Goal: Task Accomplishment & Management: Manage account settings

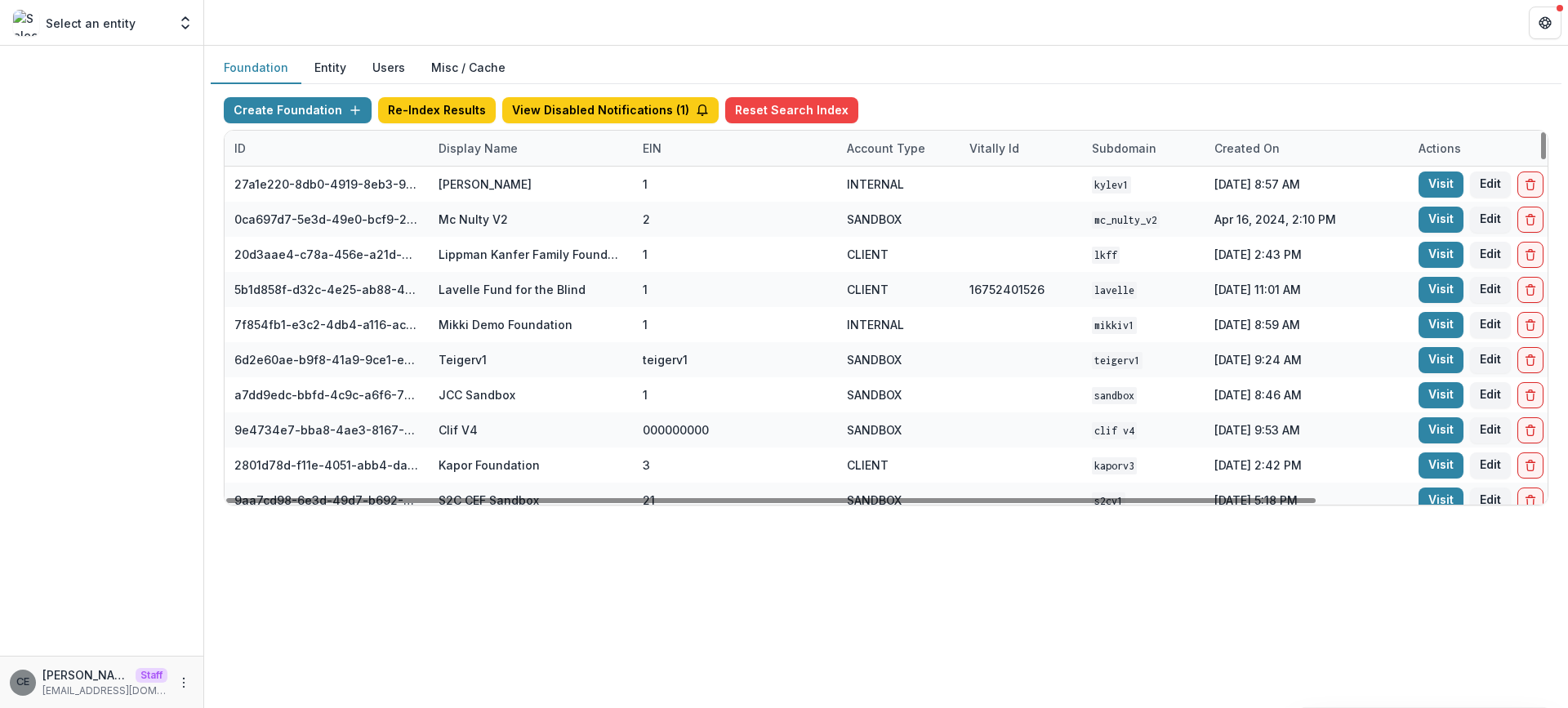
click at [496, 151] on div "Display Name" at bounding box center [478, 148] width 99 height 17
click at [589, 191] on input at bounding box center [530, 185] width 196 height 26
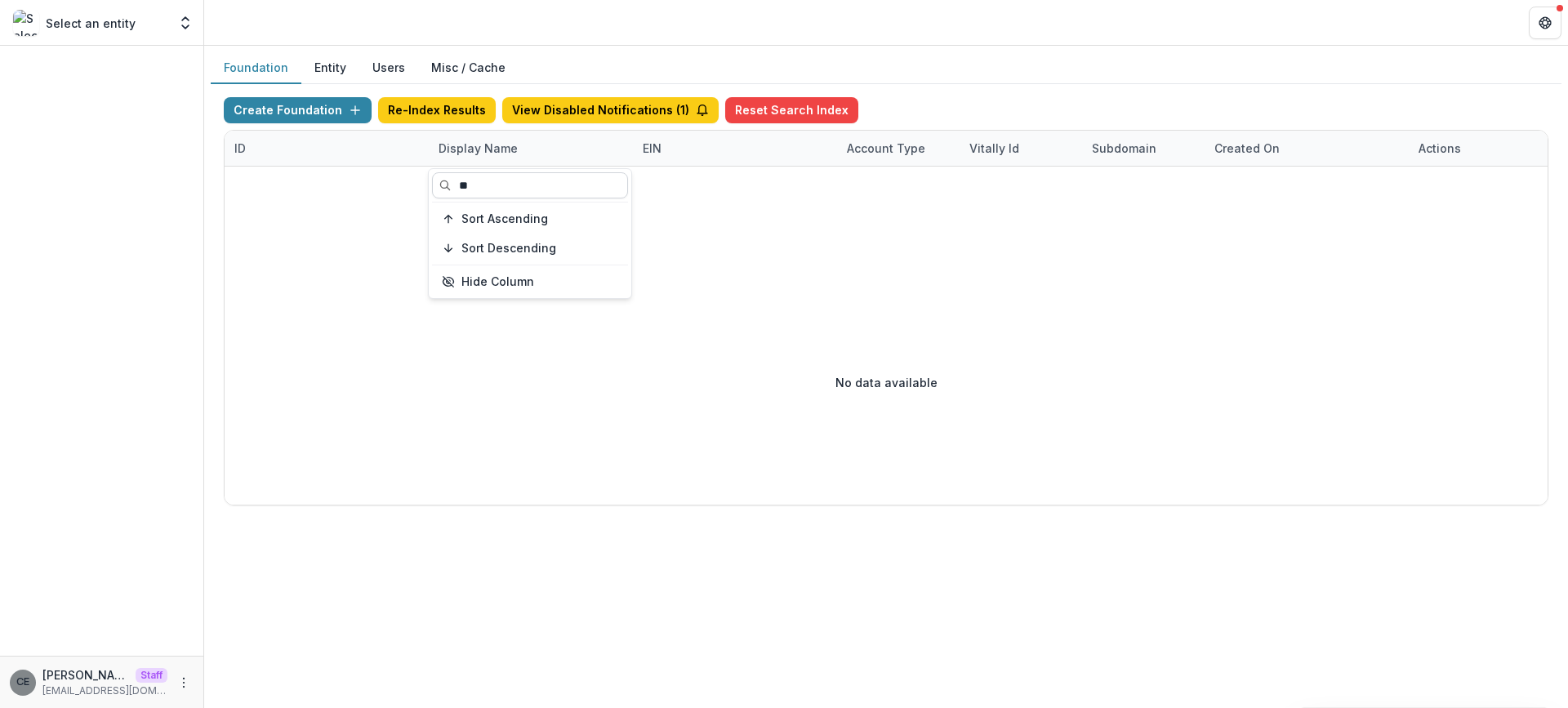
type input "*"
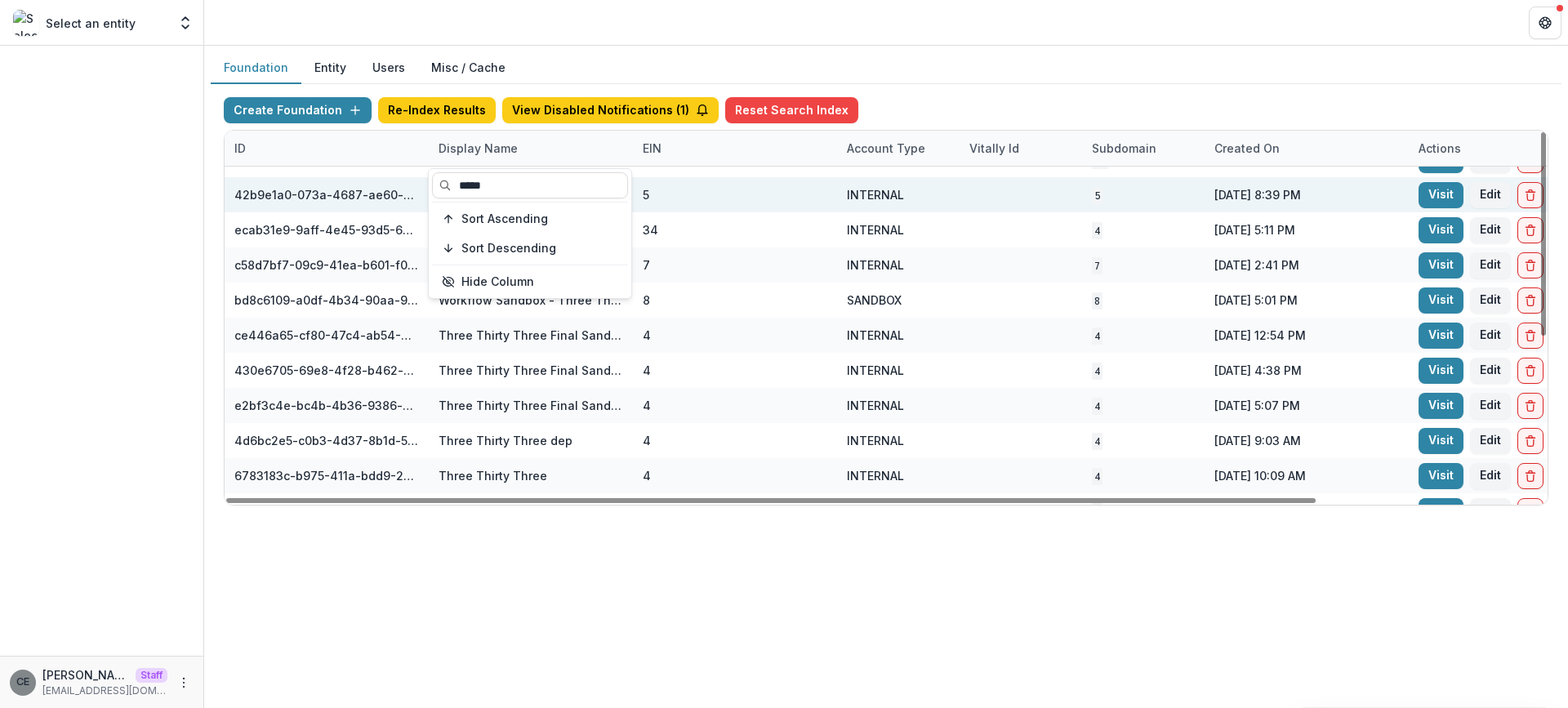
scroll to position [294, 0]
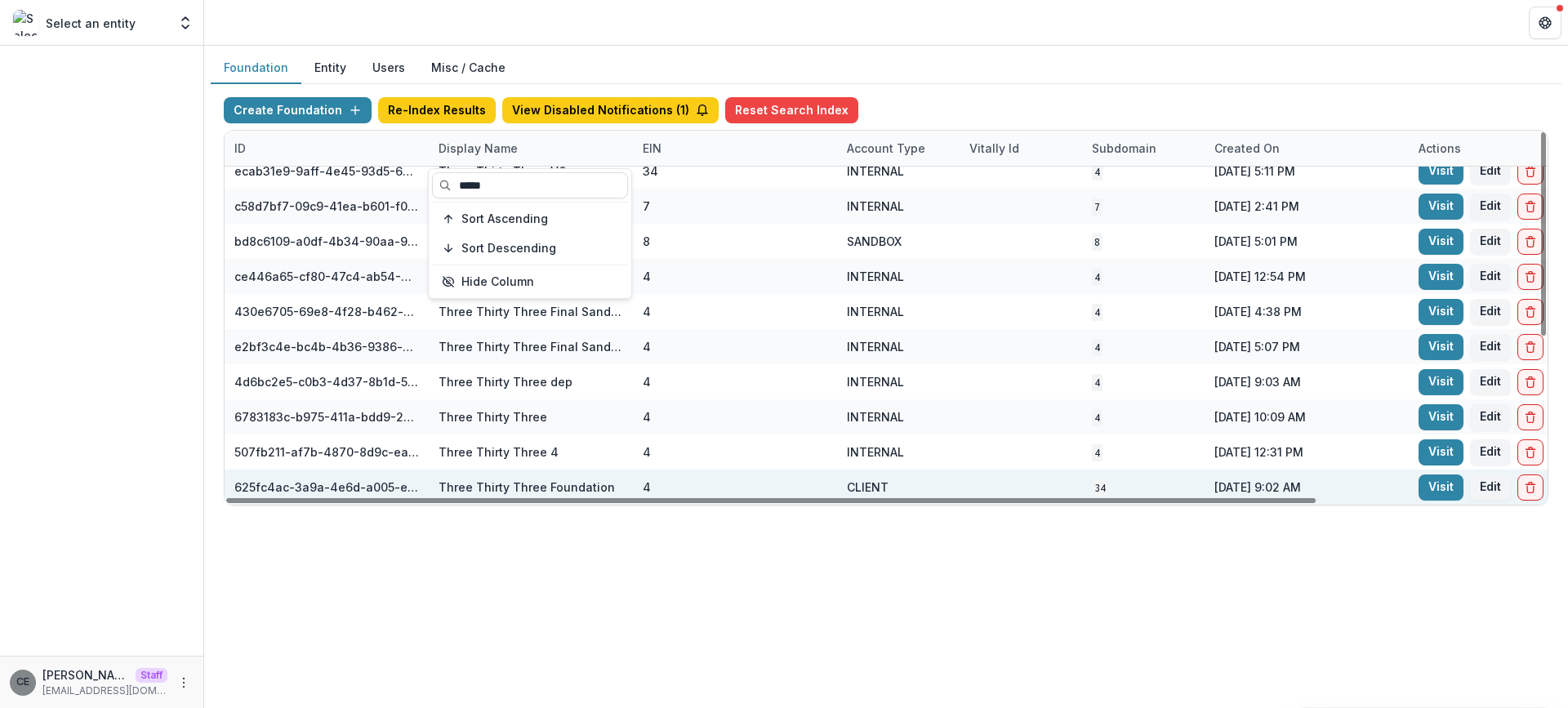
type input "*****"
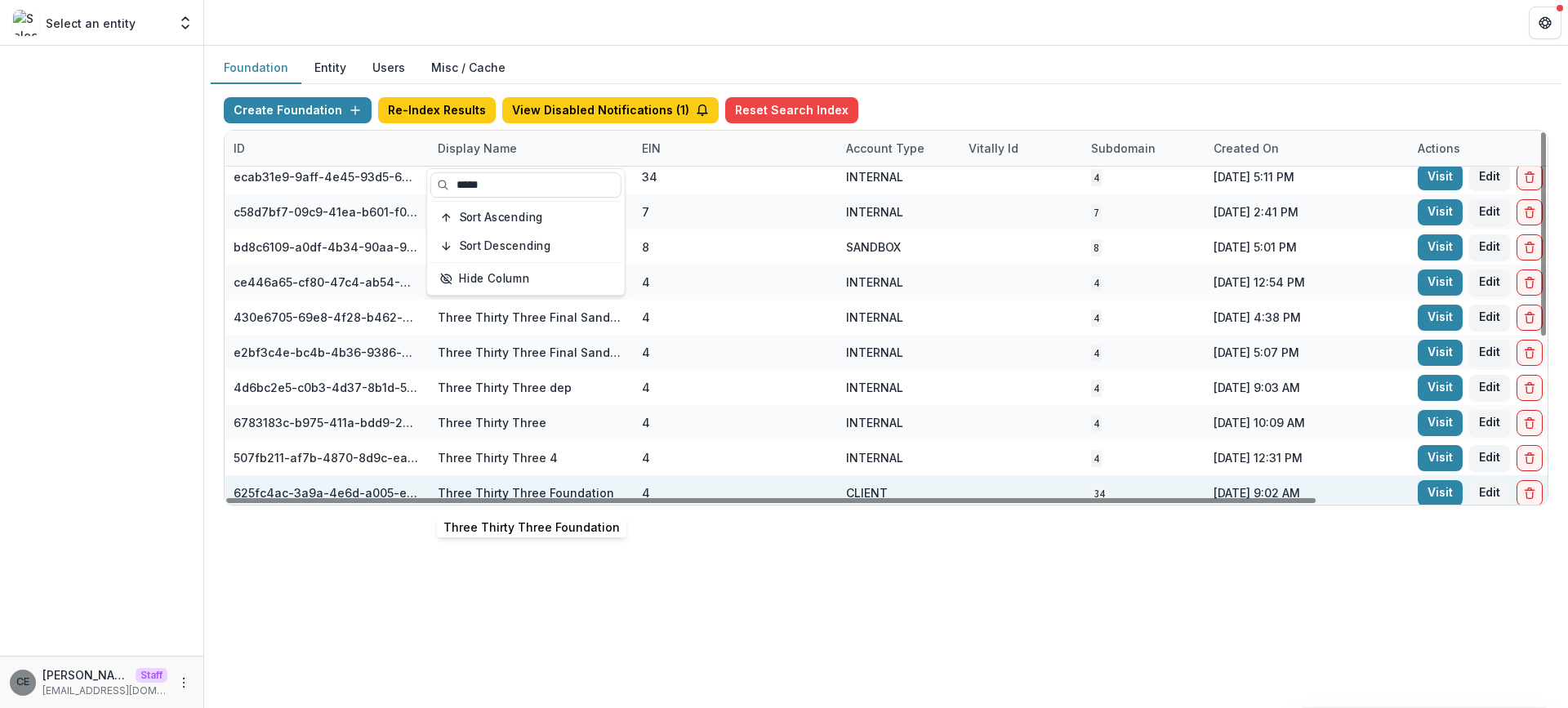
click at [500, 487] on div "Three Thirty Three Foundation" at bounding box center [526, 492] width 176 height 17
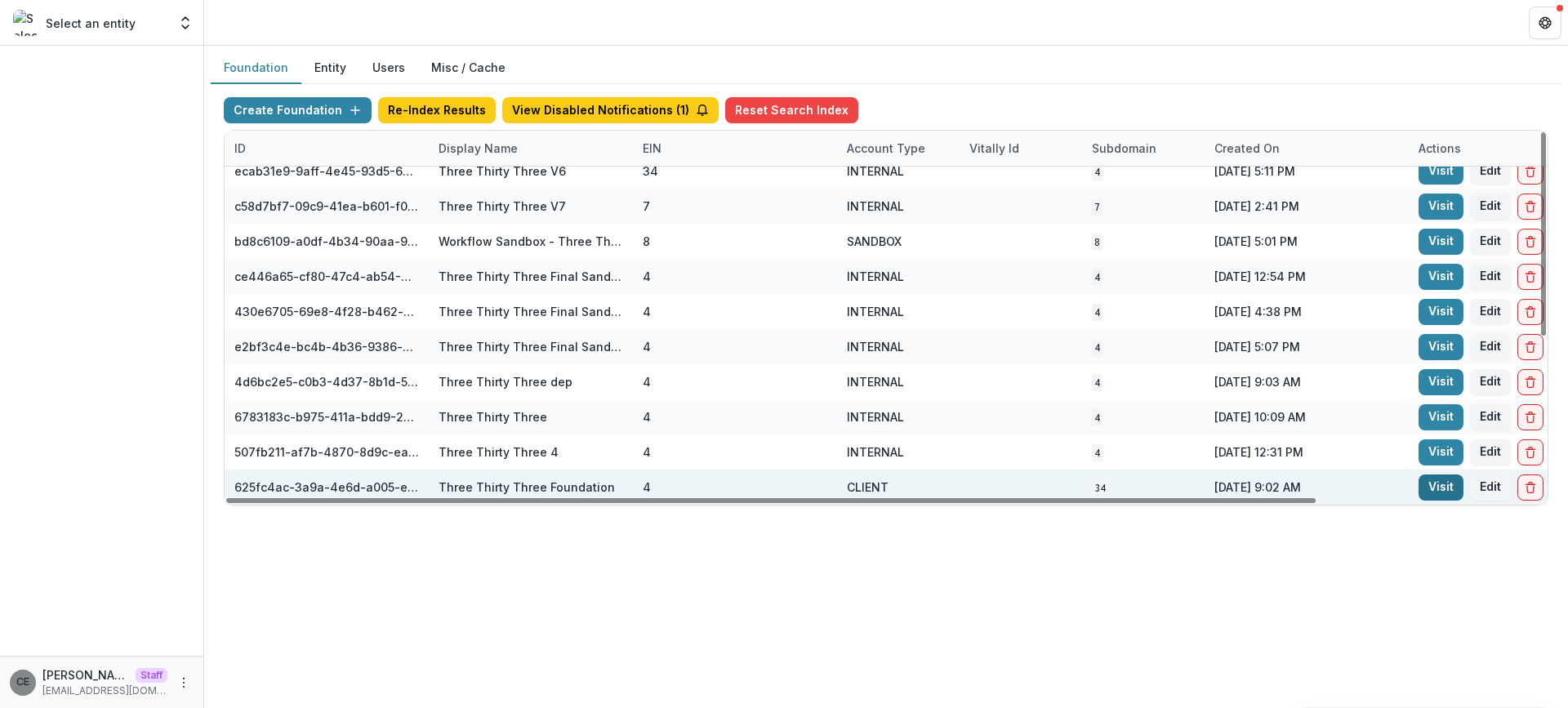
click at [1448, 490] on link "Visit" at bounding box center [1440, 487] width 45 height 26
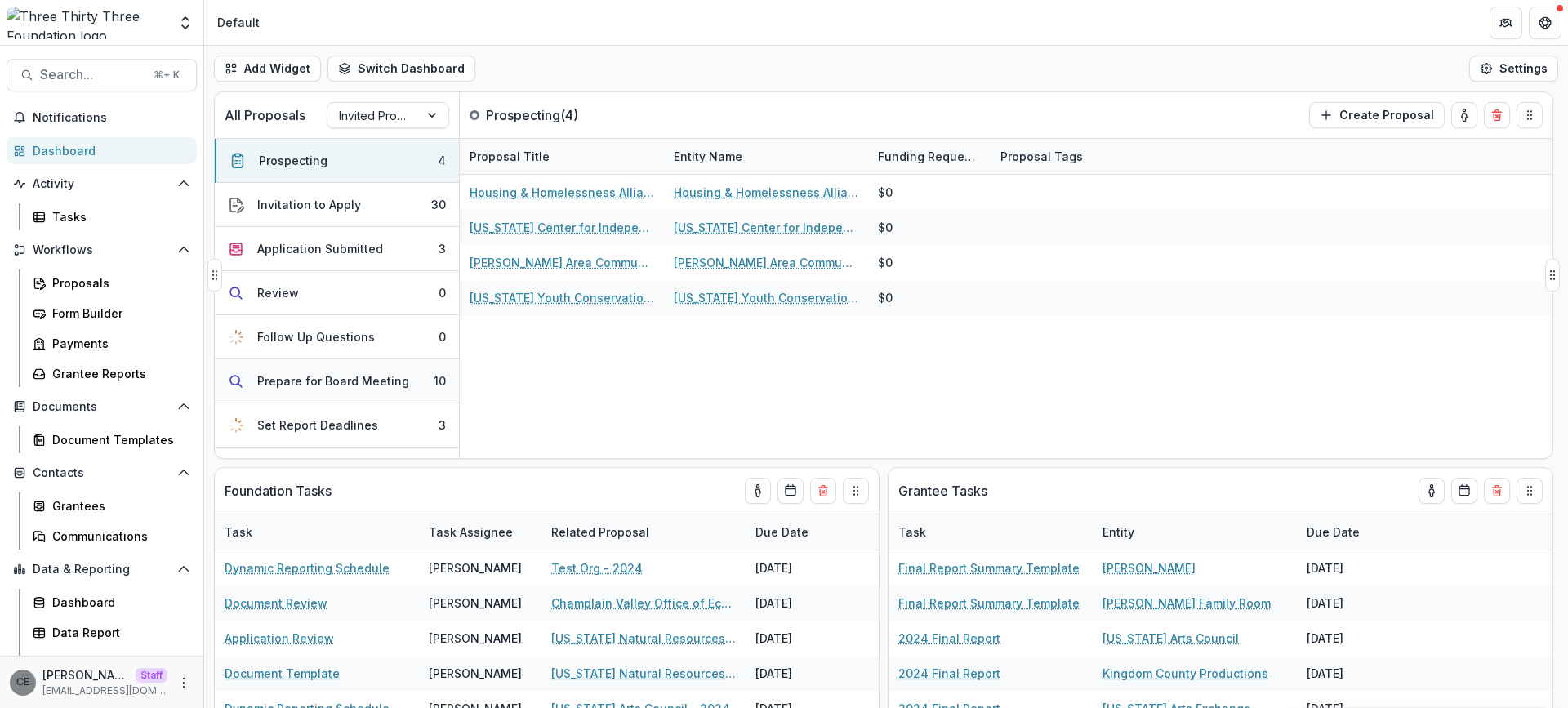
click at [382, 377] on div "Prepare for Board Meeting" at bounding box center [332, 381] width 151 height 17
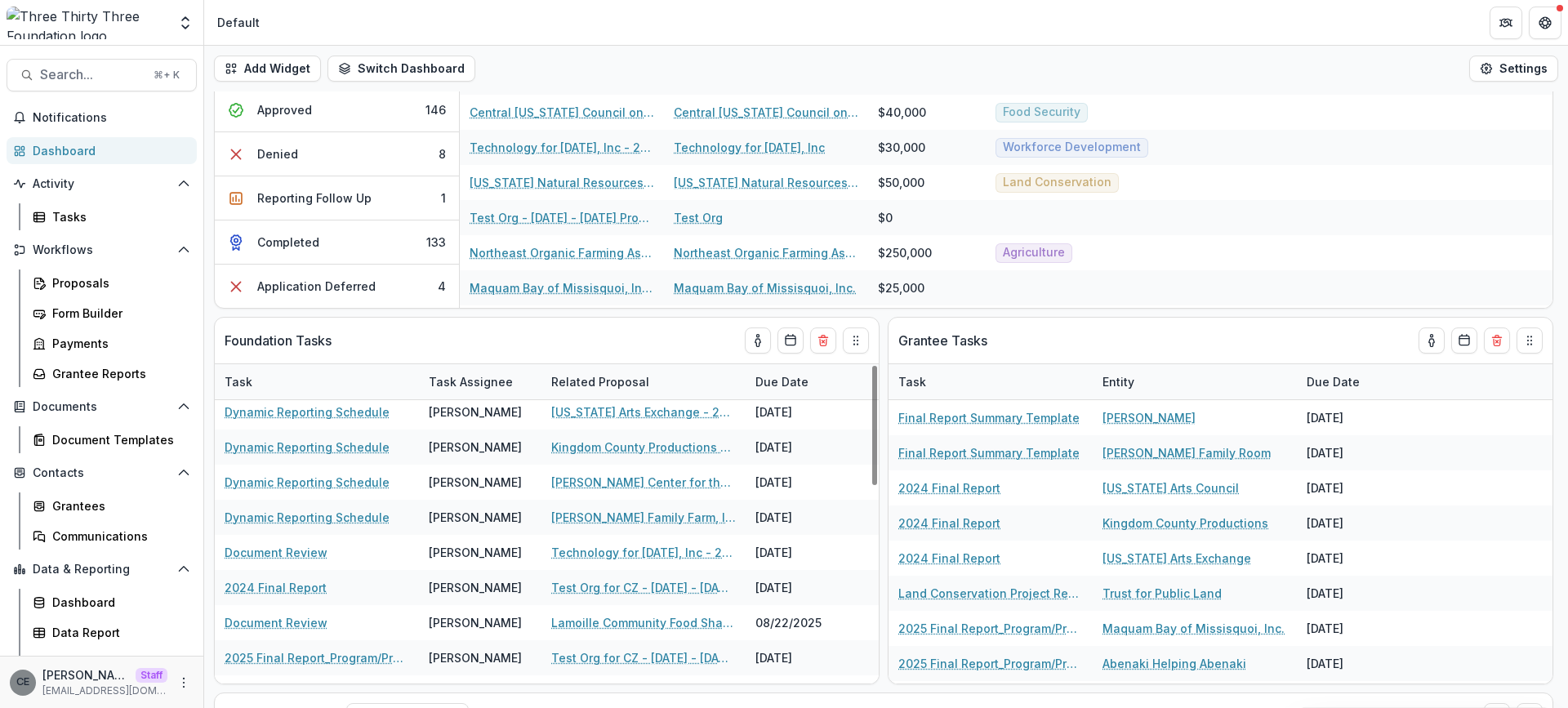
scroll to position [507, 0]
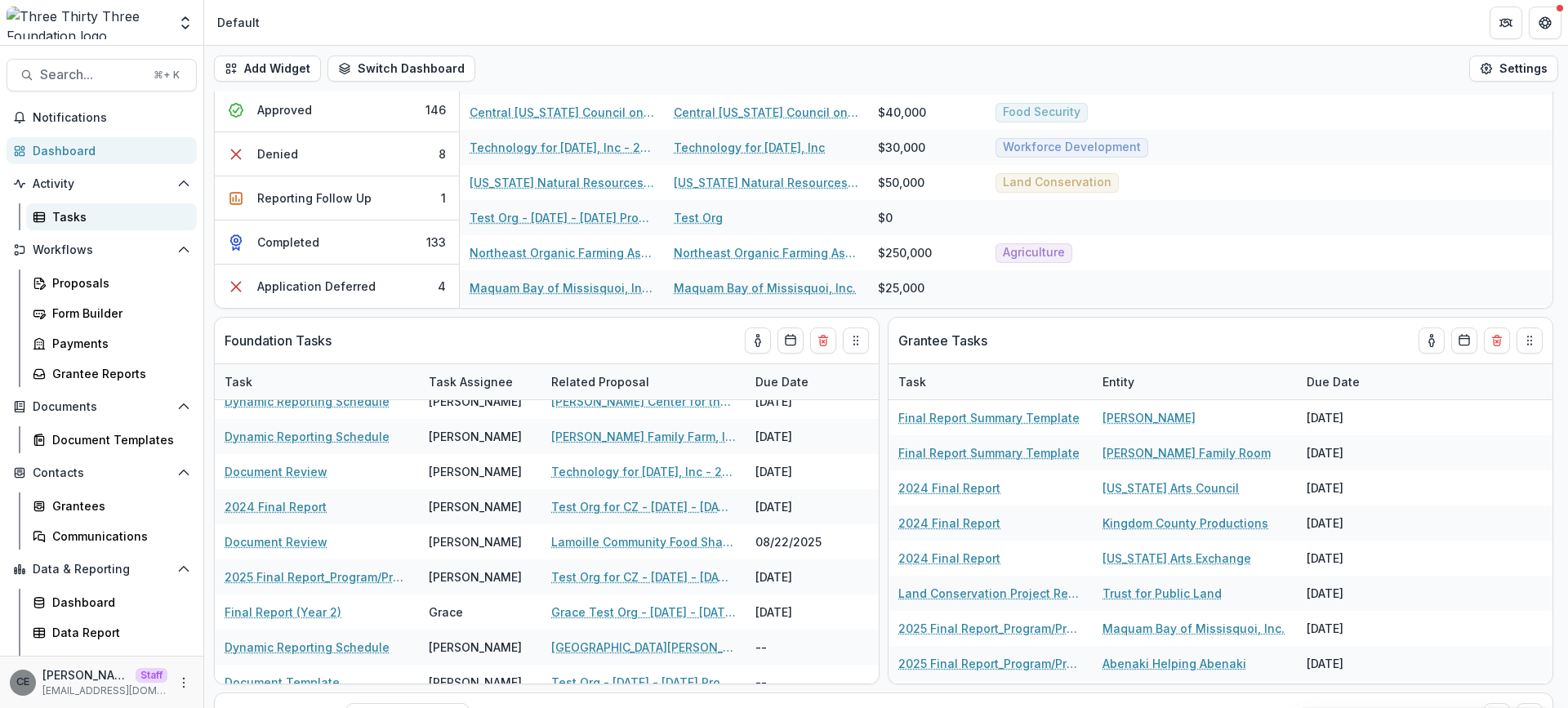
click at [79, 220] on div "Tasks" at bounding box center [118, 216] width 132 height 17
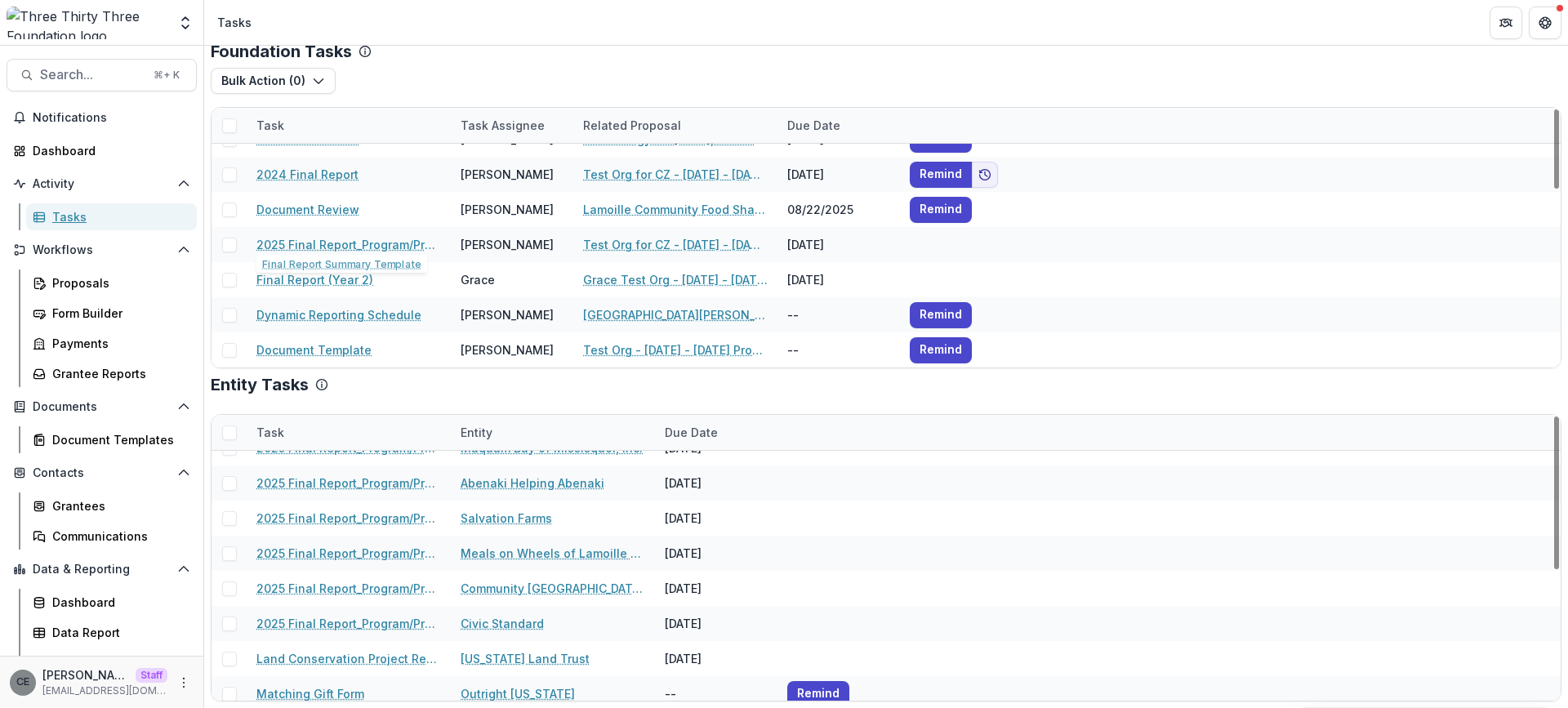
scroll to position [241, 0]
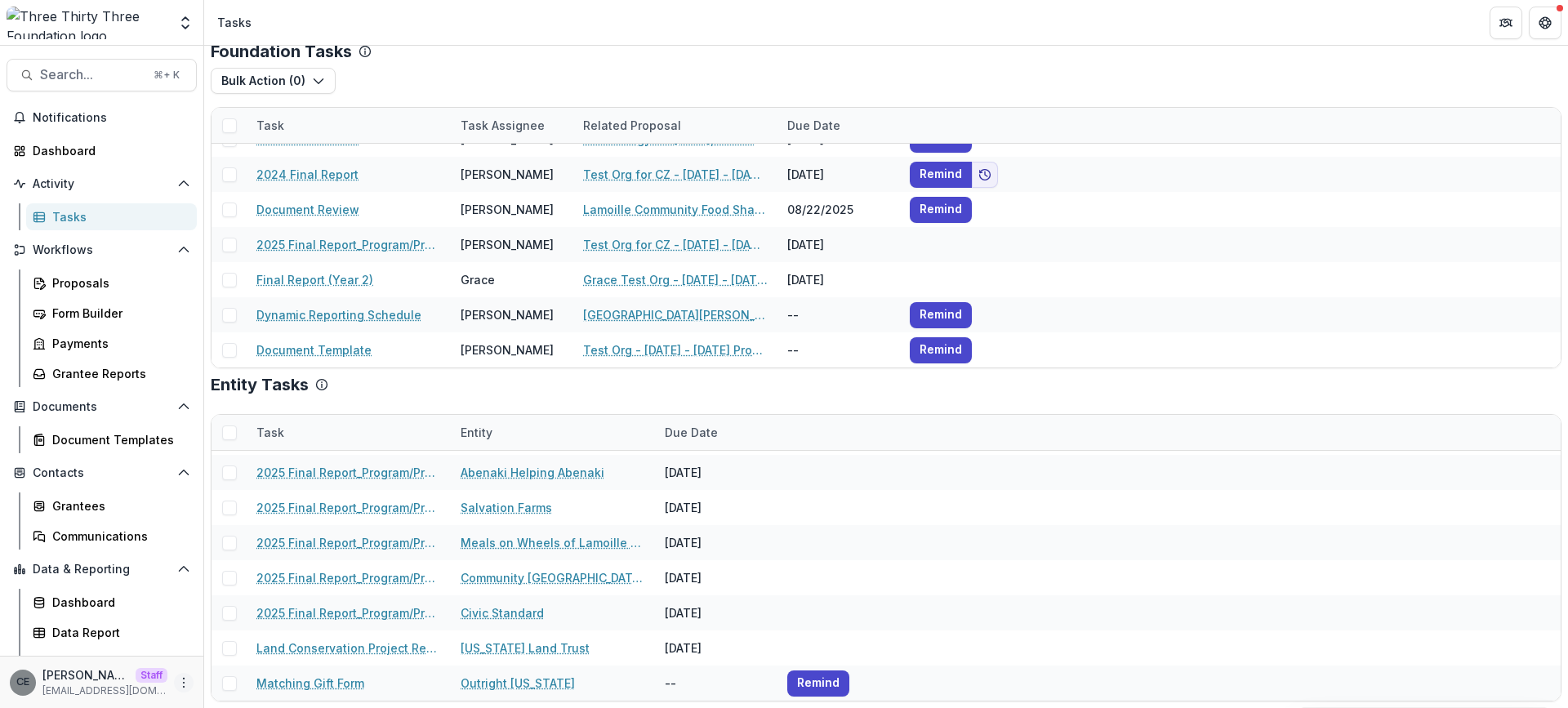
click at [183, 685] on icon "More" at bounding box center [183, 683] width 13 height 13
click at [259, 655] on link "User Settings" at bounding box center [286, 647] width 174 height 27
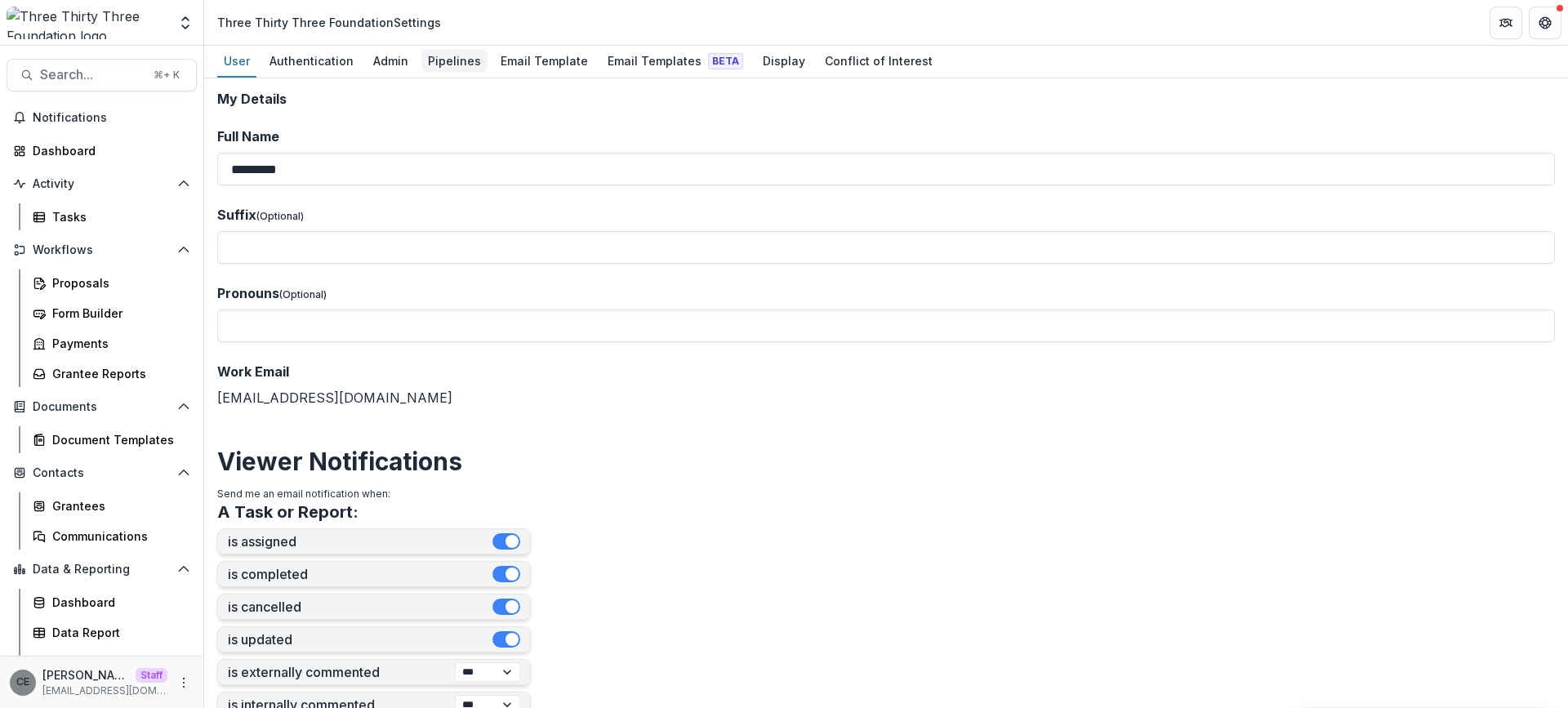
click at [449, 65] on div "Pipelines" at bounding box center [454, 61] width 66 height 24
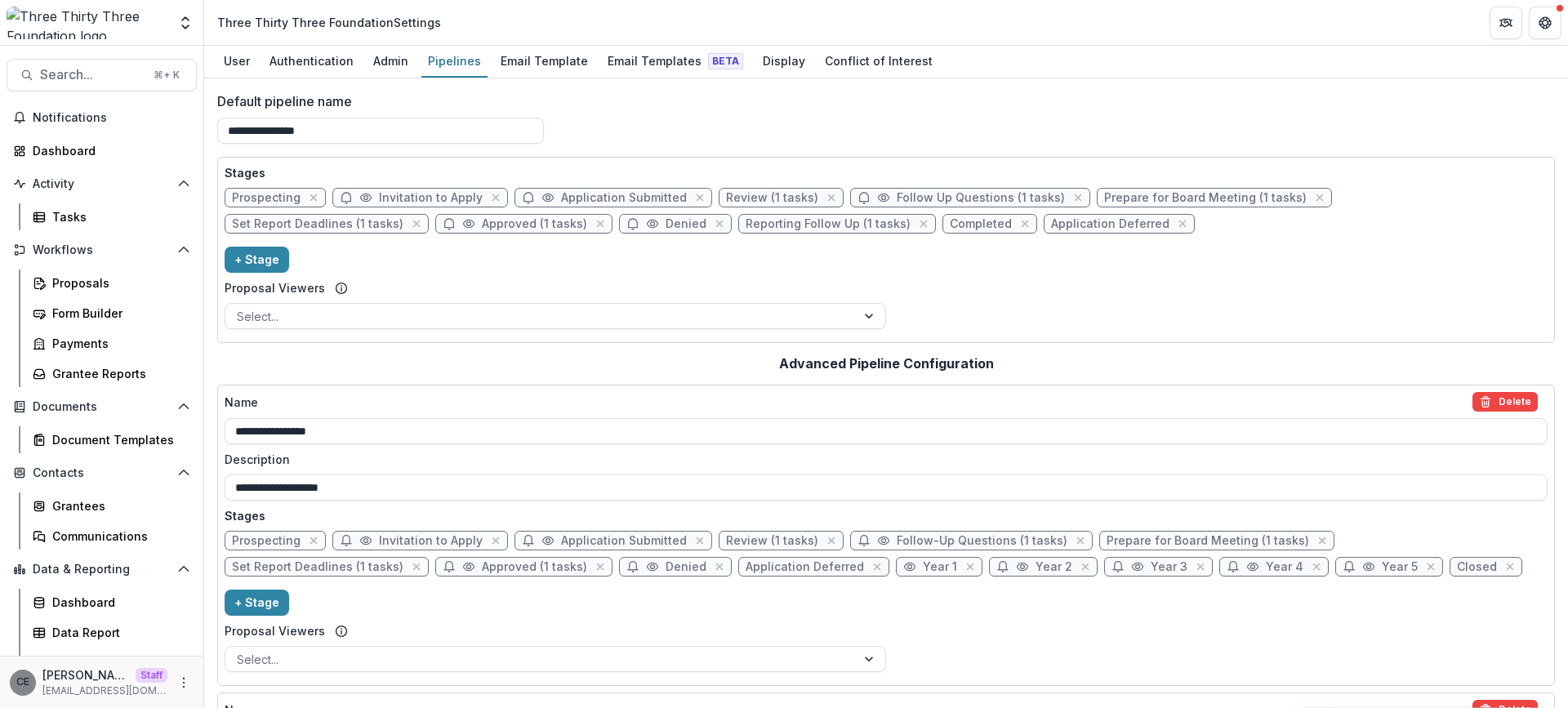
click at [1143, 201] on span "Prepare for Board Meeting (1 tasks)" at bounding box center [1204, 197] width 202 height 14
select select "******"
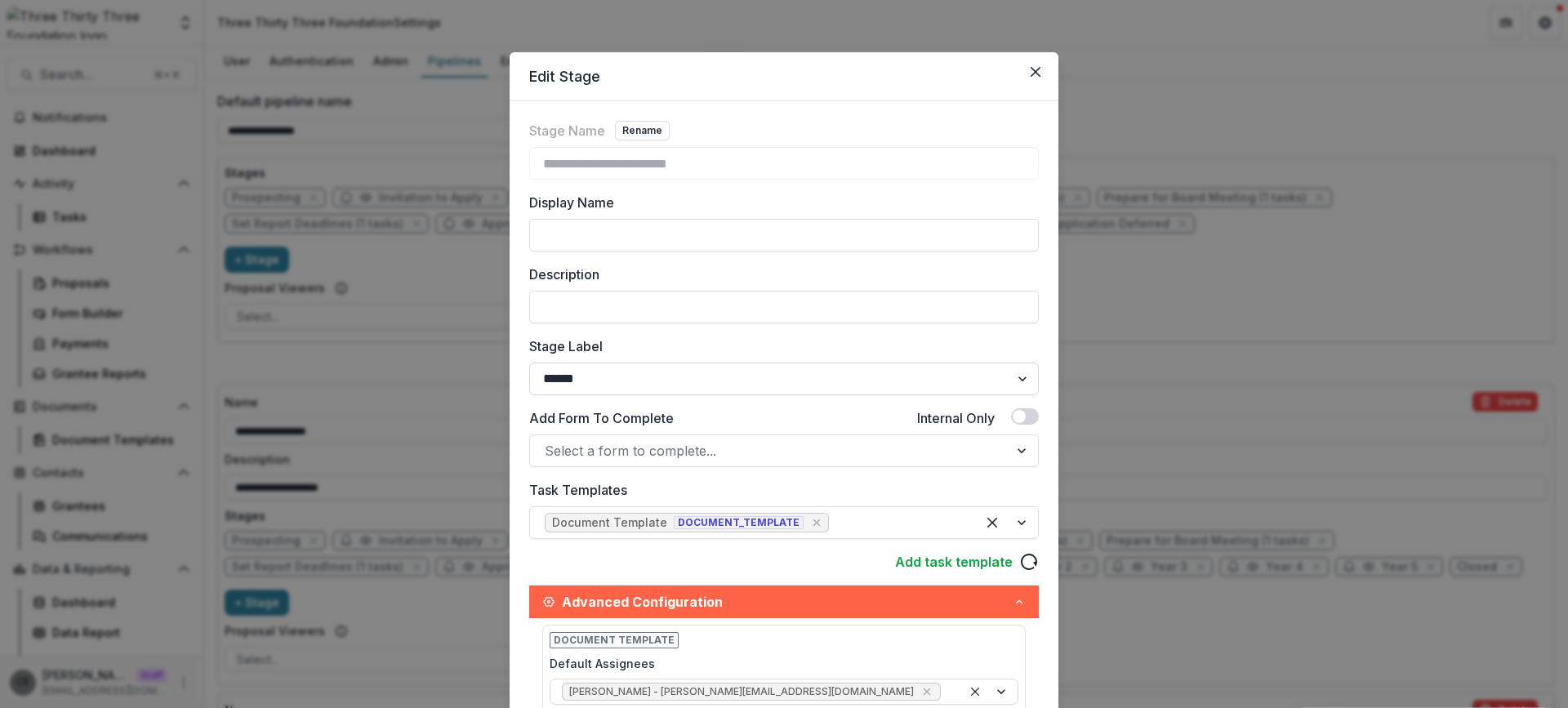
scroll to position [1, 0]
click at [1036, 70] on icon "Close" at bounding box center [1035, 71] width 10 height 10
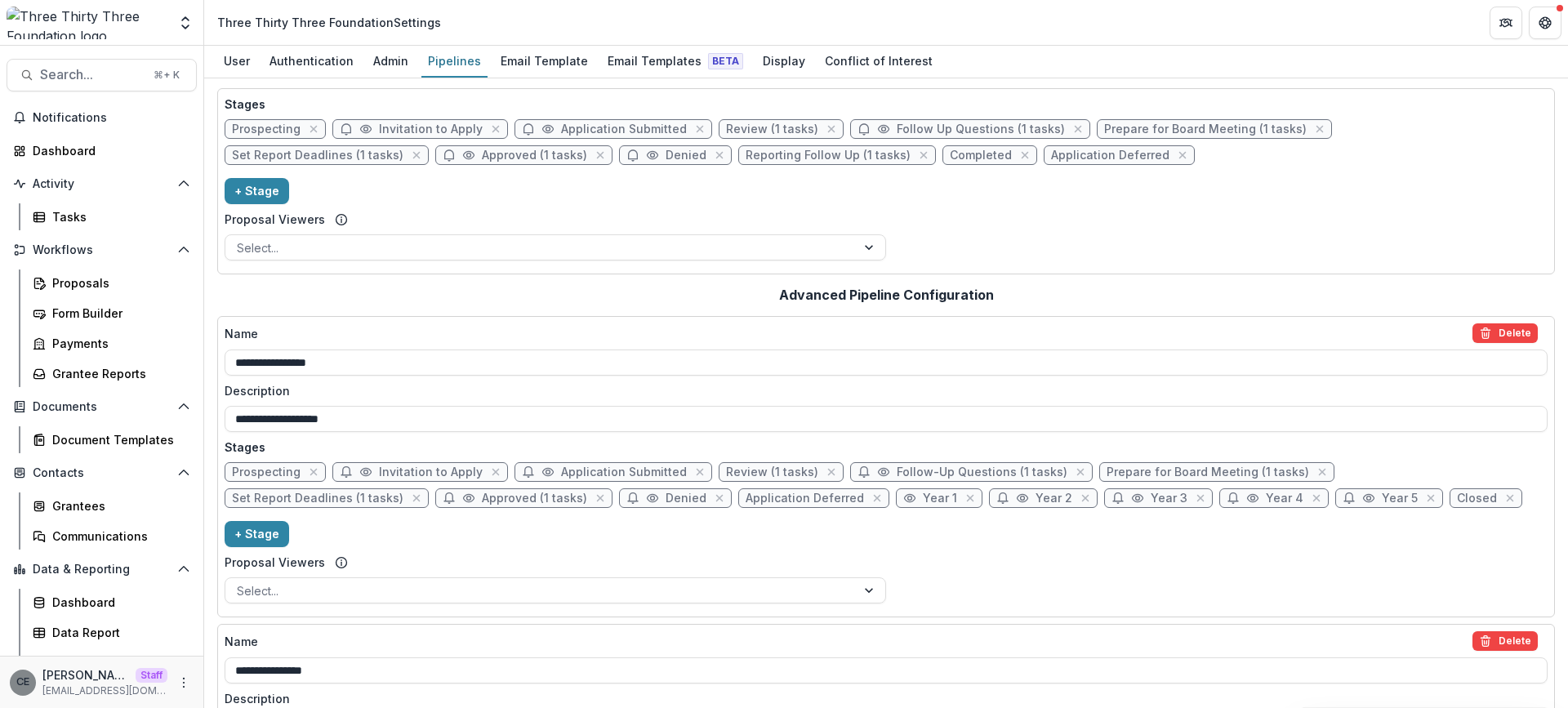
scroll to position [0, 0]
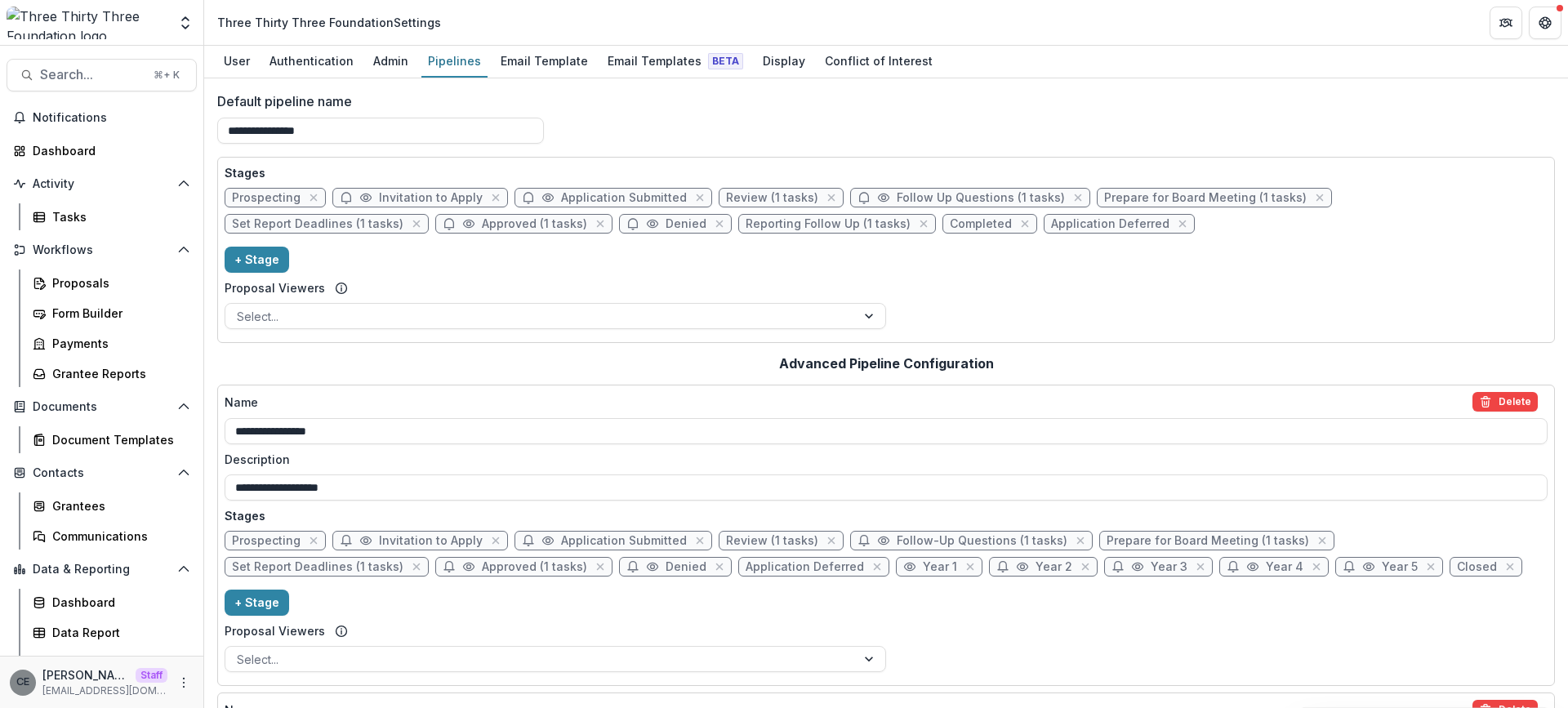
click at [1201, 196] on span "Prepare for Board Meeting (1 tasks)" at bounding box center [1204, 197] width 202 height 14
select select "******"
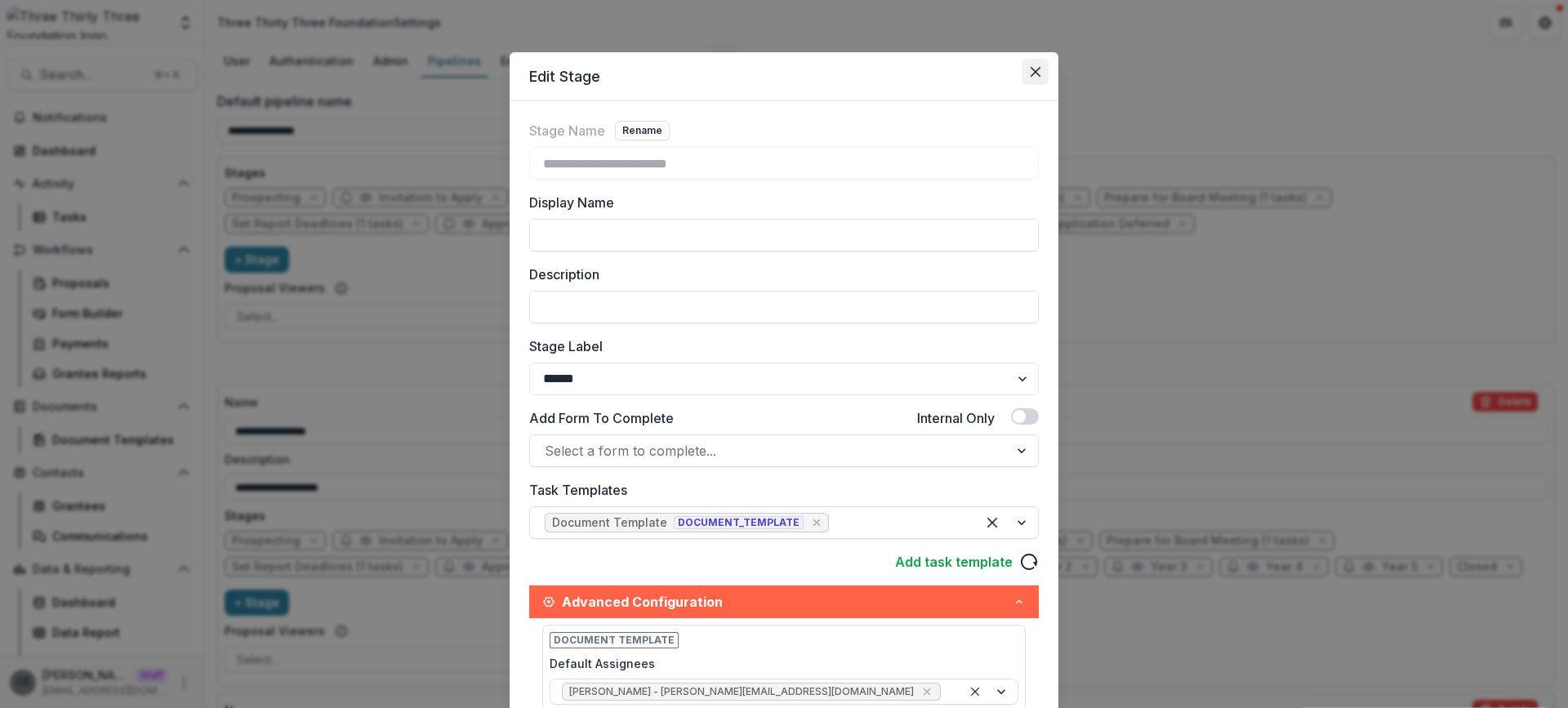
click at [1037, 70] on button "Close" at bounding box center [1036, 72] width 26 height 26
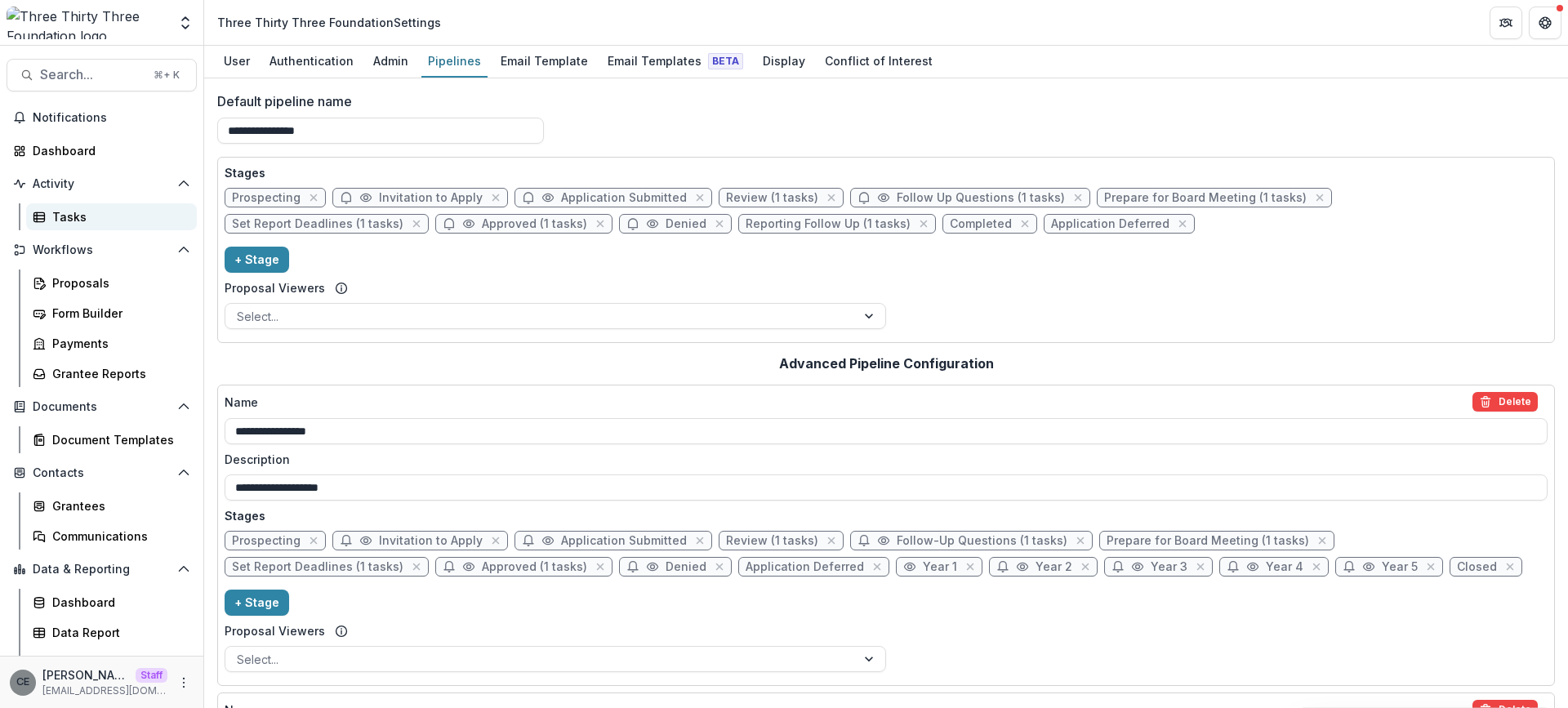
click at [73, 218] on div "Tasks" at bounding box center [118, 216] width 132 height 17
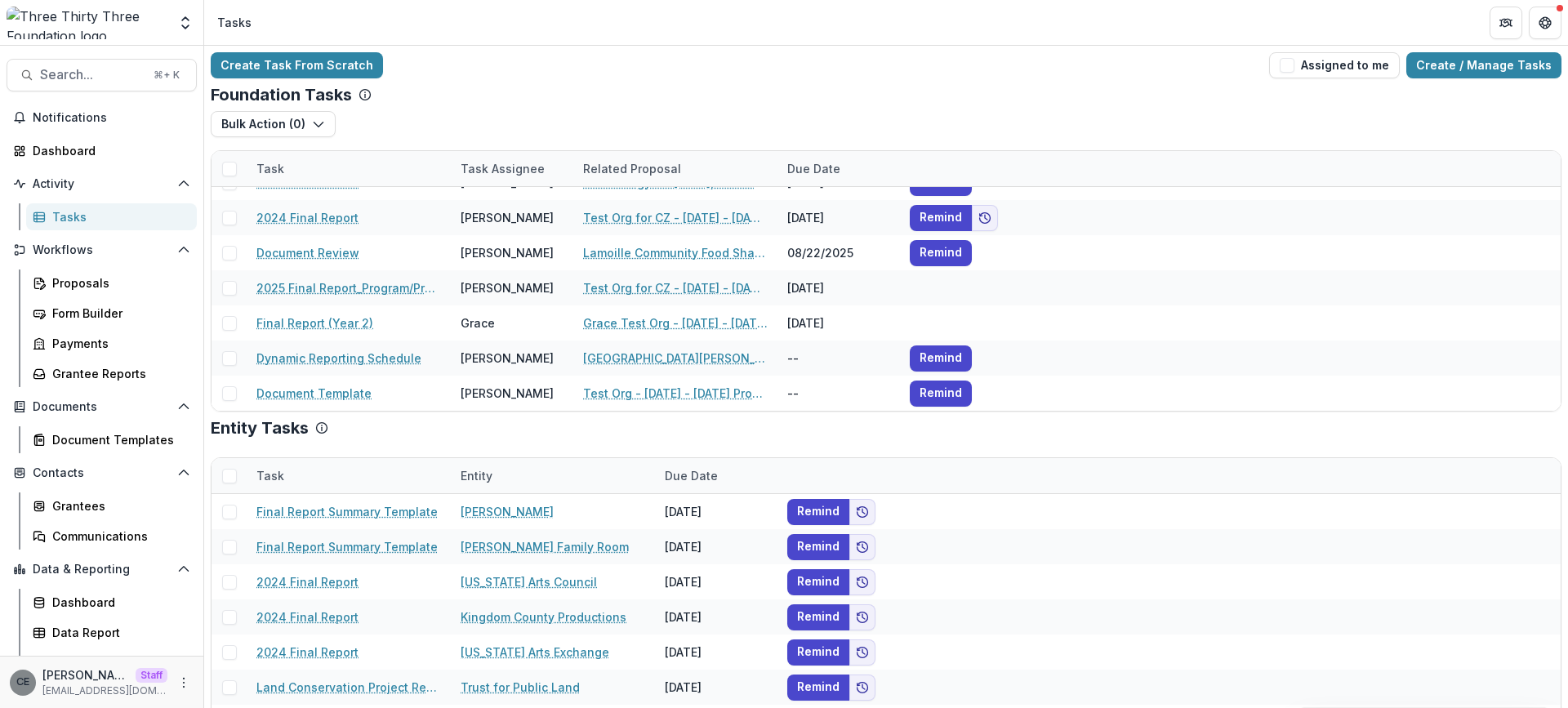
scroll to position [43, 0]
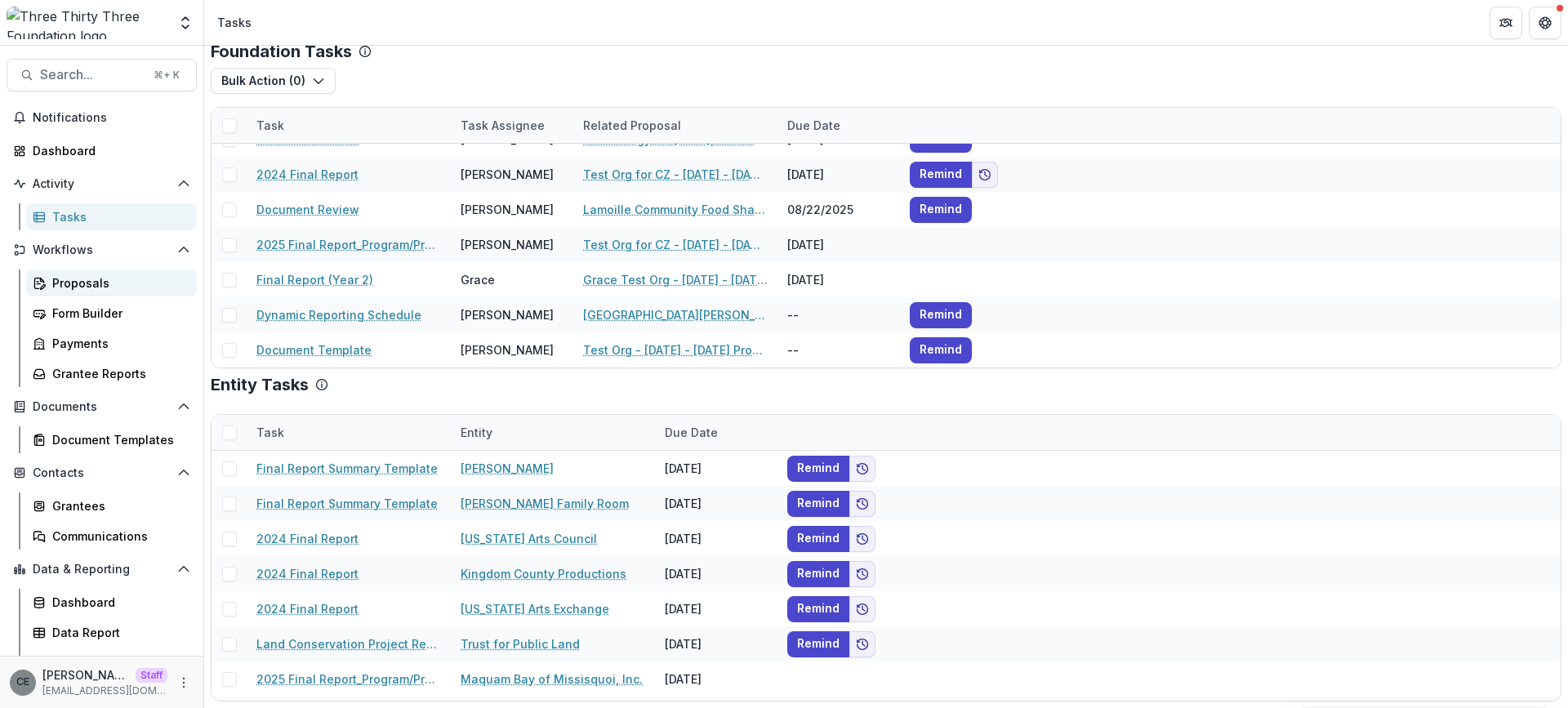
click at [89, 285] on div "Proposals" at bounding box center [118, 282] width 132 height 17
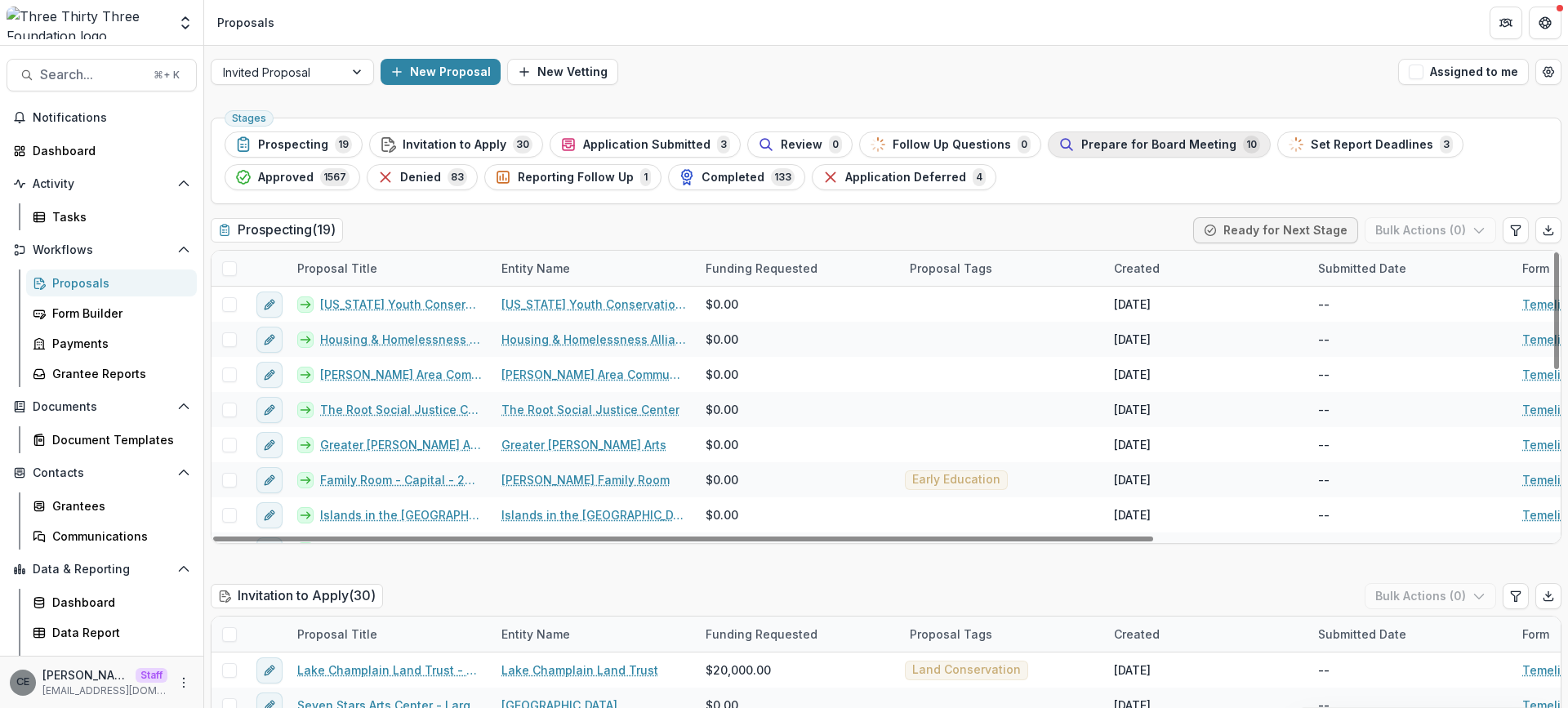
click at [1085, 147] on span "Prepare for Board Meeting" at bounding box center [1158, 145] width 155 height 14
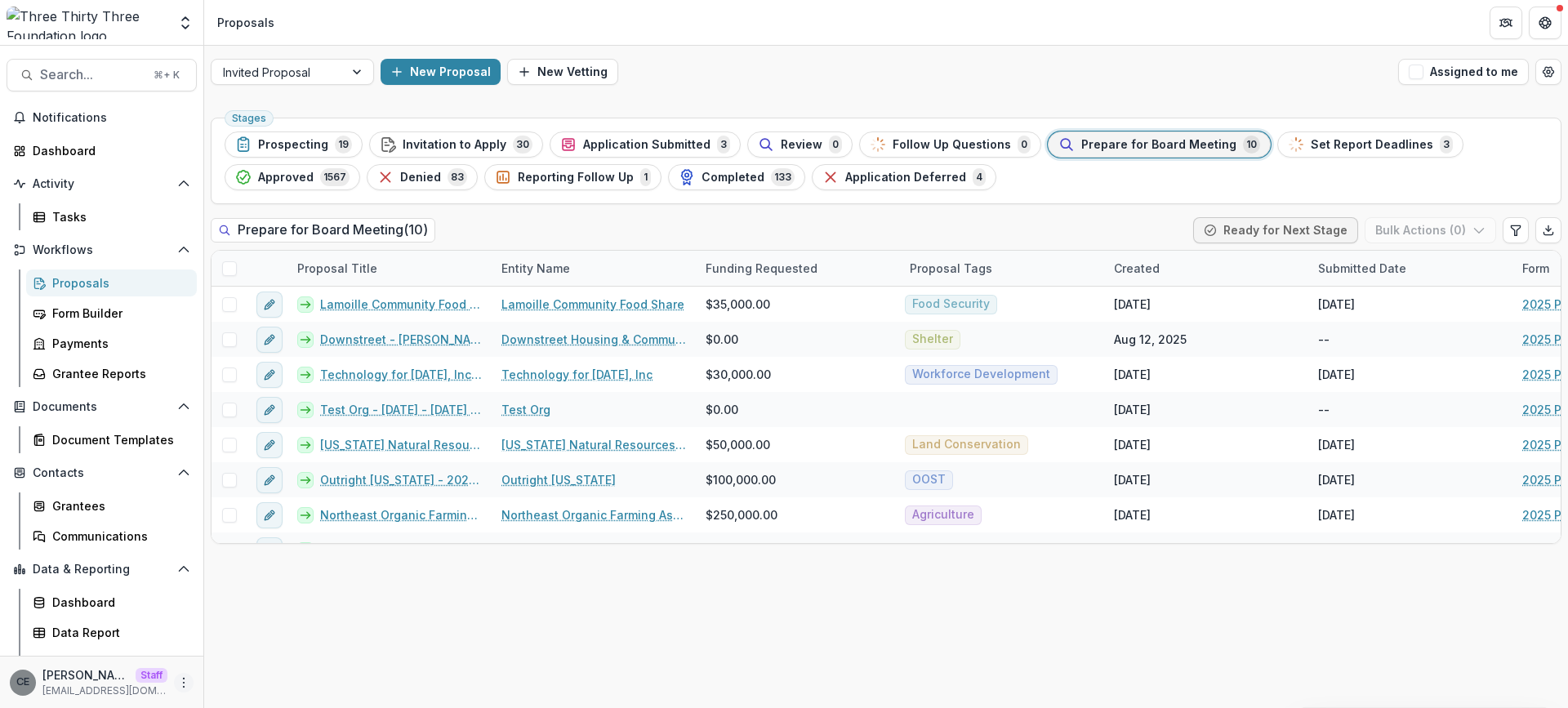
click at [183, 686] on circle "More" at bounding box center [183, 686] width 1 height 1
click at [269, 643] on link "User Settings" at bounding box center [286, 647] width 174 height 27
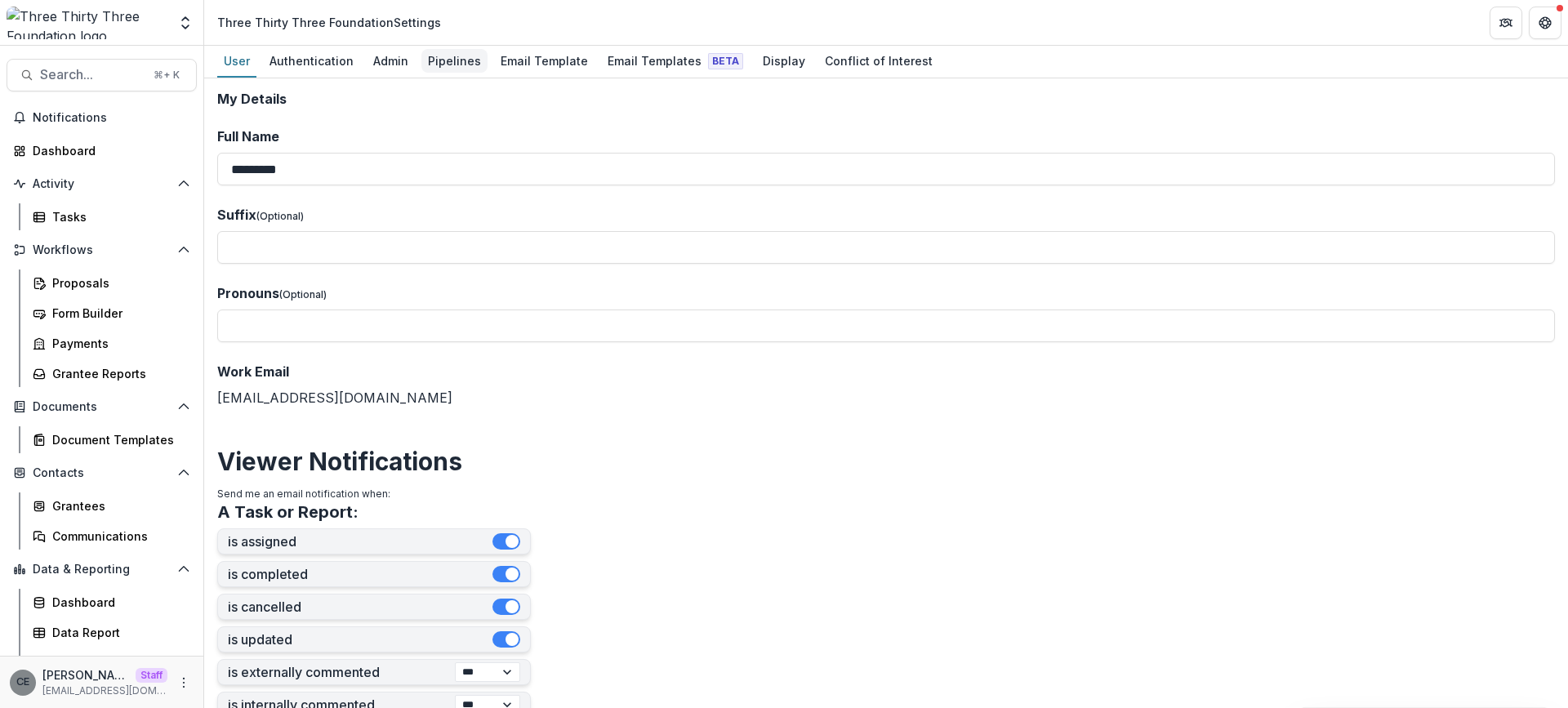
click at [451, 66] on div "Pipelines" at bounding box center [454, 61] width 66 height 24
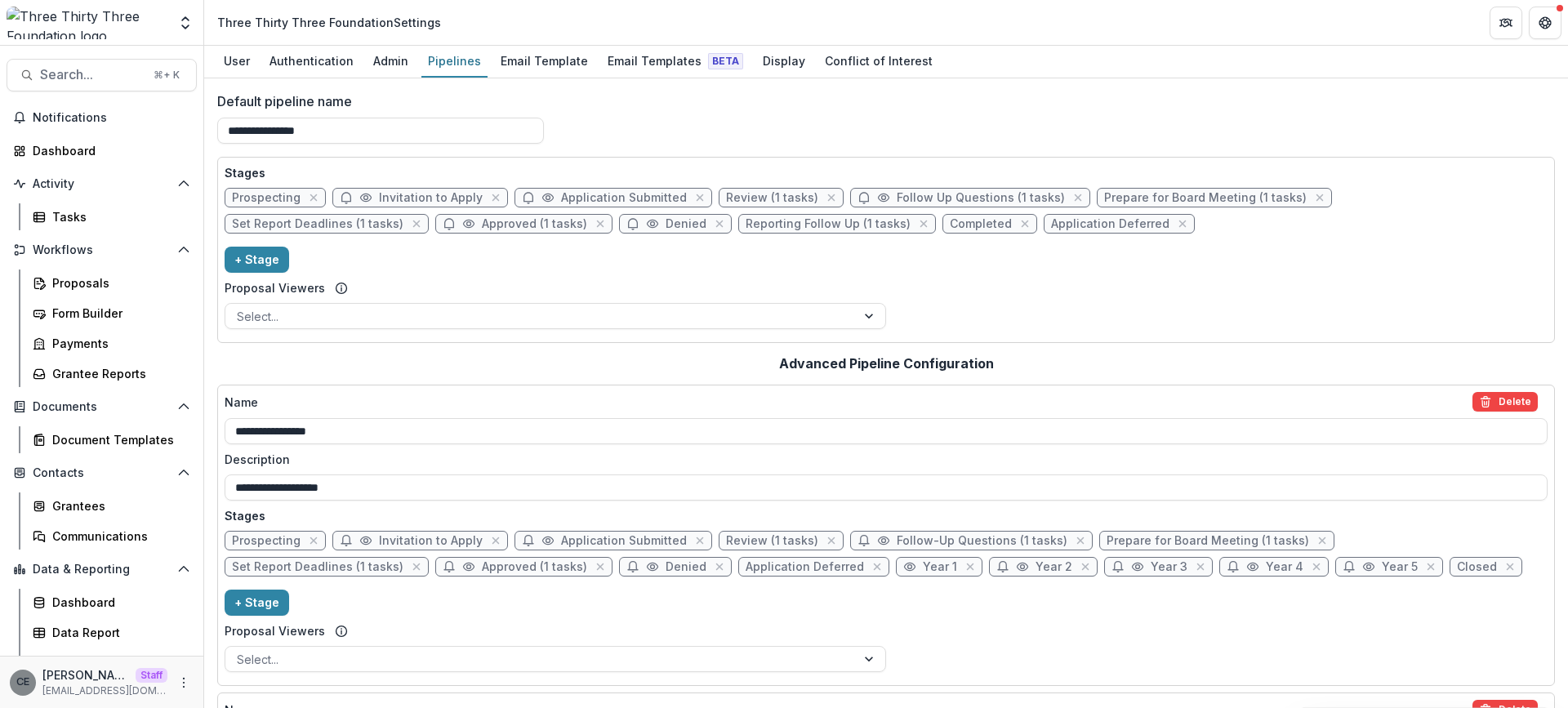
click at [1161, 202] on span "Prepare for Board Meeting (1 tasks)" at bounding box center [1204, 197] width 202 height 14
select select "******"
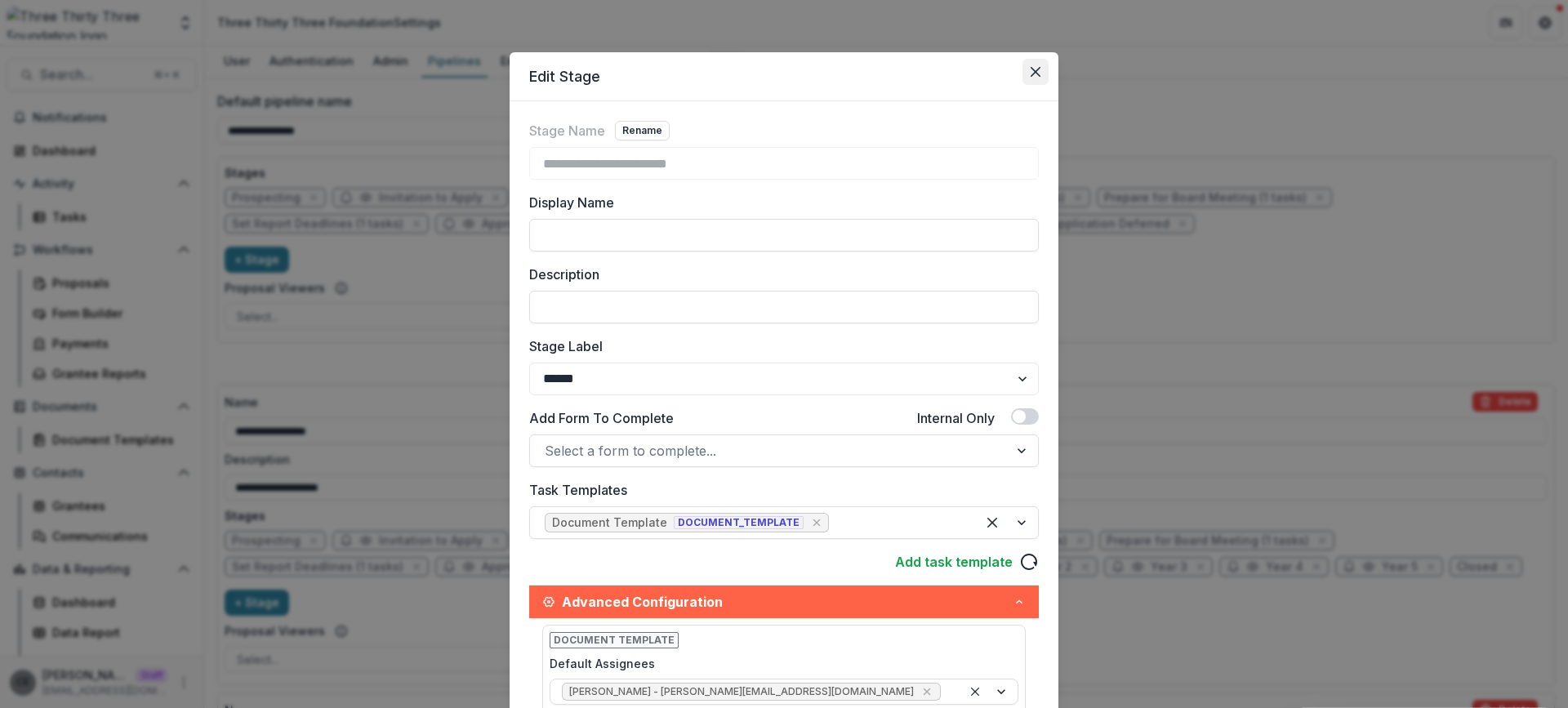
click at [1033, 76] on icon "Close" at bounding box center [1035, 72] width 10 height 10
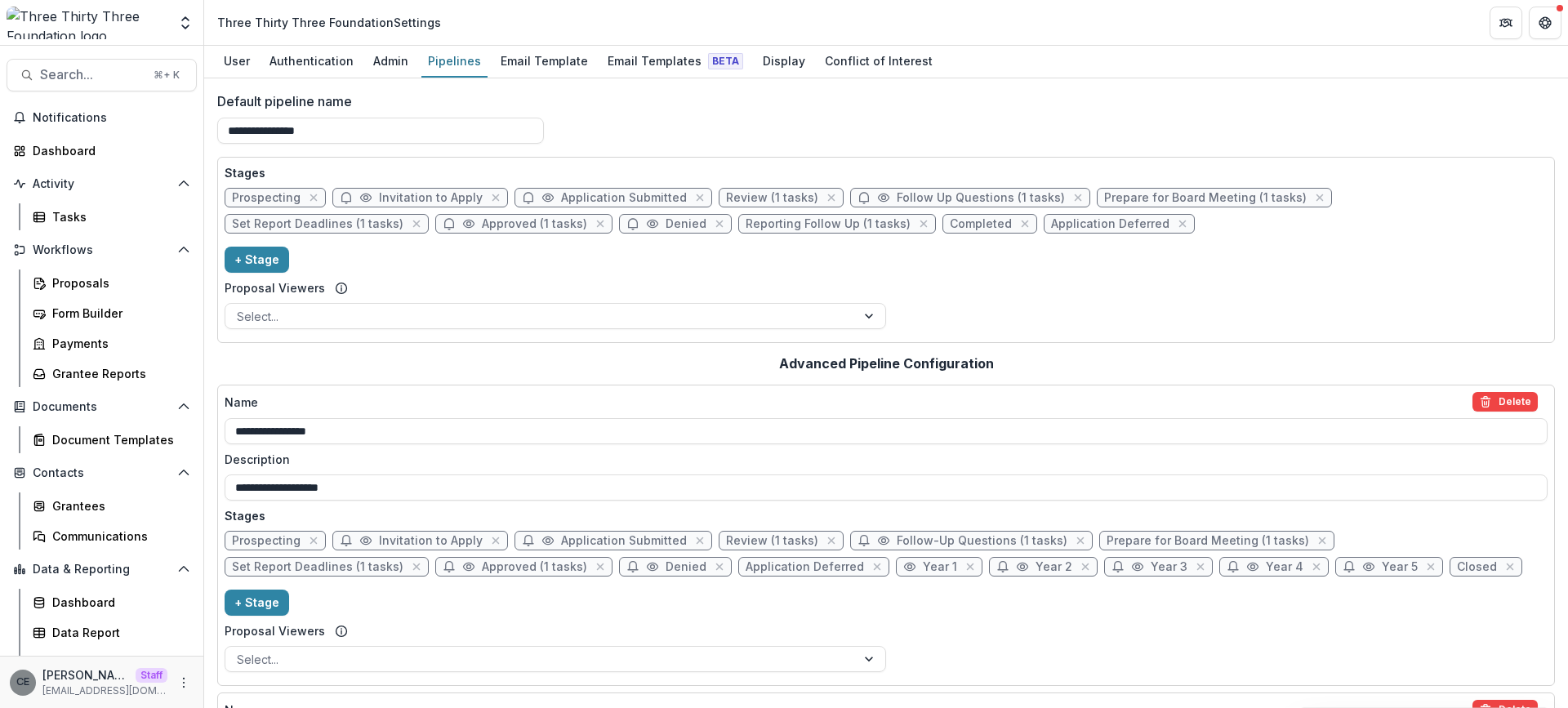
click at [1139, 539] on span "Prepare for Board Meeting (1 tasks)" at bounding box center [1207, 540] width 202 height 14
select select "******"
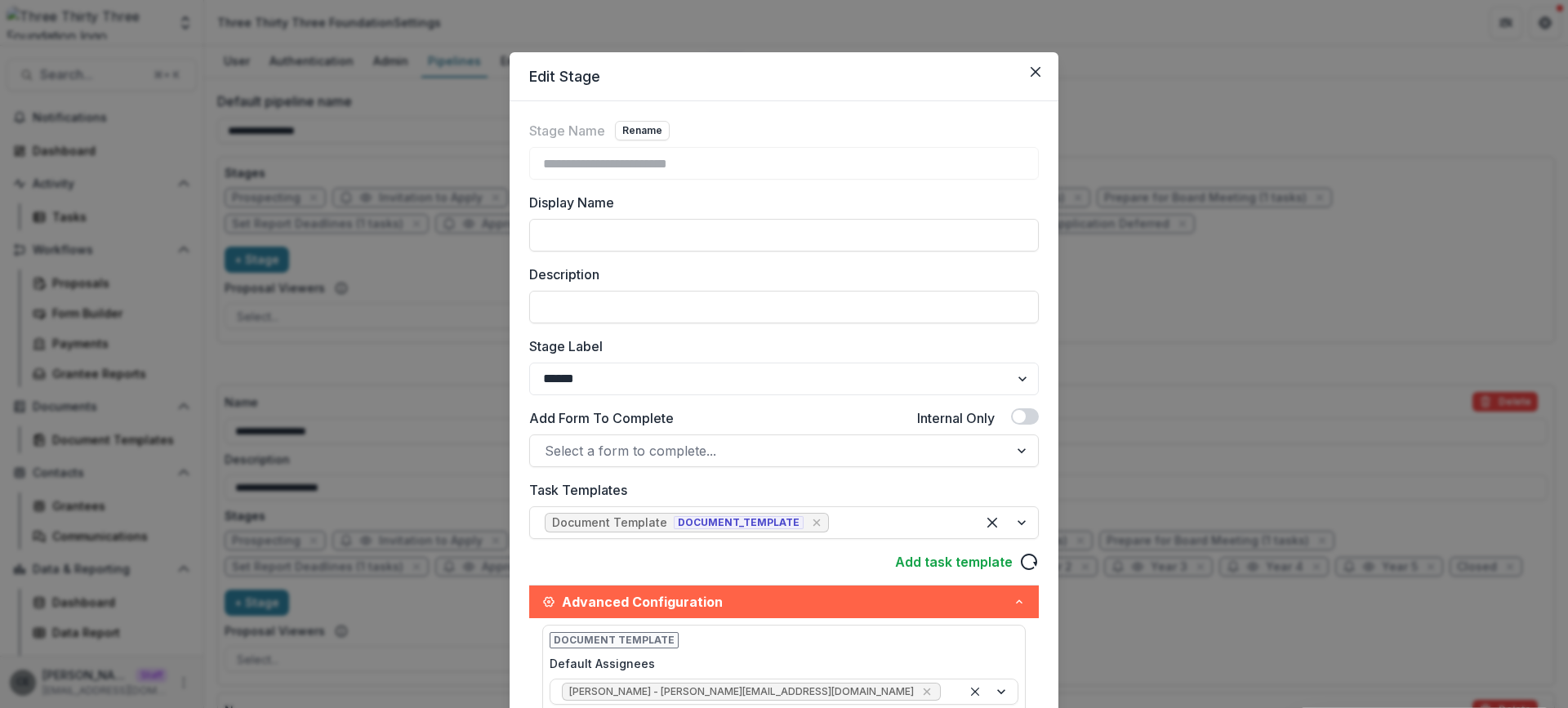
drag, startPoint x: 1037, startPoint y: 71, endPoint x: 975, endPoint y: 74, distance: 62.1
click at [1037, 71] on button "Close" at bounding box center [1036, 72] width 26 height 26
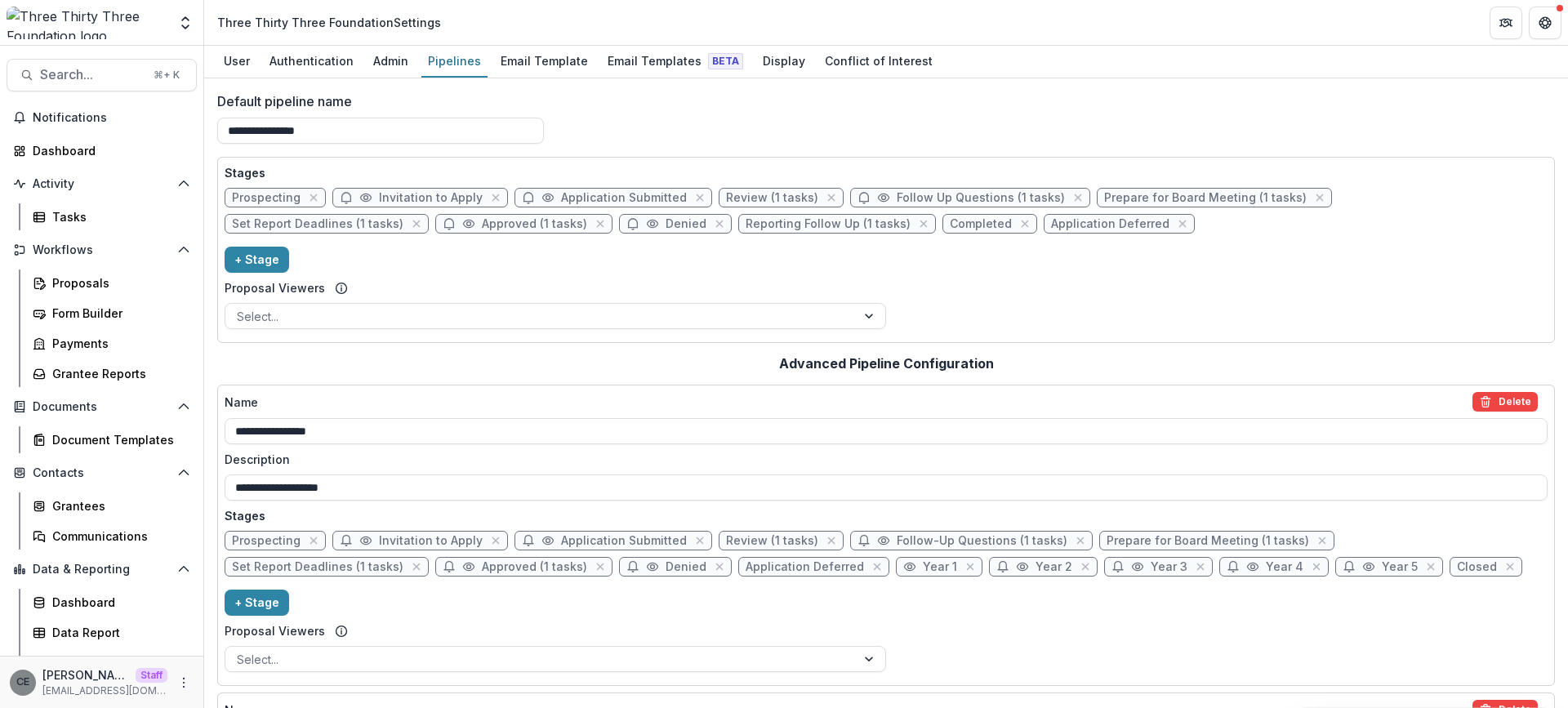
scroll to position [305, 0]
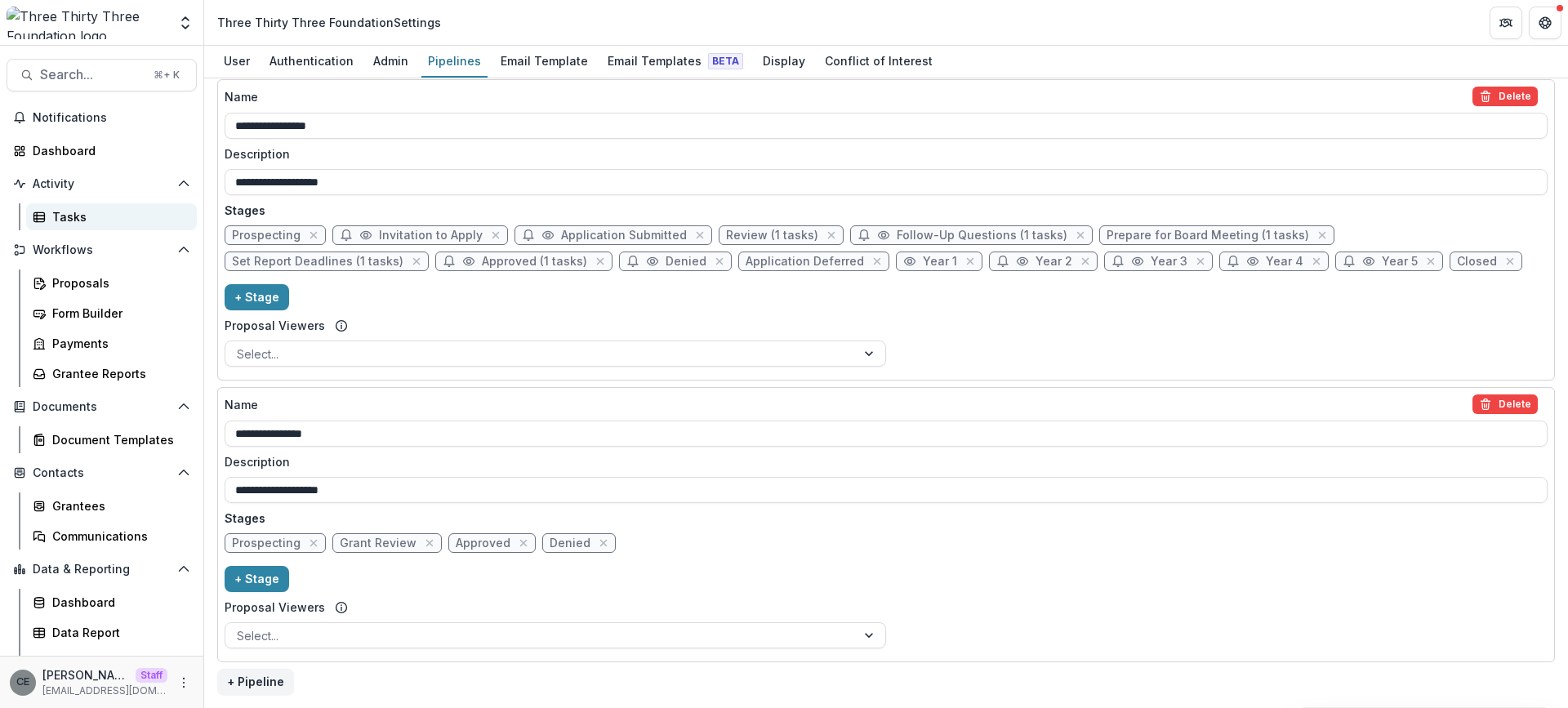
click at [78, 220] on div "Tasks" at bounding box center [118, 216] width 132 height 17
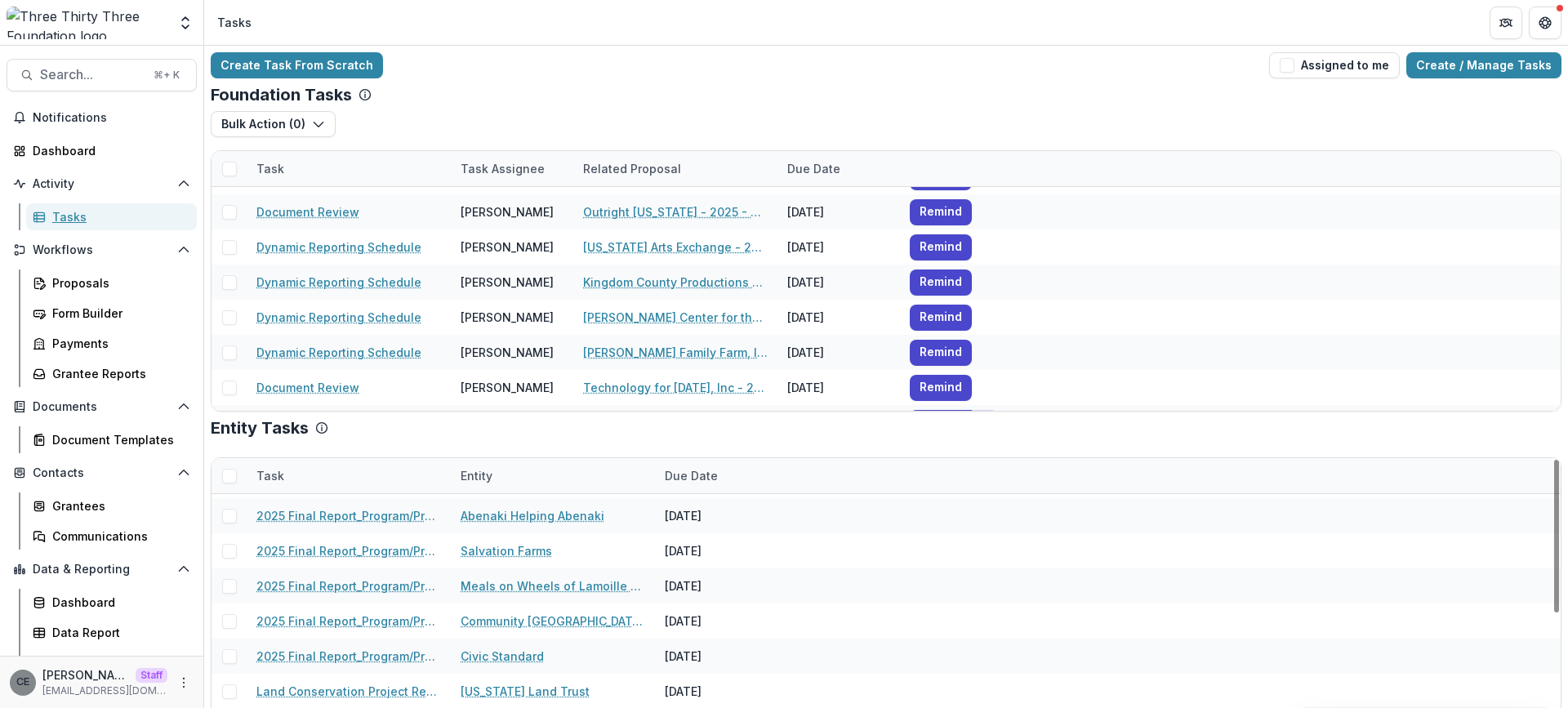
scroll to position [43, 0]
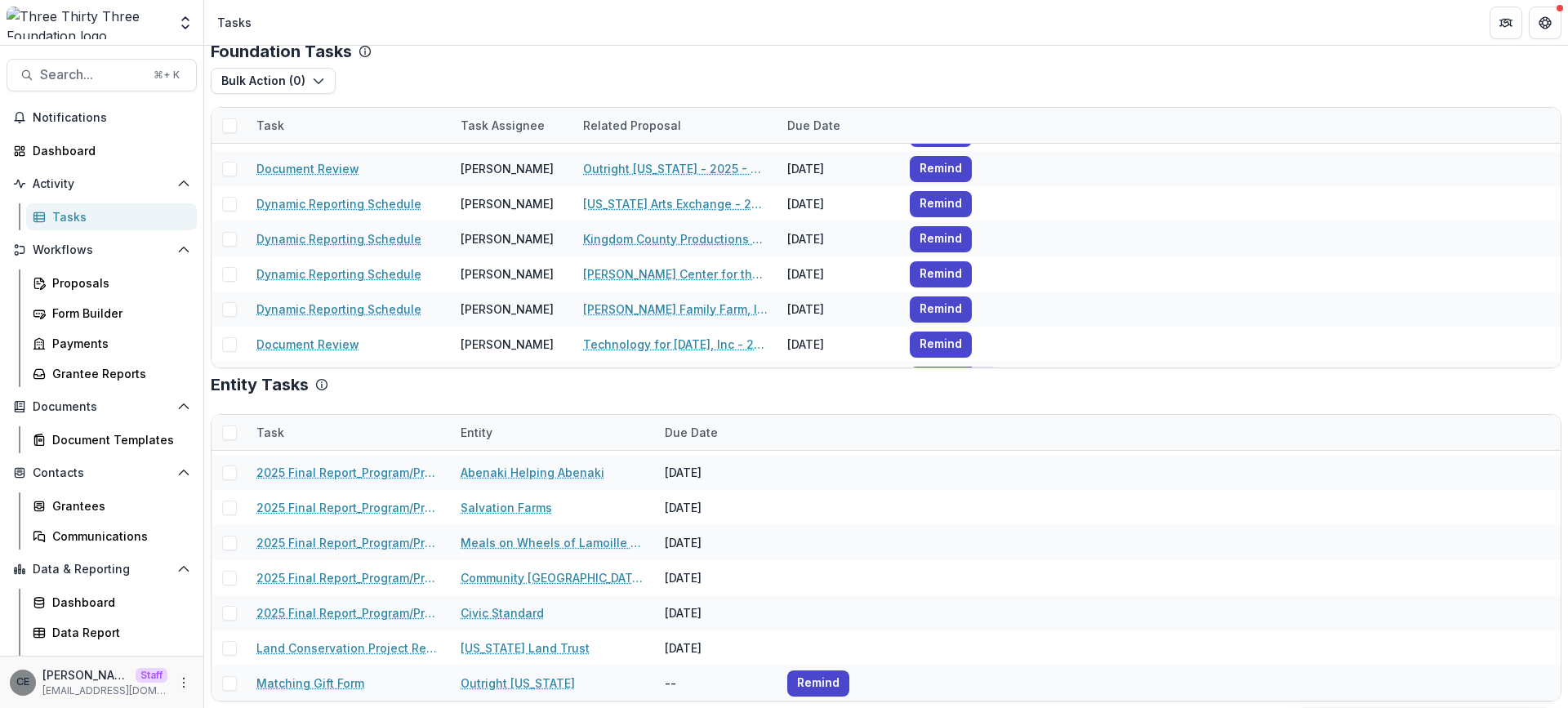
click at [76, 219] on div "Tasks" at bounding box center [118, 216] width 132 height 17
click at [91, 284] on div "Proposals" at bounding box center [118, 282] width 132 height 17
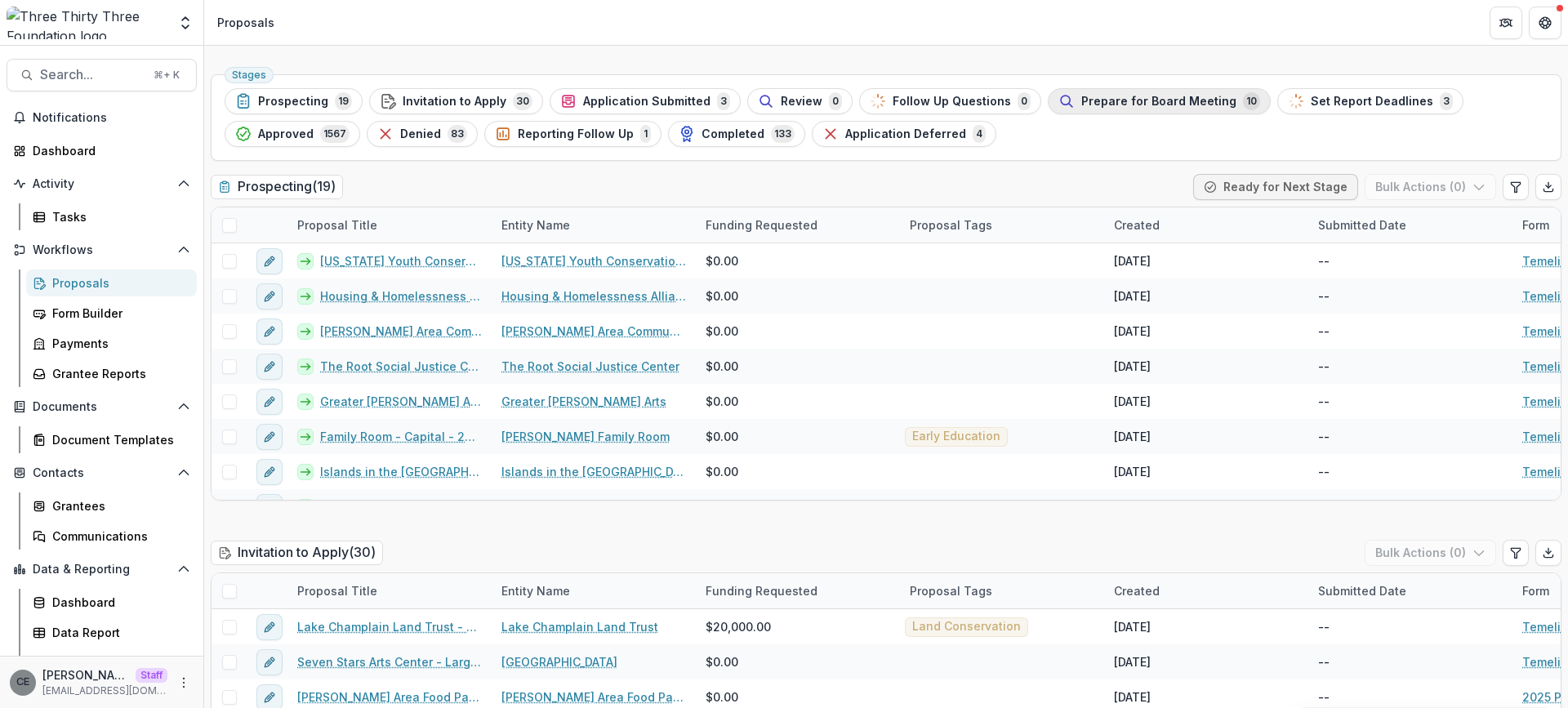
click at [1082, 101] on span "Prepare for Board Meeting" at bounding box center [1158, 101] width 155 height 14
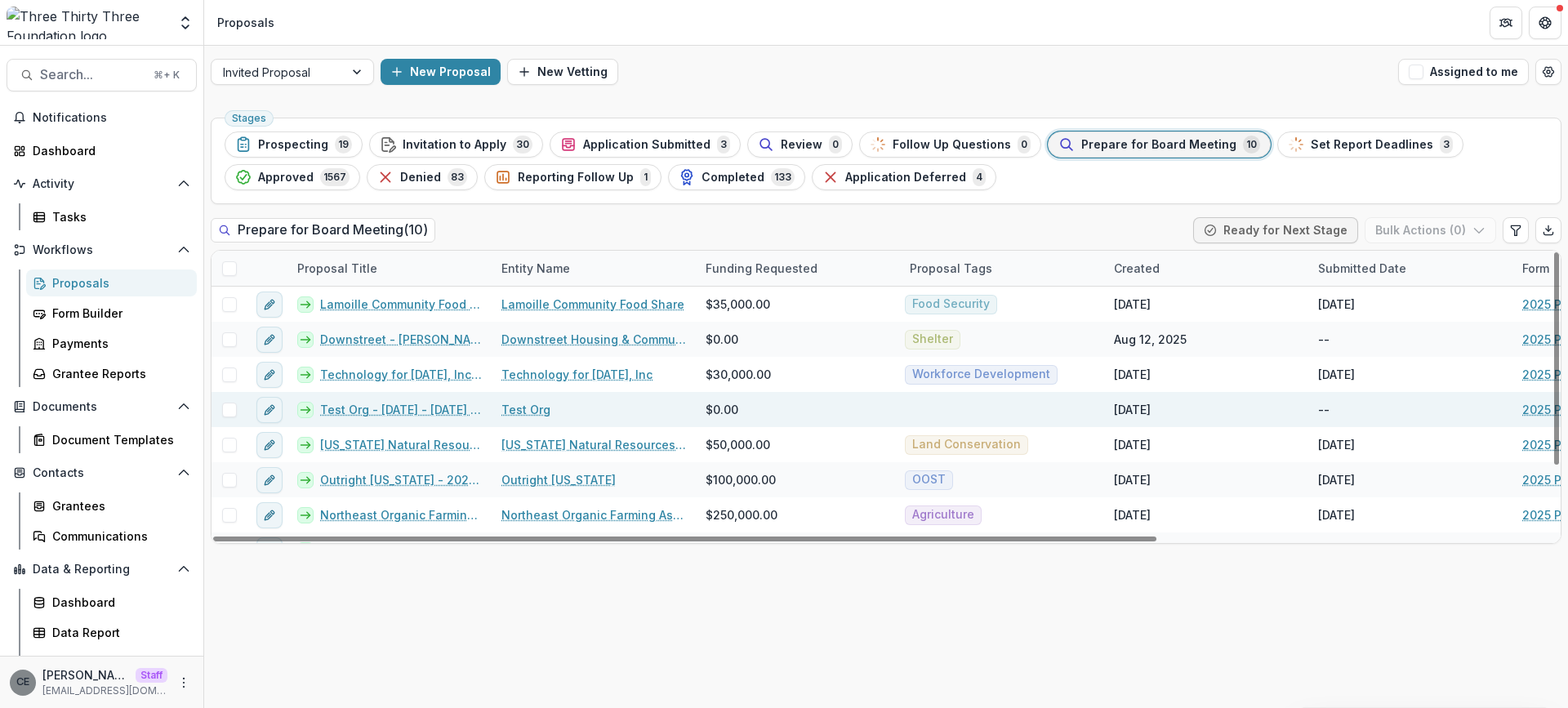
scroll to position [95, 0]
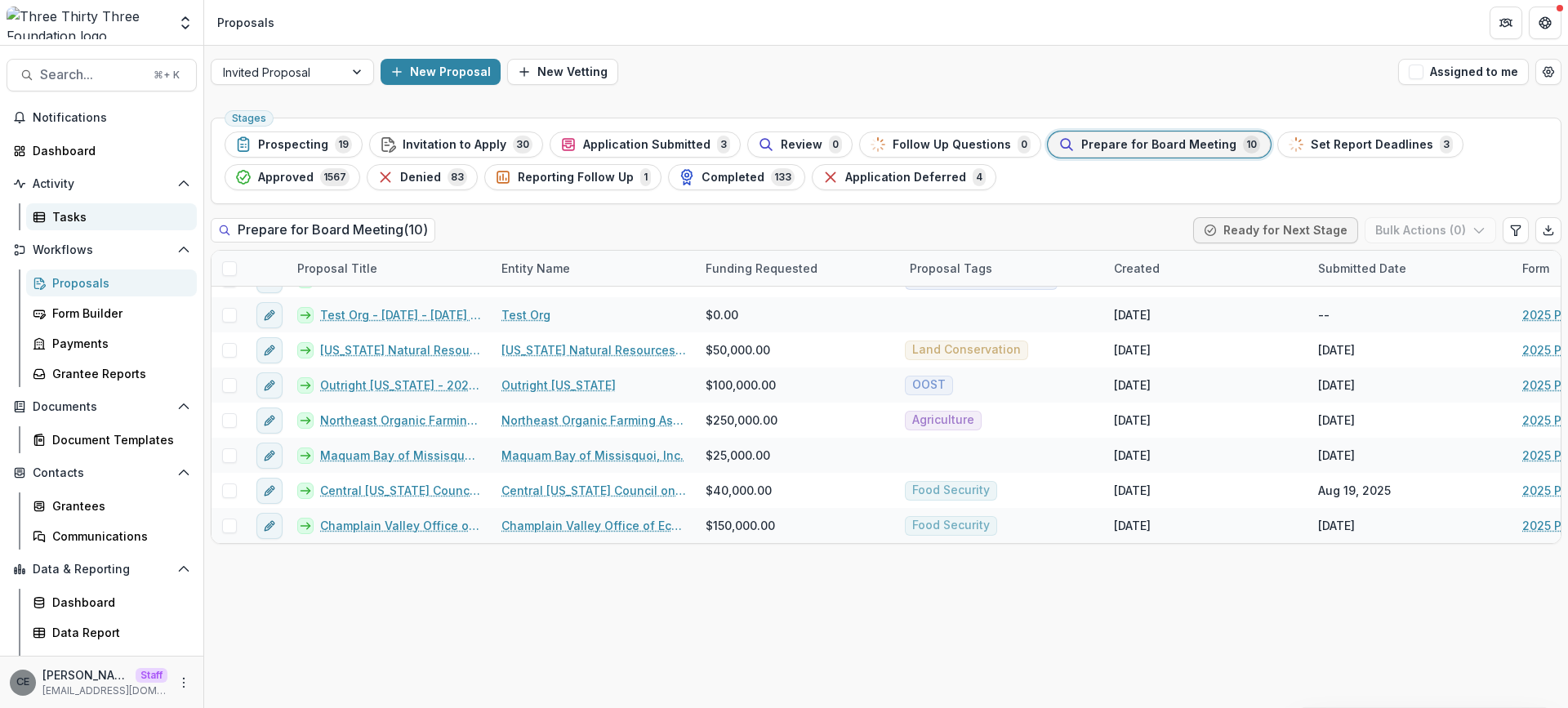
click at [70, 211] on div "Tasks" at bounding box center [118, 216] width 132 height 17
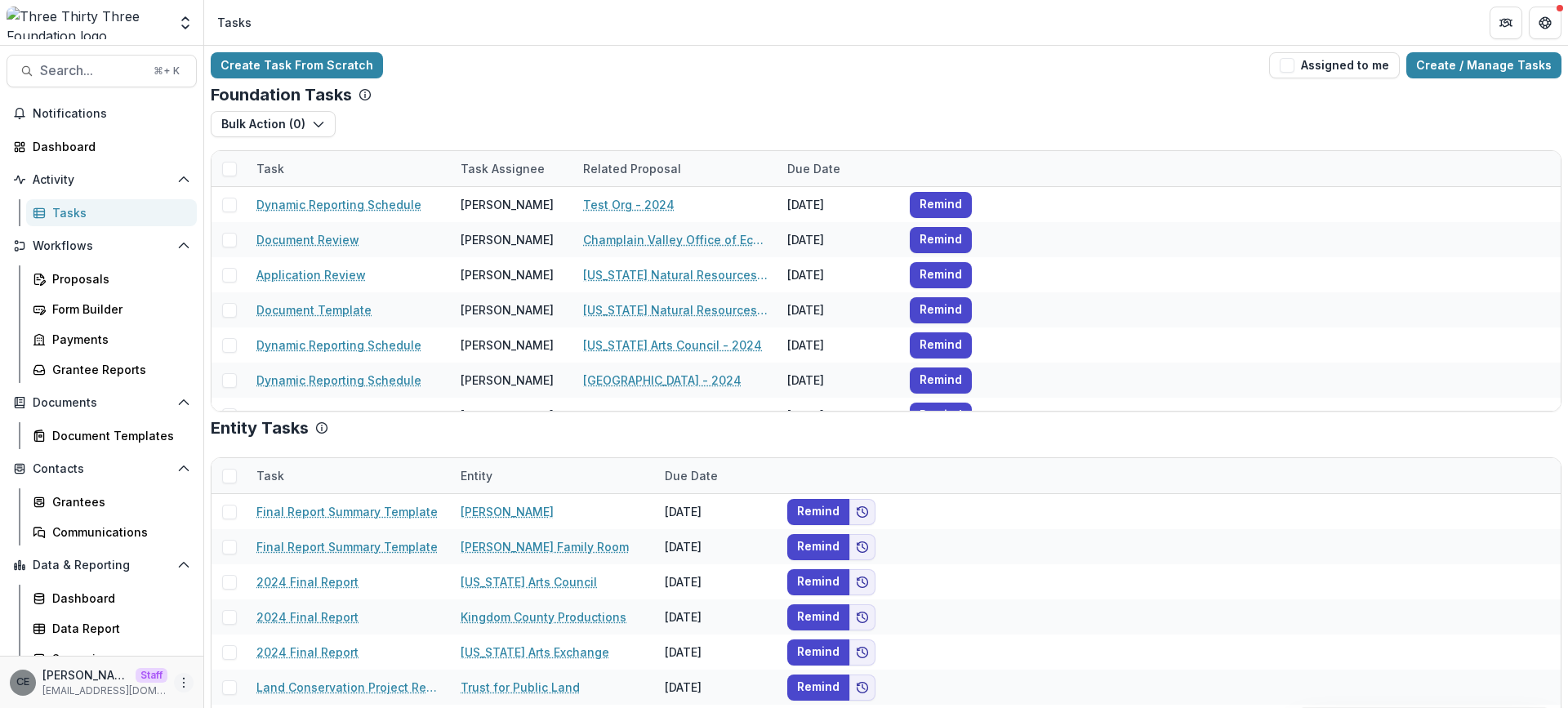
click at [177, 681] on icon "More" at bounding box center [183, 683] width 13 height 13
click at [237, 649] on link "User Settings" at bounding box center [286, 647] width 174 height 27
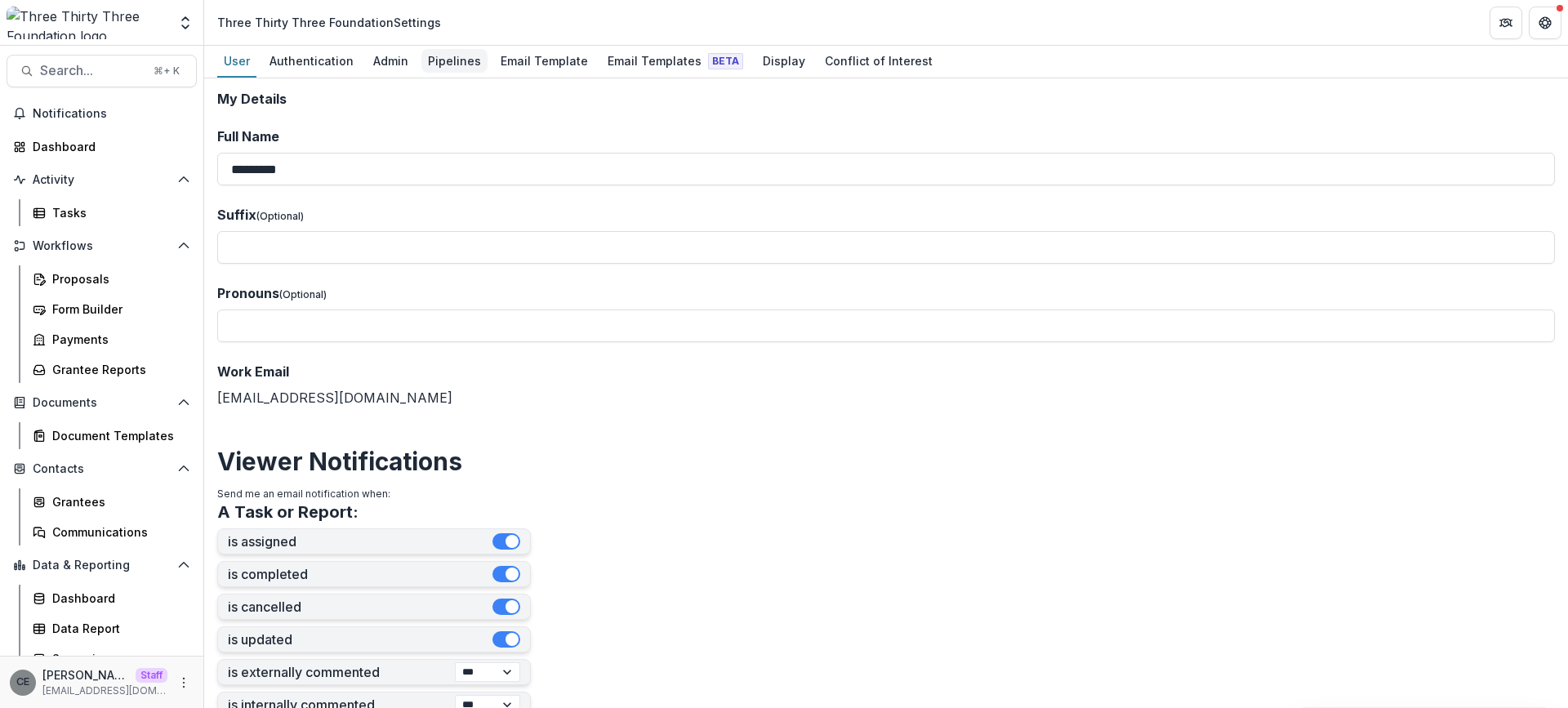
click at [450, 61] on div "Pipelines" at bounding box center [454, 61] width 66 height 24
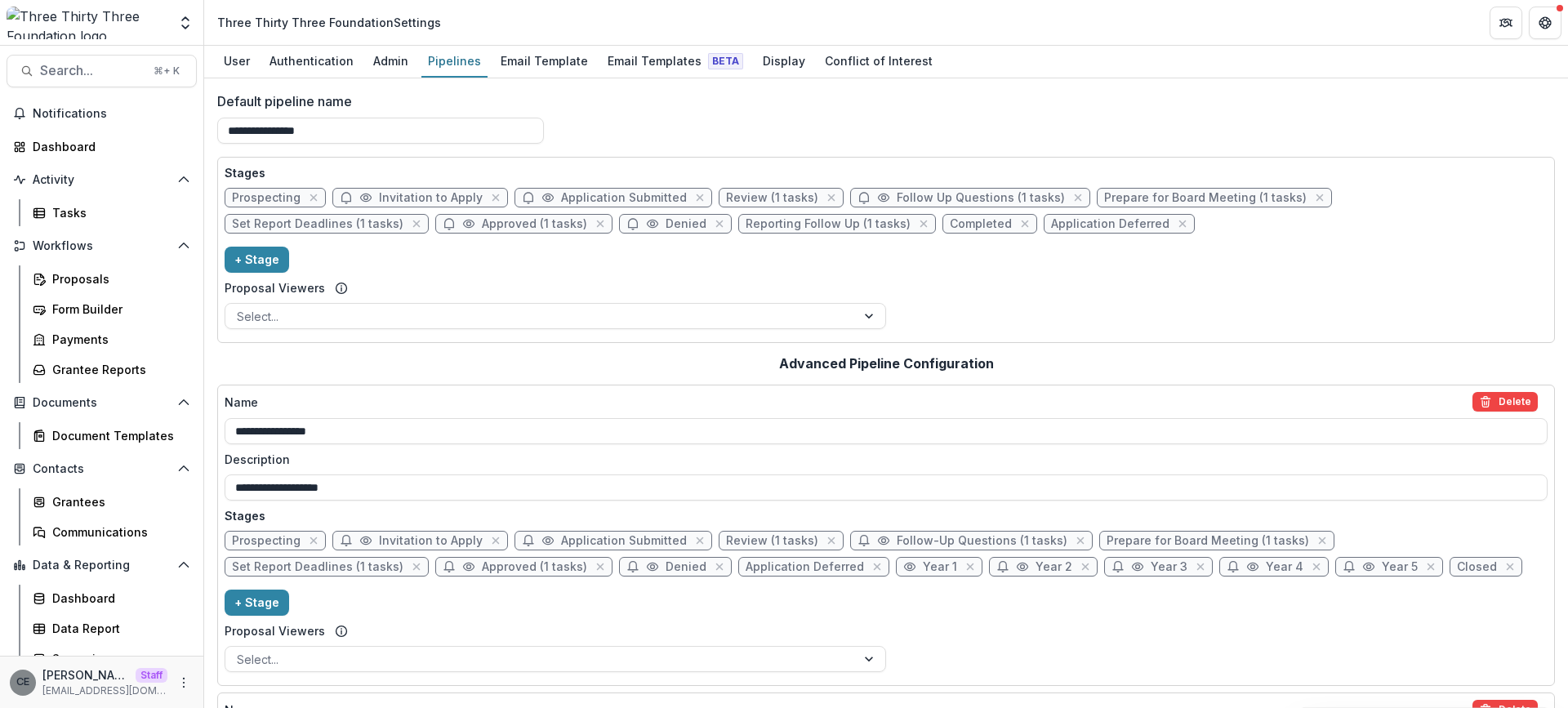
click at [1123, 195] on span "Prepare for Board Meeting (1 tasks)" at bounding box center [1204, 197] width 202 height 14
select select "******"
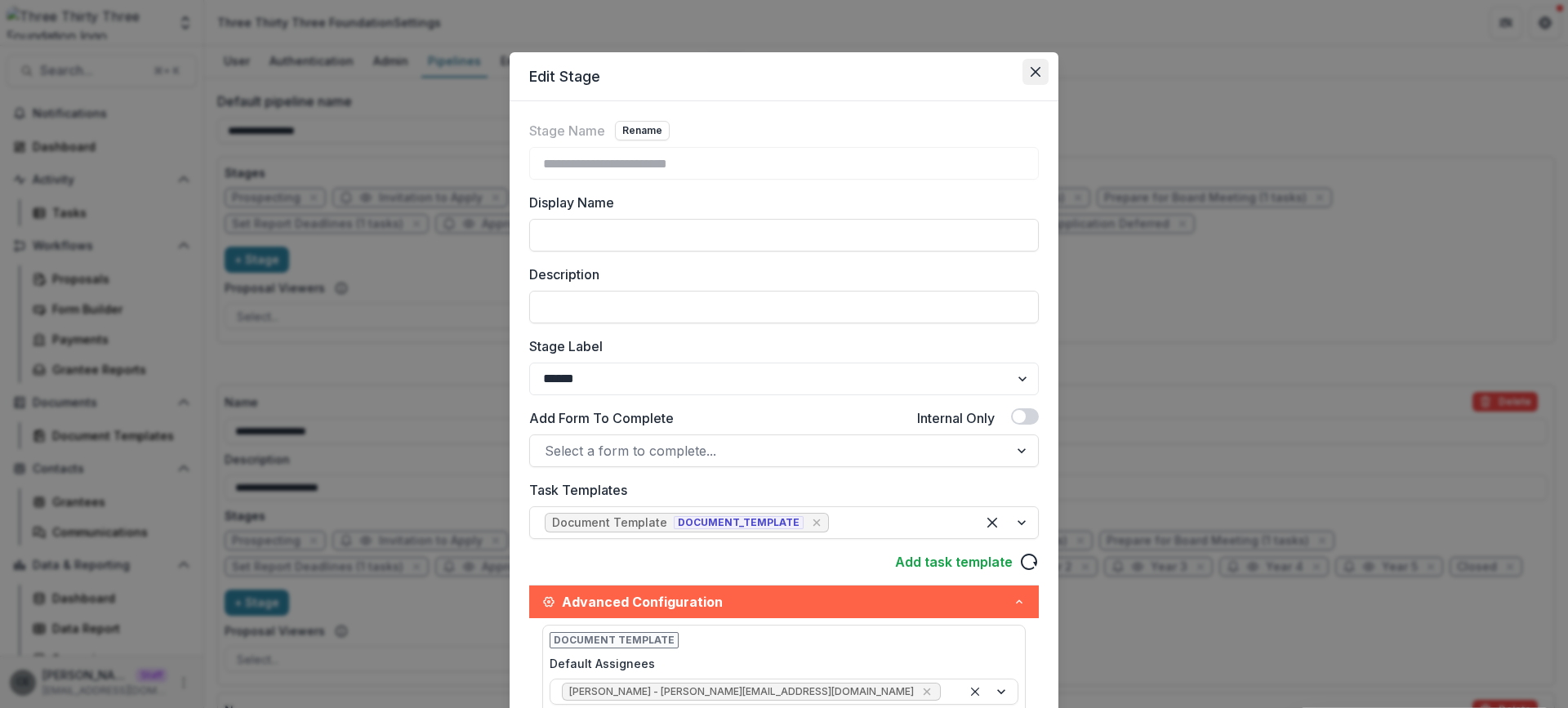
click at [1033, 69] on icon "Close" at bounding box center [1035, 72] width 10 height 10
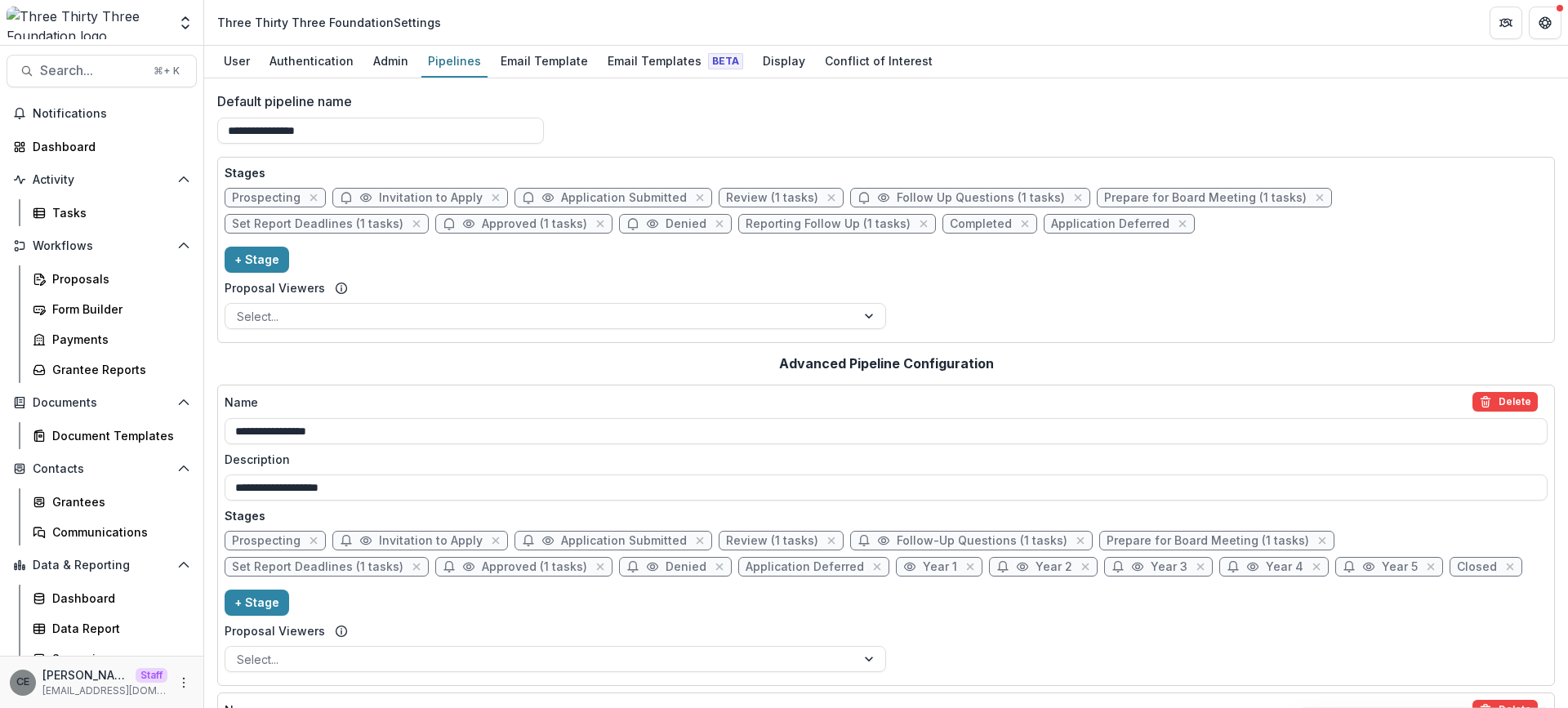
click at [1139, 541] on span "Prepare for Board Meeting (1 tasks)" at bounding box center [1207, 540] width 202 height 14
select select "******"
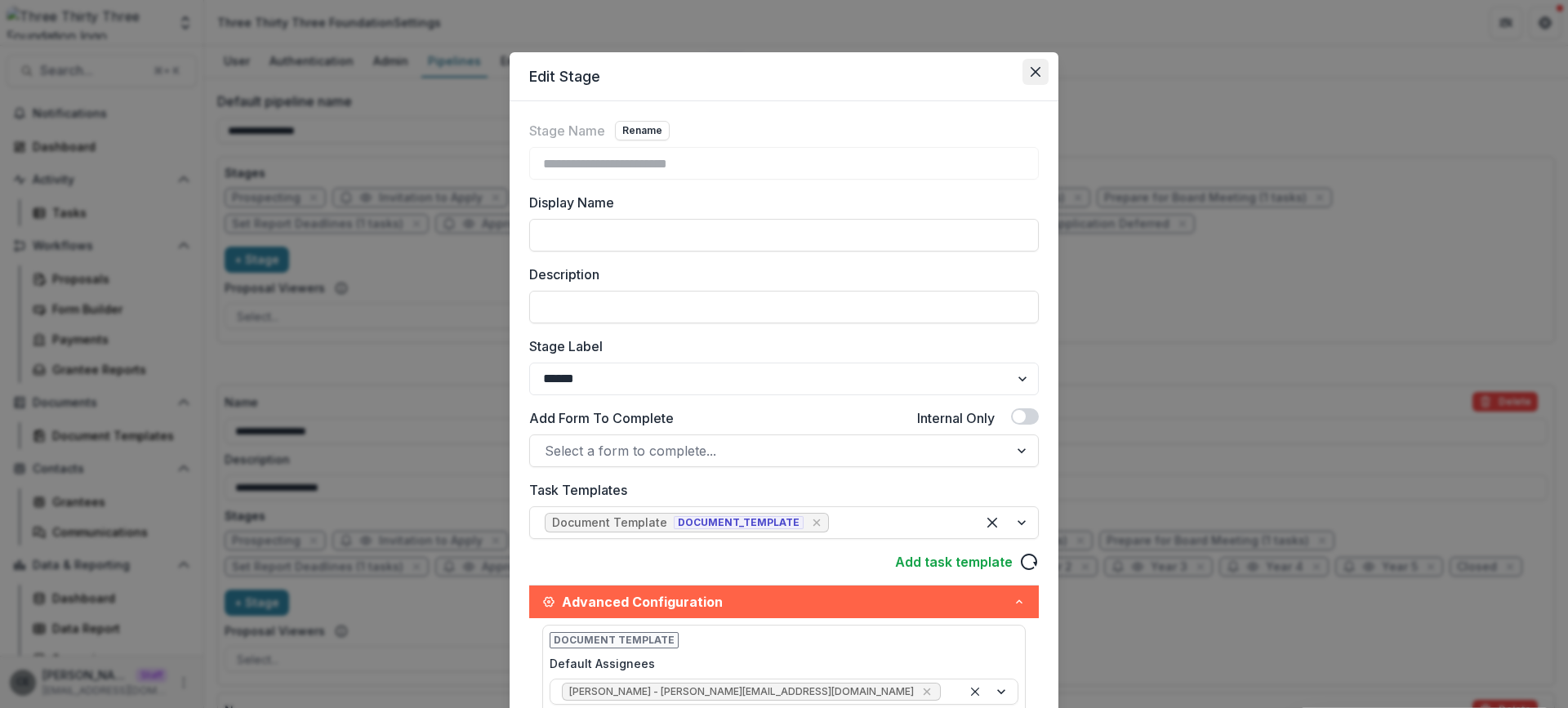
click at [1030, 74] on icon "Close" at bounding box center [1035, 72] width 10 height 10
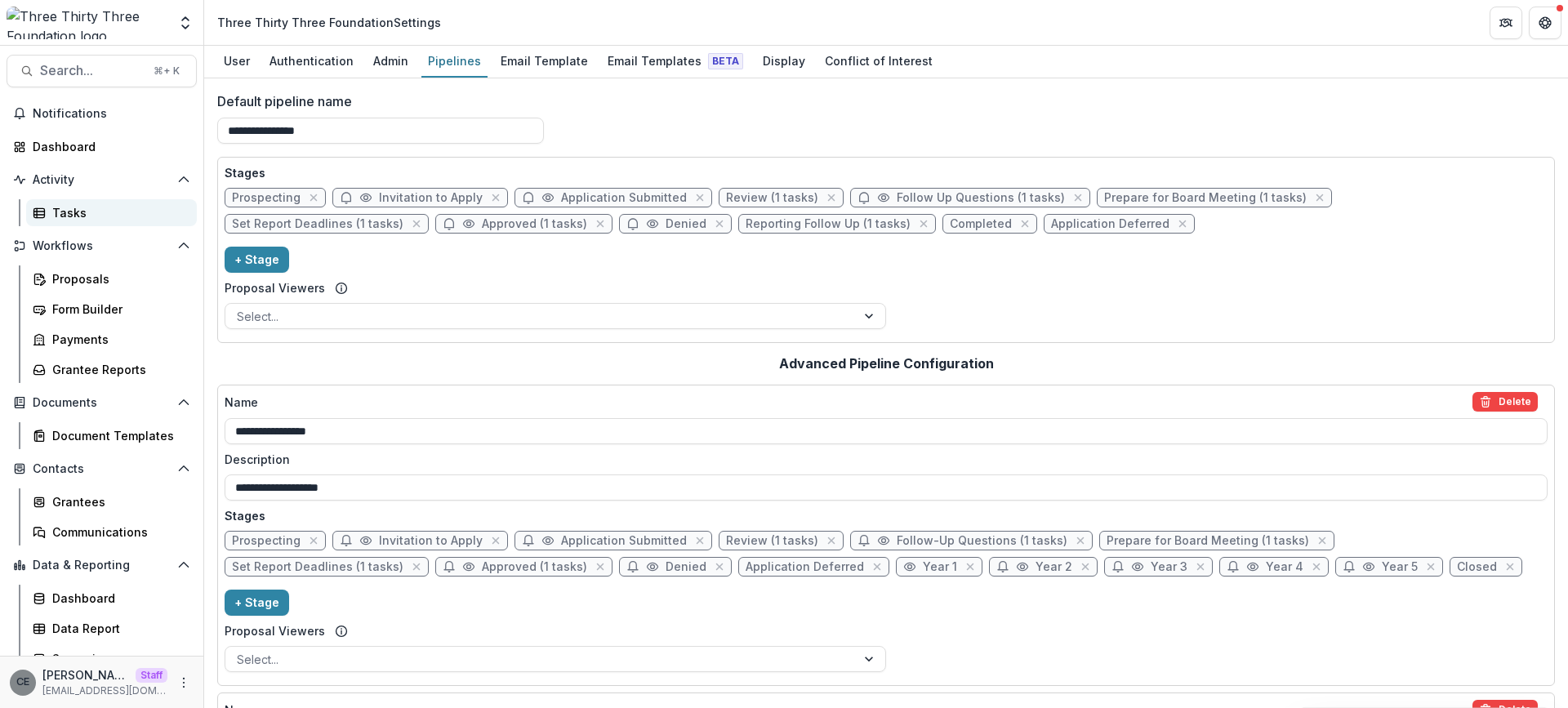
click at [77, 211] on div "Tasks" at bounding box center [118, 212] width 132 height 17
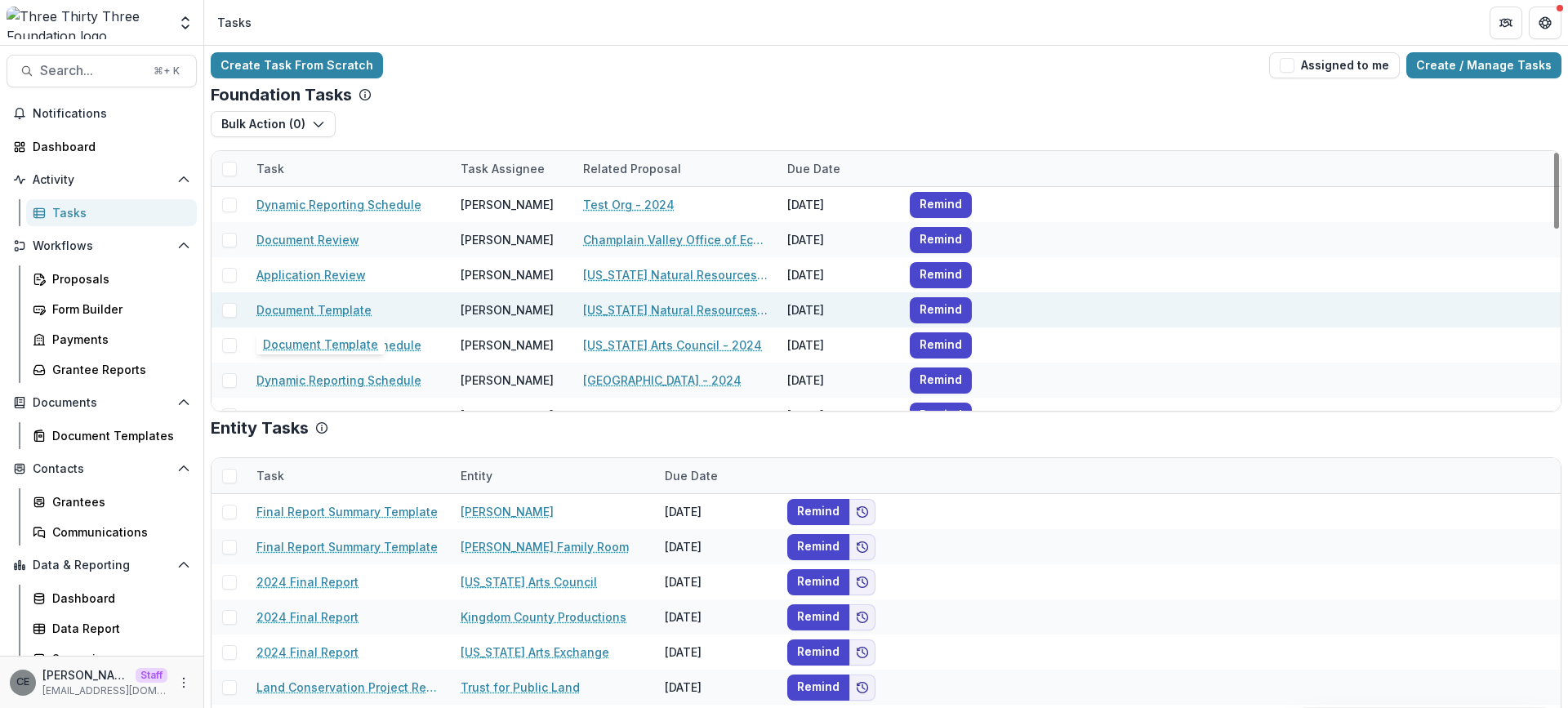
click at [328, 309] on link "Document Template" at bounding box center [314, 309] width 115 height 17
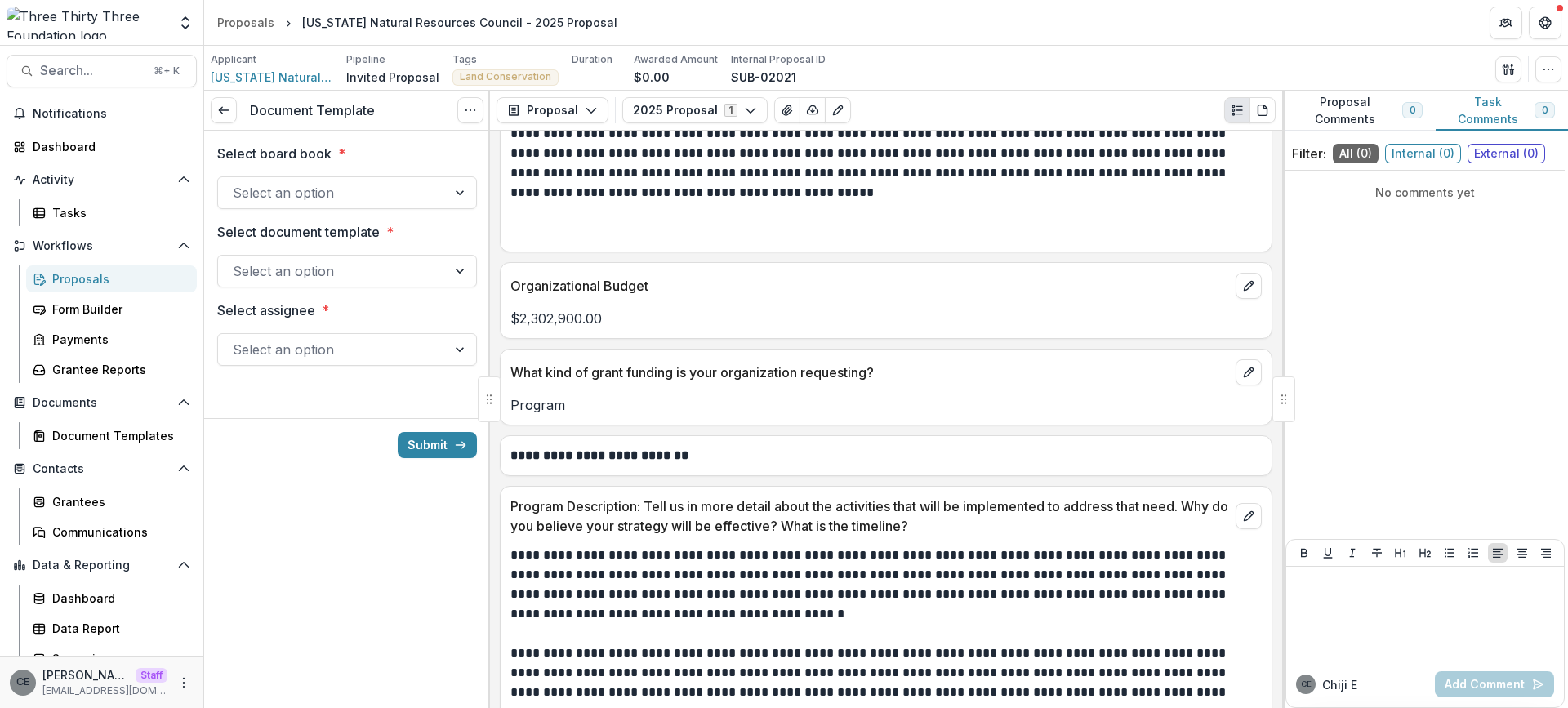
scroll to position [2976, 0]
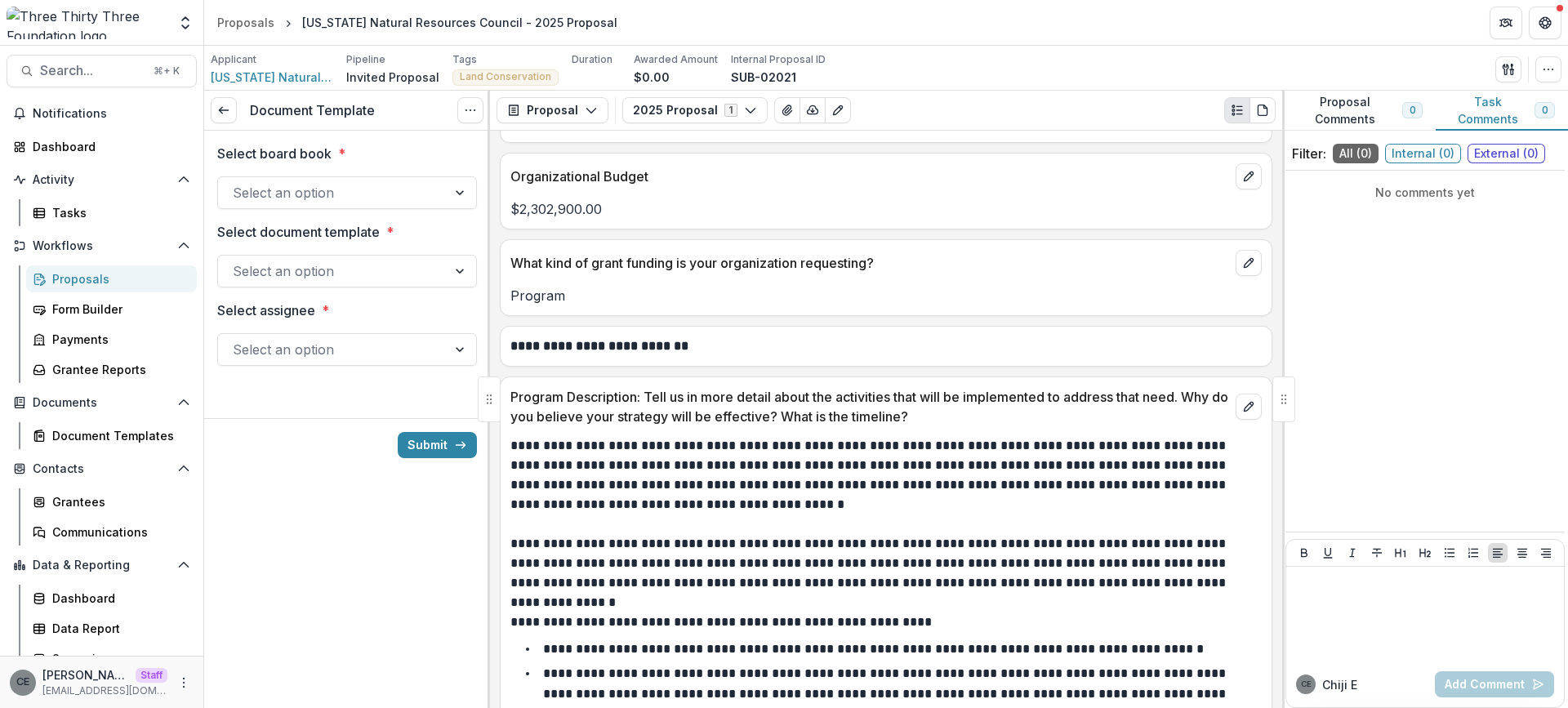
click at [460, 192] on div at bounding box center [461, 192] width 29 height 31
click at [472, 111] on icon "Options" at bounding box center [470, 110] width 13 height 13
click at [946, 60] on div "Applicant [US_STATE] Natural Resources Council Pipeline Invited Proposal Tags L…" at bounding box center [885, 69] width 1350 height 34
click at [471, 115] on icon "Options" at bounding box center [470, 110] width 13 height 13
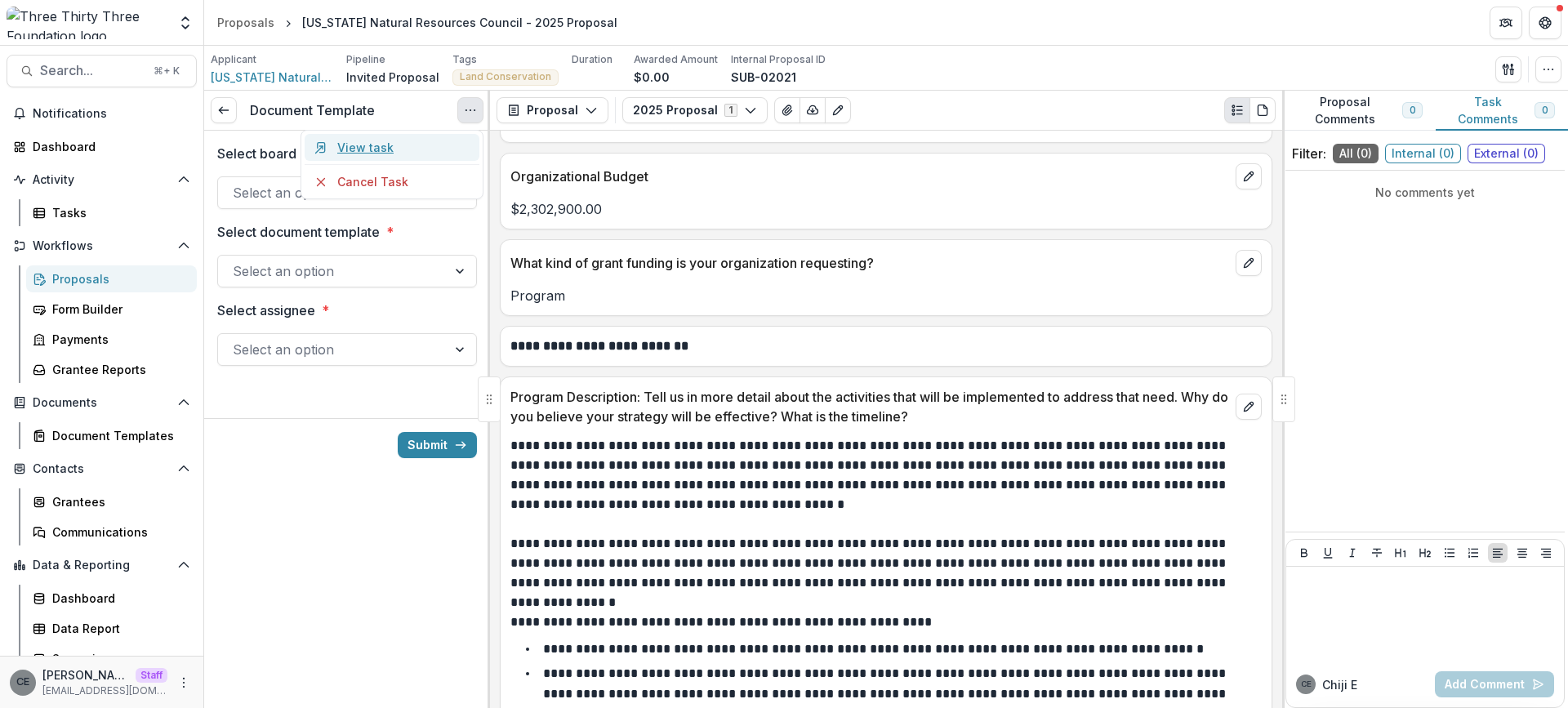
click at [428, 147] on link "View task" at bounding box center [391, 147] width 174 height 27
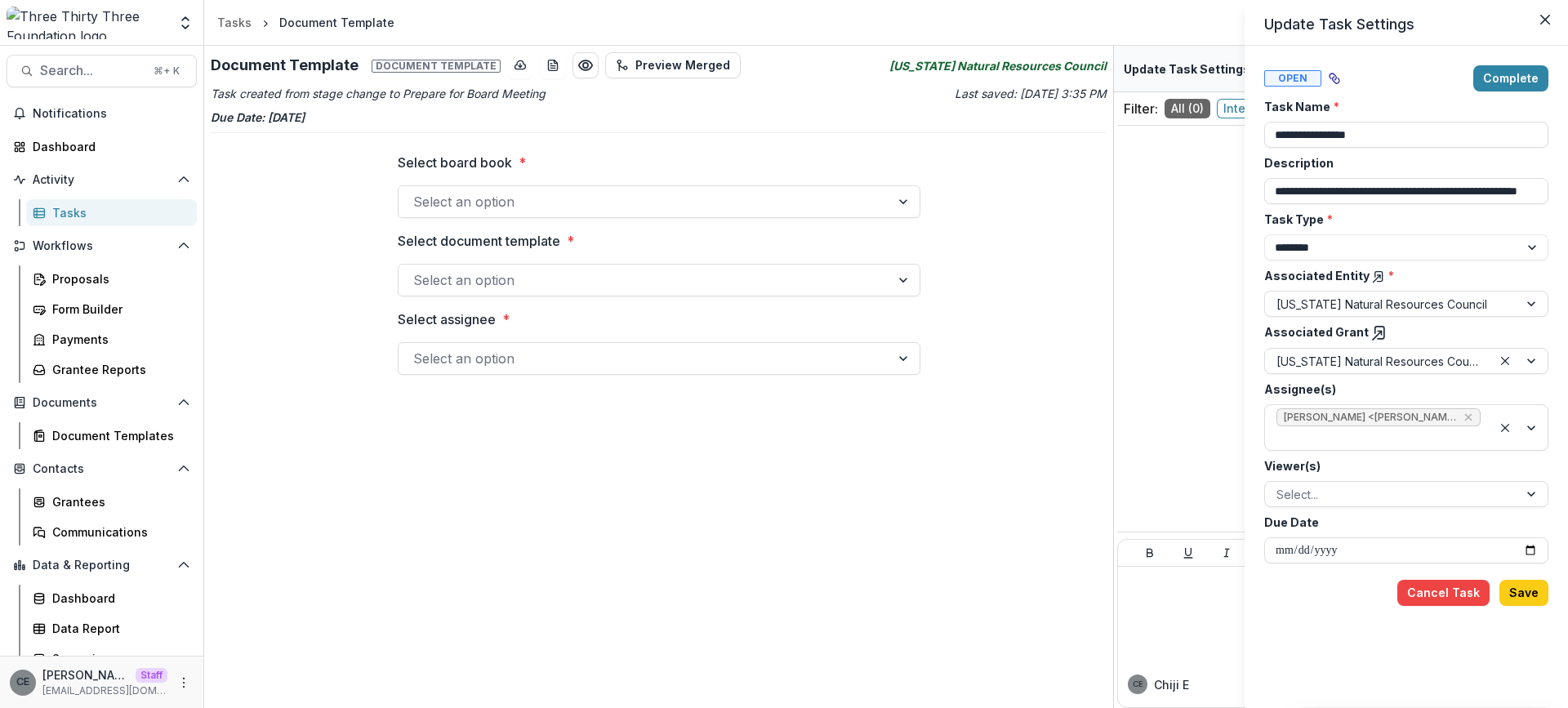
click at [628, 206] on div "**********" at bounding box center [784, 354] width 1568 height 708
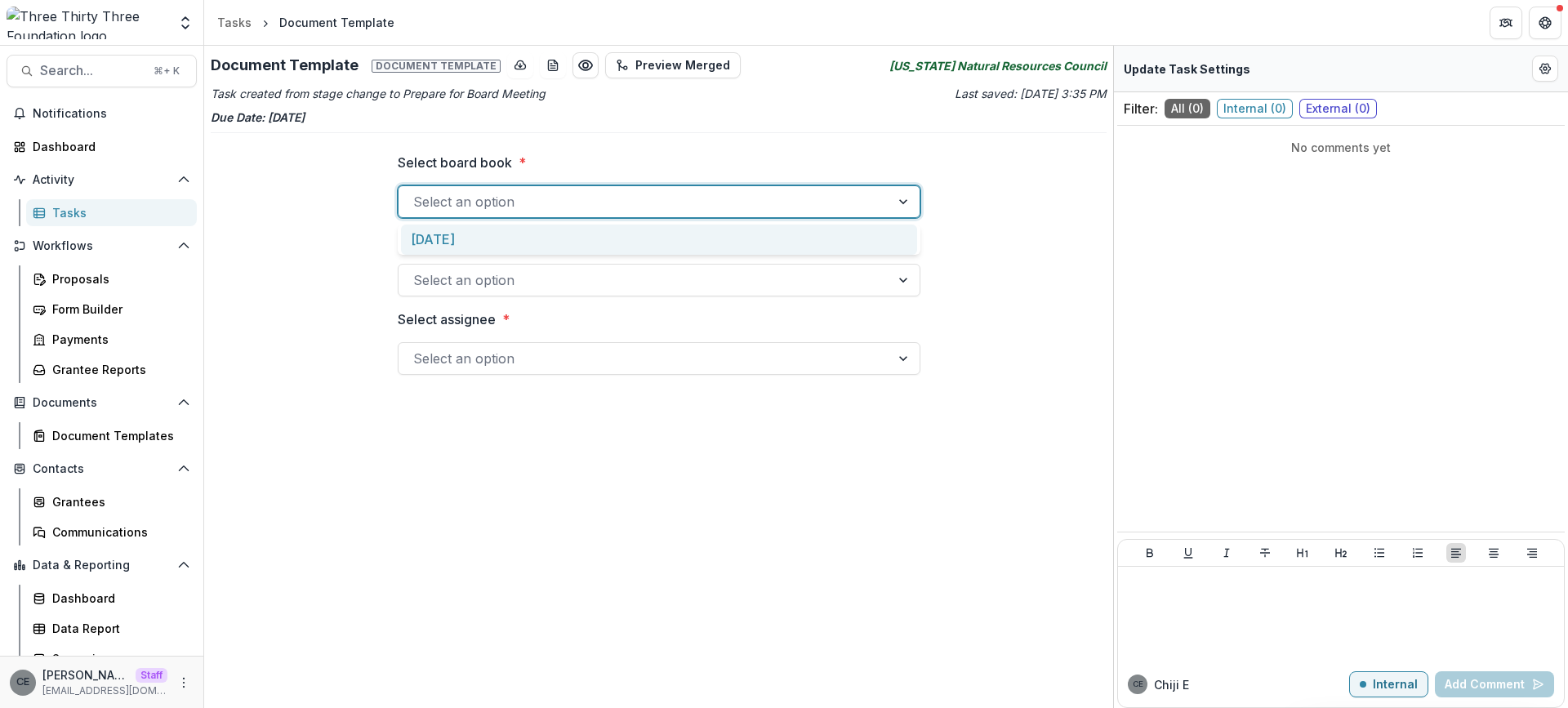
click at [901, 203] on div at bounding box center [905, 201] width 29 height 31
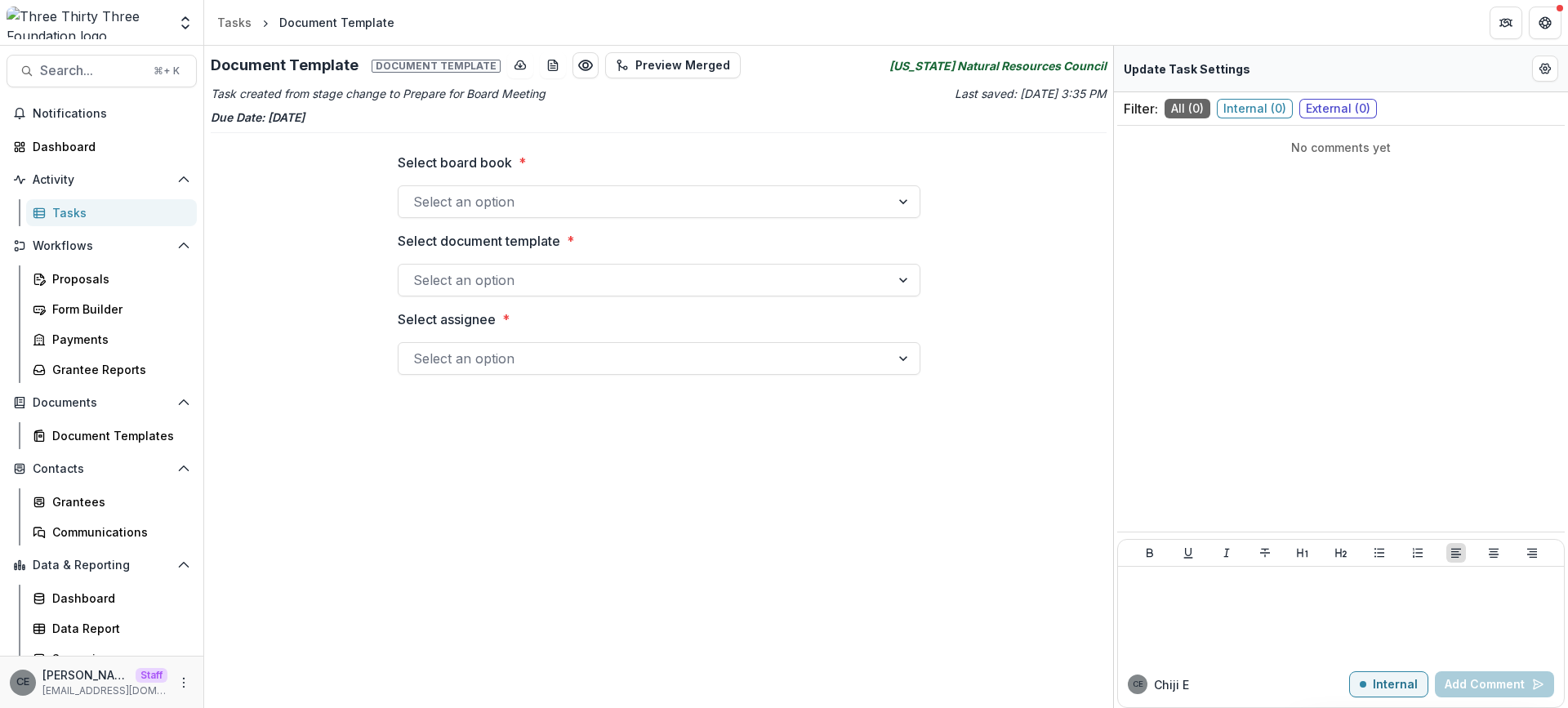
click at [901, 166] on label "Select board book *" at bounding box center [654, 162] width 513 height 20
click at [418, 192] on input "Select board book *" at bounding box center [415, 201] width 4 height 20
click at [1544, 70] on circle "Edit Form Settings" at bounding box center [1545, 69] width 3 height 3
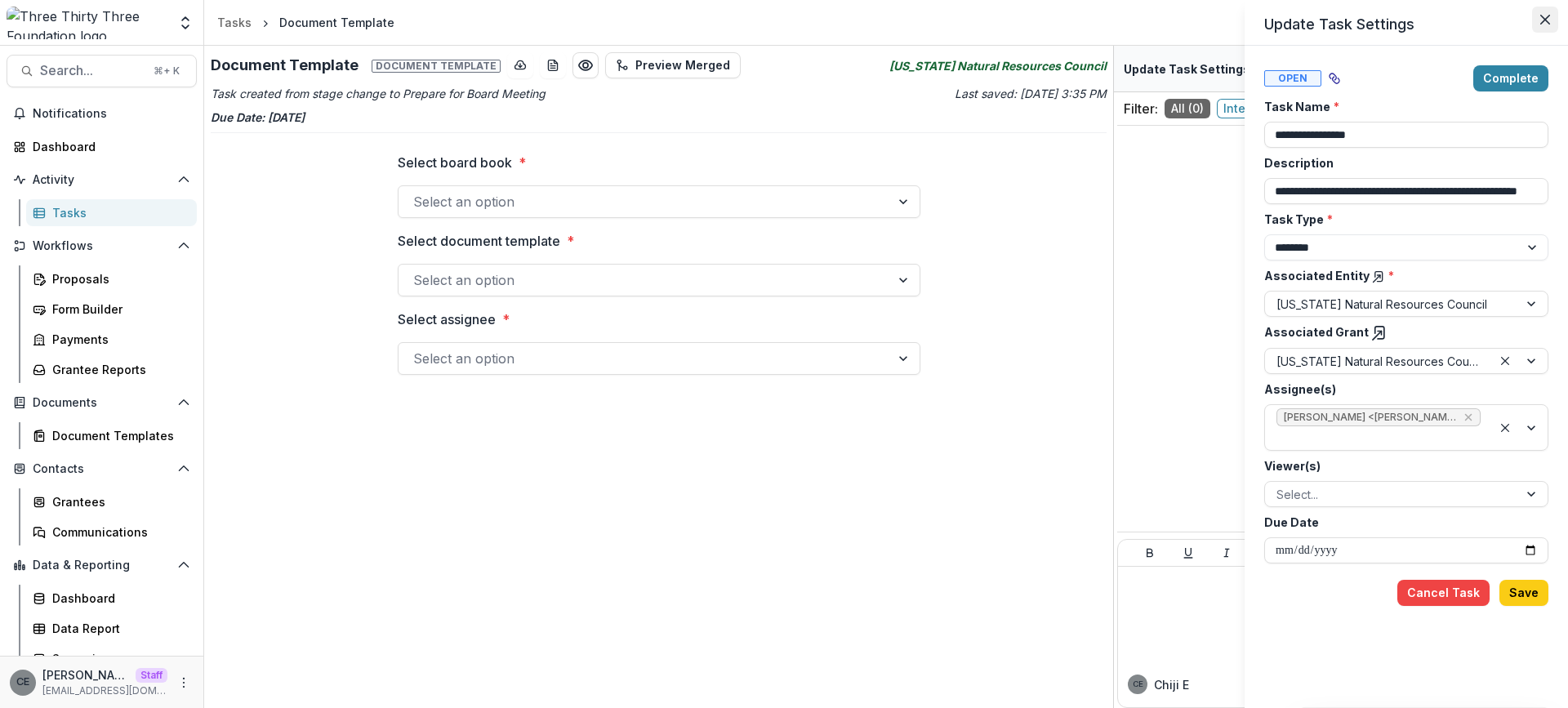
click at [1543, 19] on icon "Close" at bounding box center [1545, 20] width 10 height 10
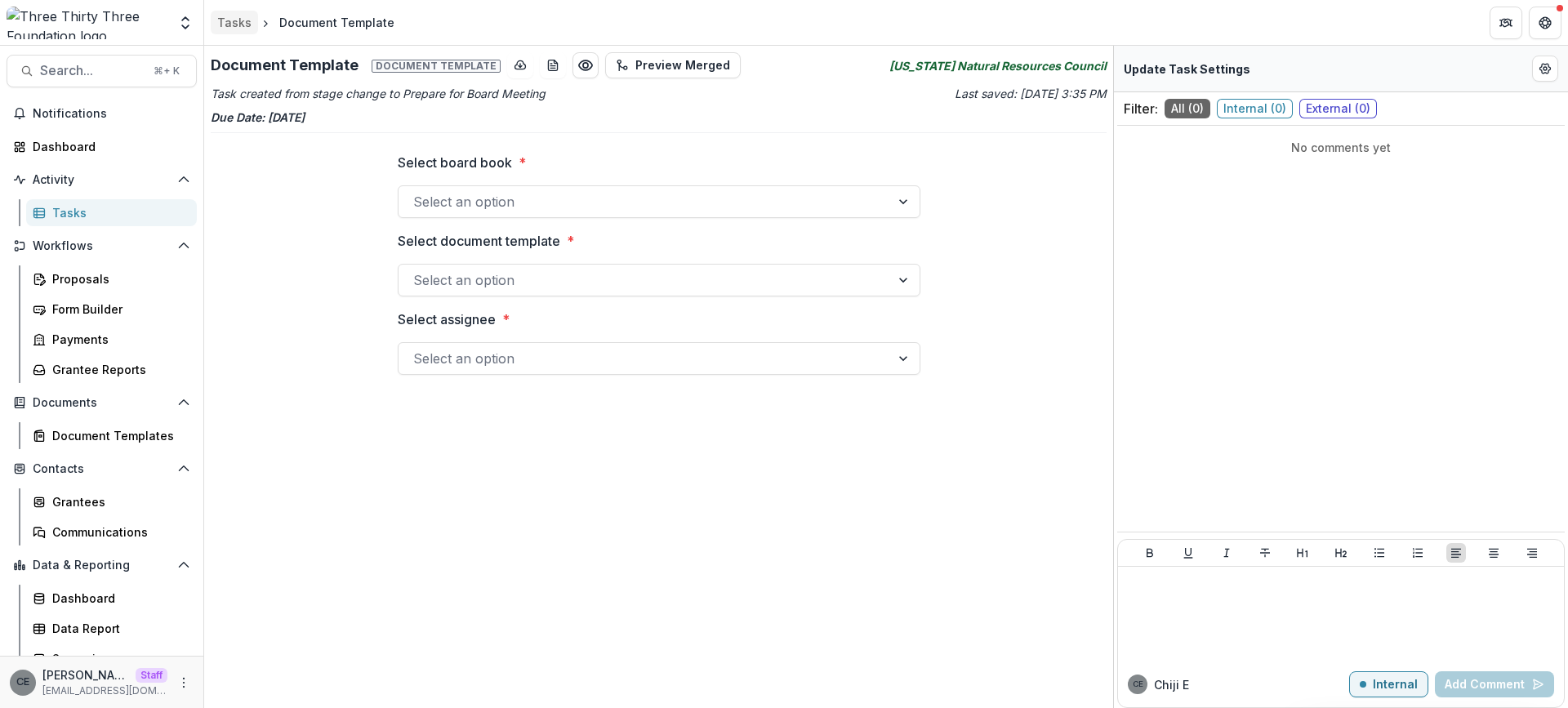
click at [241, 21] on div "Tasks" at bounding box center [234, 22] width 34 height 17
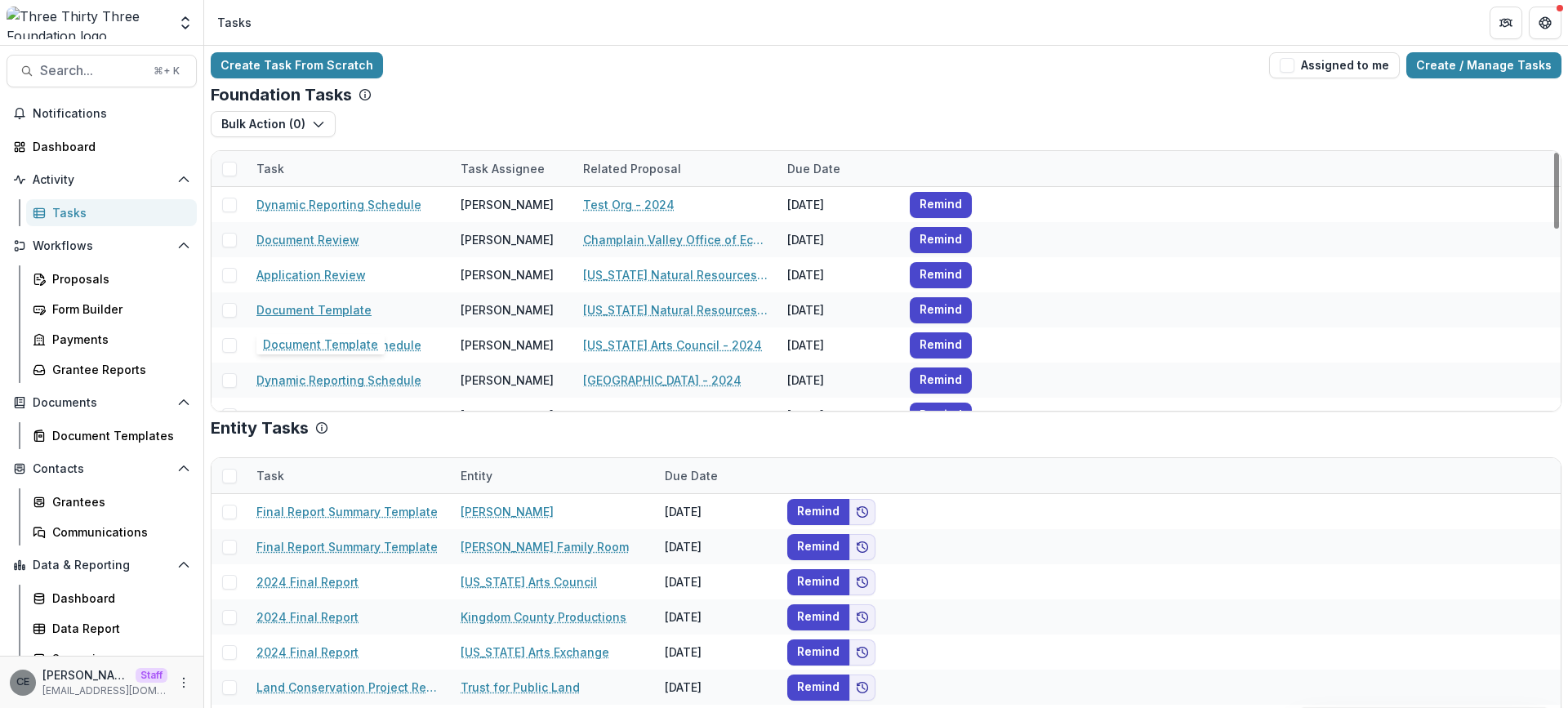
click at [315, 308] on link "Document Template" at bounding box center [314, 309] width 115 height 17
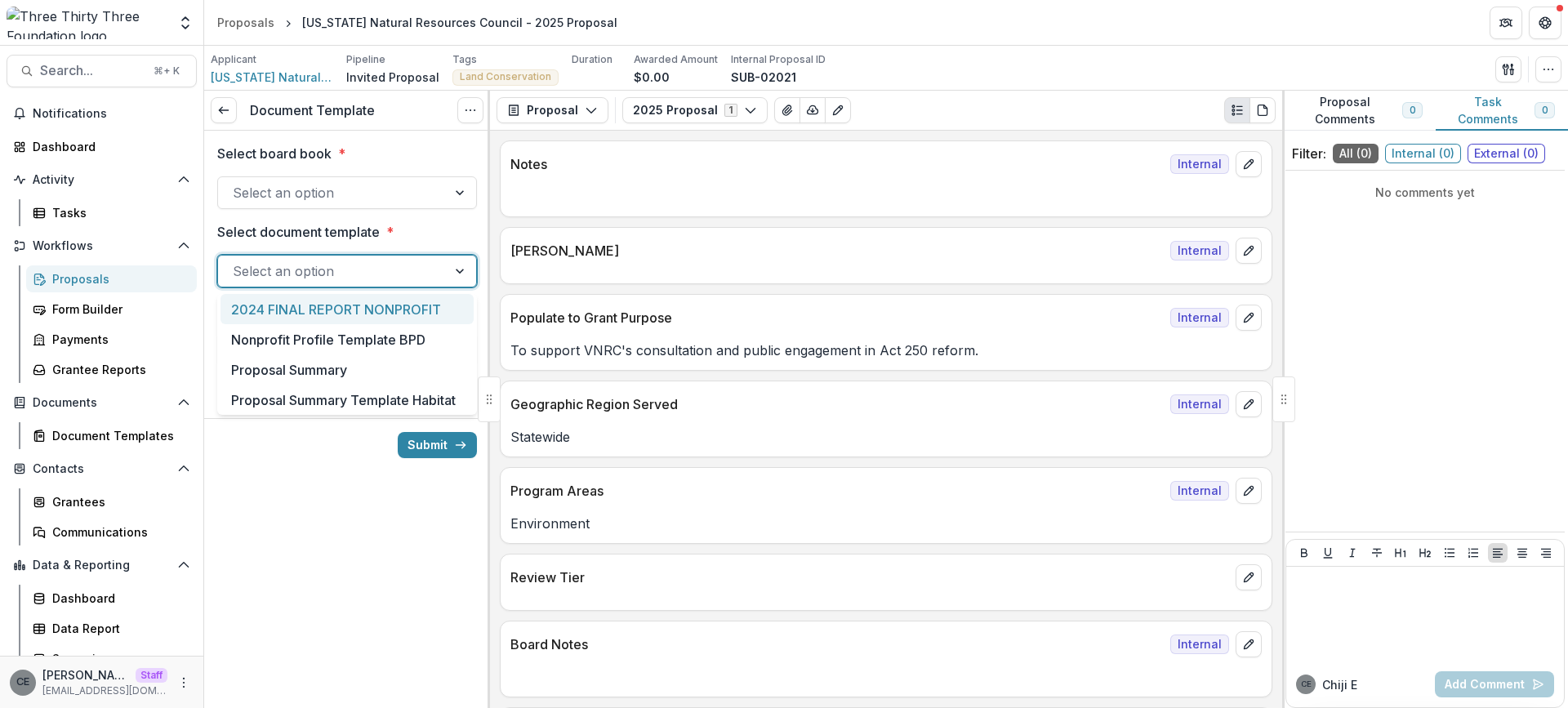
click at [462, 277] on div at bounding box center [461, 271] width 29 height 31
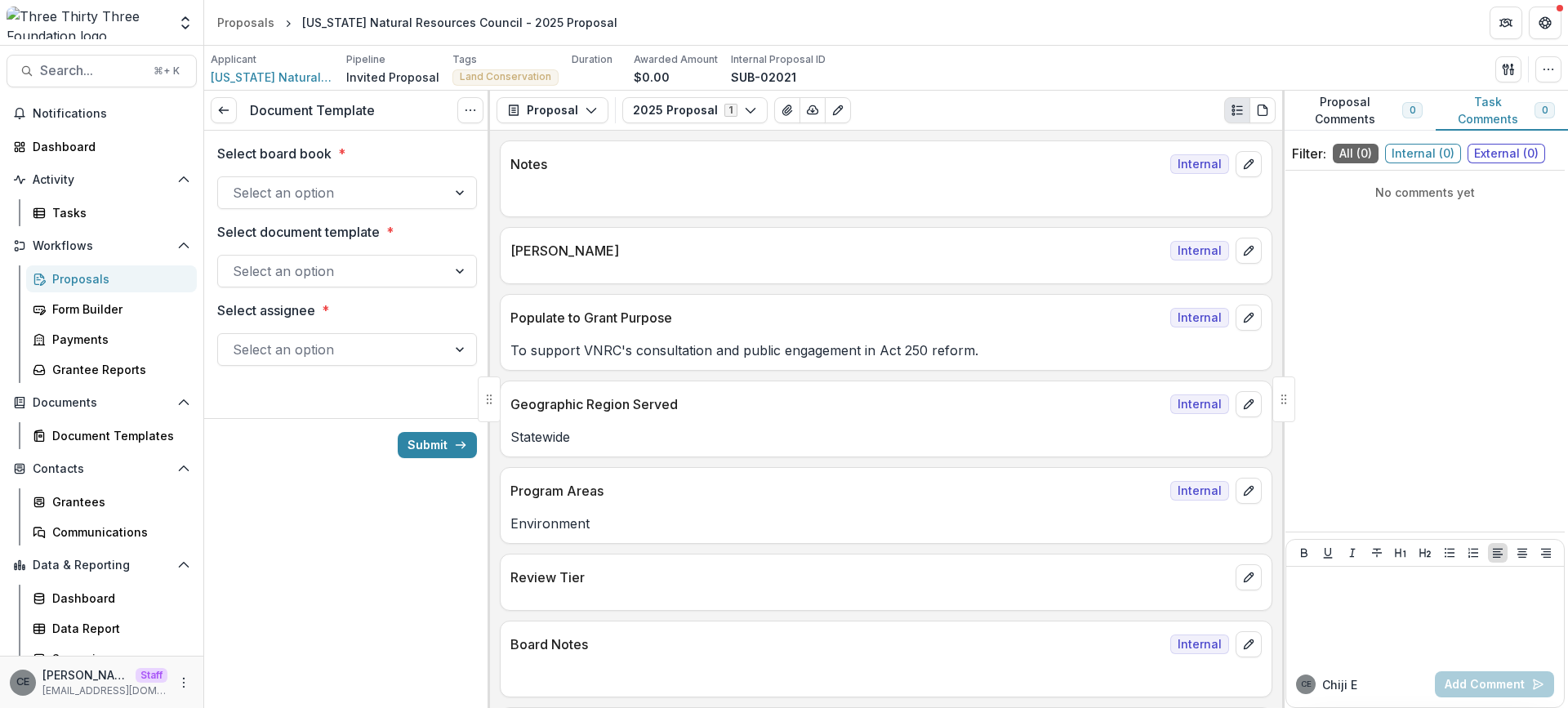
click at [461, 241] on label "Select document template *" at bounding box center [341, 232] width 250 height 20
click at [237, 261] on input "Select document template *" at bounding box center [234, 271] width 4 height 20
click at [124, 436] on div "Document Templates" at bounding box center [118, 435] width 132 height 17
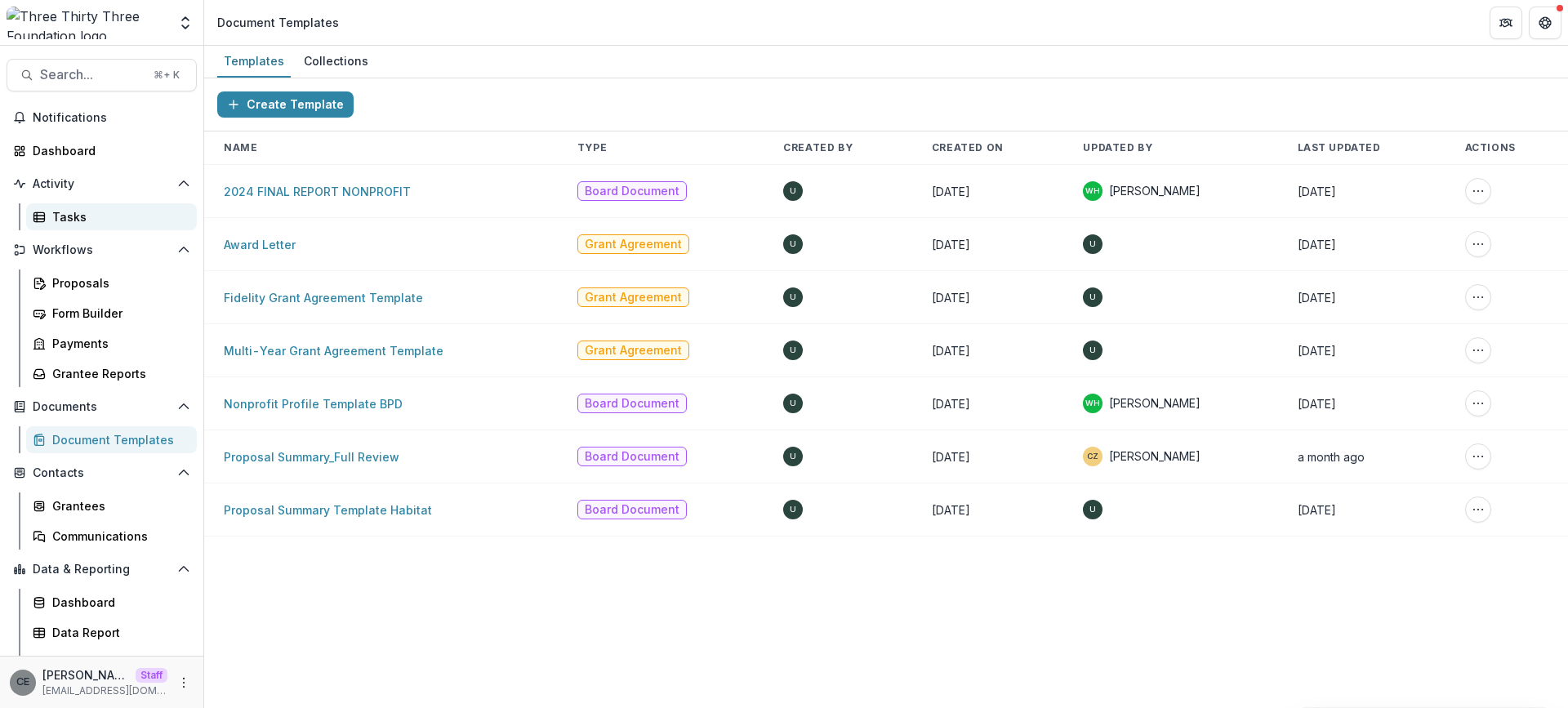
click at [72, 214] on div "Tasks" at bounding box center [118, 216] width 132 height 17
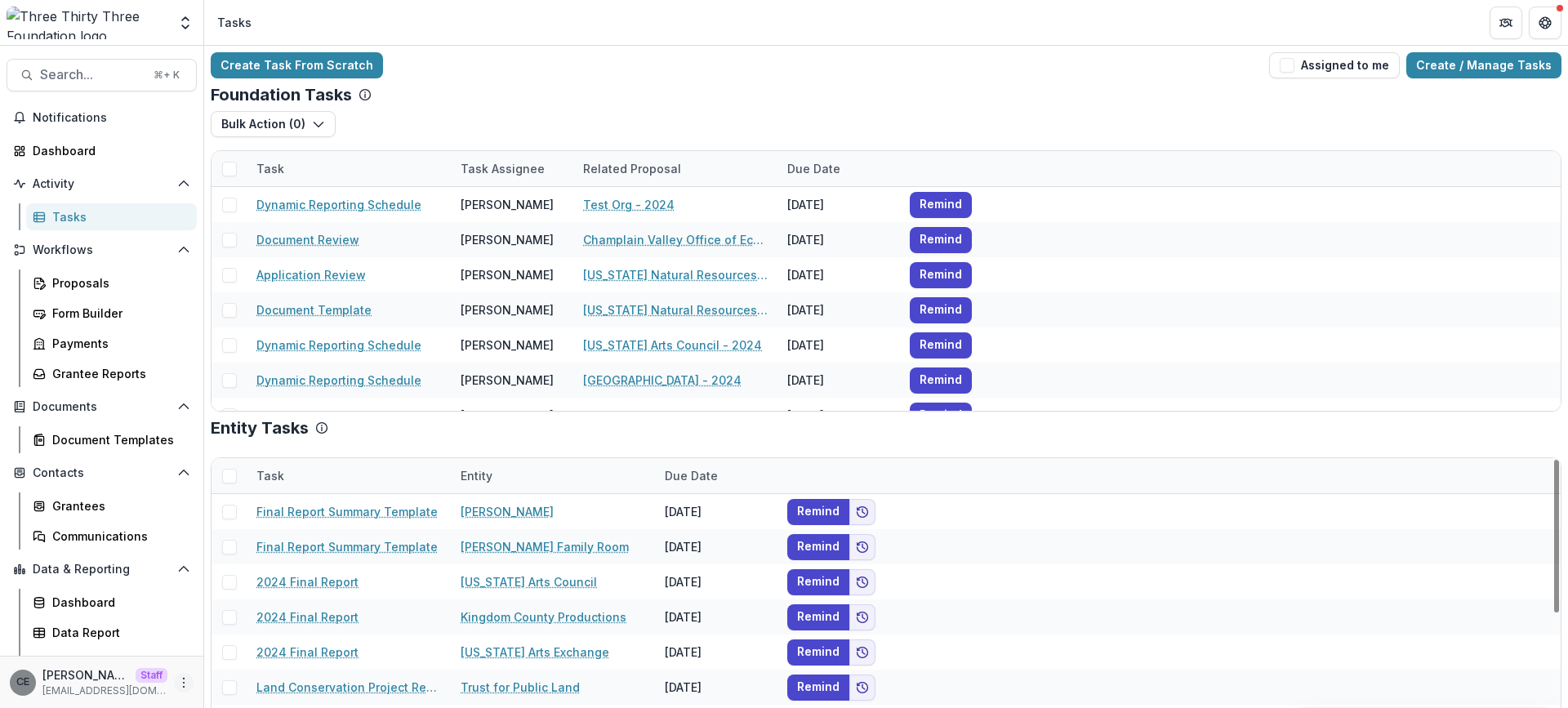
click at [180, 683] on icon "More" at bounding box center [183, 683] width 13 height 13
click at [265, 640] on link "User Settings" at bounding box center [286, 647] width 174 height 27
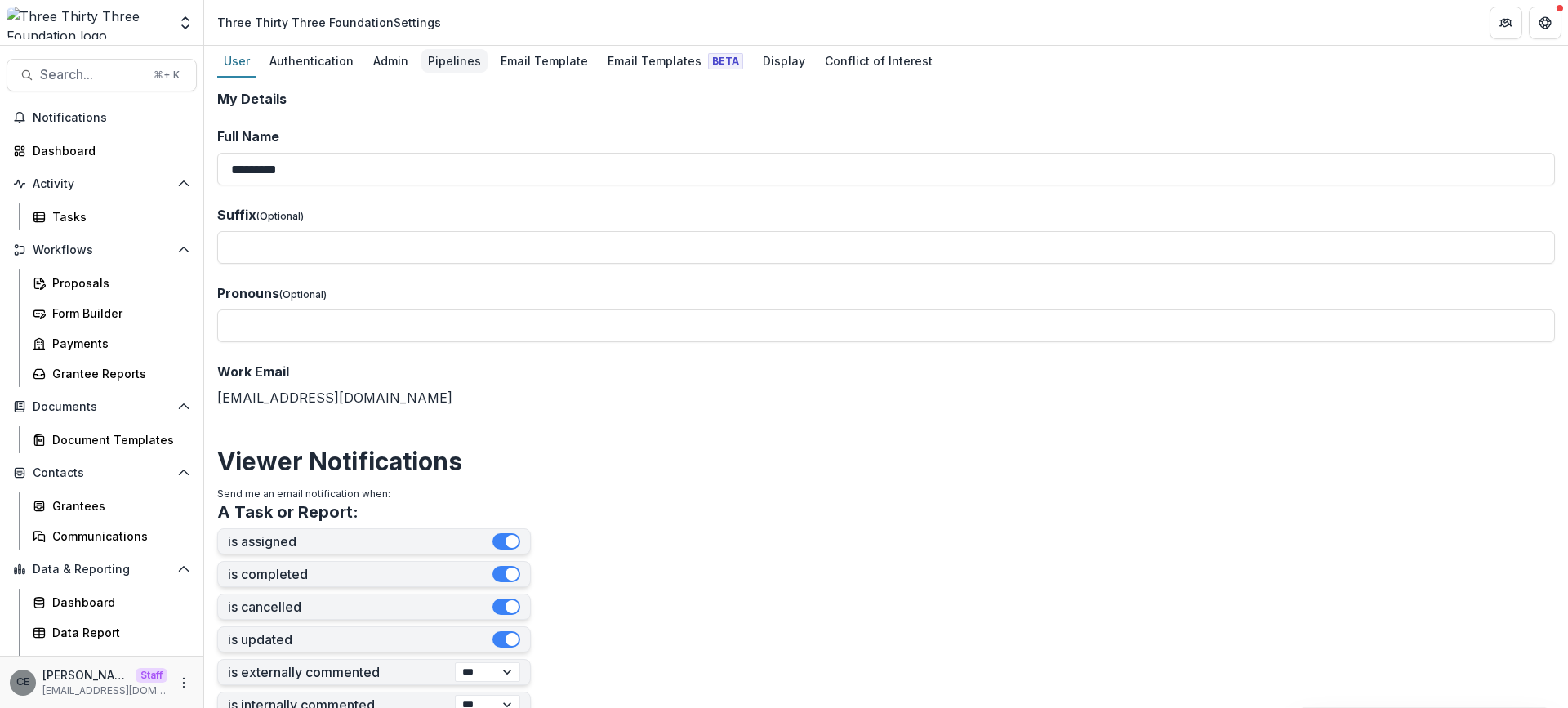
click at [433, 66] on div "Pipelines" at bounding box center [454, 61] width 66 height 24
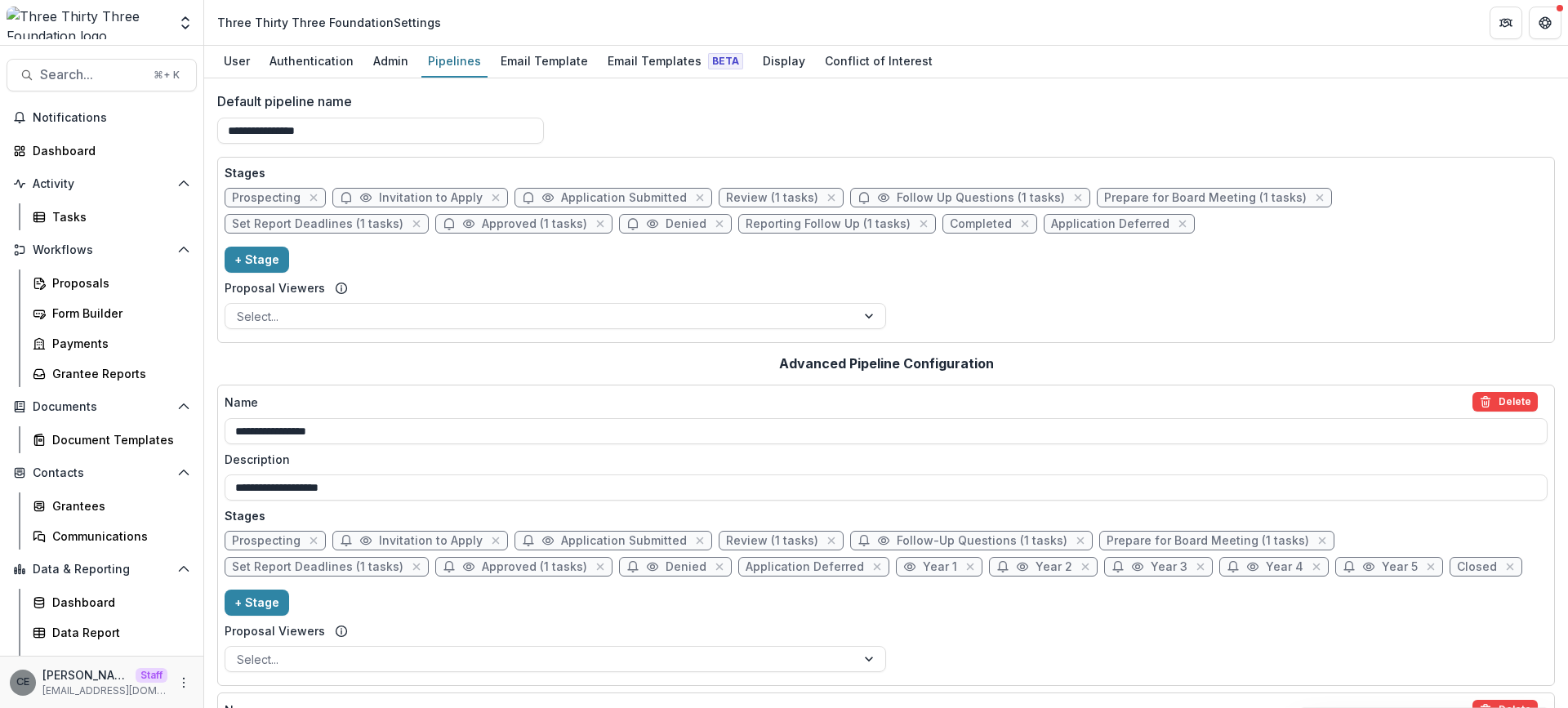
click at [1129, 198] on span "Prepare for Board Meeting (1 tasks)" at bounding box center [1204, 197] width 202 height 14
select select "******"
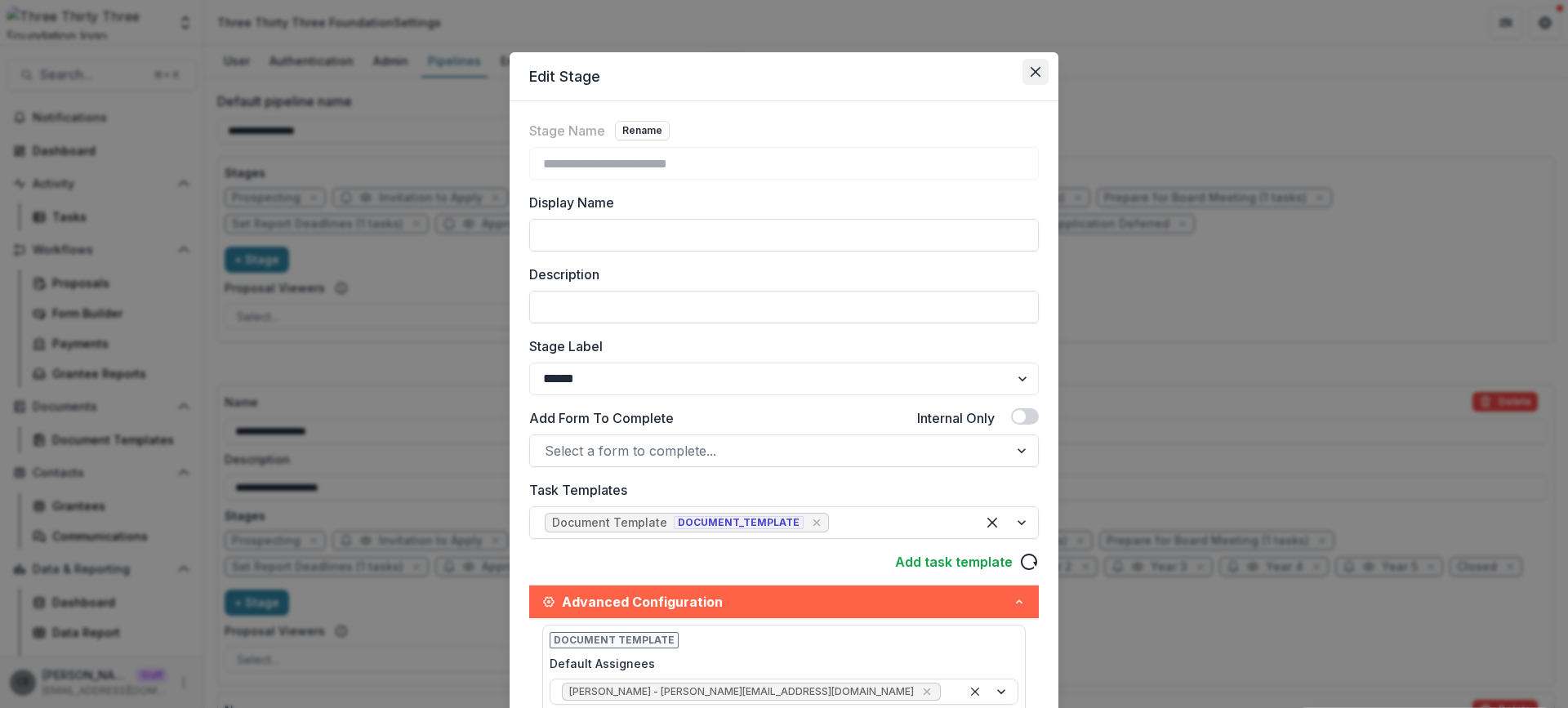
click at [1030, 72] on icon "Close" at bounding box center [1035, 72] width 10 height 10
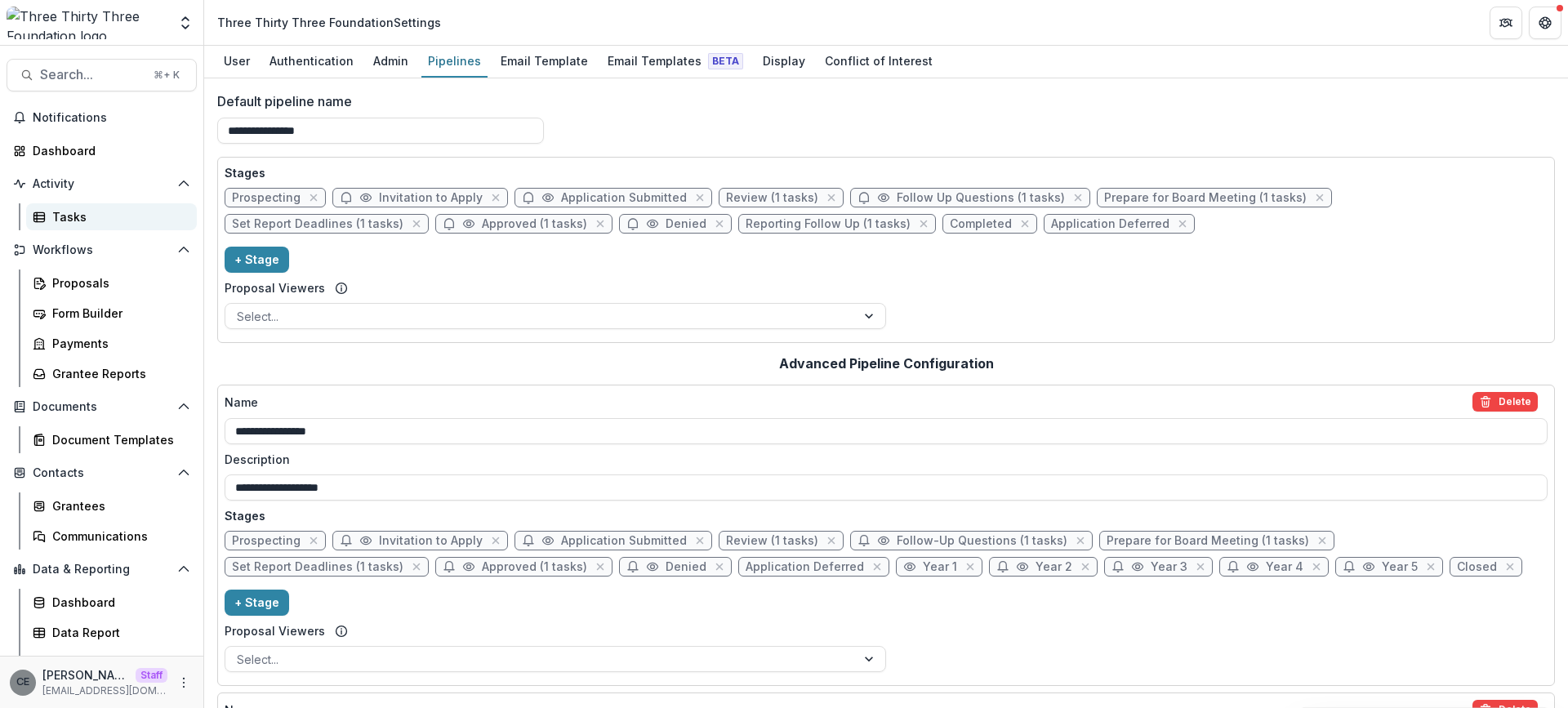
click at [74, 216] on div "Tasks" at bounding box center [118, 216] width 132 height 17
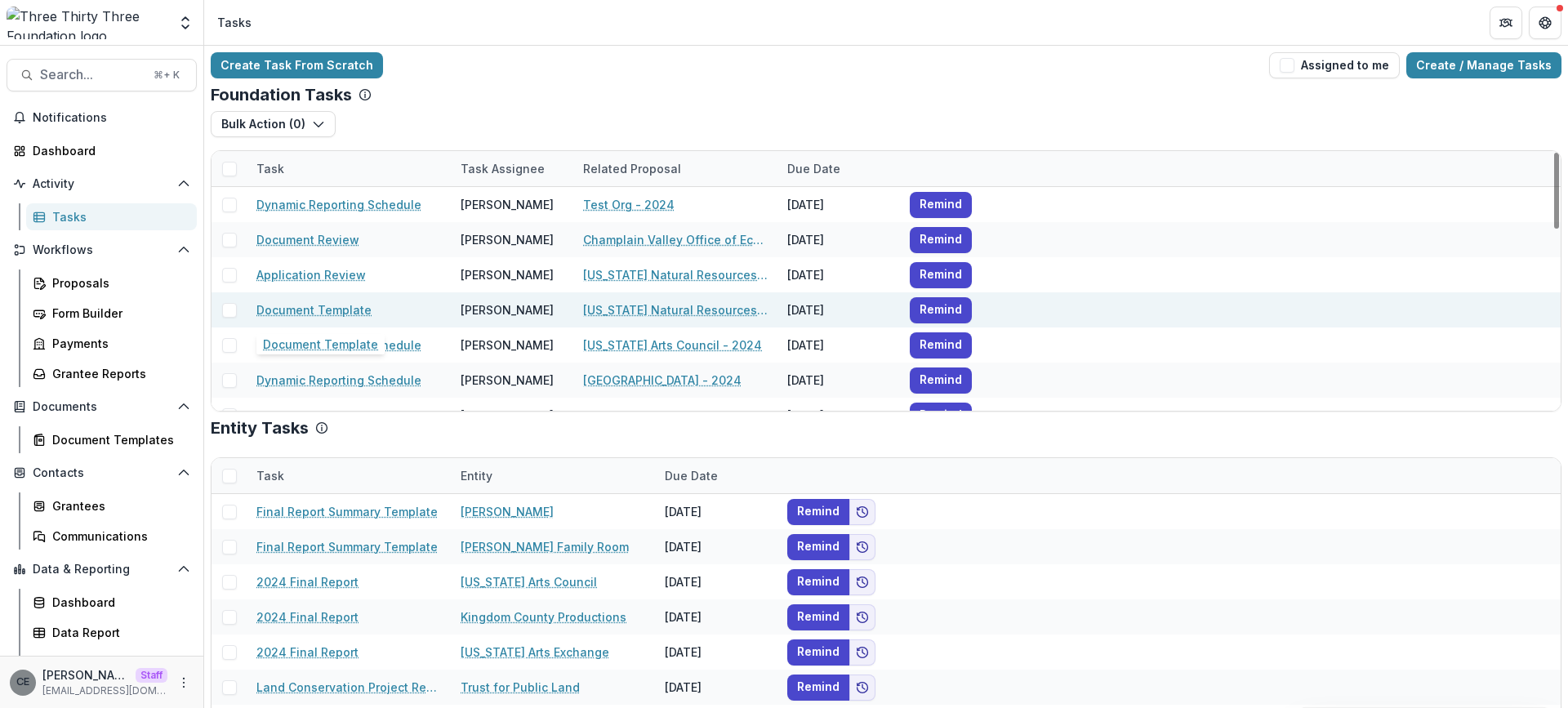
click at [320, 310] on link "Document Template" at bounding box center [314, 309] width 115 height 17
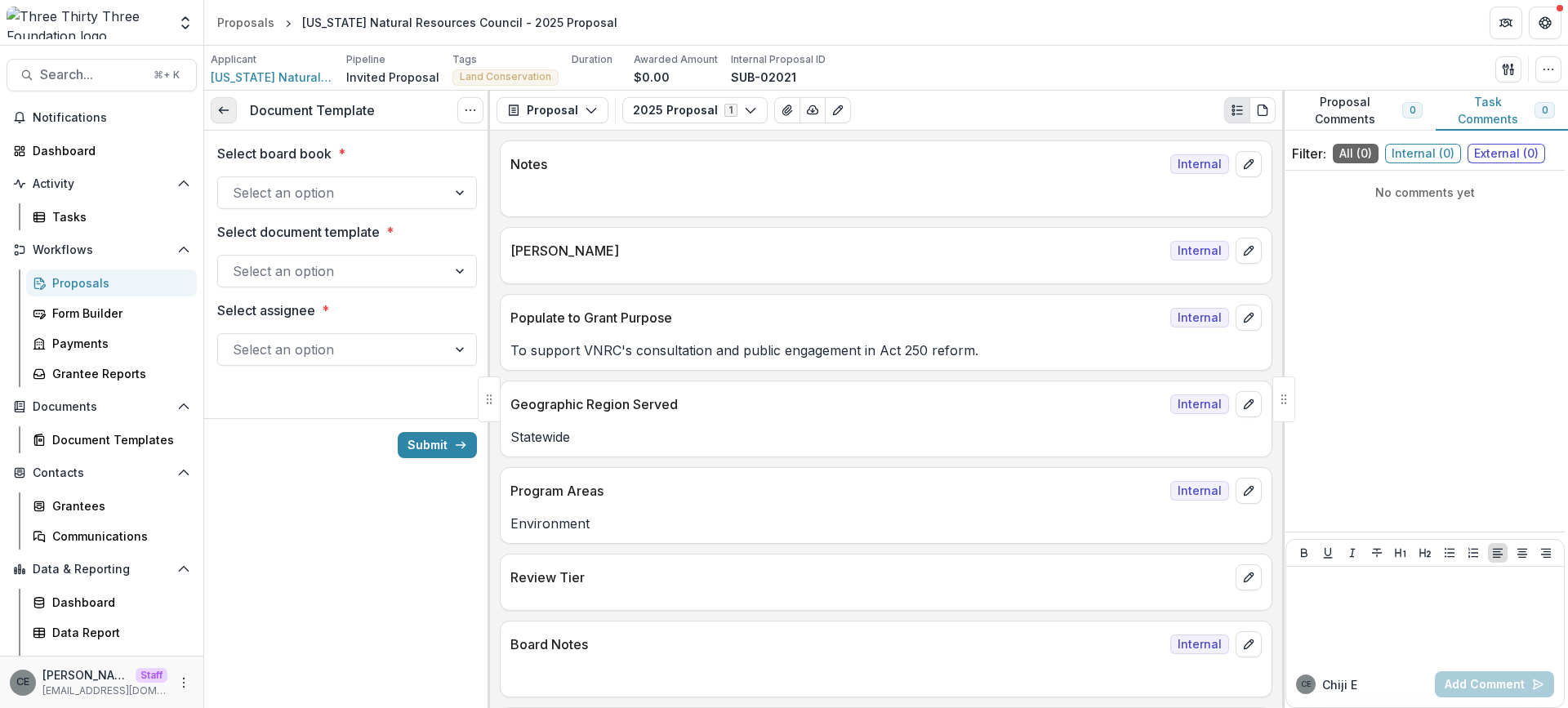
click at [227, 115] on icon at bounding box center [224, 110] width 13 height 13
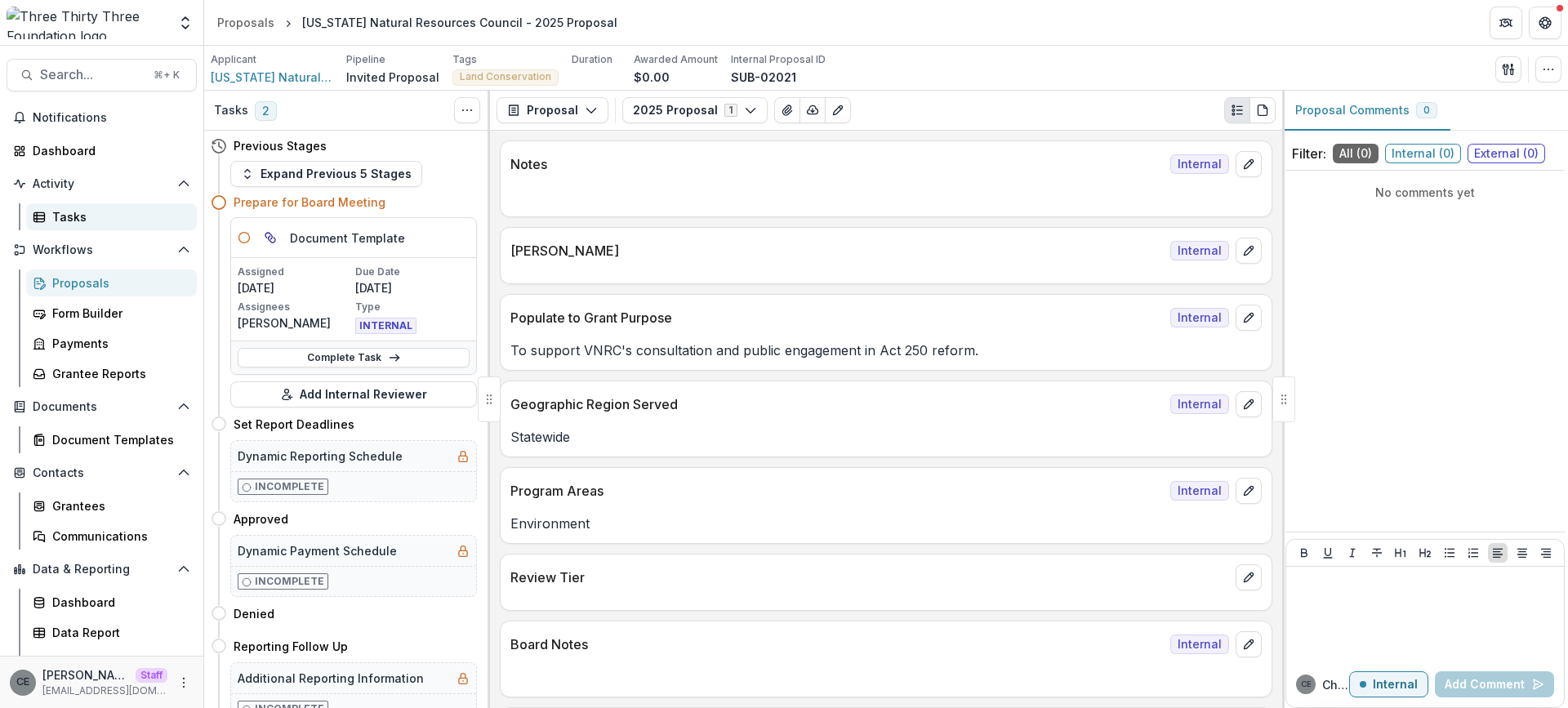
click at [88, 217] on div "Tasks" at bounding box center [118, 216] width 132 height 17
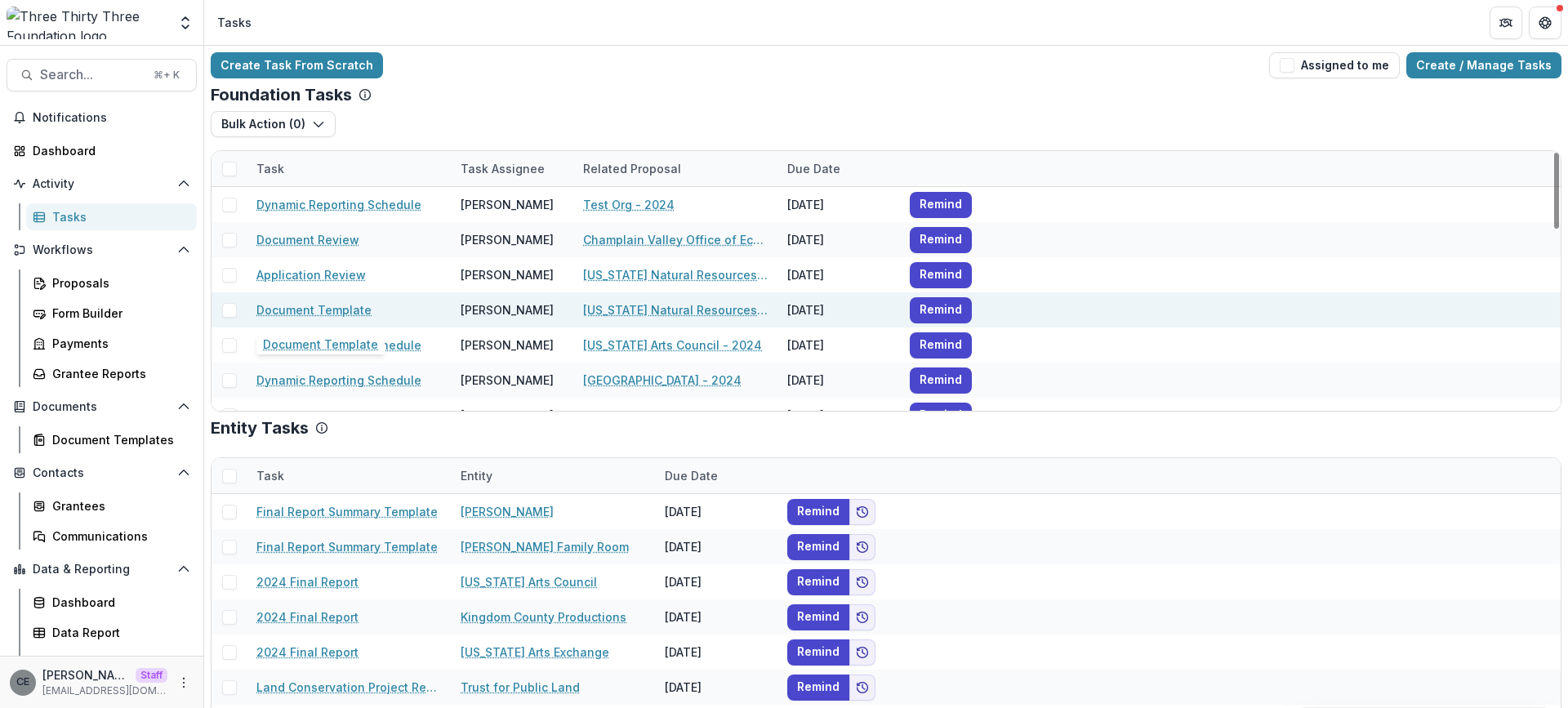
click at [341, 309] on link "Document Template" at bounding box center [314, 309] width 115 height 17
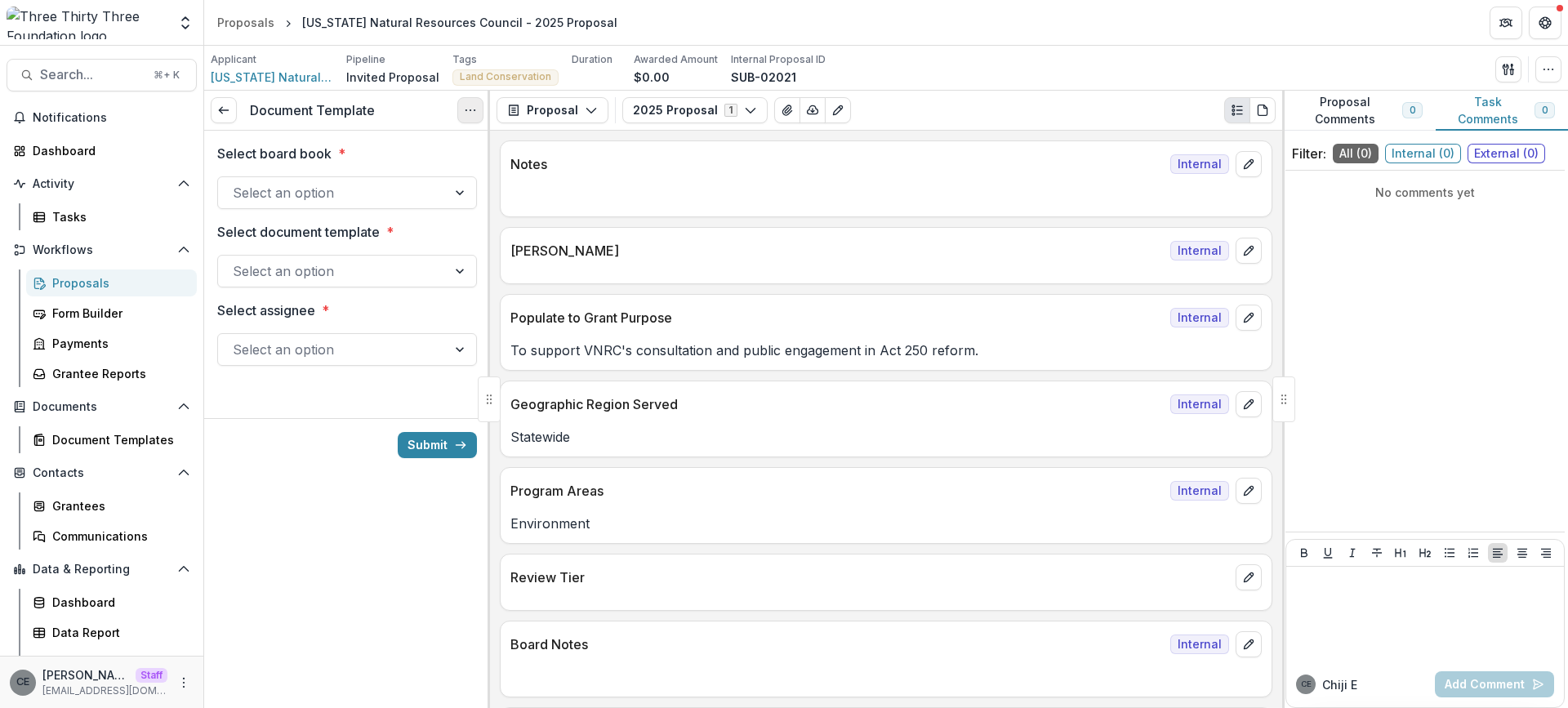
click at [476, 107] on icon "Options" at bounding box center [470, 110] width 13 height 13
click at [1090, 76] on div "Applicant [US_STATE] Natural Resources Council Pipeline Invited Proposal Tags L…" at bounding box center [885, 69] width 1350 height 34
click at [1547, 69] on icon "button" at bounding box center [1548, 70] width 13 height 13
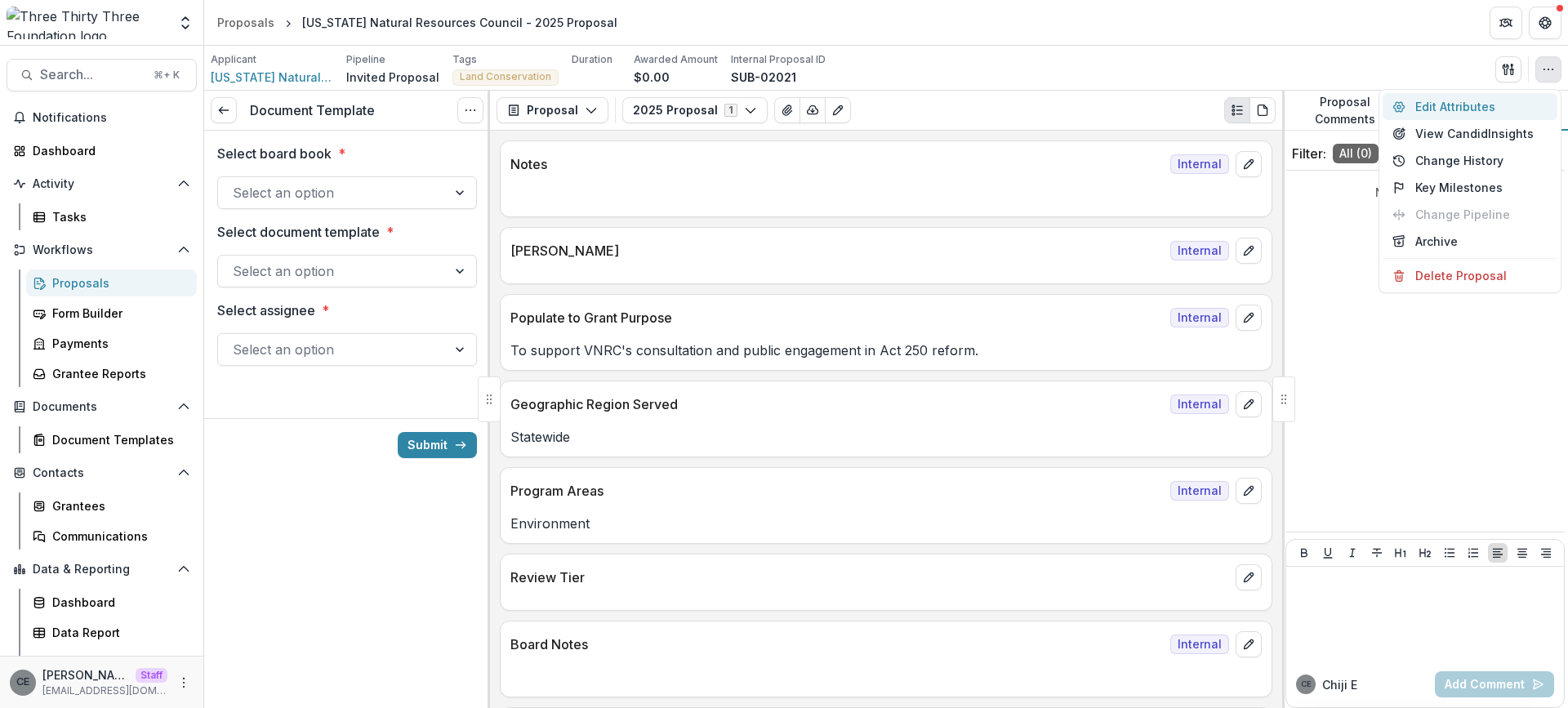
click at [1469, 106] on button "Edit Attributes" at bounding box center [1469, 106] width 174 height 27
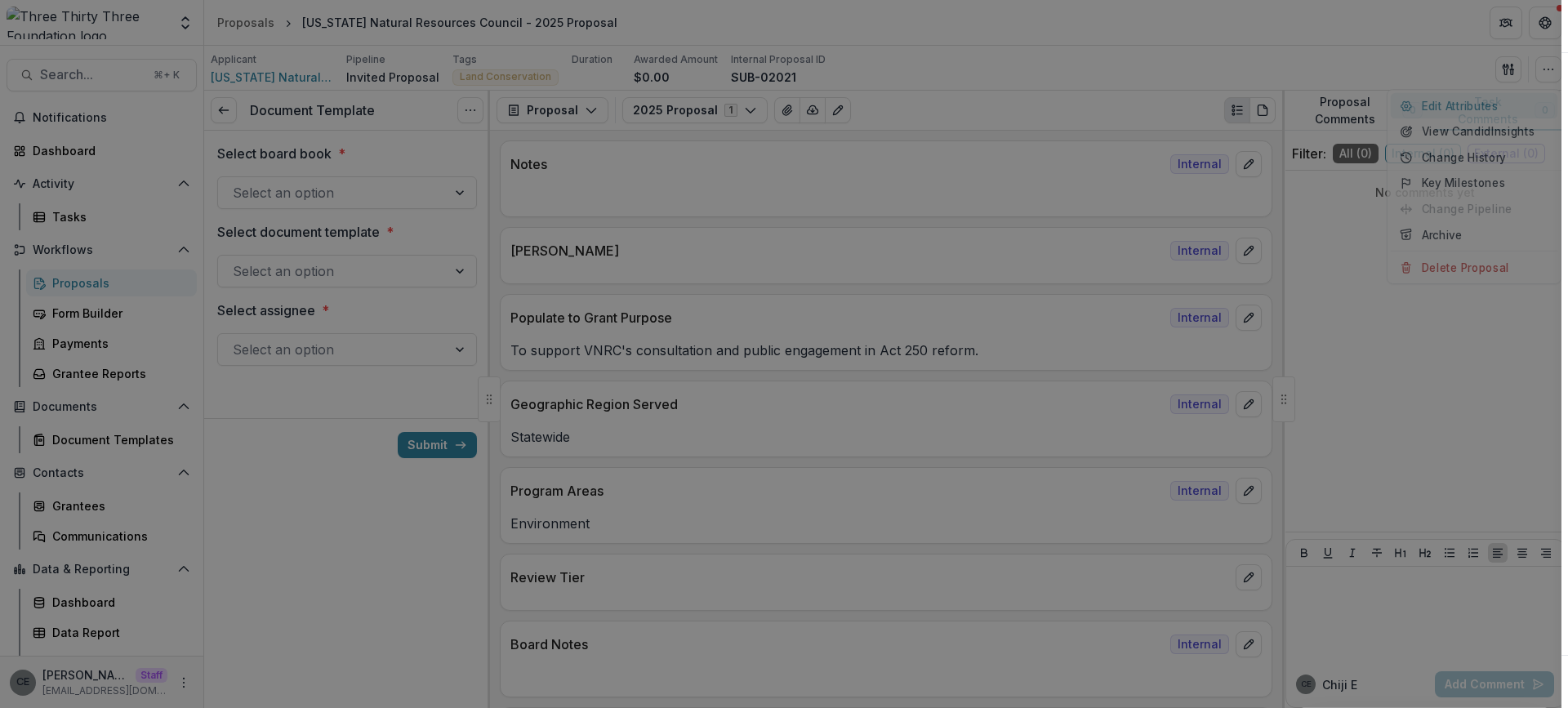
type input "**********"
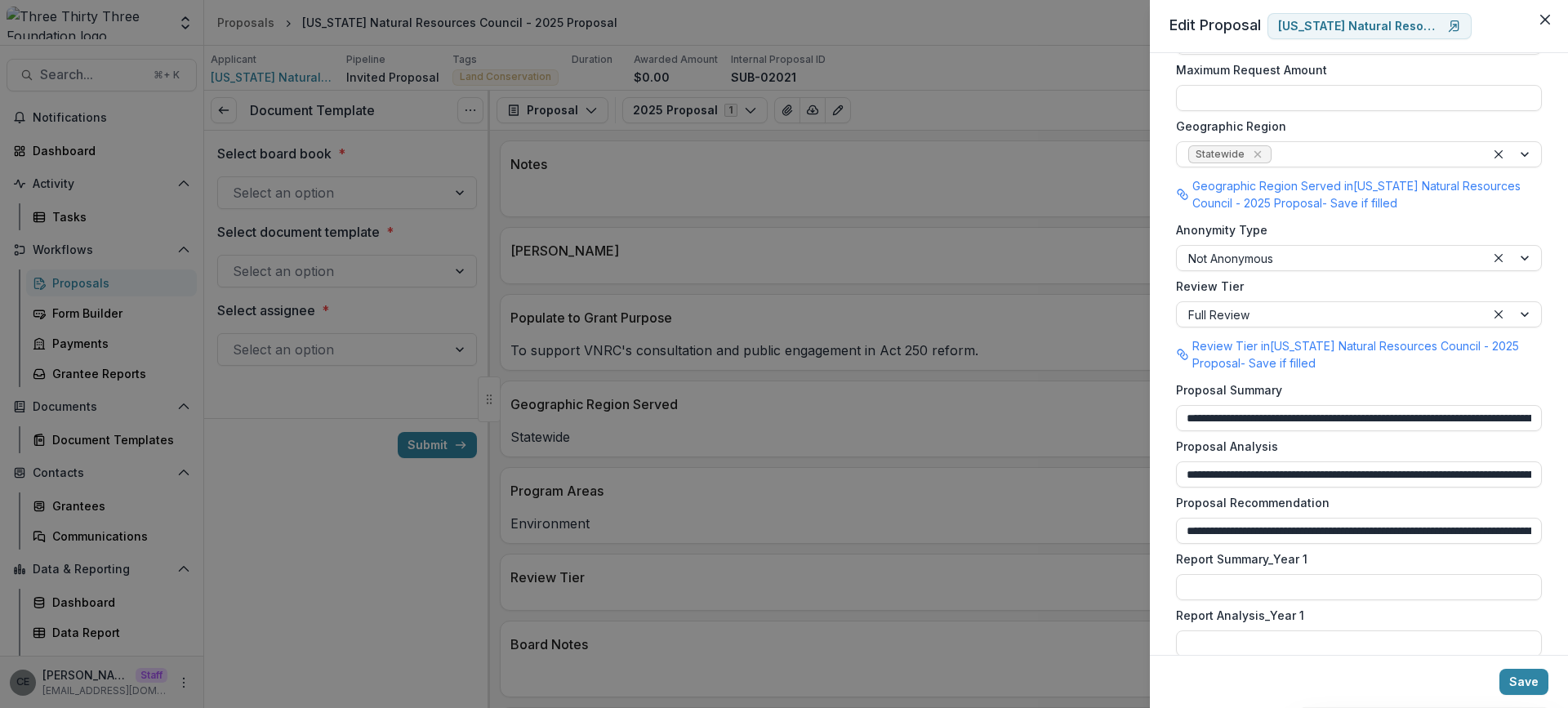
scroll to position [1425, 0]
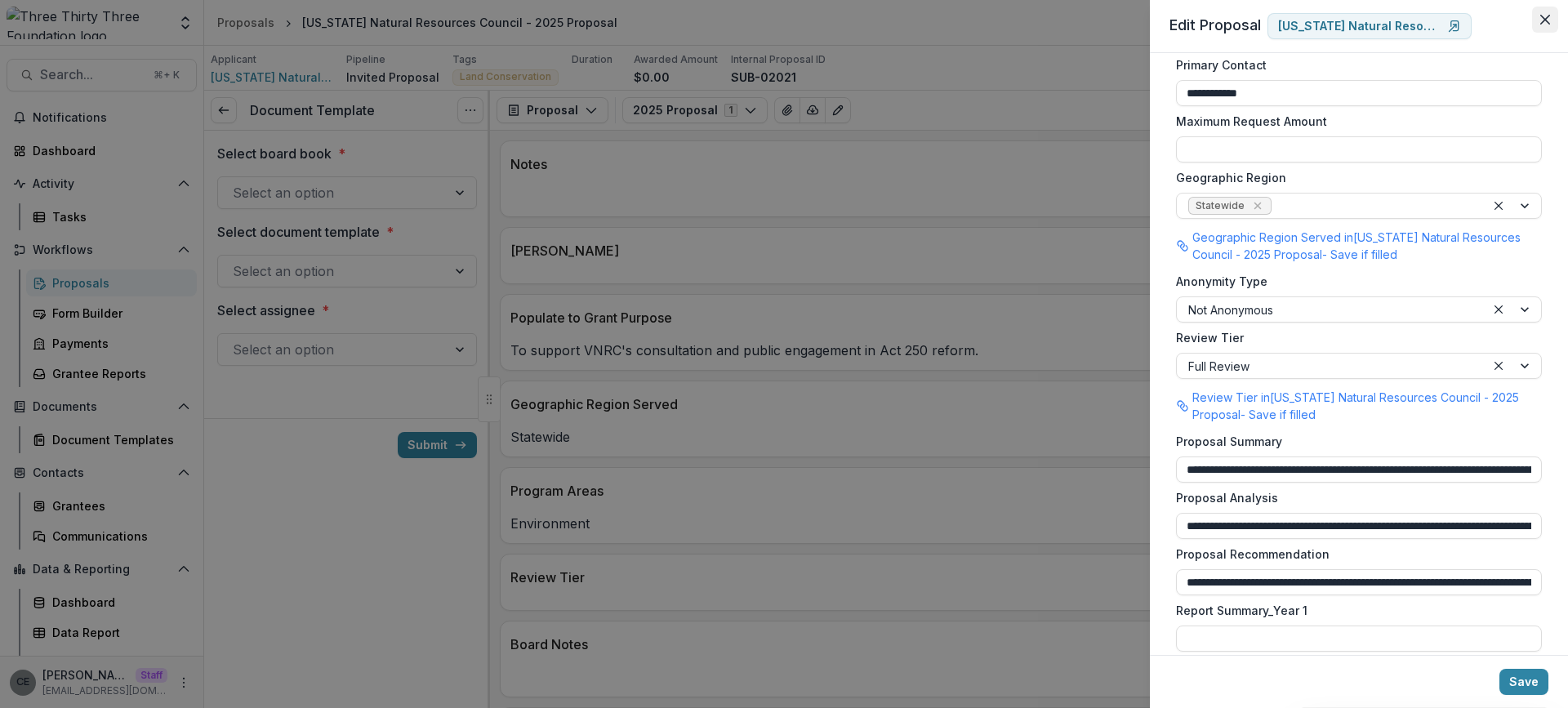
click at [1545, 24] on icon "Close" at bounding box center [1545, 20] width 10 height 10
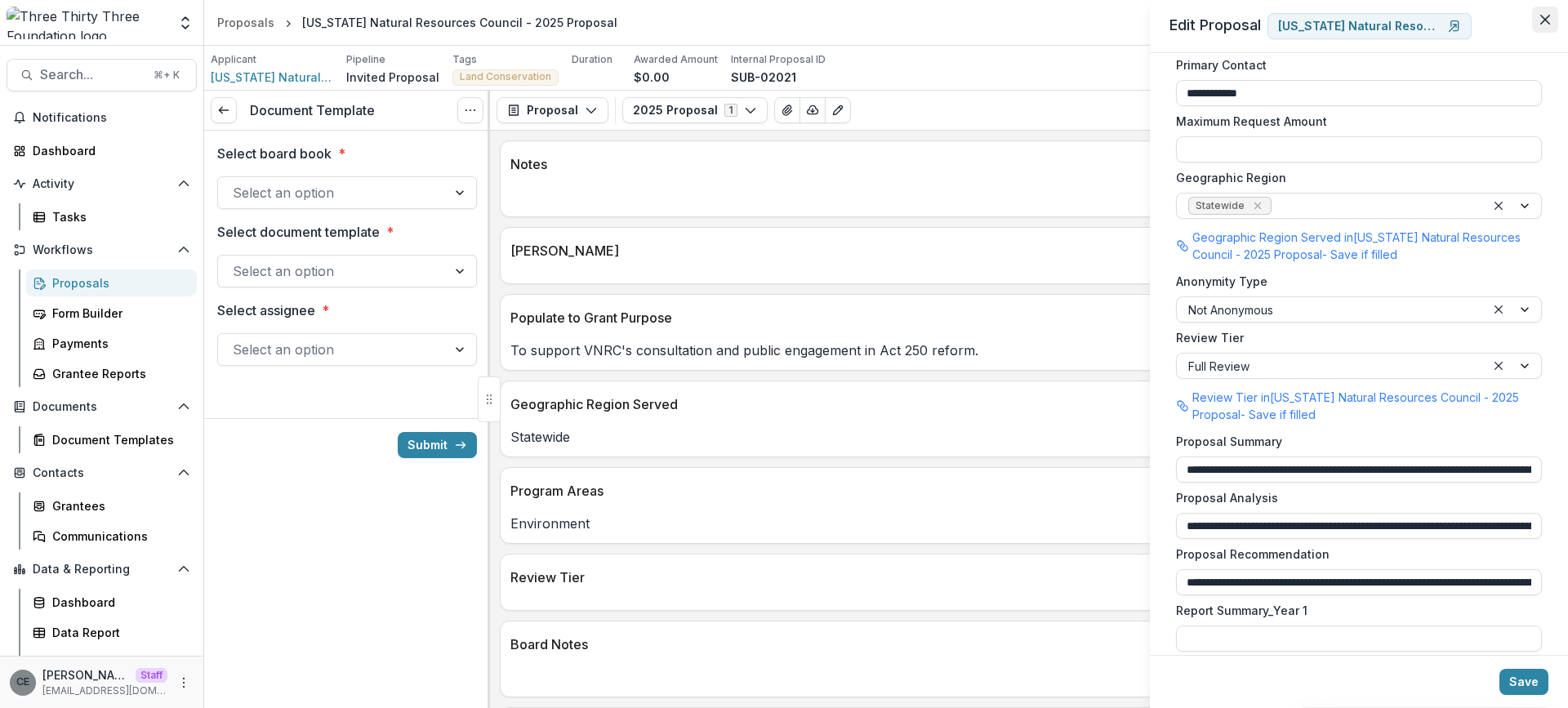
type input "**********"
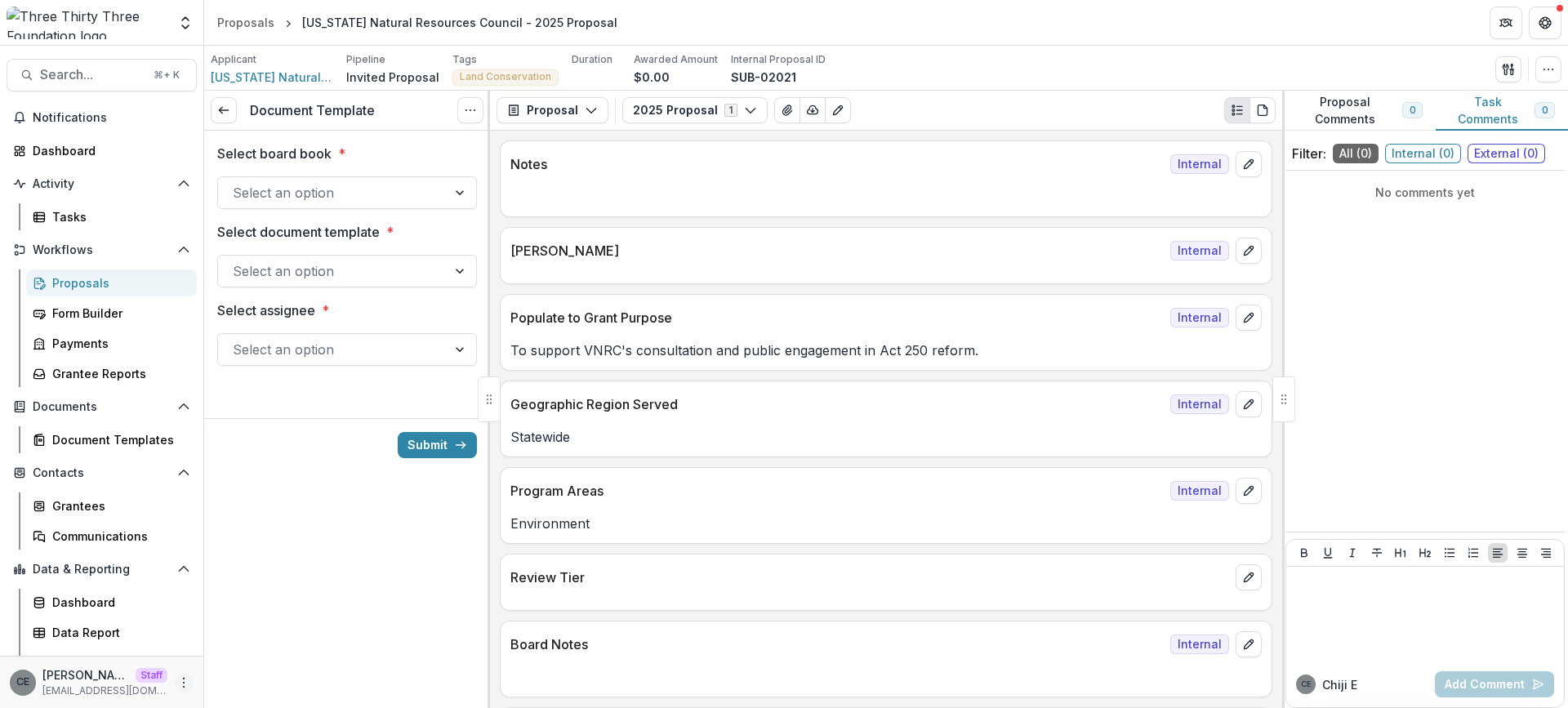
click at [179, 685] on icon "More" at bounding box center [183, 683] width 13 height 13
click at [255, 647] on link "User Settings" at bounding box center [286, 647] width 174 height 27
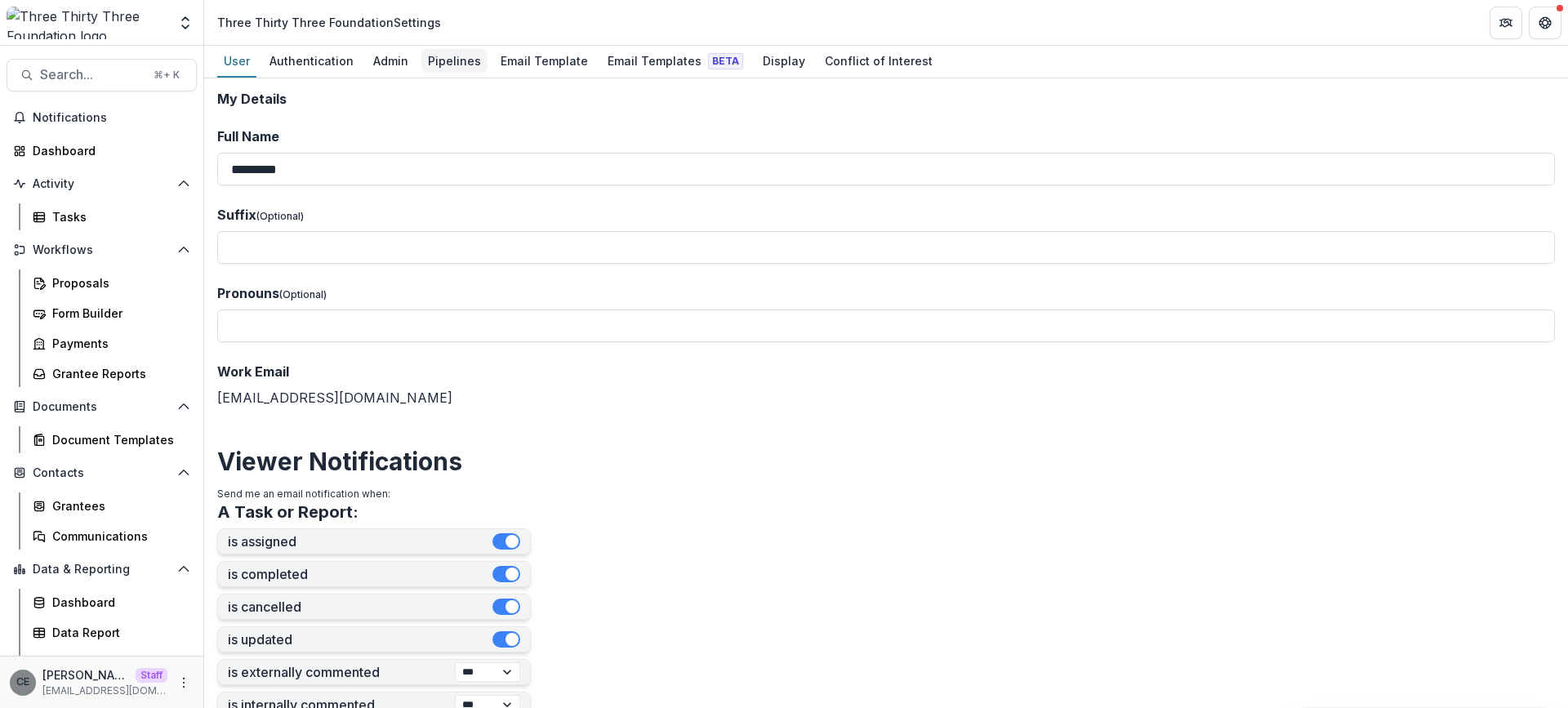
click at [463, 59] on div "Pipelines" at bounding box center [454, 61] width 66 height 24
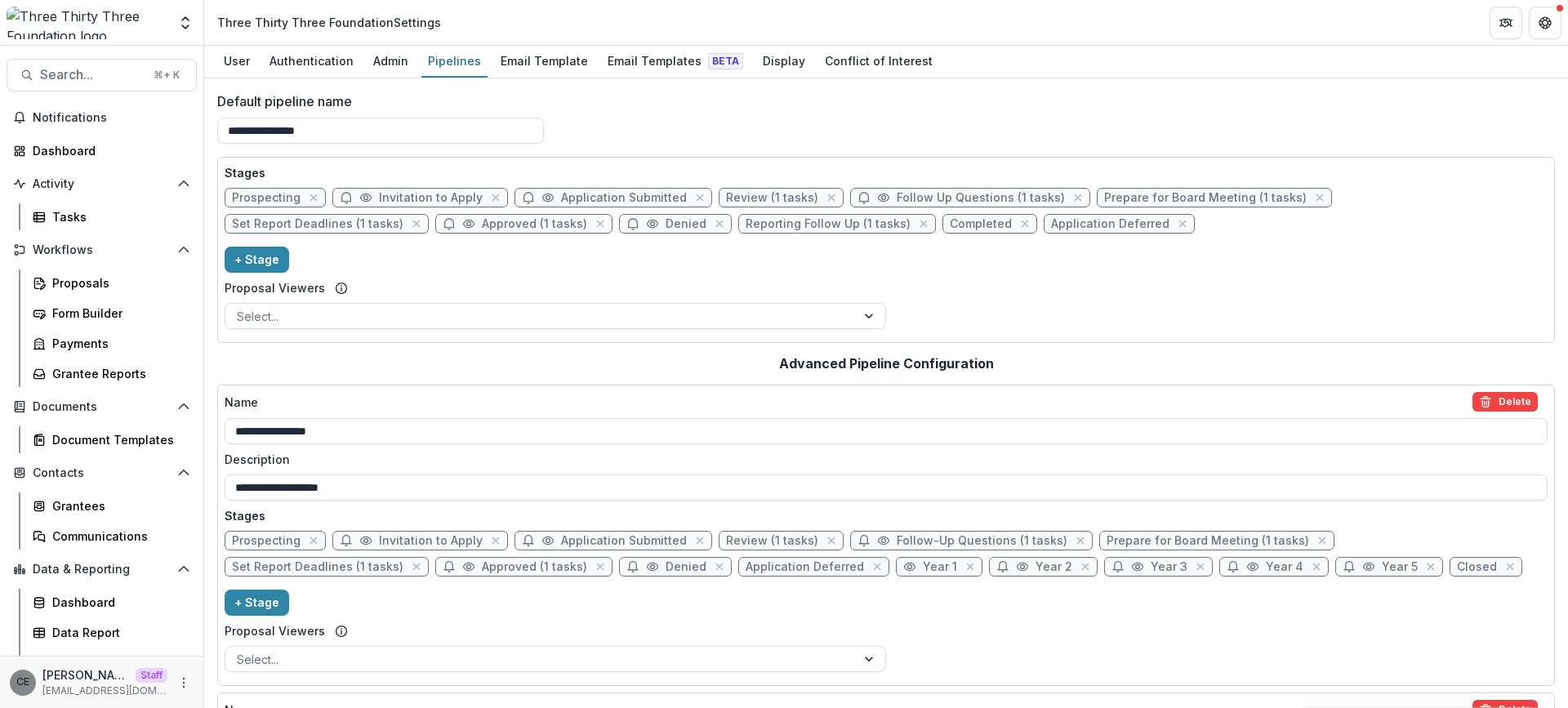
click at [1123, 194] on span "Prepare for Board Meeting (1 tasks)" at bounding box center [1204, 197] width 202 height 14
select select "******"
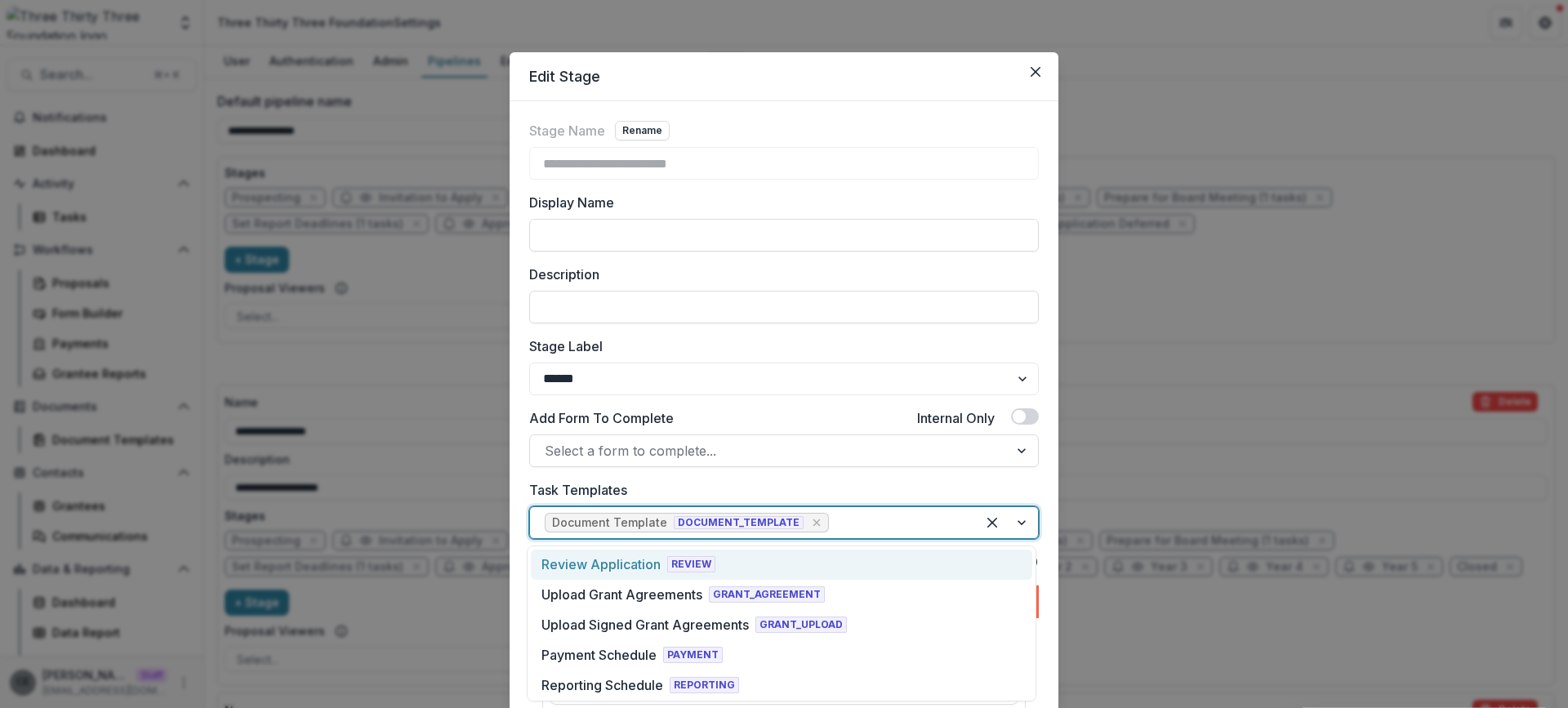
click at [750, 524] on span "DOCUMENT_TEMPLATE" at bounding box center [739, 522] width 130 height 13
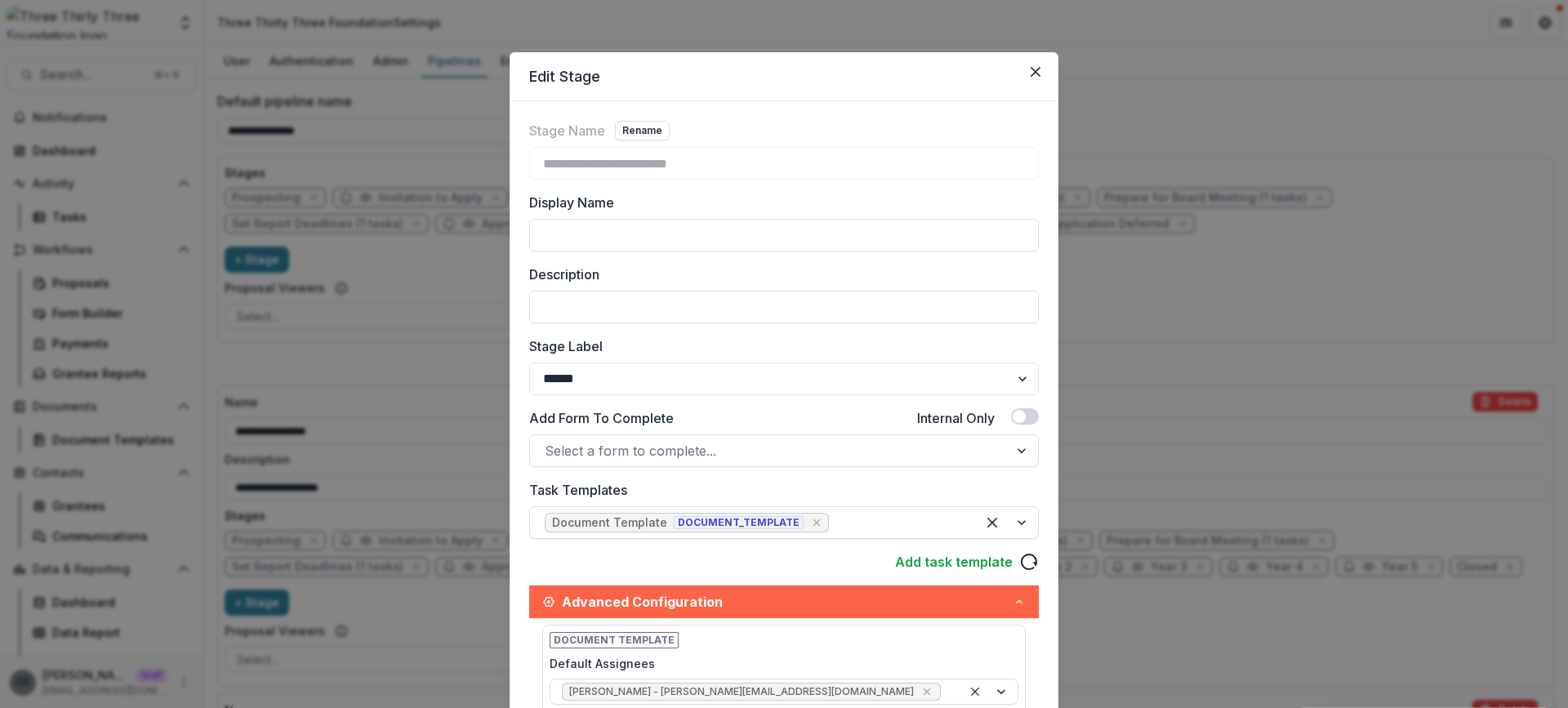
click at [753, 489] on label "Task Templates" at bounding box center [779, 489] width 499 height 20
click at [832, 512] on input "Task Templates" at bounding box center [834, 522] width 4 height 20
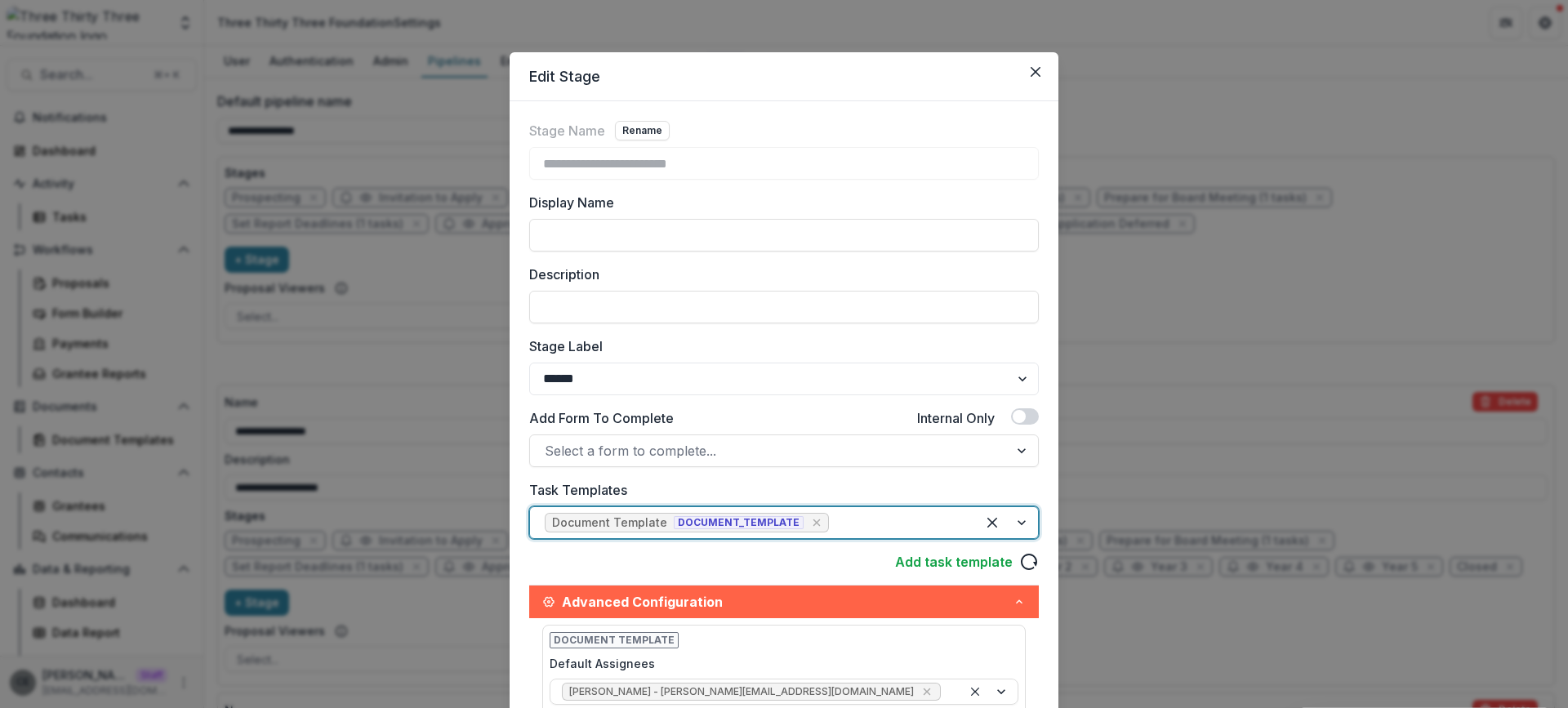
scroll to position [2, 0]
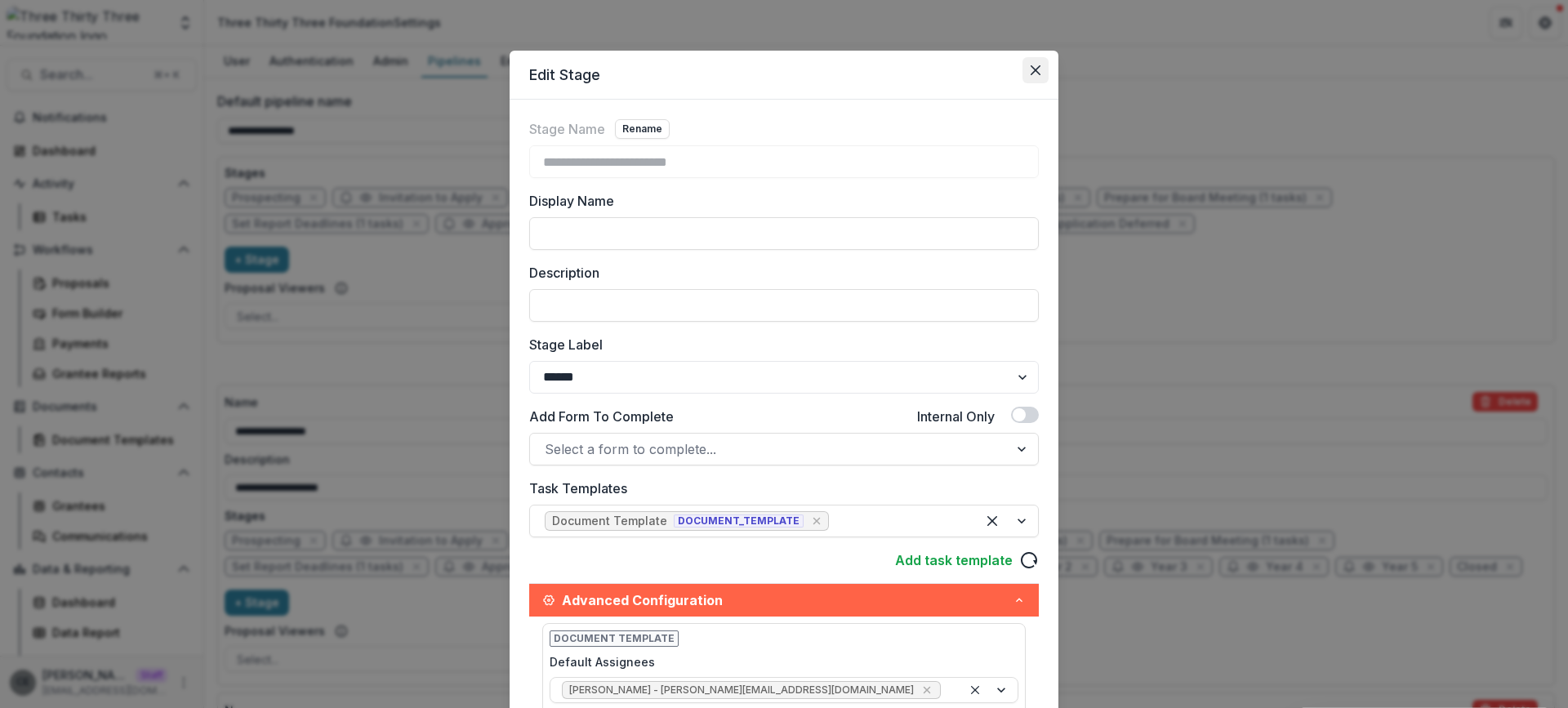
click at [1026, 65] on button "Close" at bounding box center [1036, 70] width 26 height 26
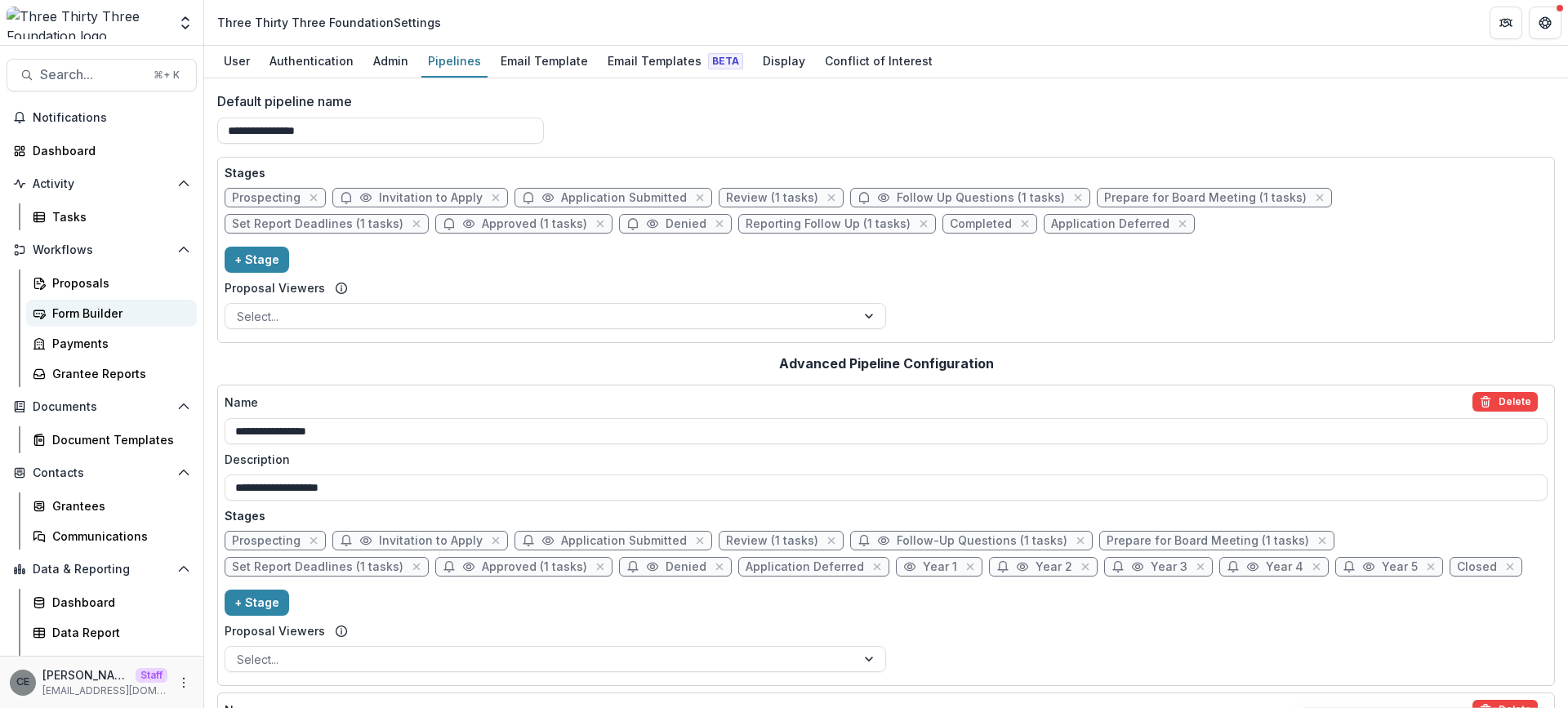
click at [102, 318] on div "Form Builder" at bounding box center [118, 313] width 132 height 17
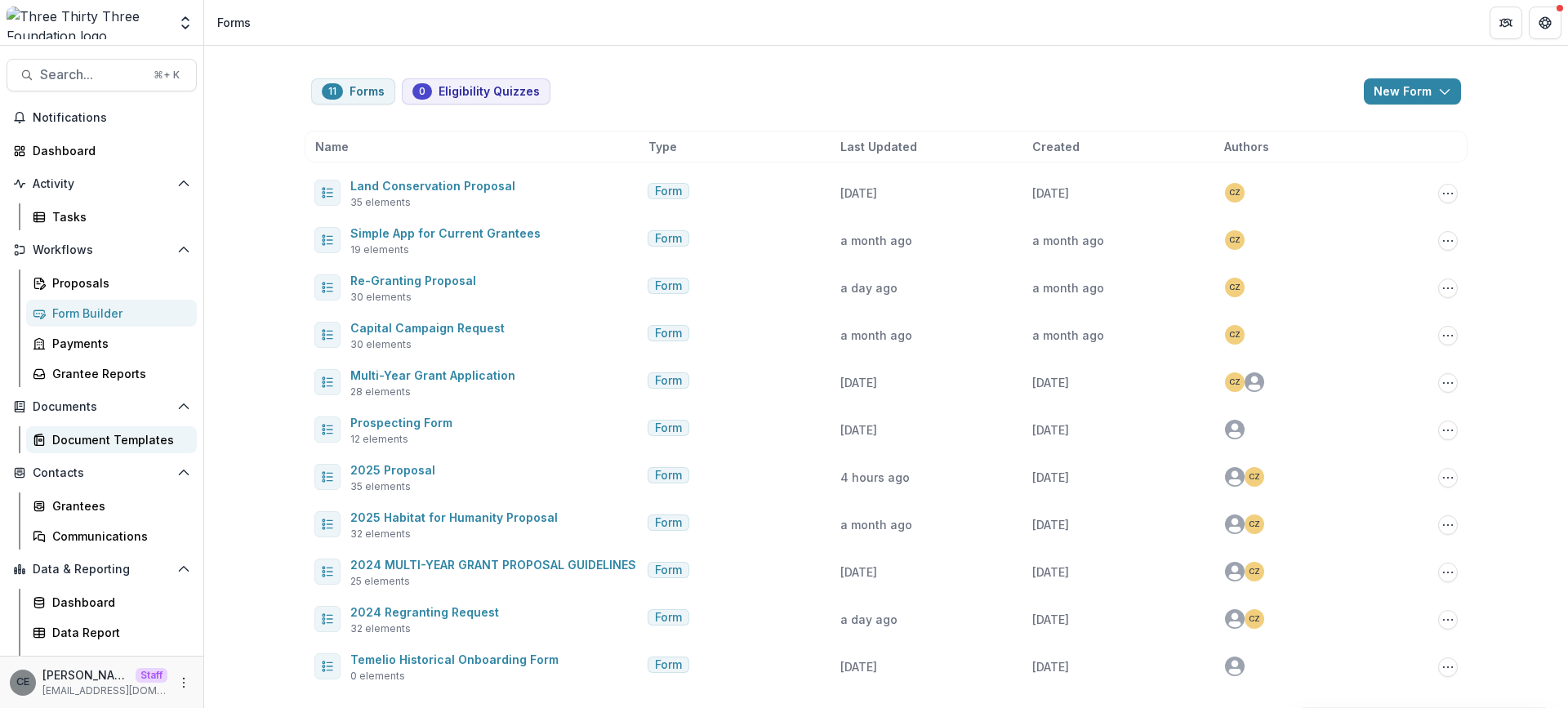
click at [129, 438] on div "Document Templates" at bounding box center [118, 440] width 132 height 17
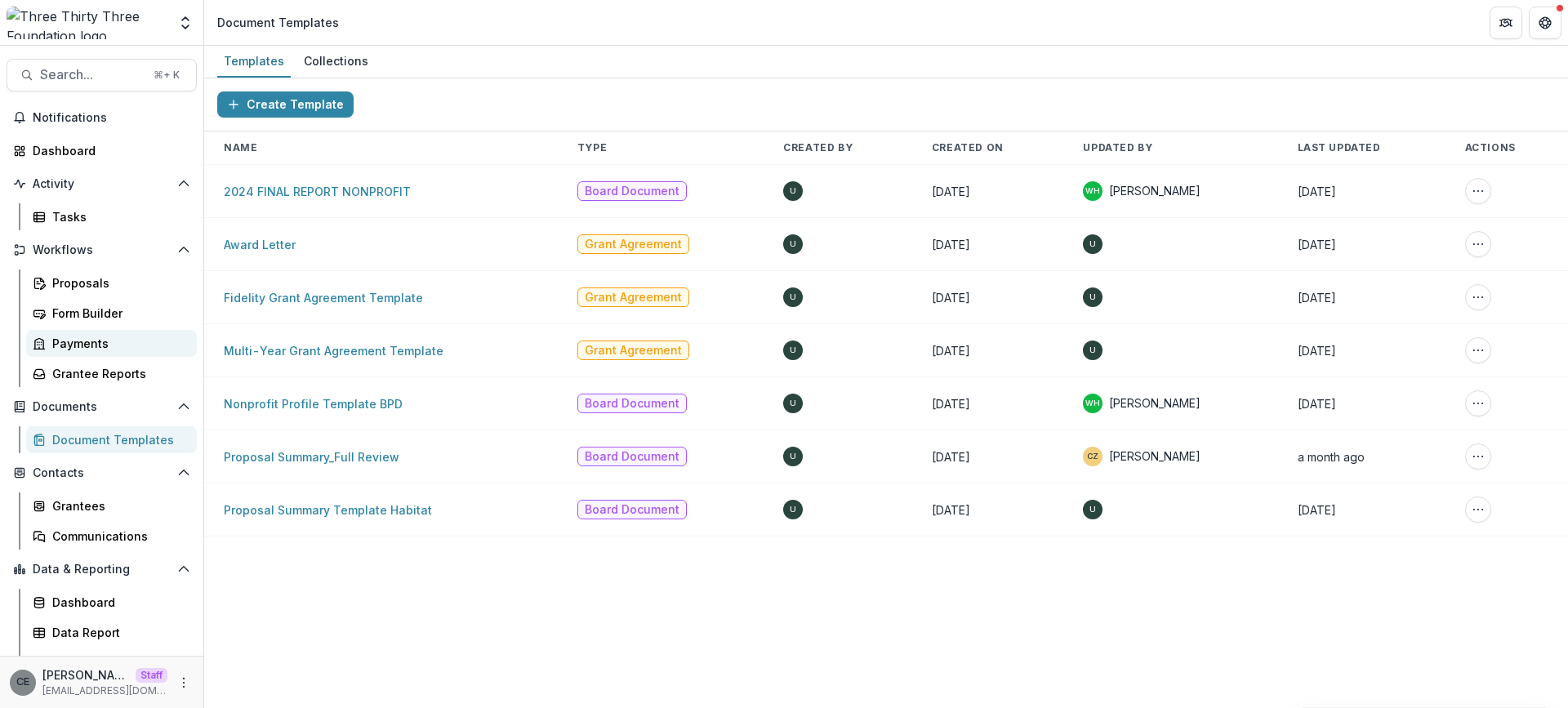
scroll to position [1, 0]
click at [70, 216] on div "Tasks" at bounding box center [118, 215] width 132 height 17
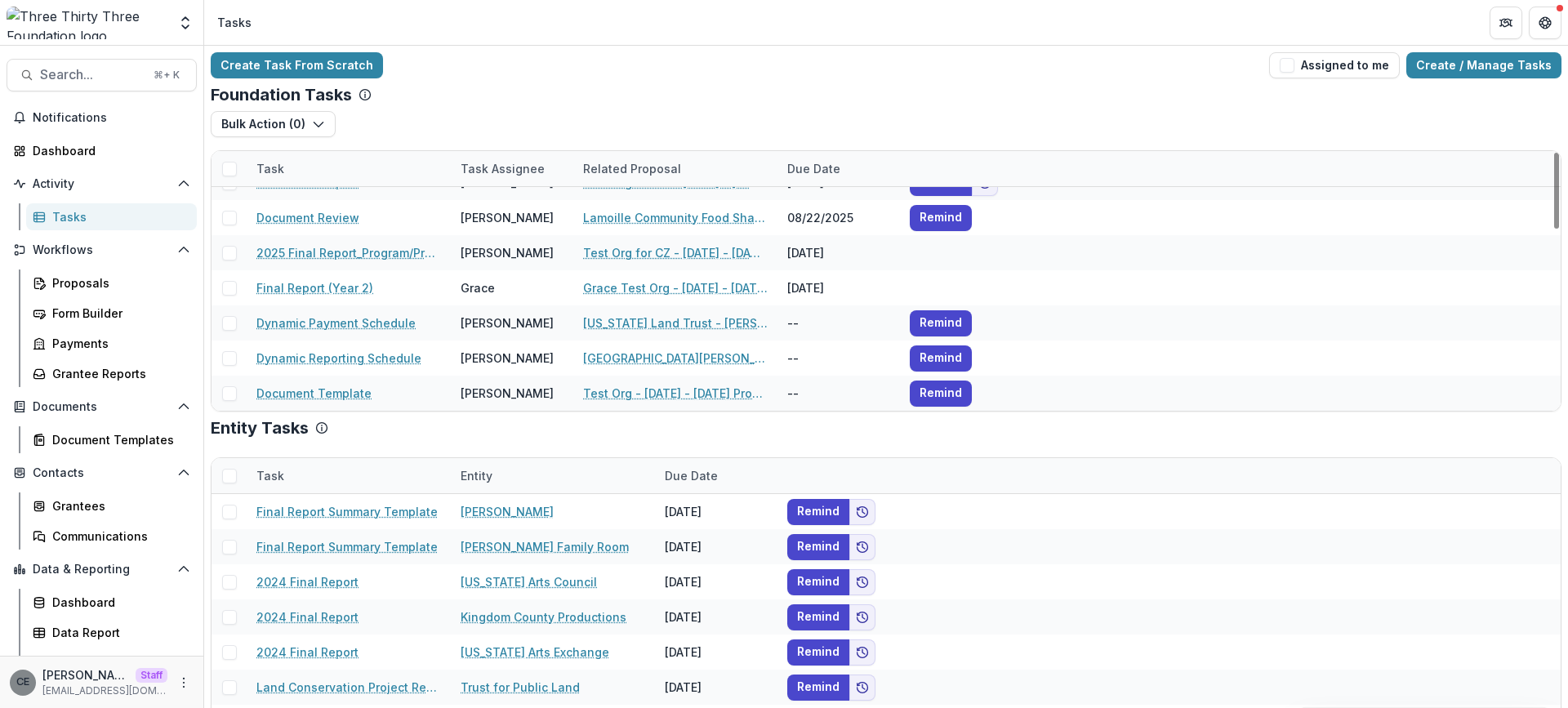
scroll to position [43, 0]
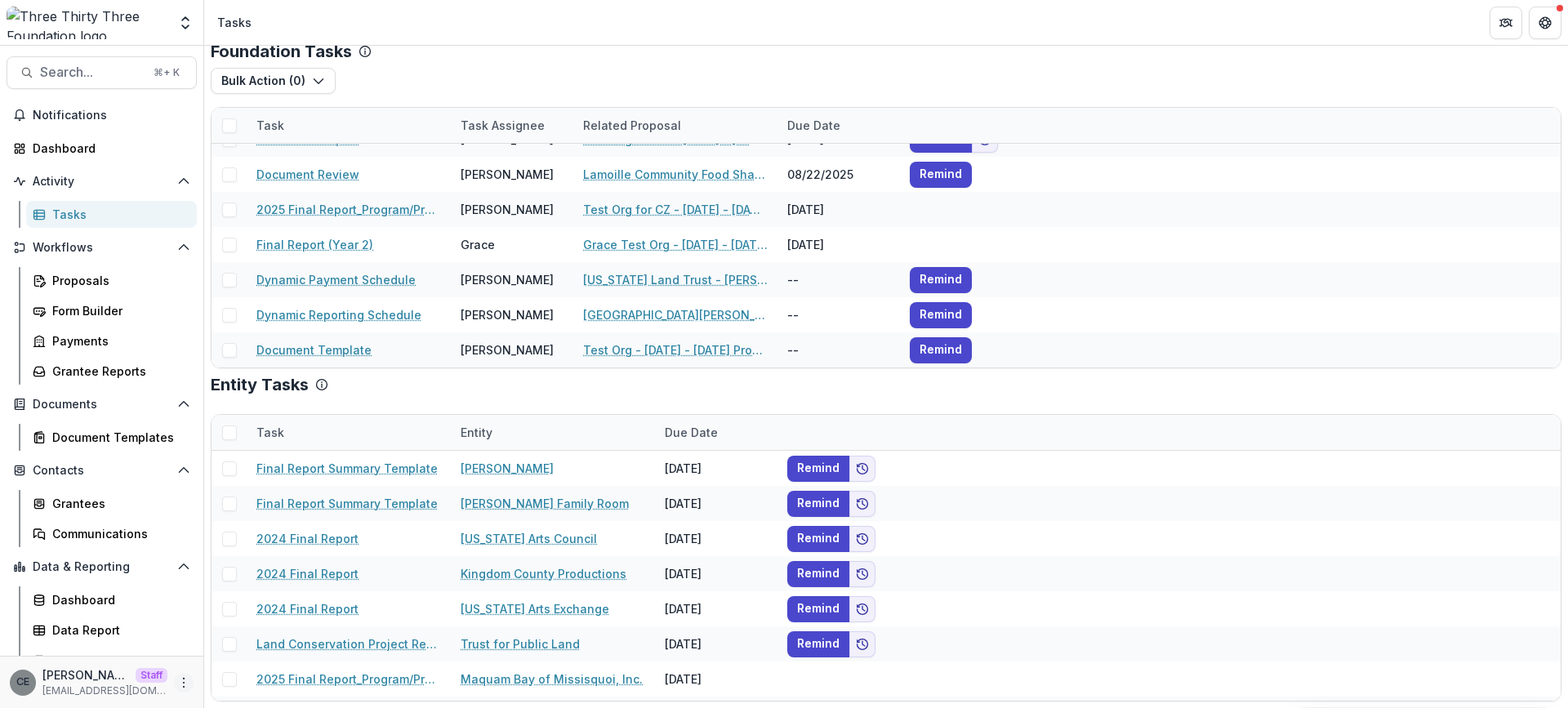
click at [178, 683] on icon "More" at bounding box center [183, 683] width 13 height 13
click at [254, 652] on link "User Settings" at bounding box center [286, 647] width 174 height 27
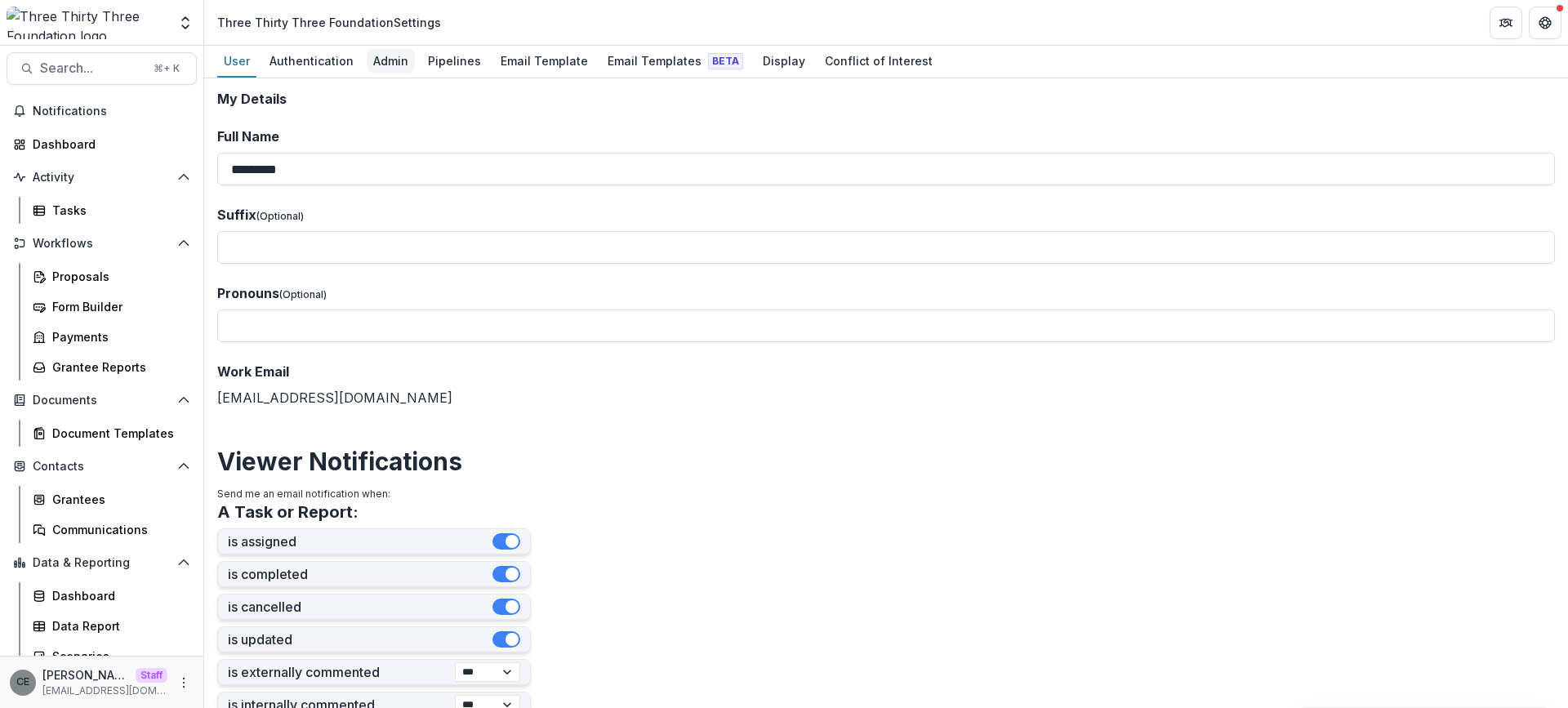
click at [393, 56] on div "Admin" at bounding box center [391, 61] width 48 height 24
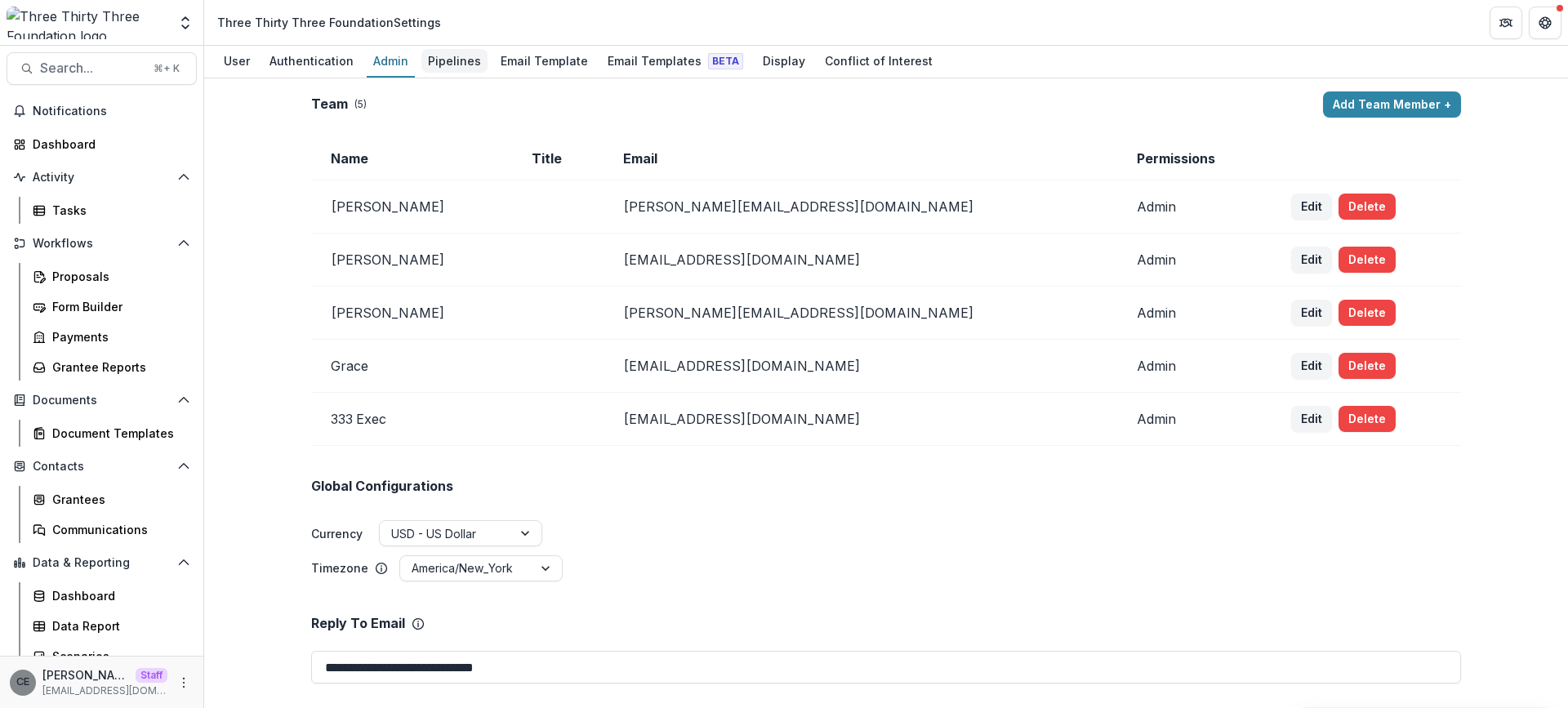
click at [451, 65] on div "Pipelines" at bounding box center [454, 61] width 66 height 24
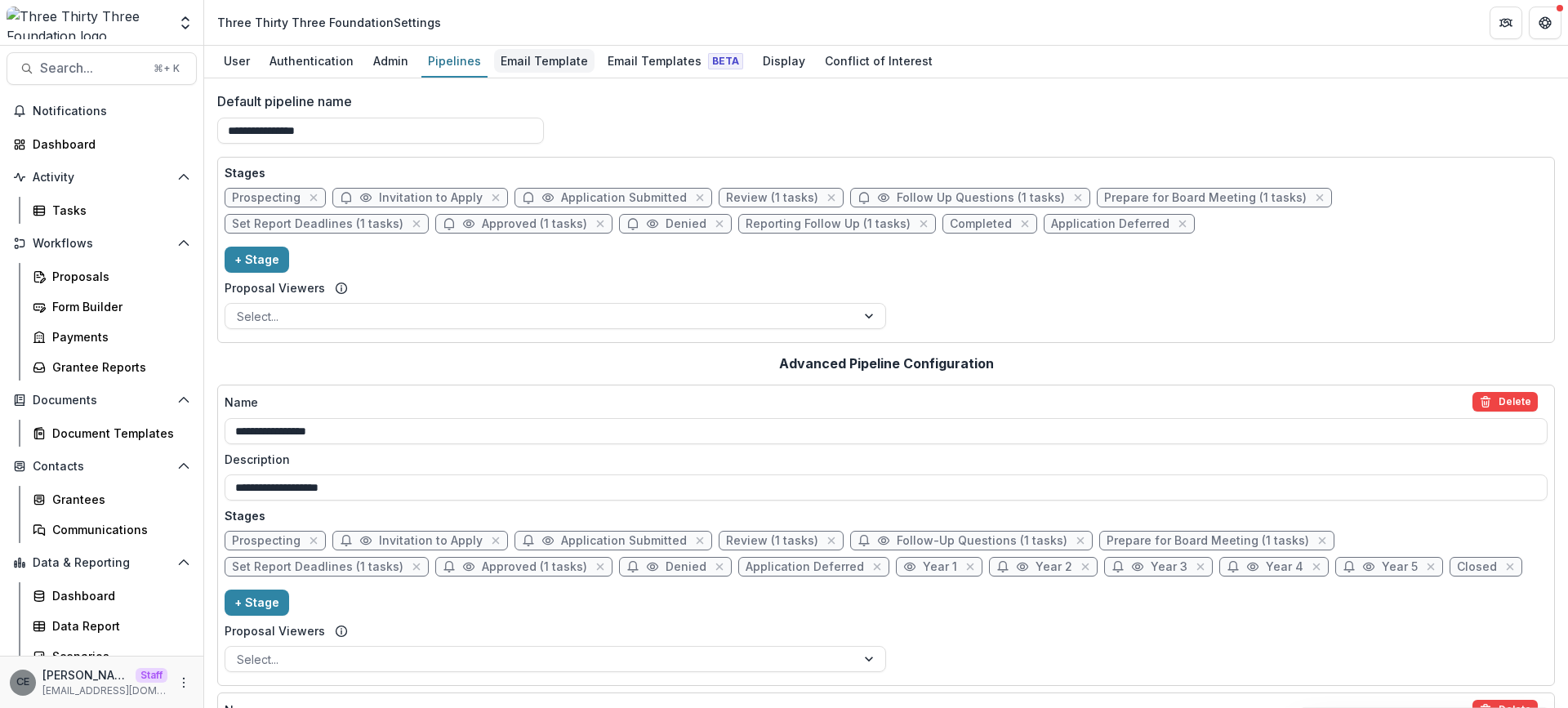
click at [524, 63] on div "Email Template" at bounding box center [544, 61] width 101 height 24
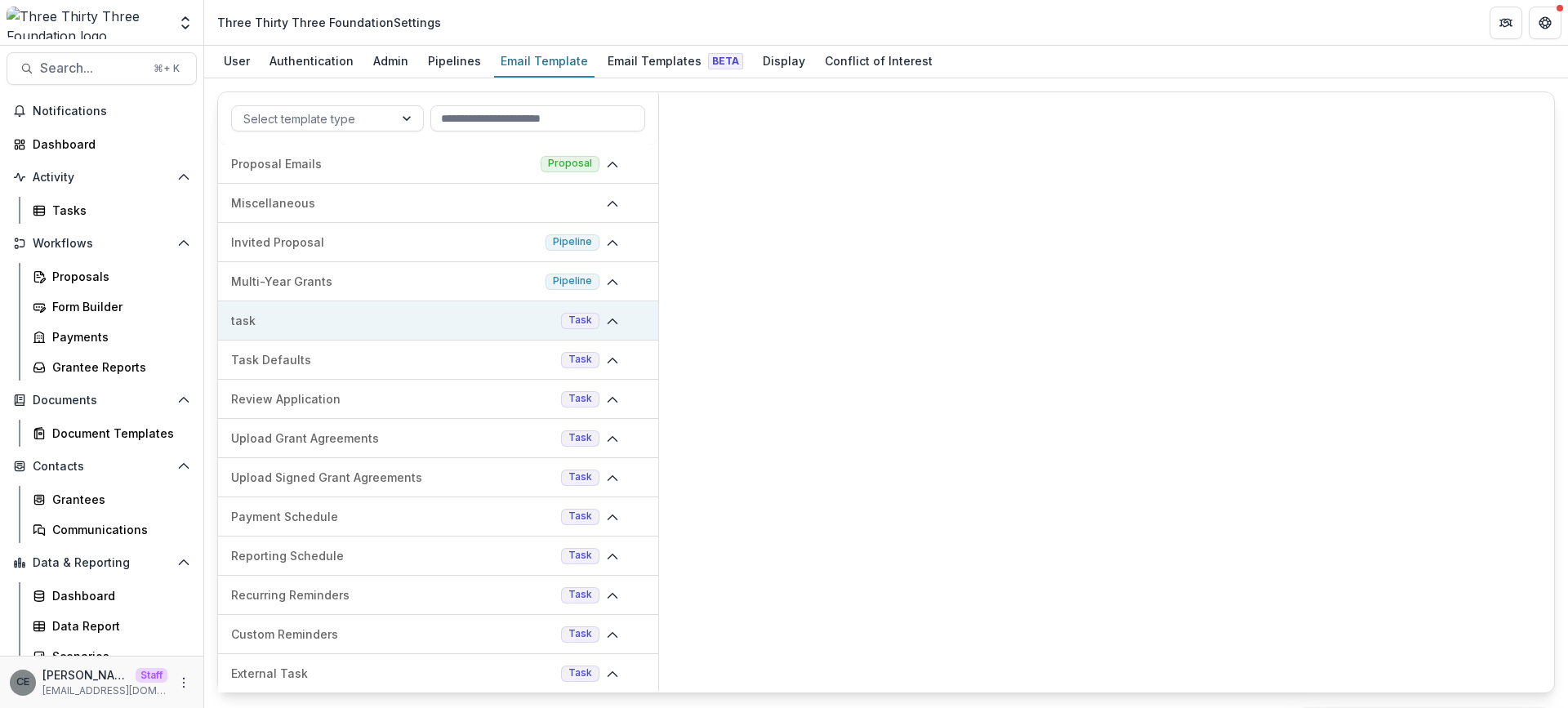
click at [612, 319] on icon at bounding box center [612, 322] width 13 height 13
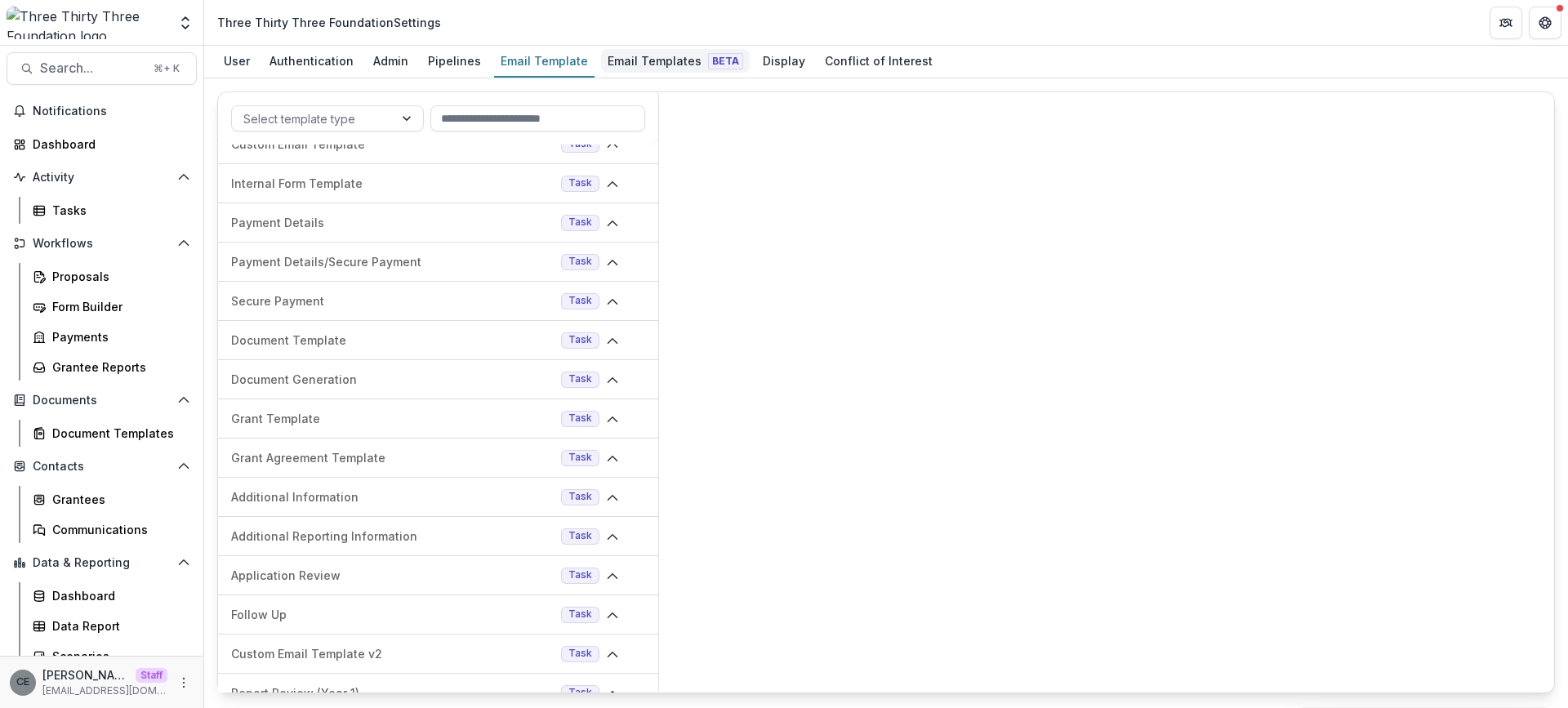
scroll to position [742, 0]
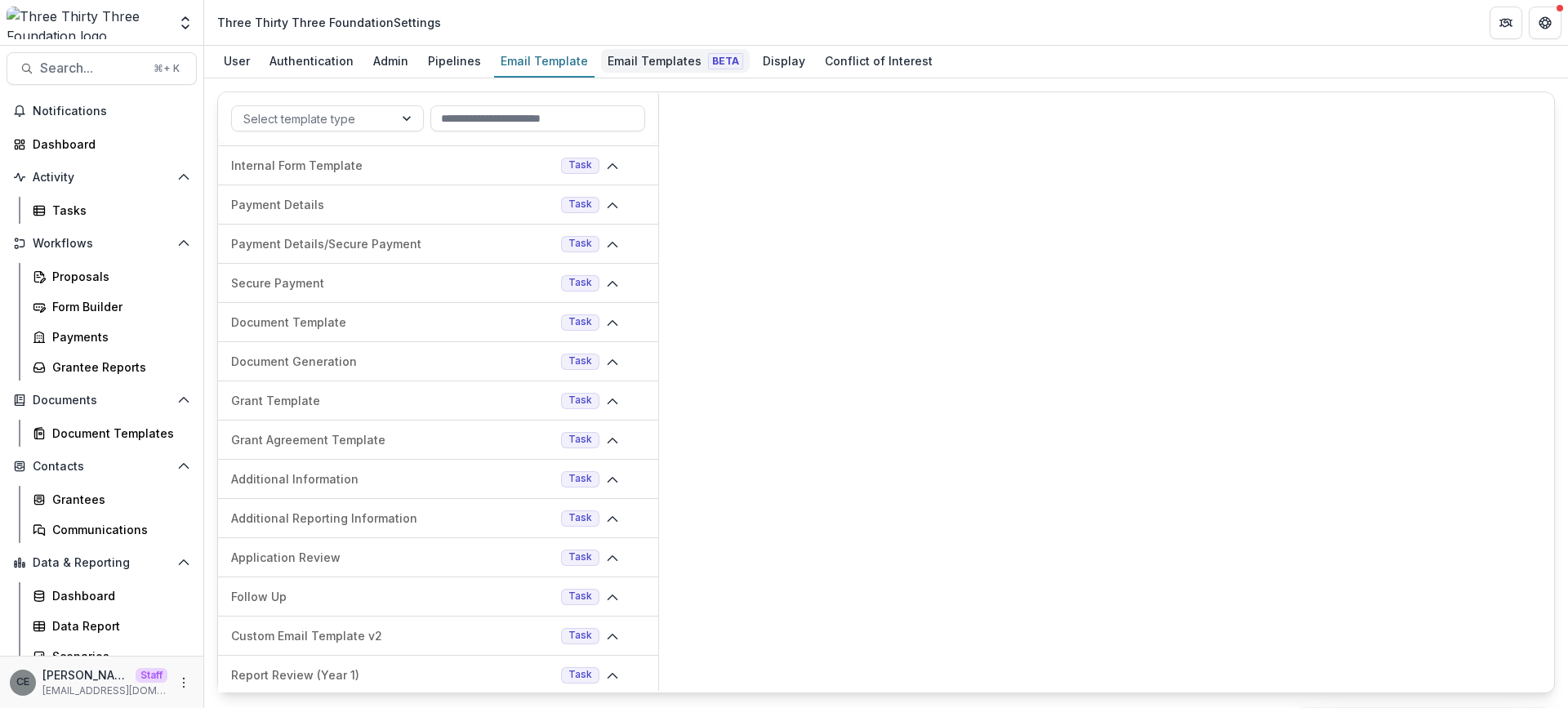
click at [622, 59] on div "Email Templates Beta" at bounding box center [675, 61] width 148 height 24
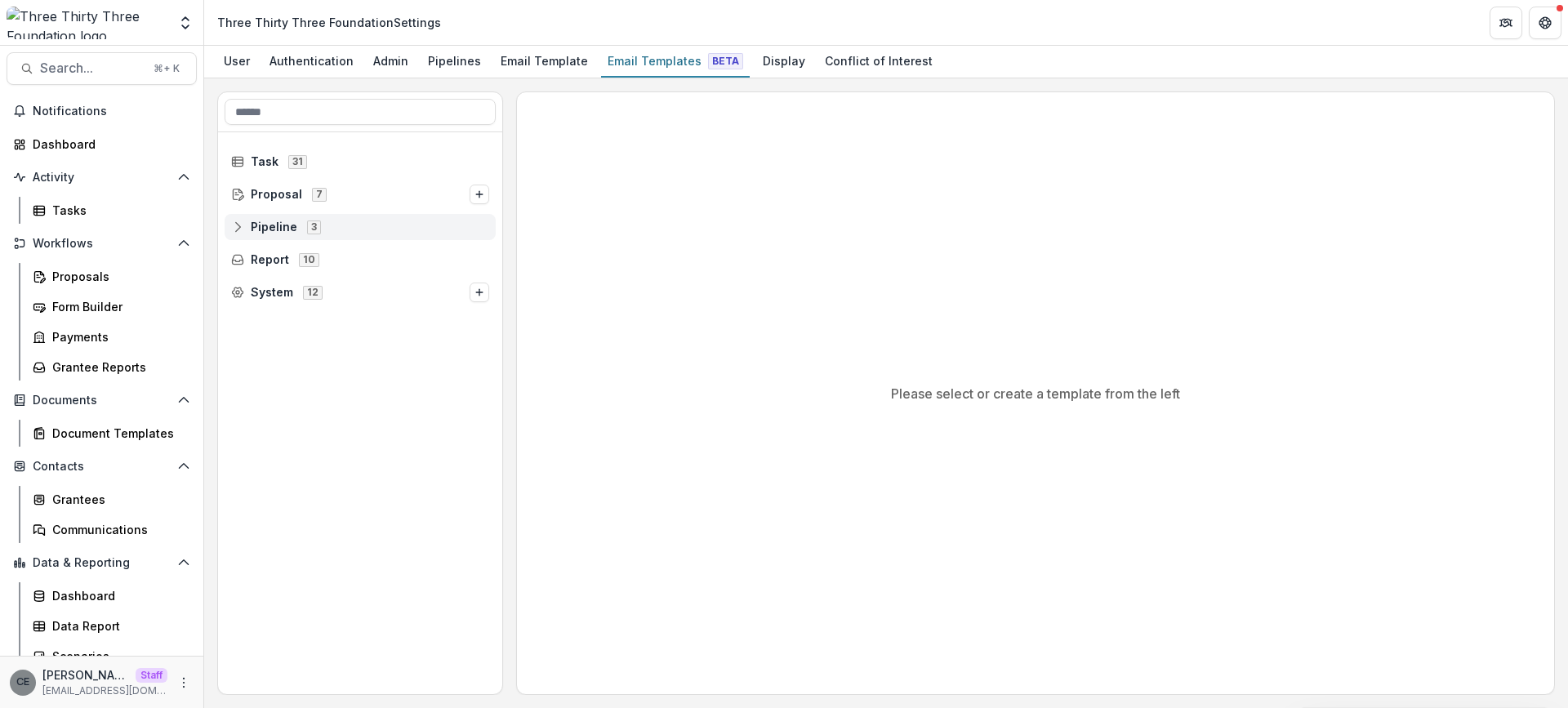
click at [236, 226] on icon at bounding box center [237, 227] width 13 height 13
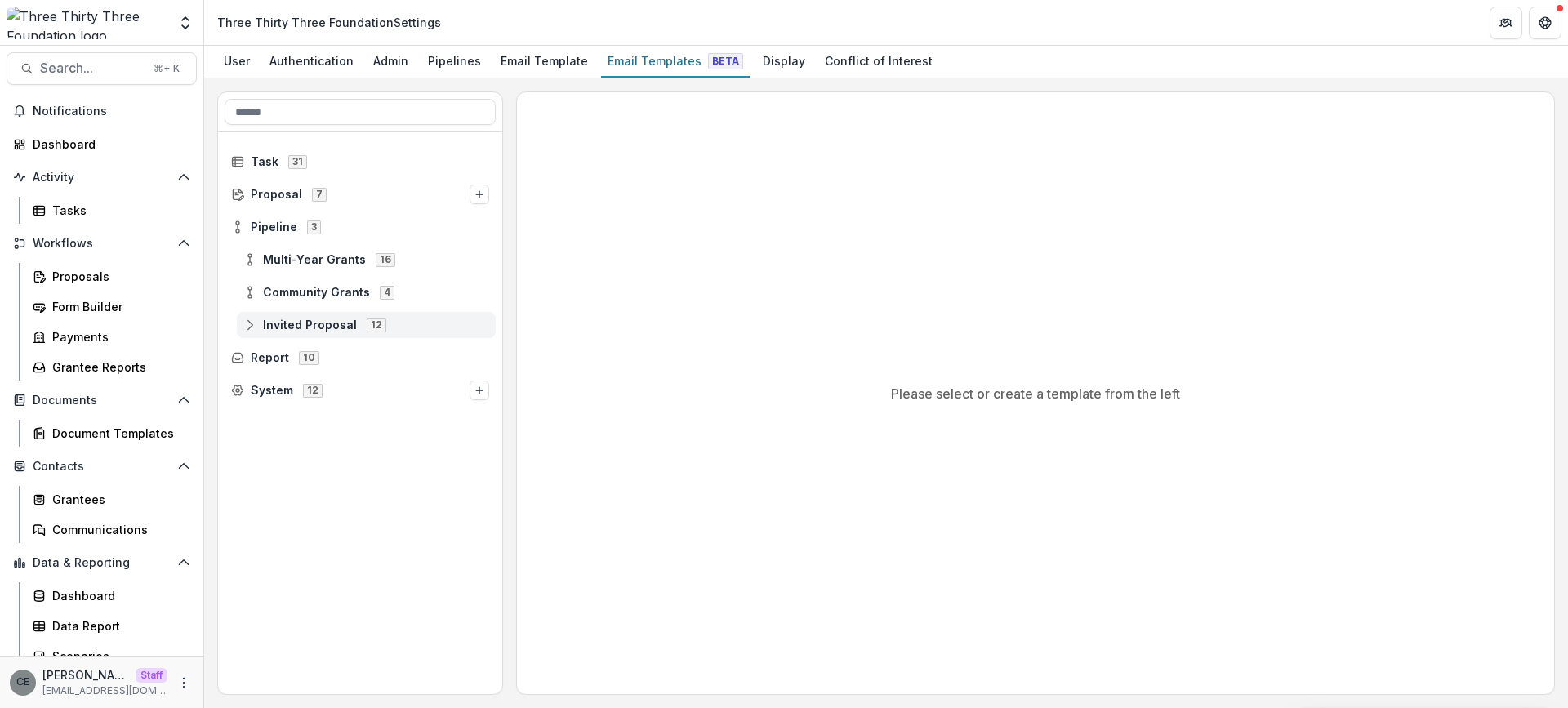
click at [251, 327] on icon at bounding box center [250, 325] width 13 height 13
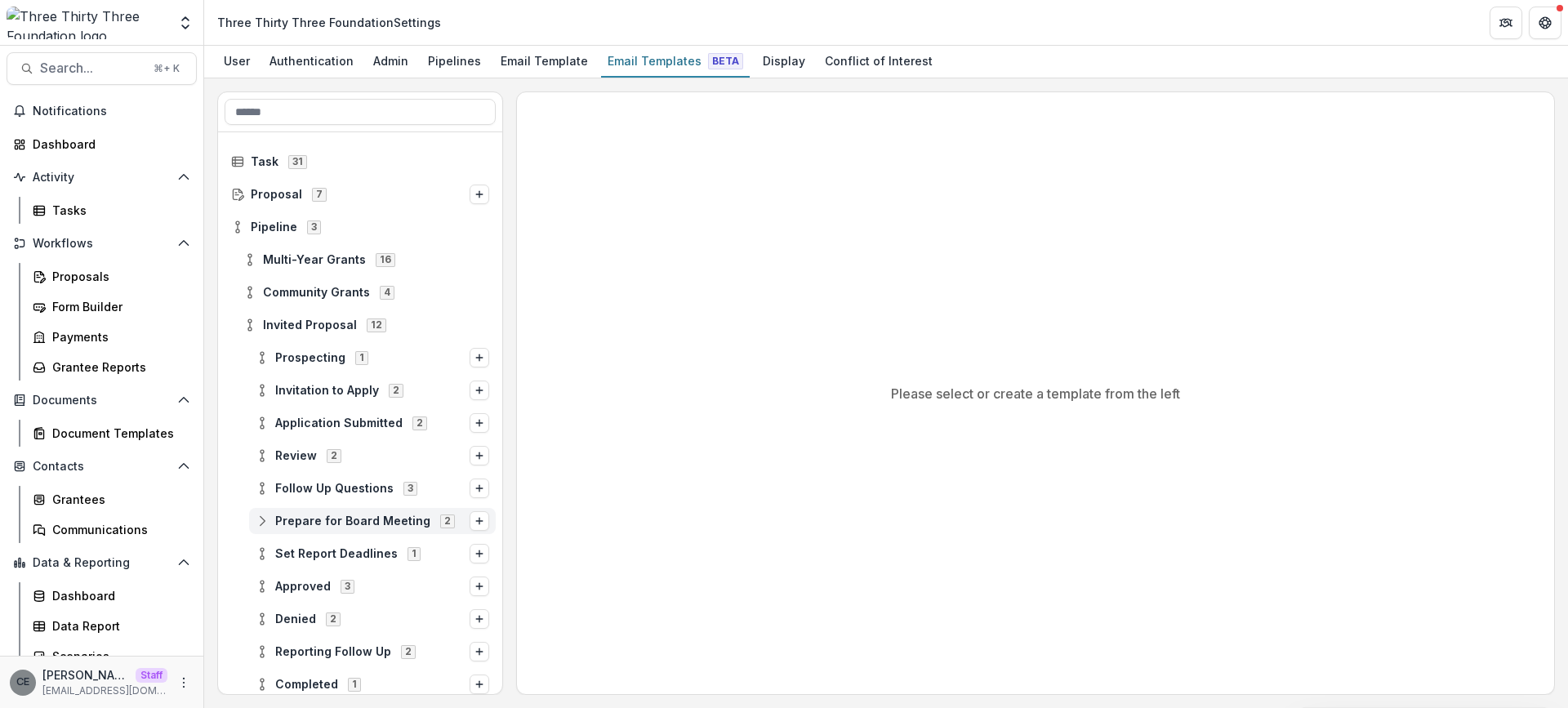
click at [264, 521] on icon at bounding box center [262, 521] width 13 height 13
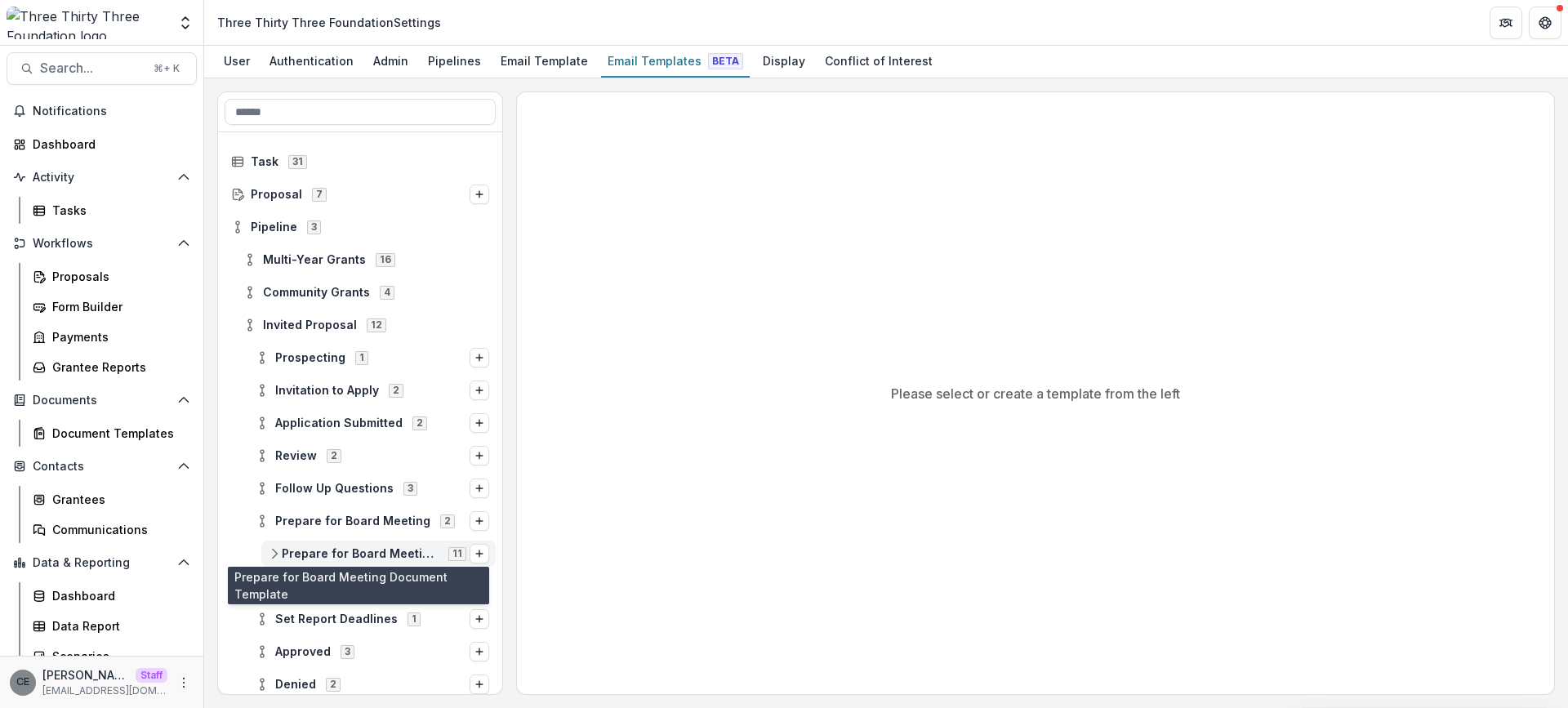
click at [354, 551] on span "Prepare for Board Meeting Document Template" at bounding box center [359, 553] width 156 height 14
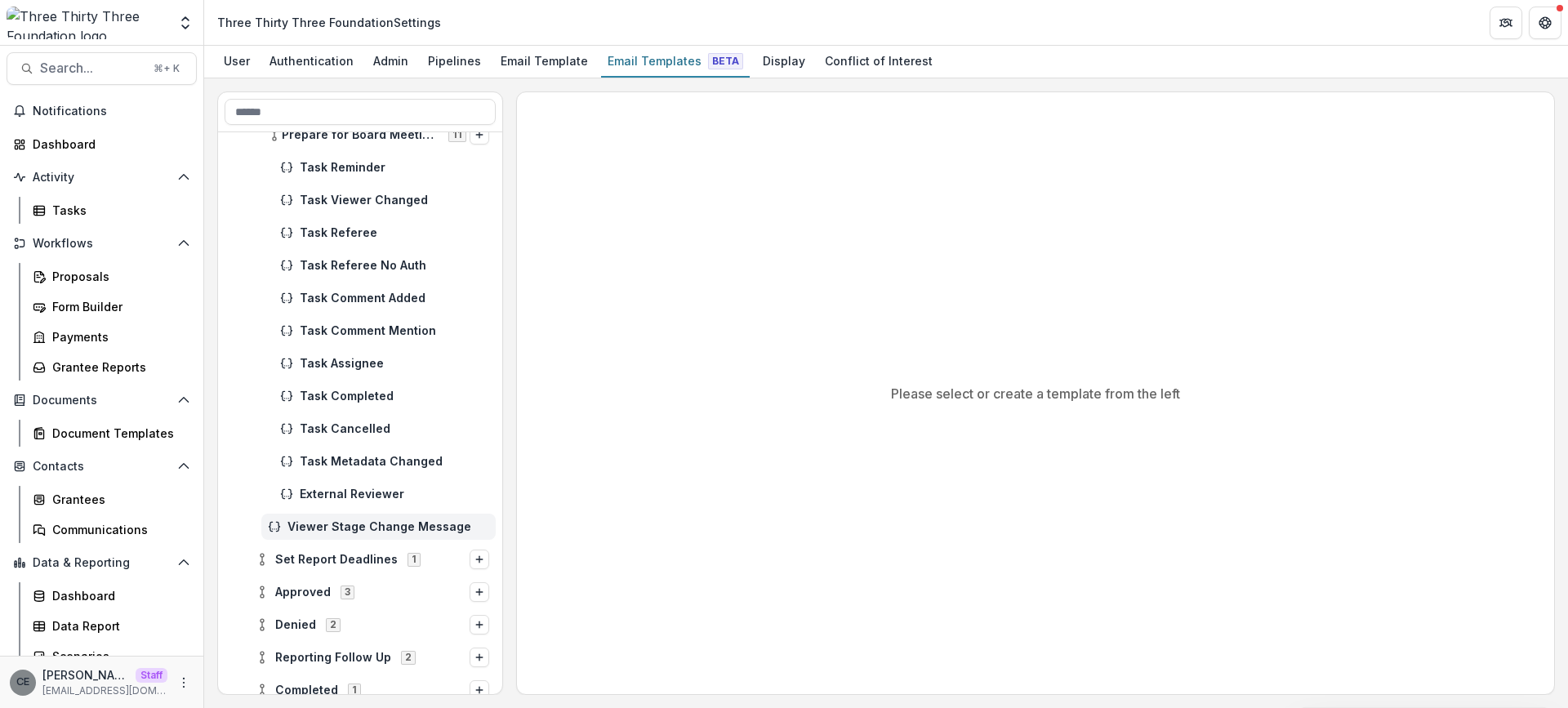
scroll to position [418, 0]
click at [303, 521] on span "Viewer Stage Change Message" at bounding box center [388, 527] width 201 height 14
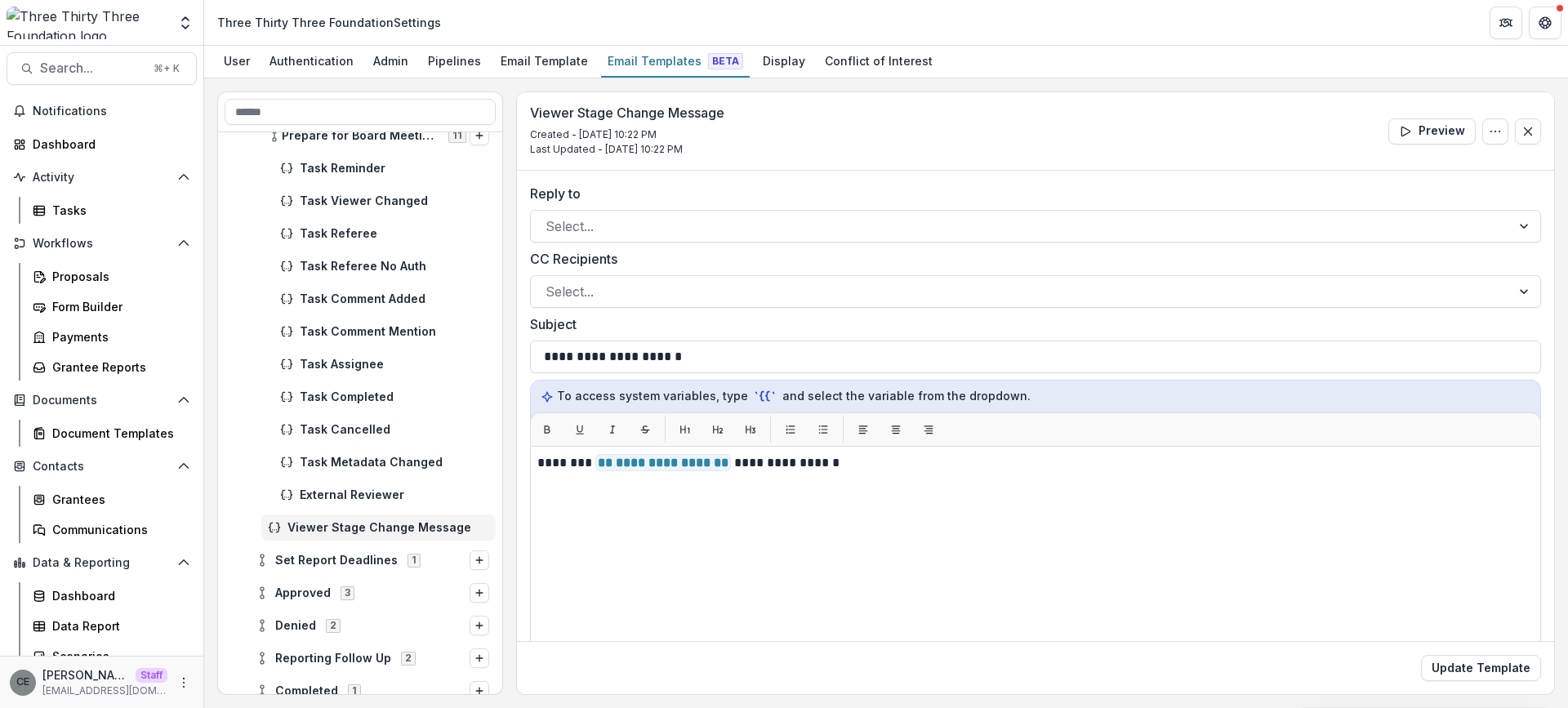
click at [1197, 74] on div "User Authentication Admin Pipelines Email Template Email Templates Beta Display…" at bounding box center [885, 62] width 1363 height 33
click at [449, 56] on div "Pipelines" at bounding box center [454, 61] width 66 height 24
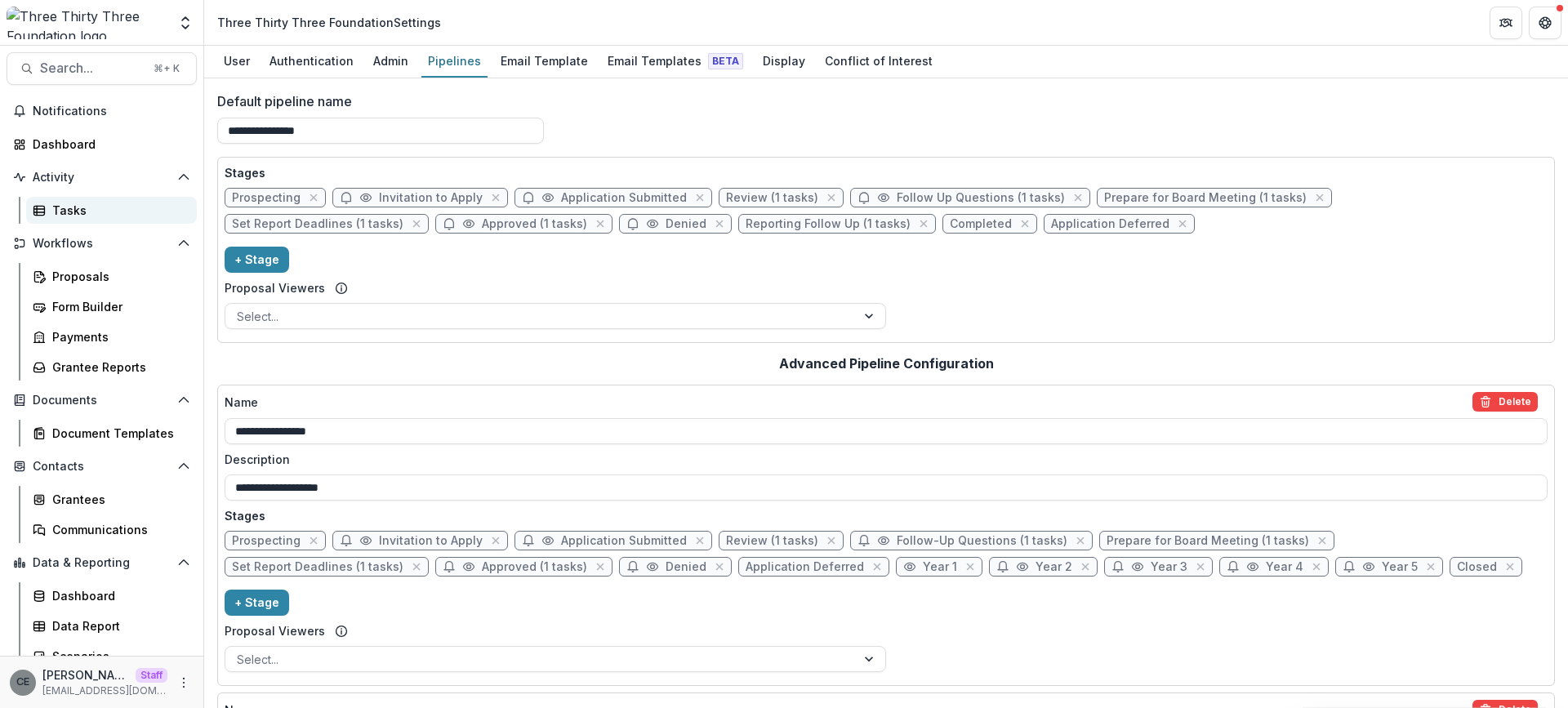
click at [76, 211] on div "Tasks" at bounding box center [118, 210] width 132 height 17
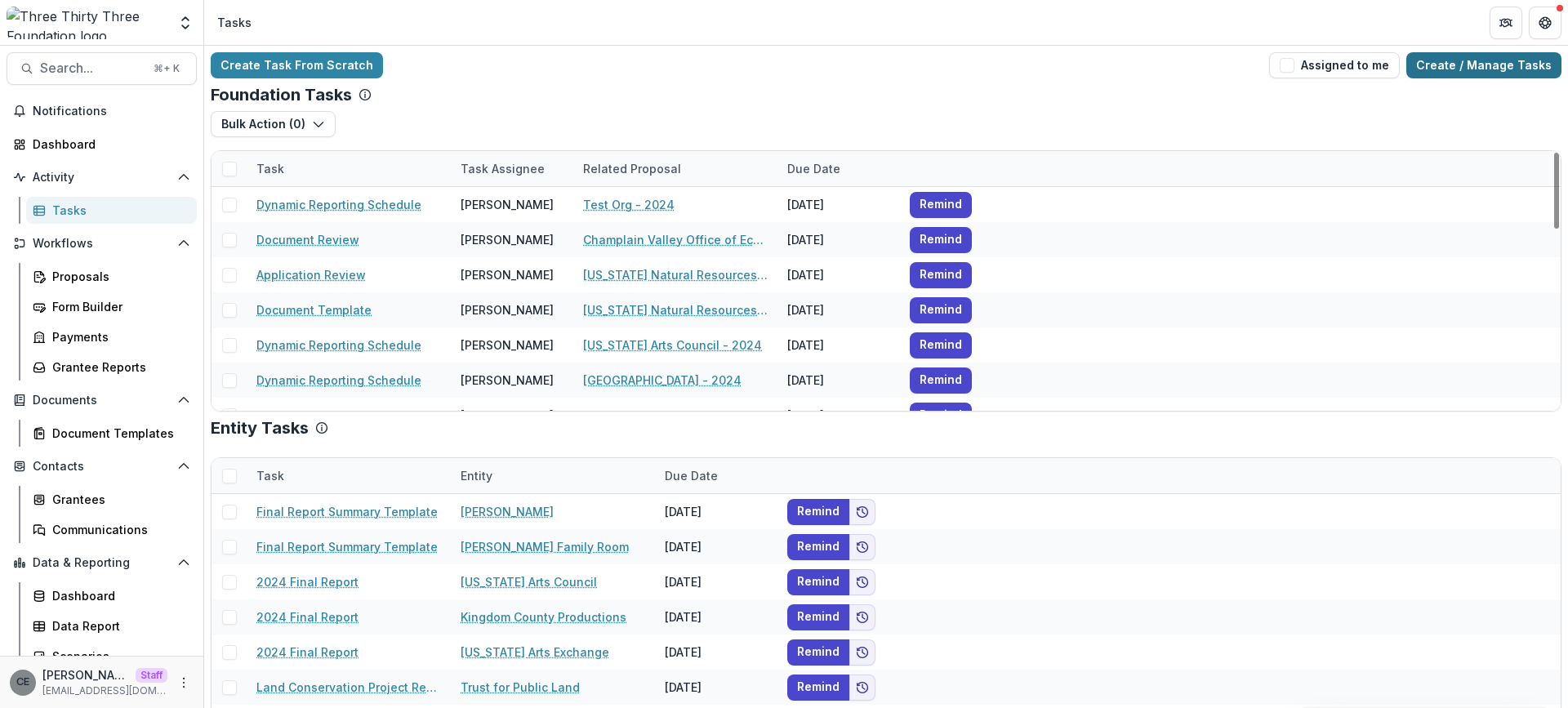
click at [1447, 62] on link "Create / Manage Tasks" at bounding box center [1483, 65] width 155 height 26
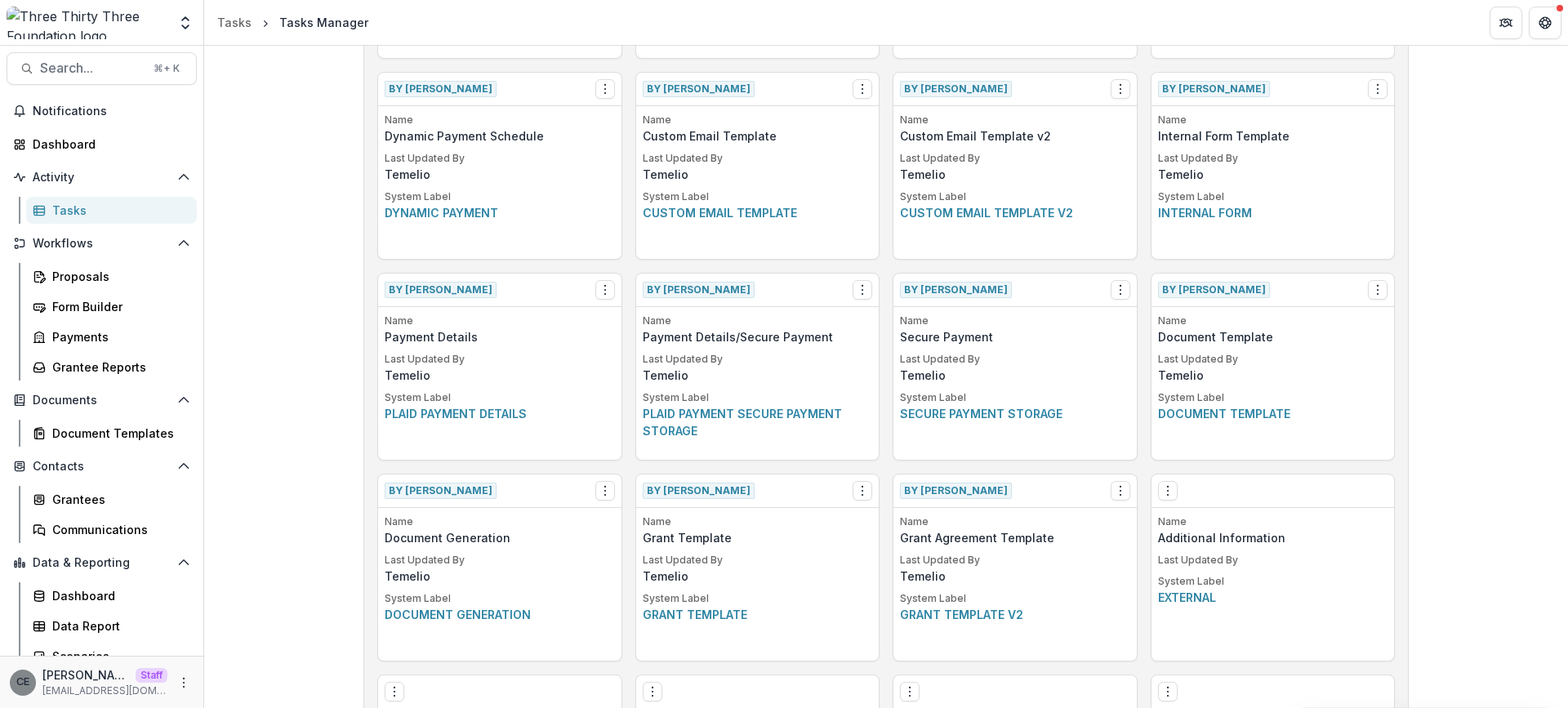
scroll to position [646, 0]
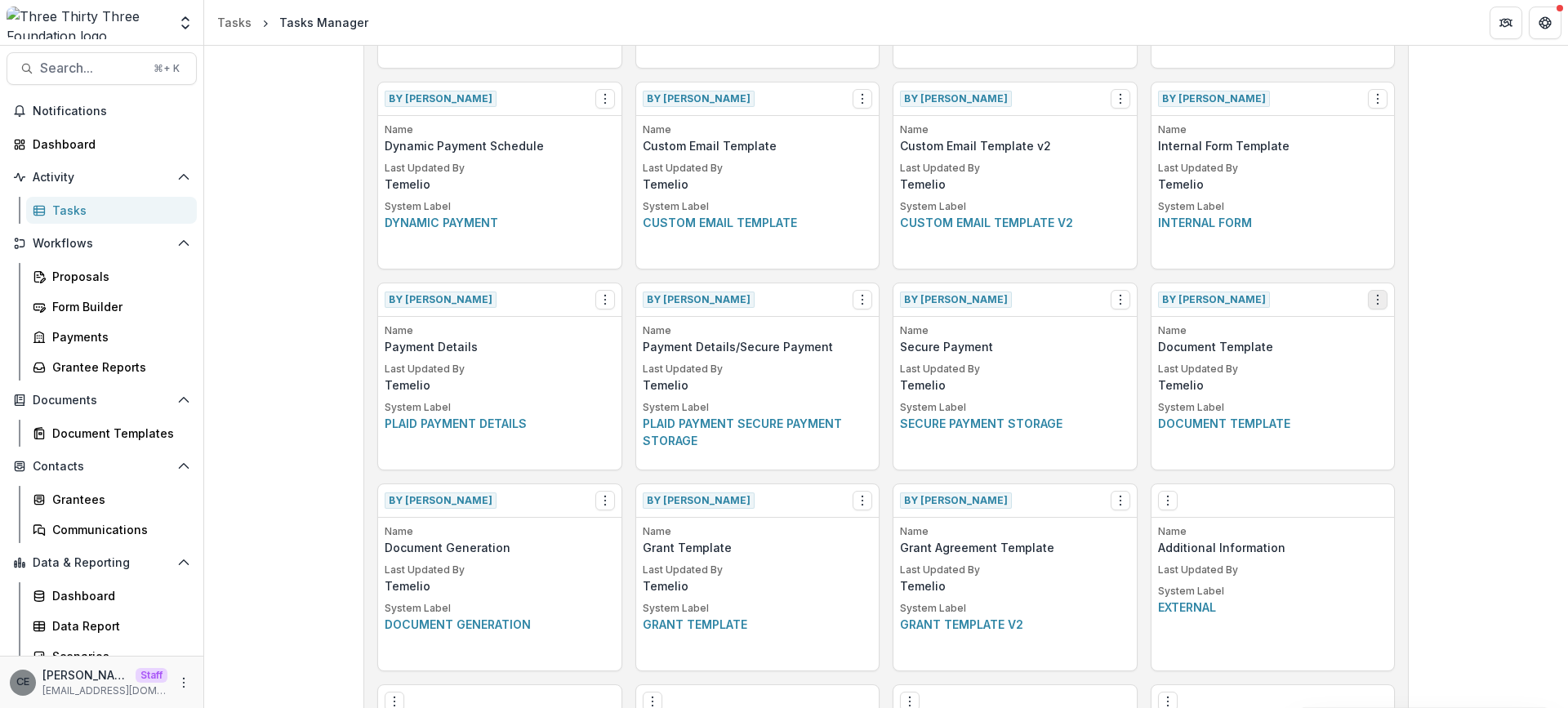
click at [1373, 301] on icon "Options" at bounding box center [1377, 300] width 13 height 13
click at [1272, 334] on link "View" at bounding box center [1281, 333] width 200 height 27
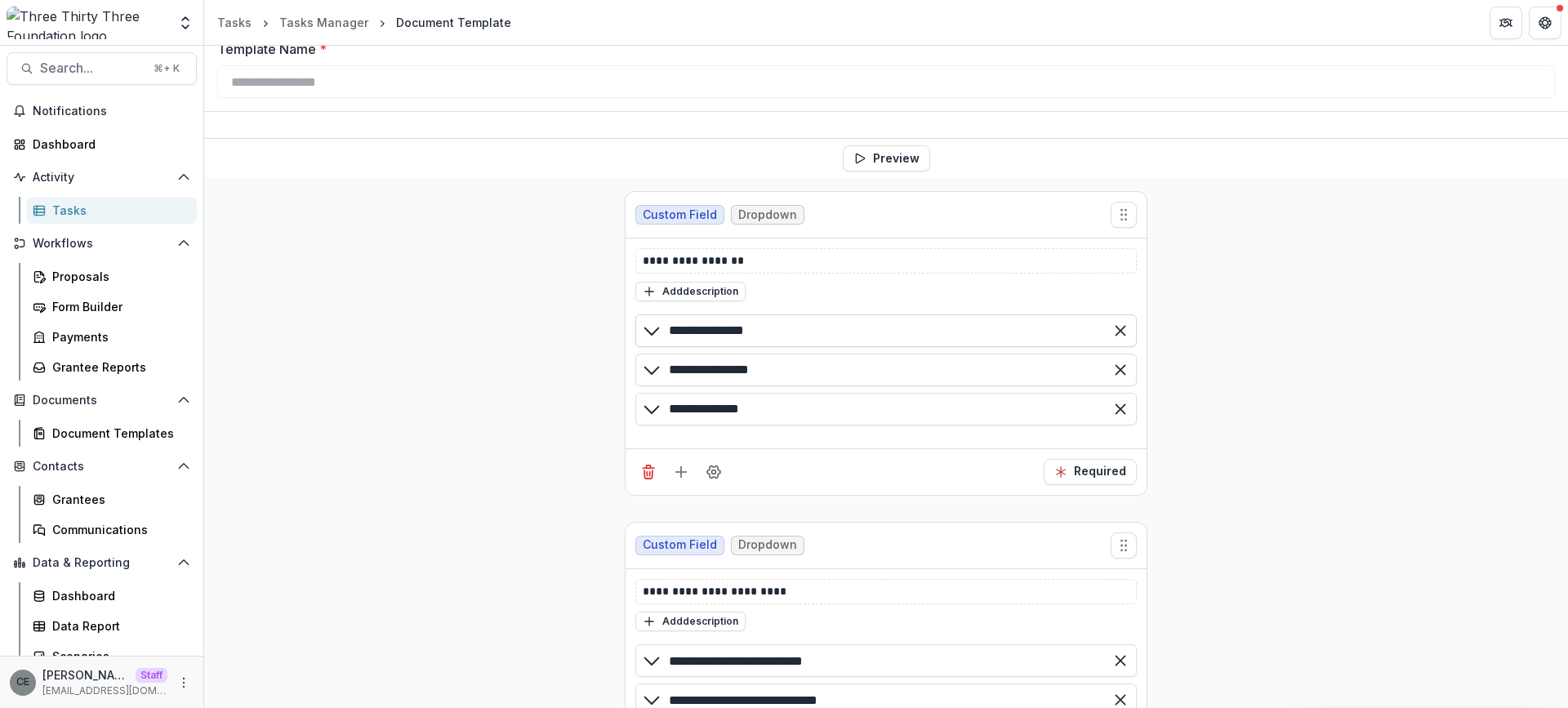
scroll to position [89, 0]
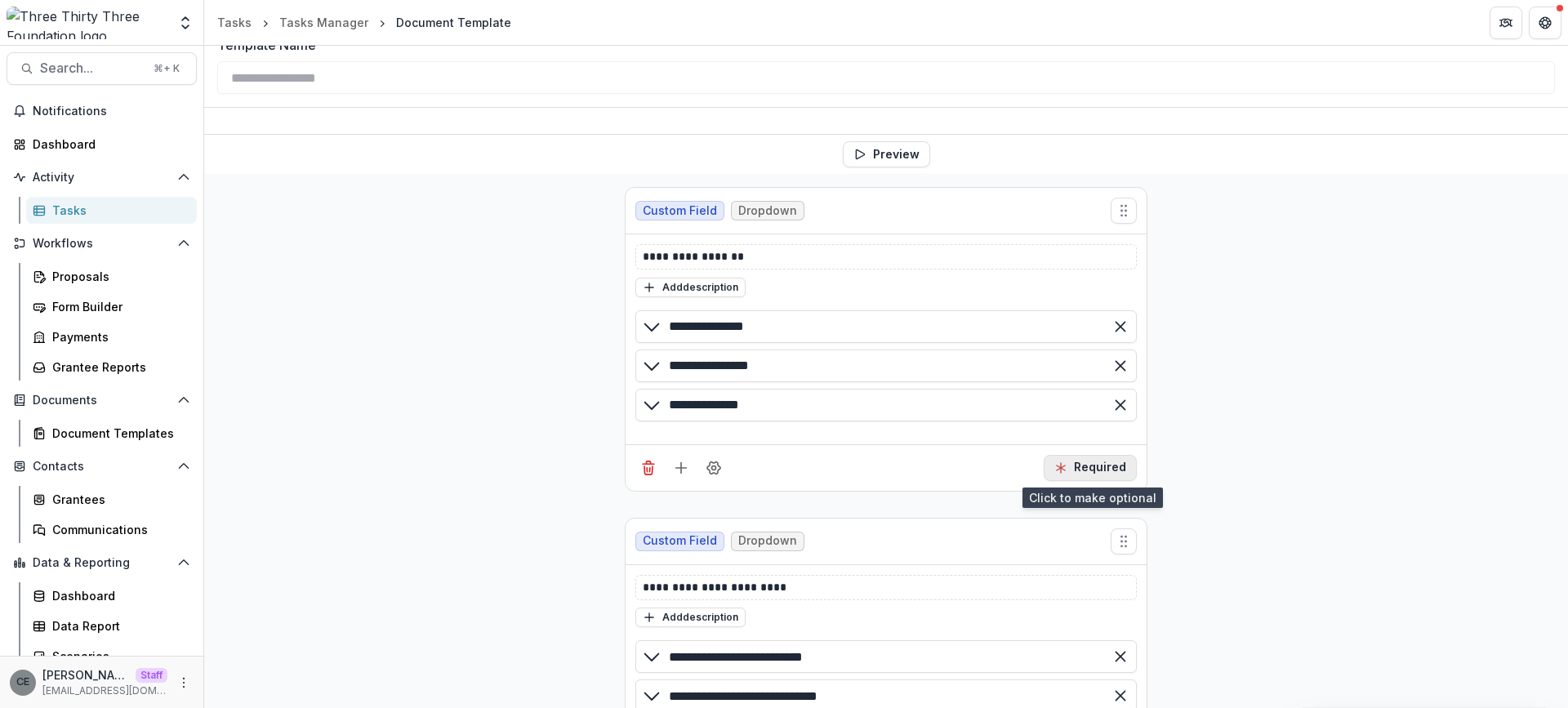
click at [1107, 463] on button "Required" at bounding box center [1090, 467] width 93 height 26
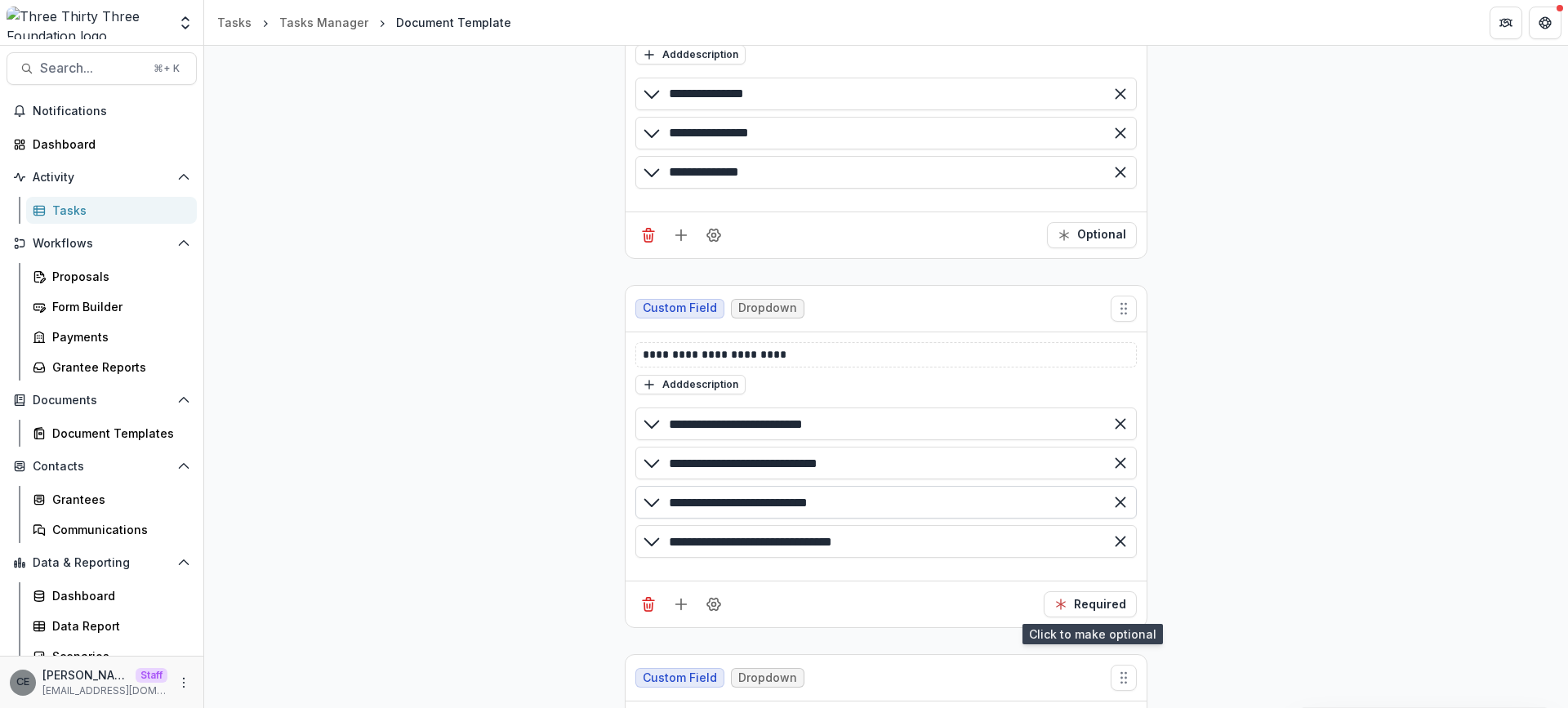
drag, startPoint x: 1113, startPoint y: 598, endPoint x: 974, endPoint y: 500, distance: 170.1
click at [1111, 596] on button "Required" at bounding box center [1090, 604] width 93 height 26
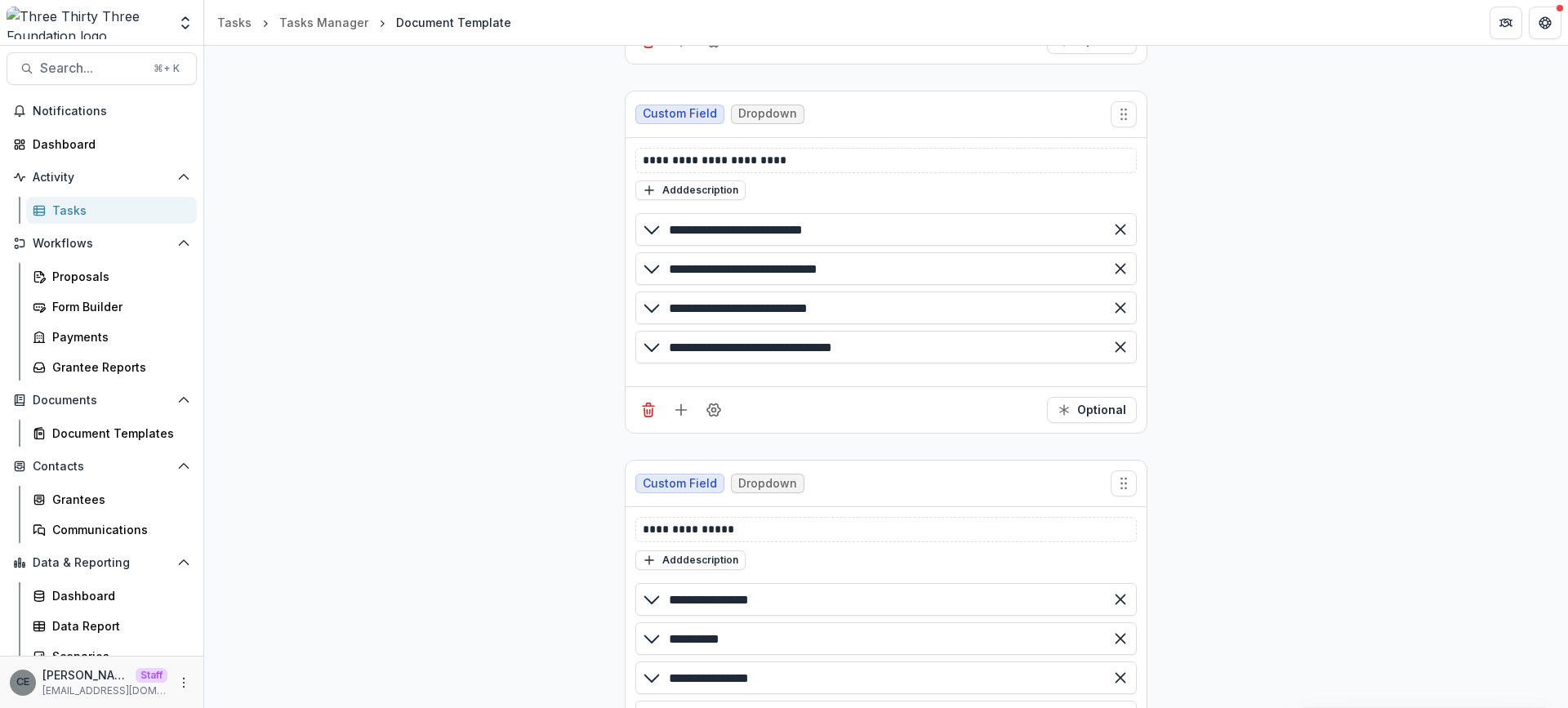
scroll to position [664, 0]
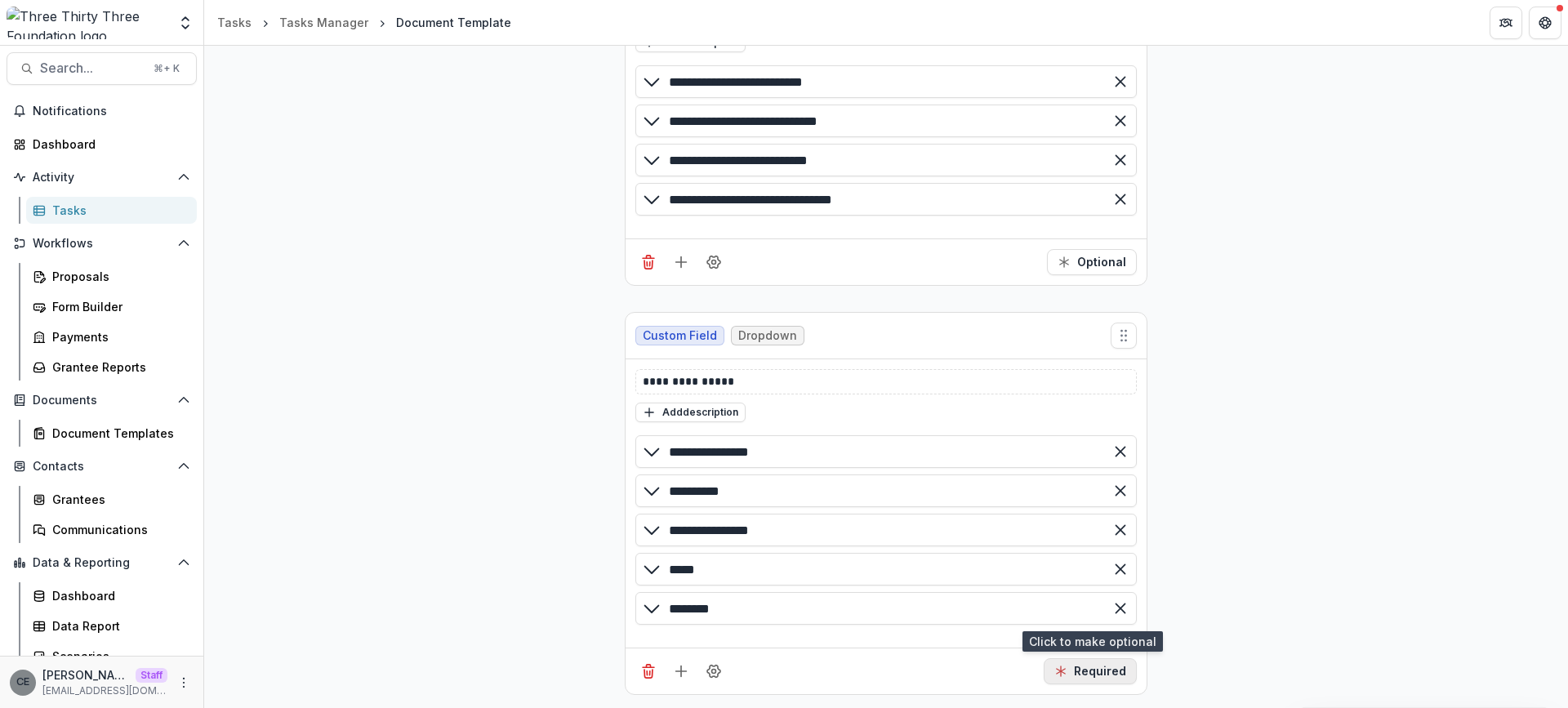
click at [1099, 674] on button "Required" at bounding box center [1090, 671] width 93 height 26
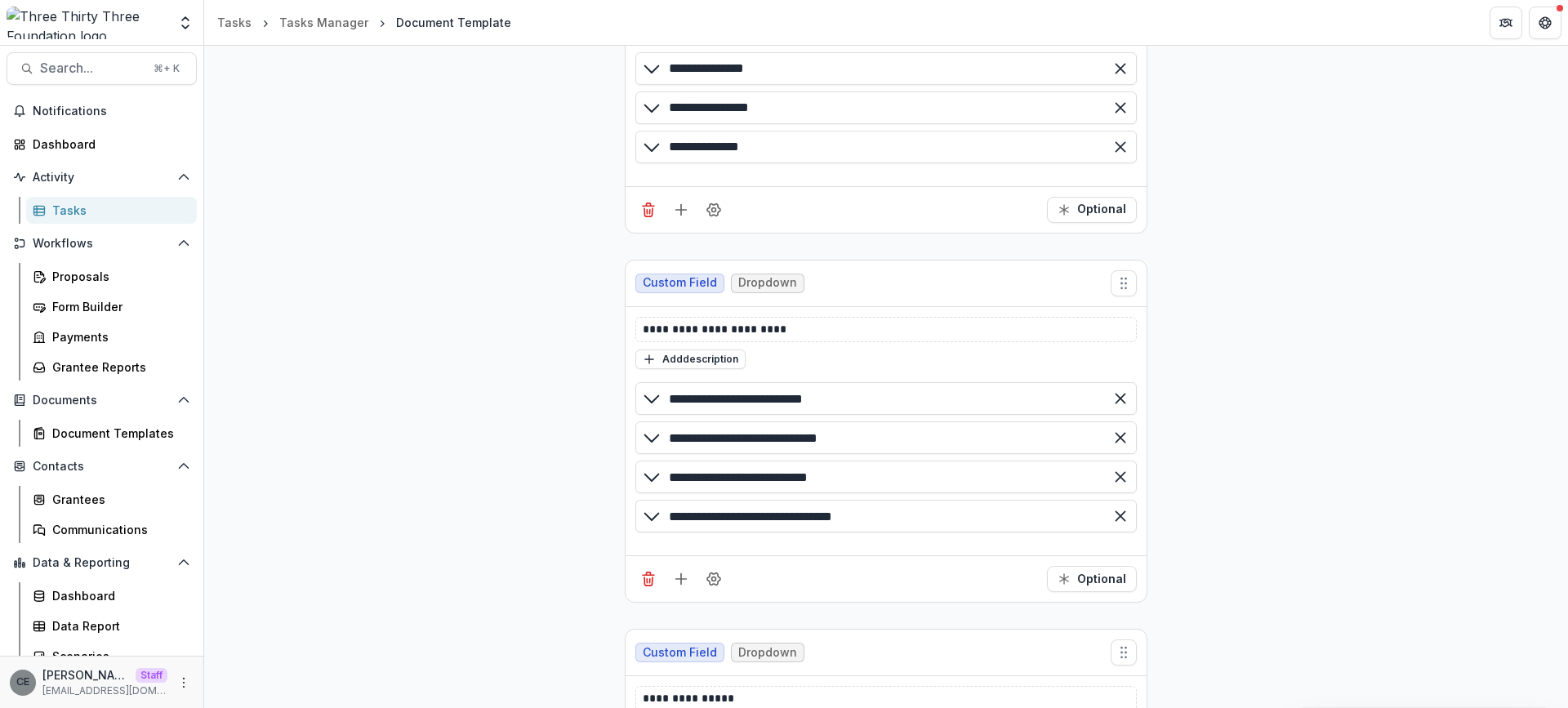
scroll to position [0, 0]
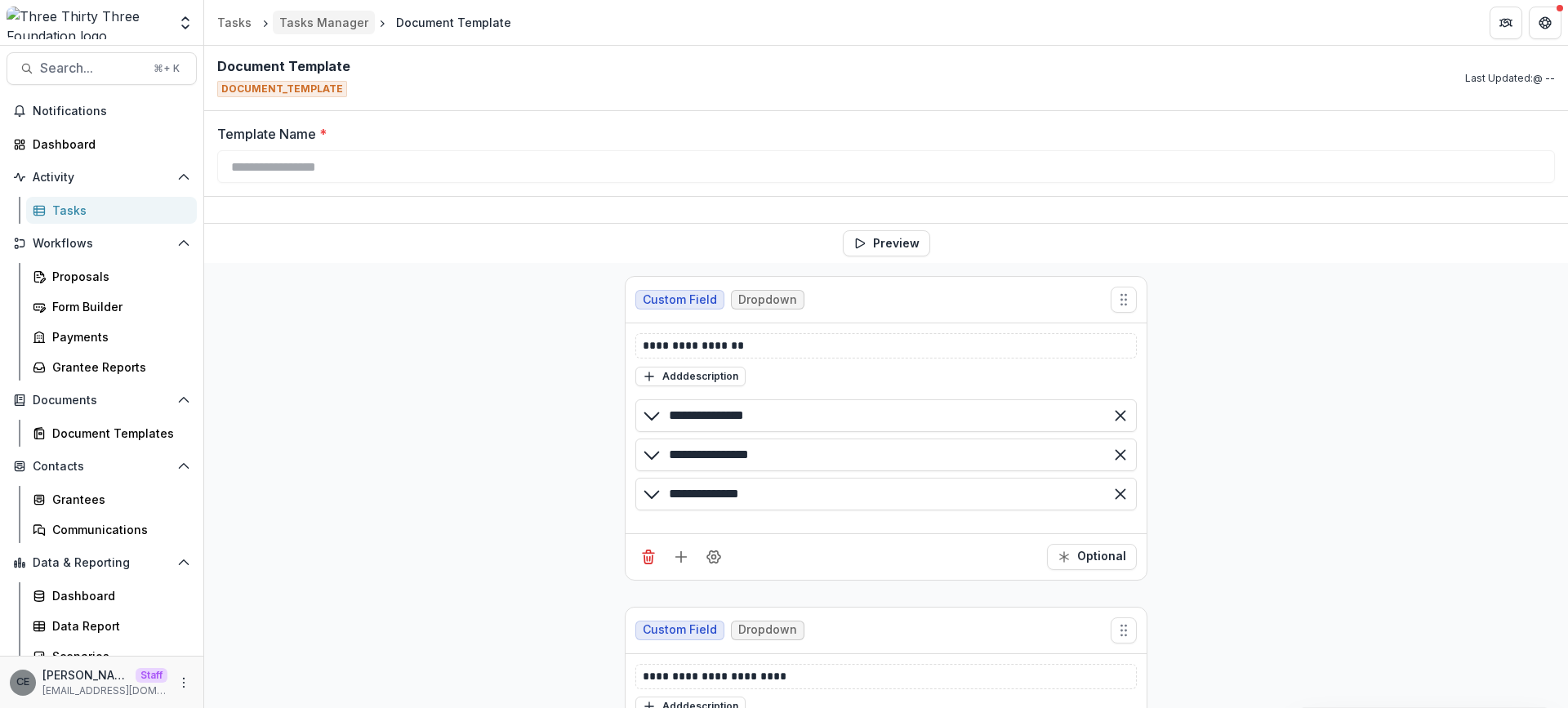
click at [328, 17] on div "Tasks Manager" at bounding box center [323, 22] width 89 height 17
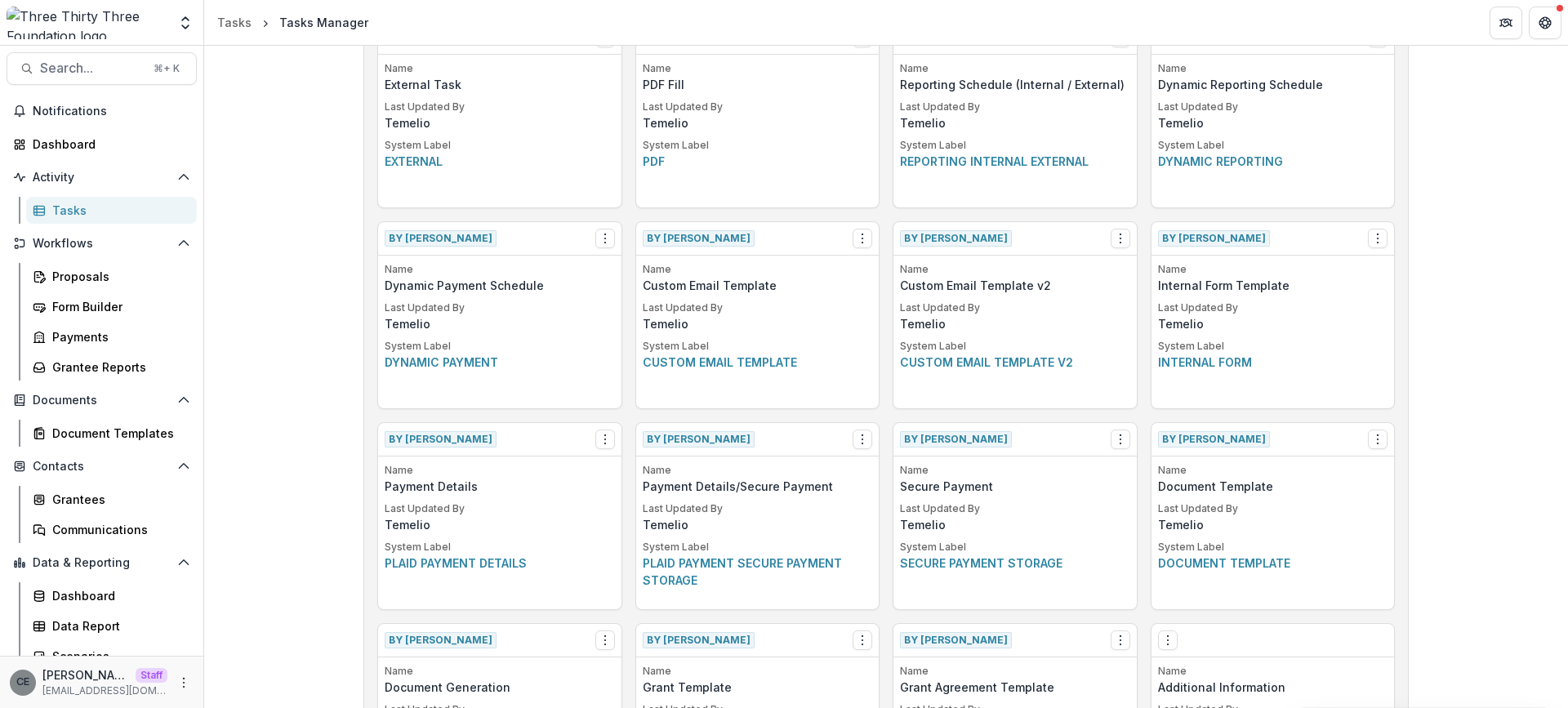
scroll to position [523, 0]
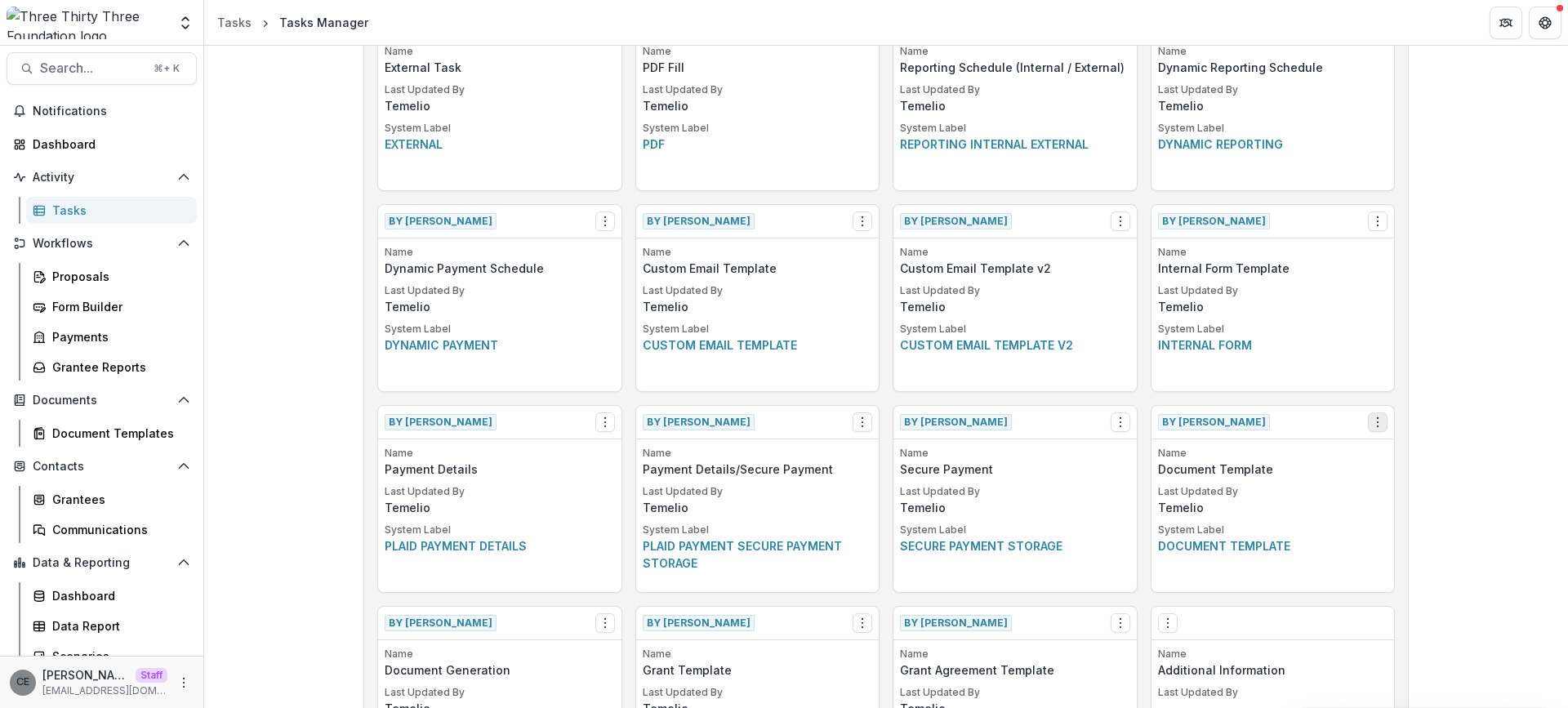
click at [1376, 421] on icon "Options" at bounding box center [1377, 422] width 13 height 13
click at [1241, 455] on link "View" at bounding box center [1281, 455] width 200 height 27
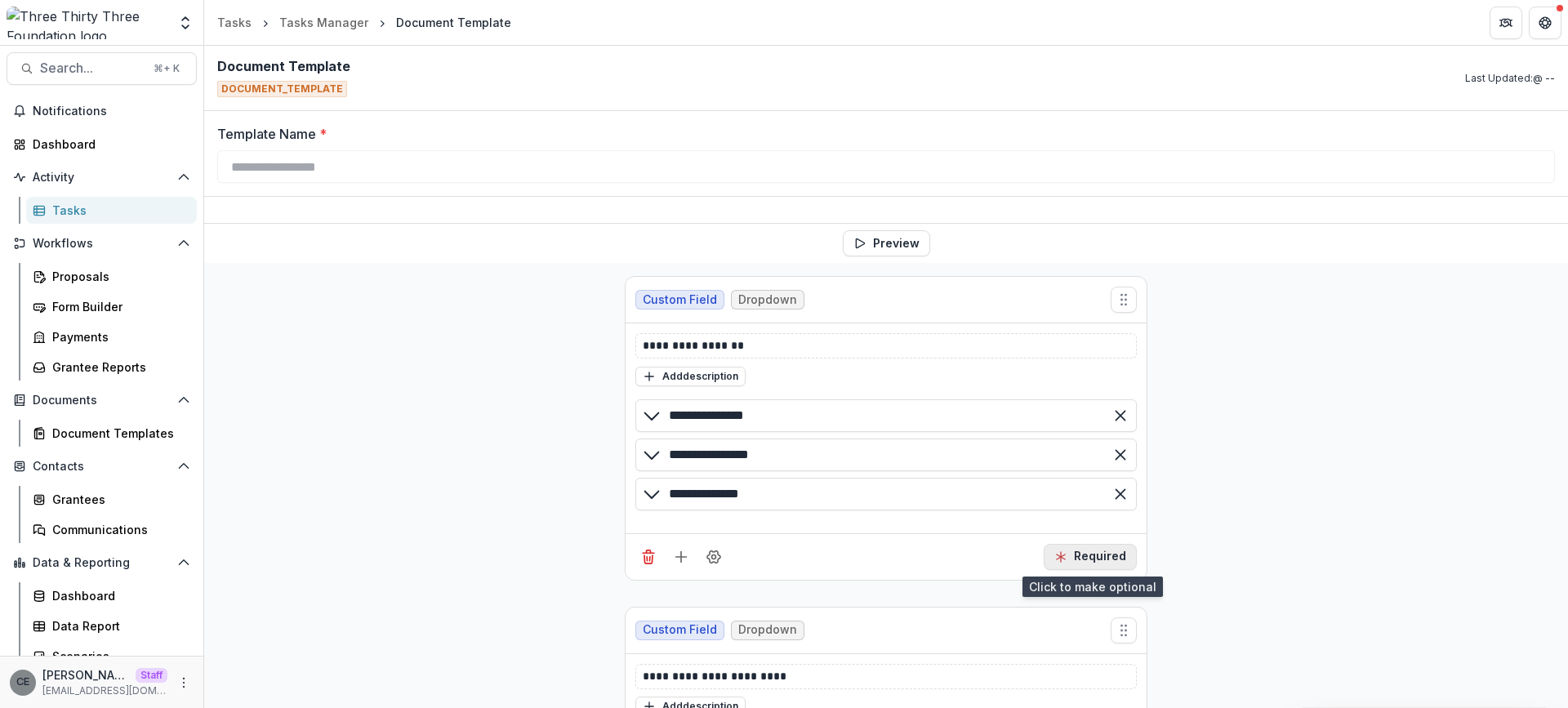
click at [1102, 560] on button "Required" at bounding box center [1090, 557] width 93 height 26
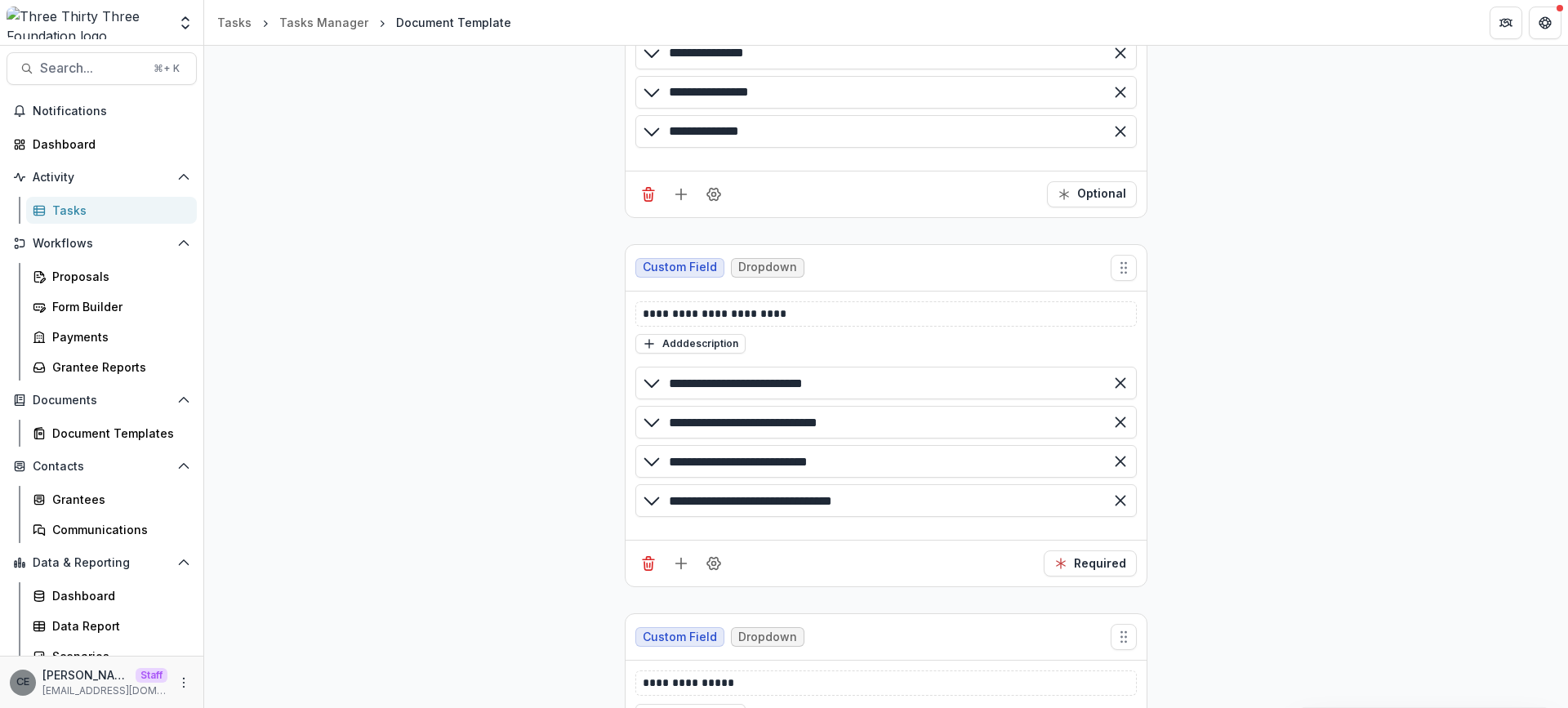
scroll to position [465, 0]
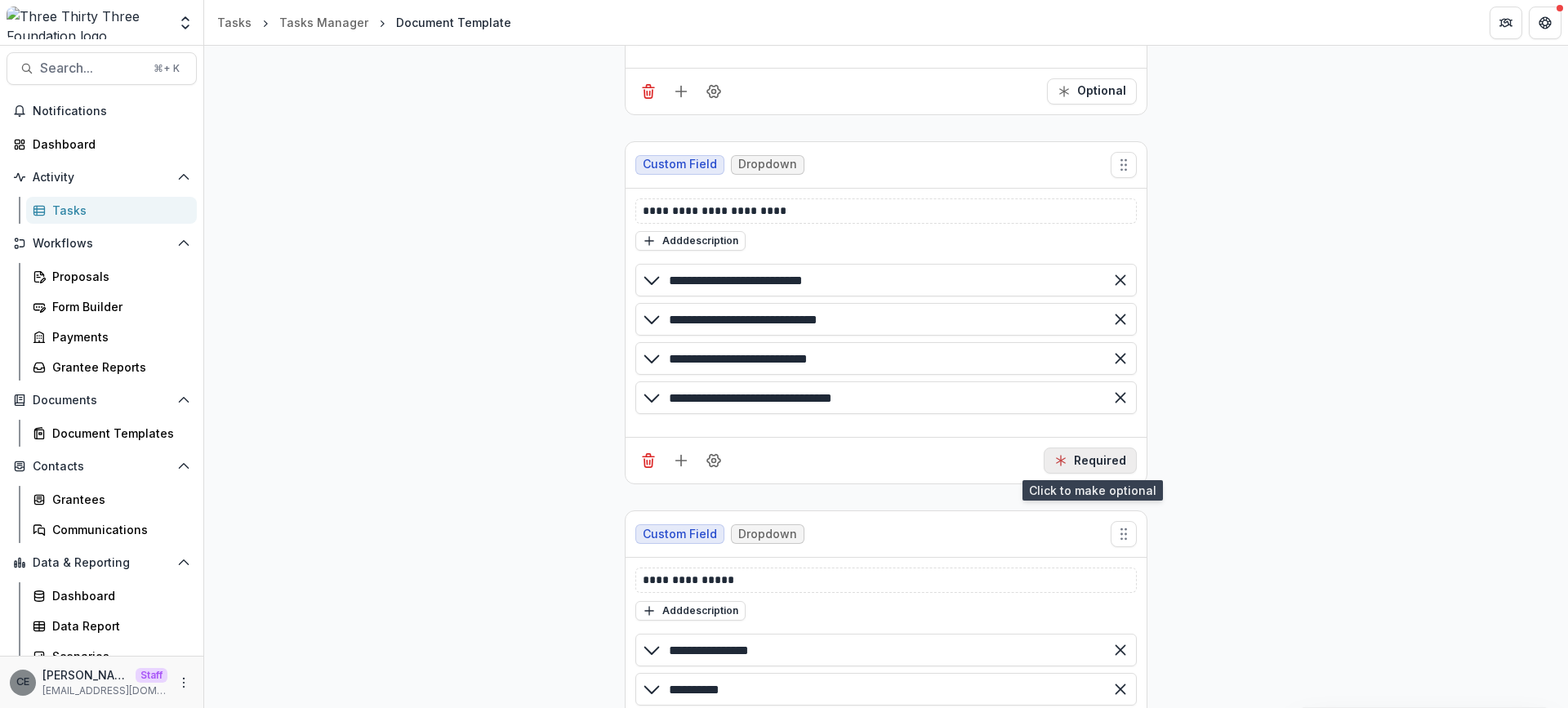
drag, startPoint x: 1100, startPoint y: 456, endPoint x: 1123, endPoint y: 459, distance: 23.2
click at [1100, 454] on button "Required" at bounding box center [1090, 460] width 93 height 26
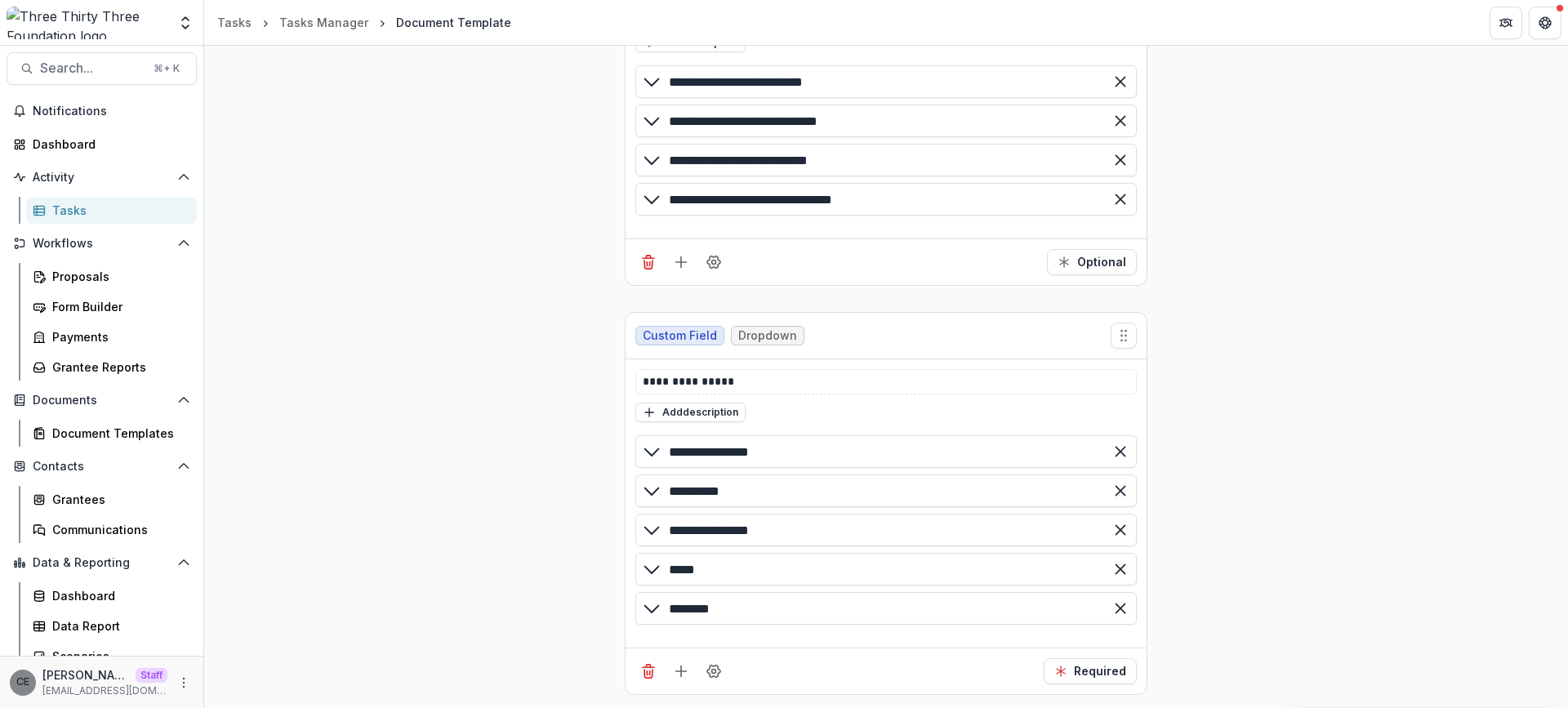
drag, startPoint x: 1109, startPoint y: 676, endPoint x: 1152, endPoint y: 674, distance: 43.0
click at [1109, 675] on button "Required" at bounding box center [1090, 671] width 93 height 26
click at [1254, 591] on div "**********" at bounding box center [885, 153] width 1363 height 1108
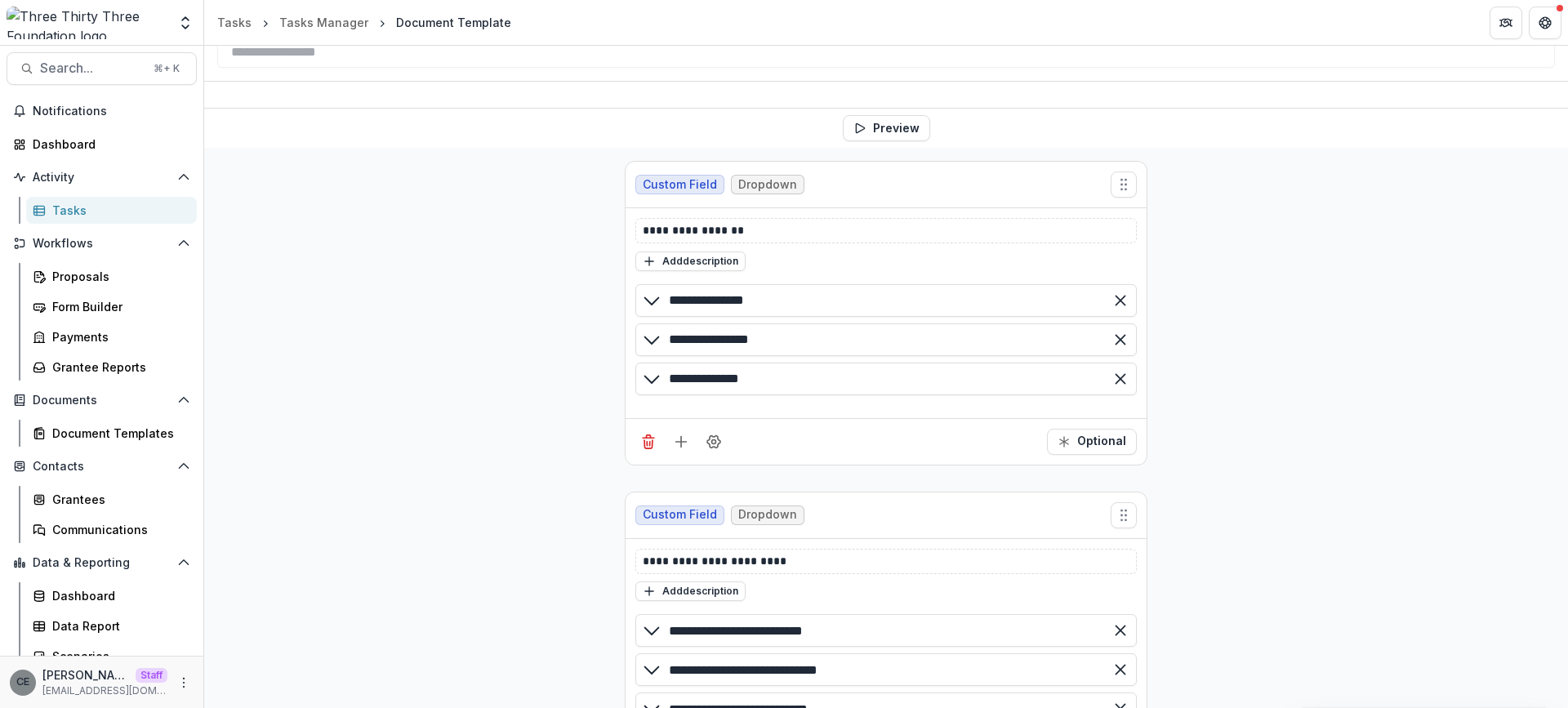
scroll to position [56, 0]
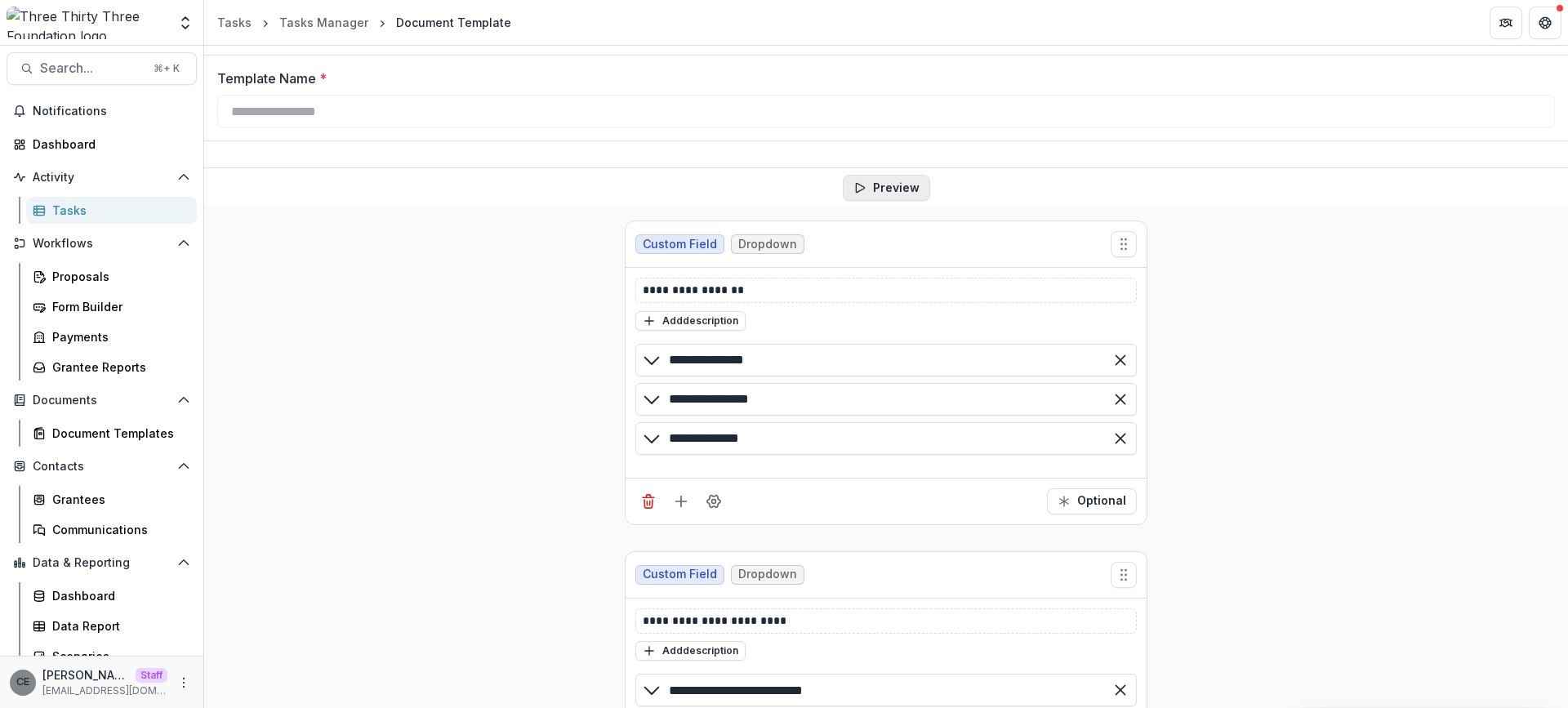
click at [895, 185] on button "Preview" at bounding box center [886, 187] width 88 height 26
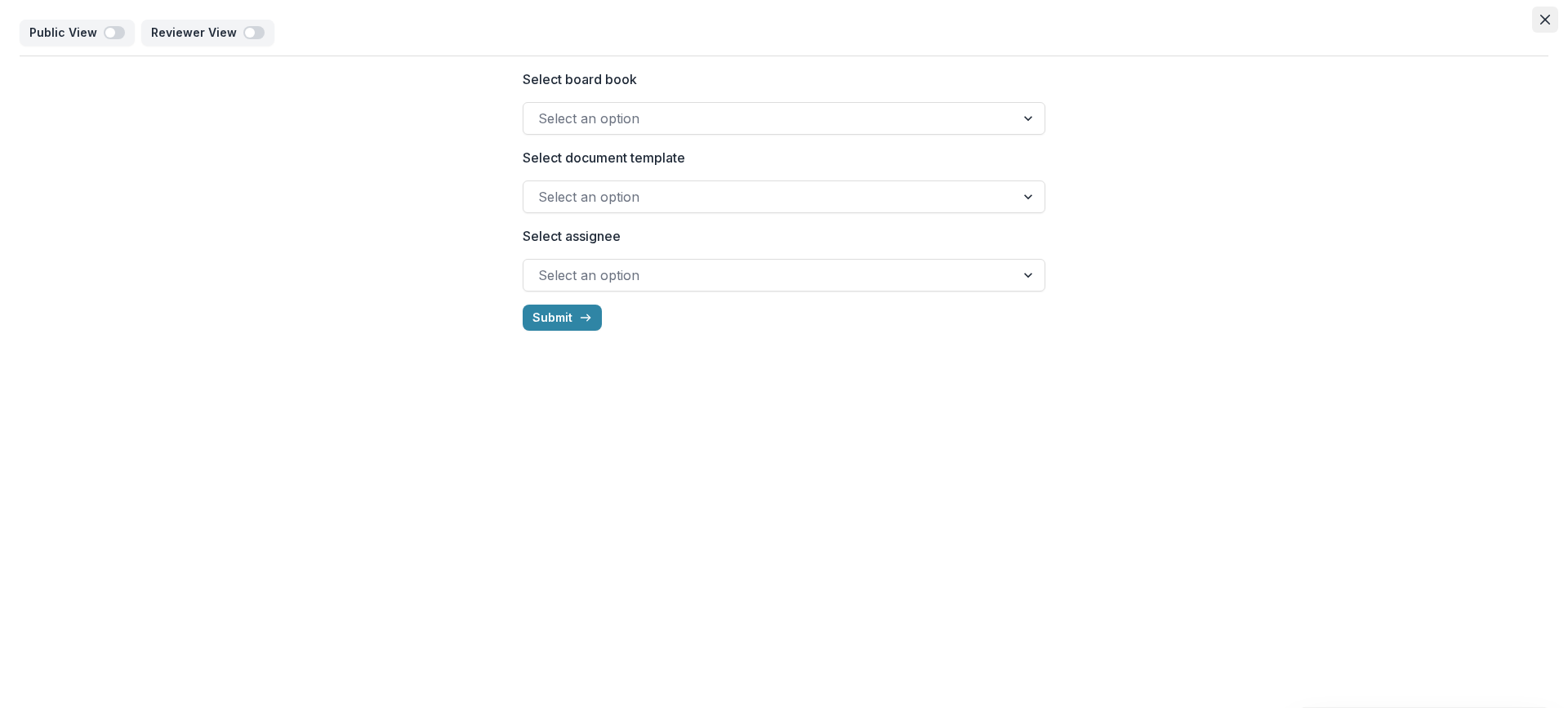
click at [1543, 20] on icon "Close" at bounding box center [1545, 20] width 10 height 10
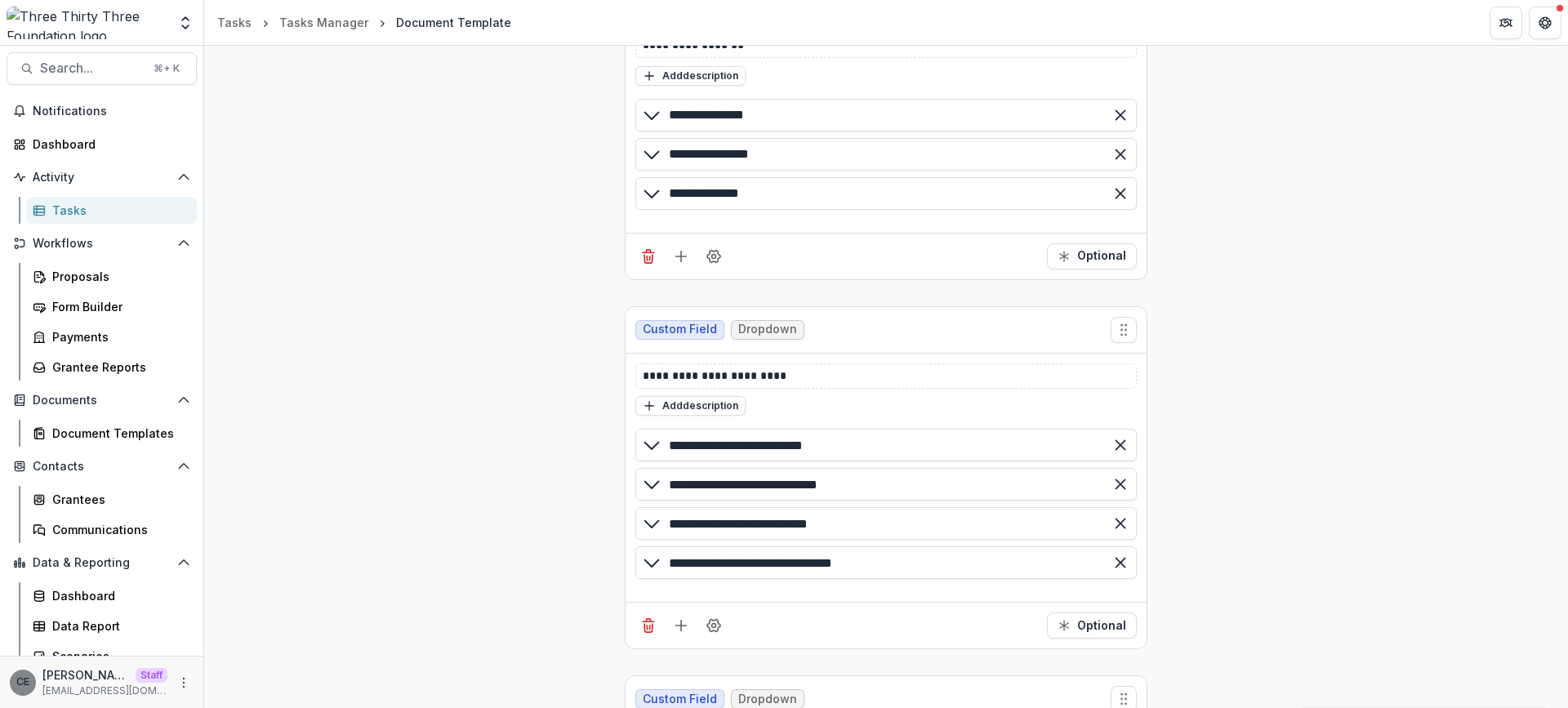
scroll to position [0, 0]
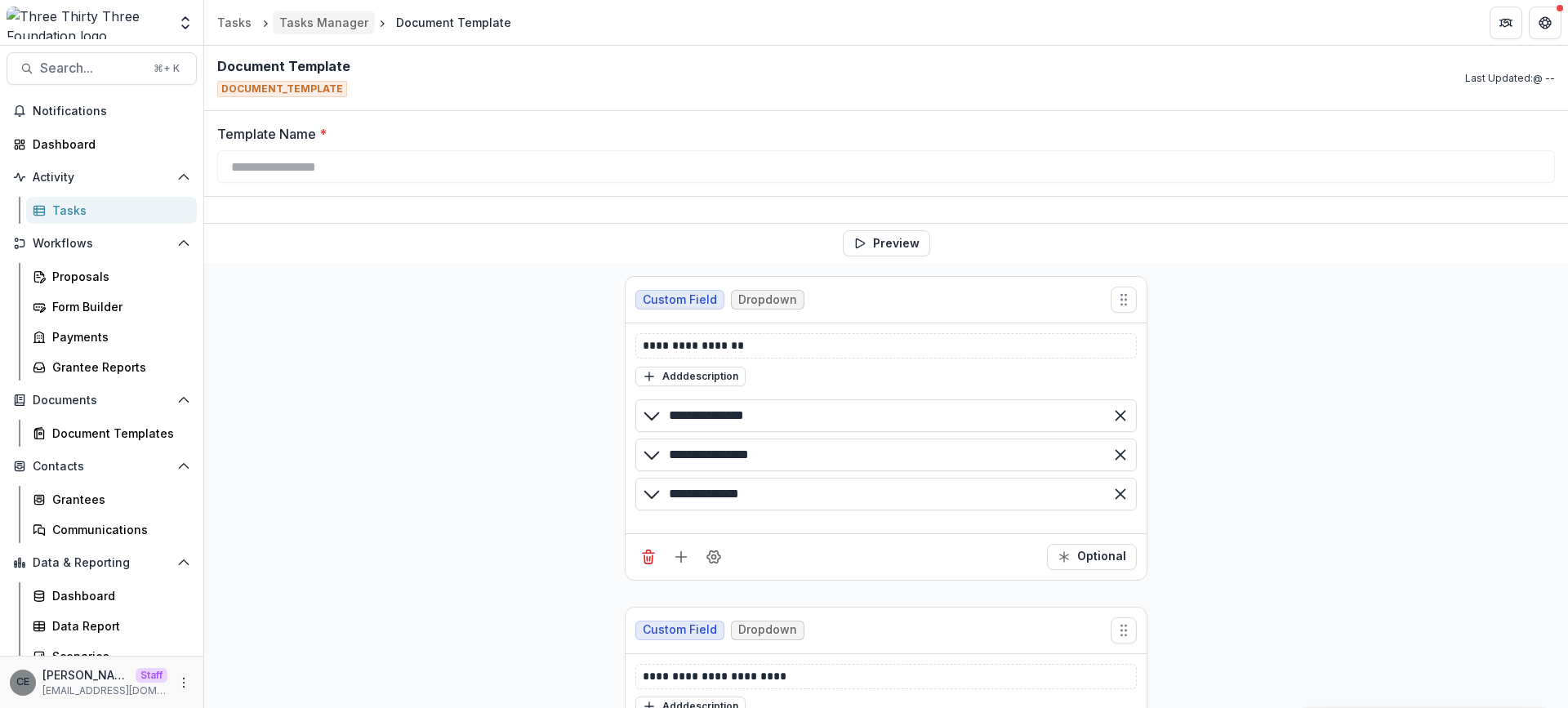
click at [311, 25] on div "Tasks Manager" at bounding box center [323, 22] width 89 height 17
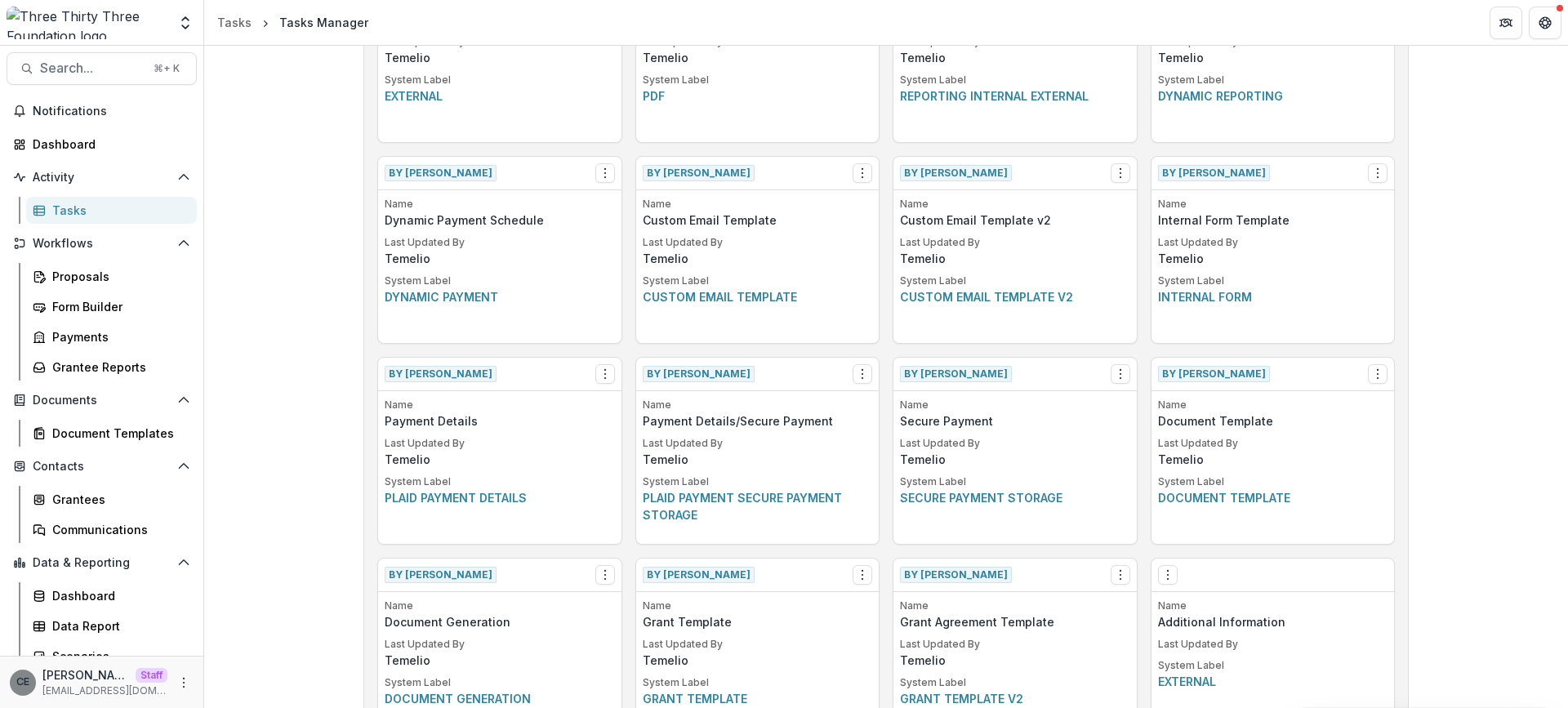
scroll to position [579, 0]
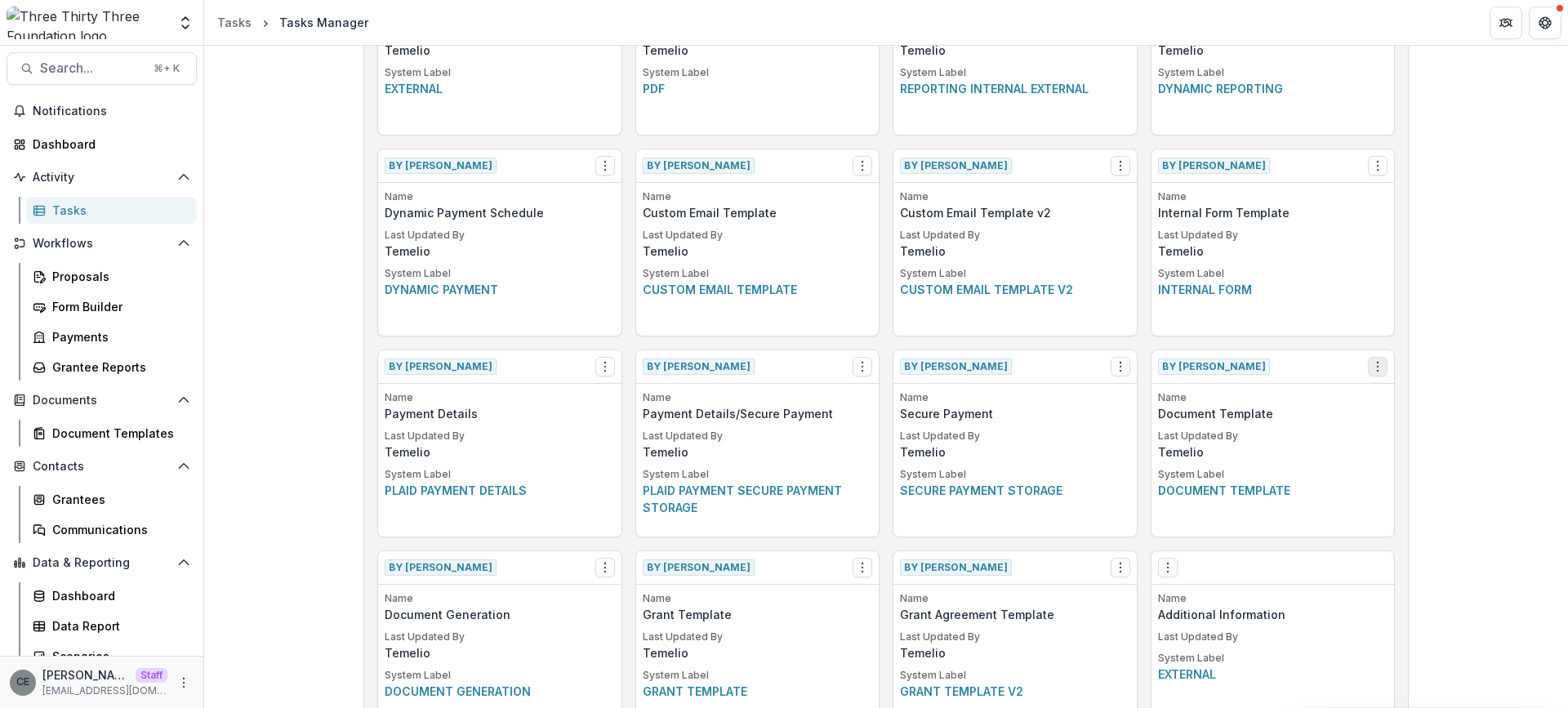
click at [1378, 365] on icon "Options" at bounding box center [1377, 367] width 13 height 13
click at [1287, 395] on link "View" at bounding box center [1281, 400] width 200 height 27
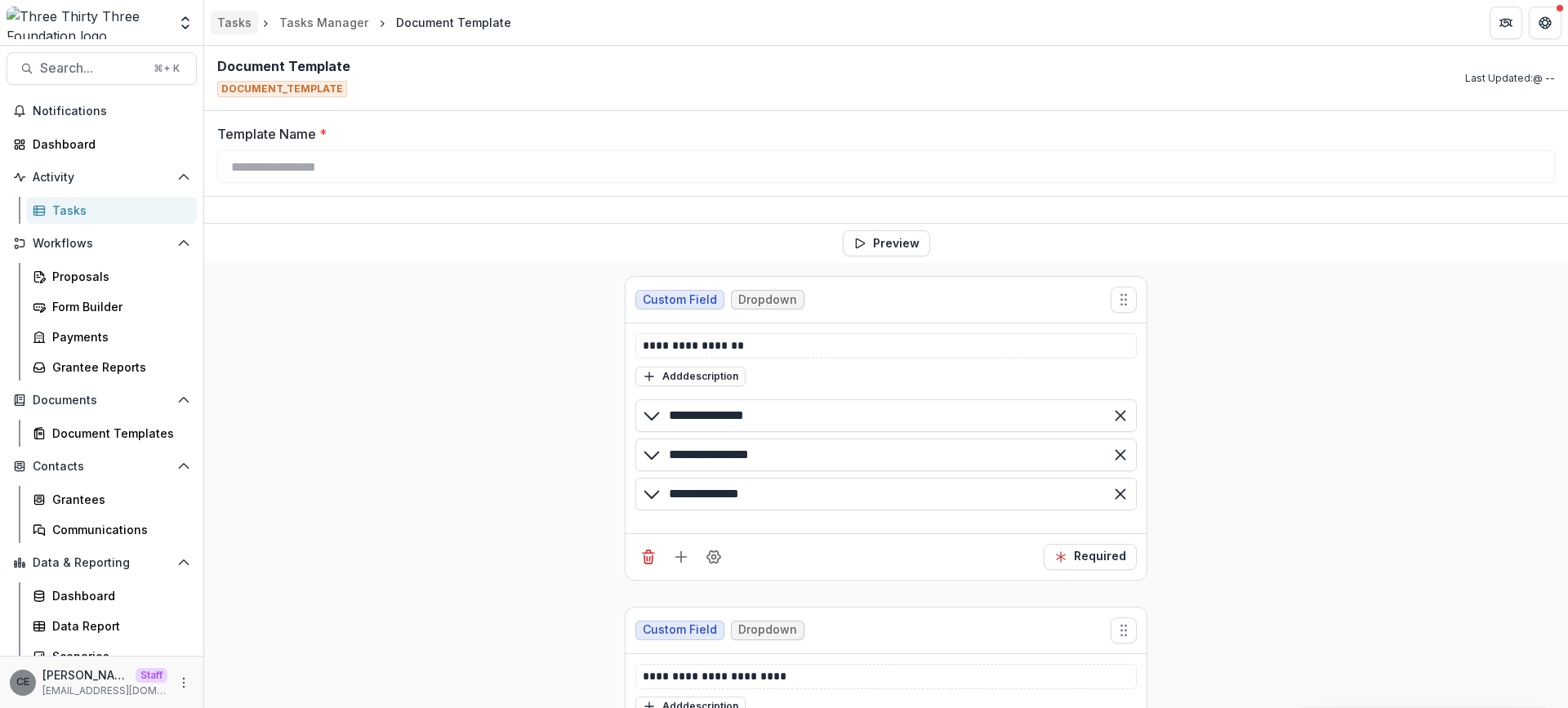
click at [242, 25] on div "Tasks" at bounding box center [234, 22] width 34 height 17
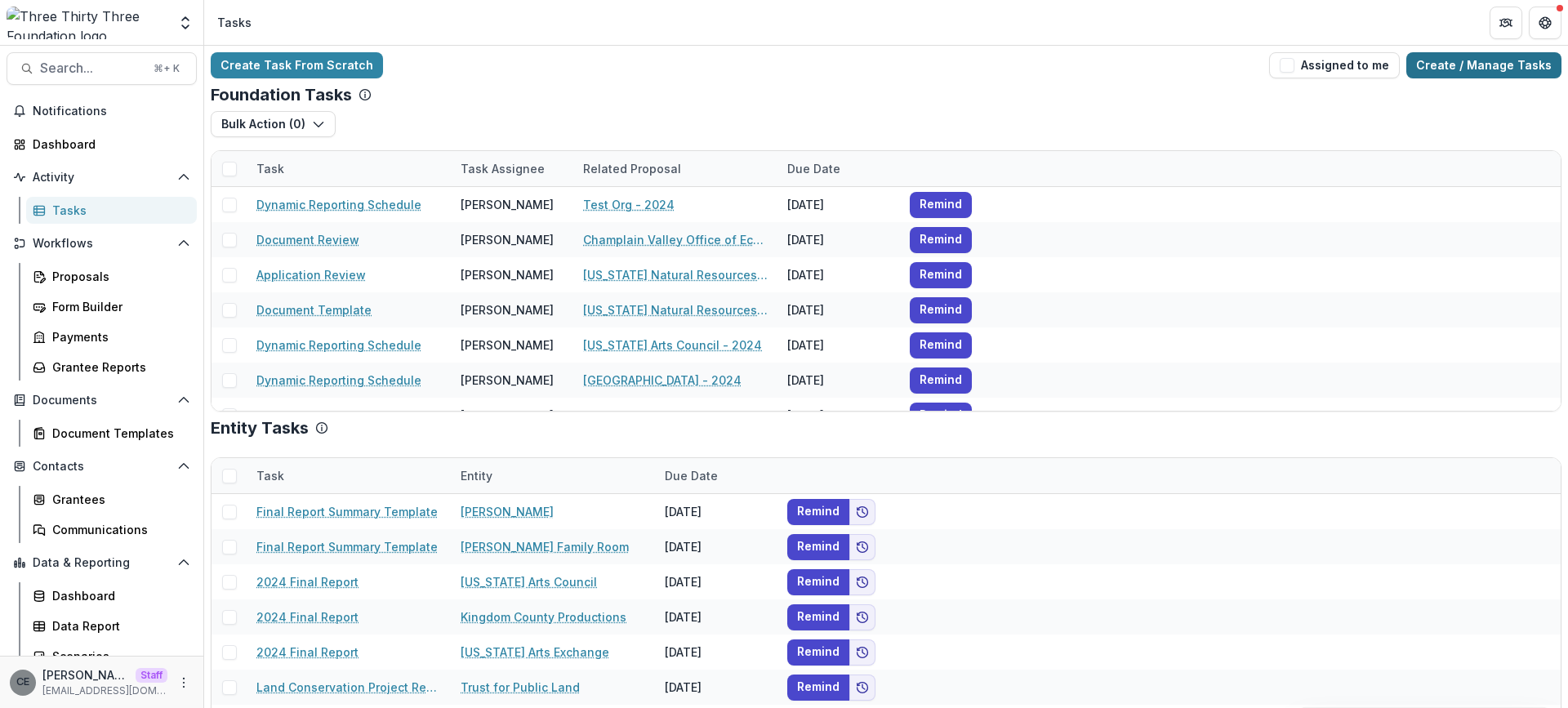
click at [1451, 74] on link "Create / Manage Tasks" at bounding box center [1483, 65] width 155 height 26
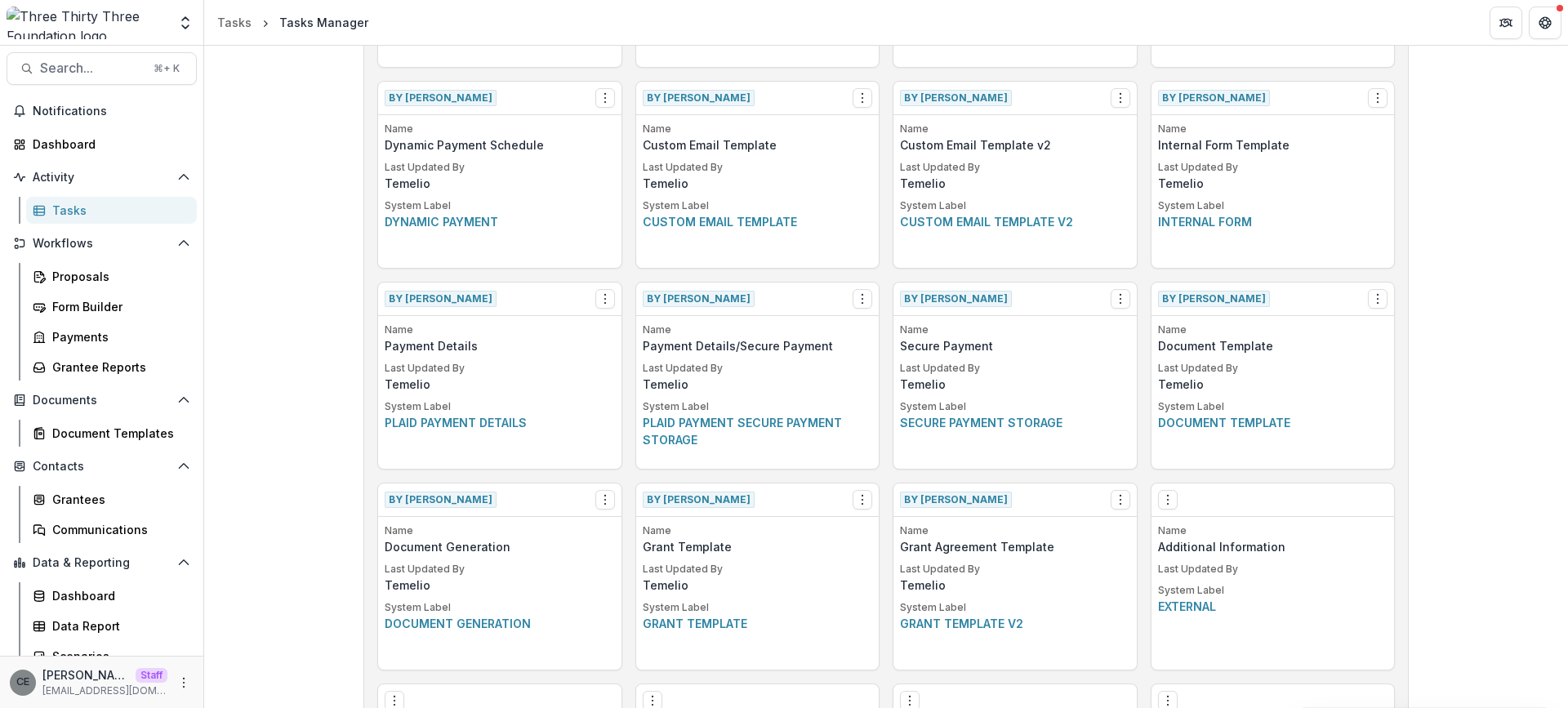
scroll to position [605, 0]
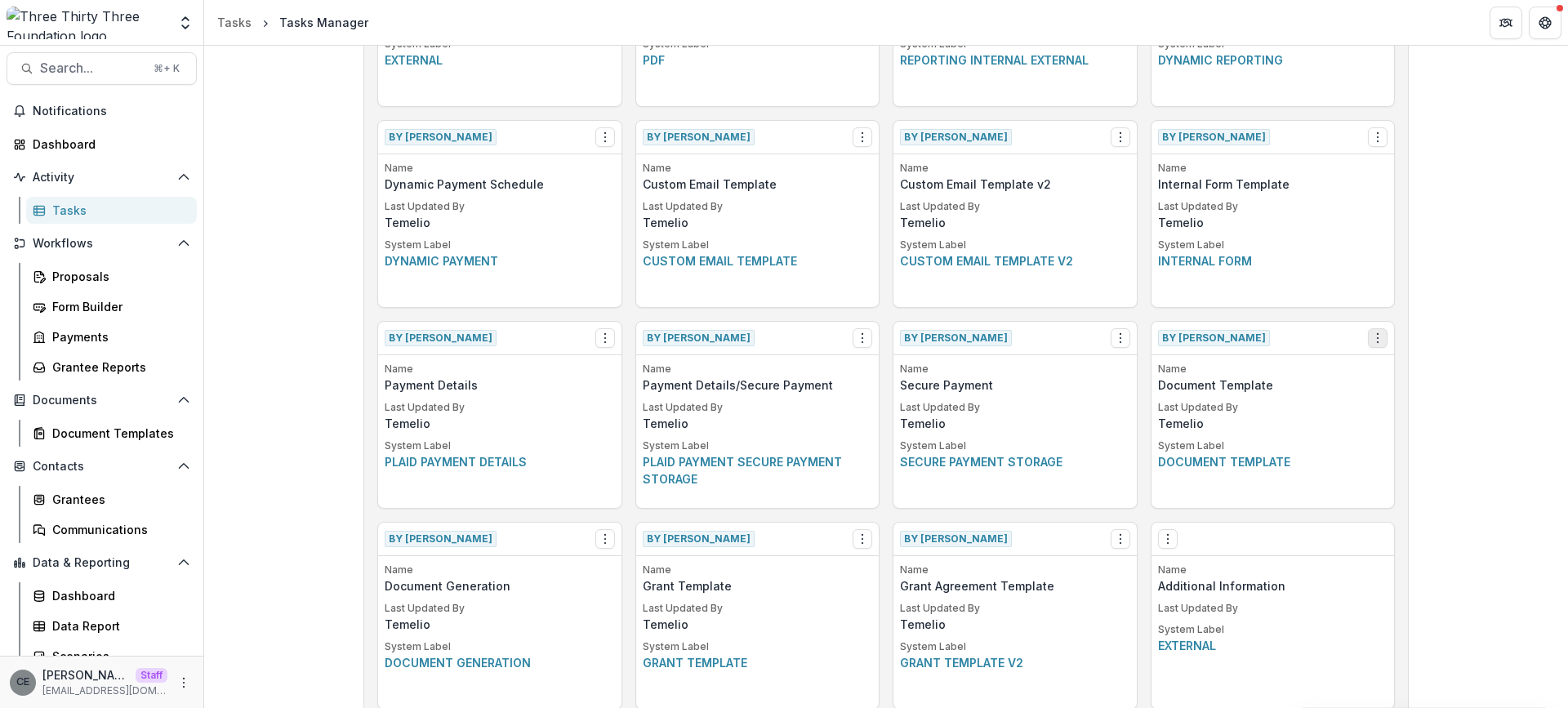
click at [1372, 343] on icon "Options" at bounding box center [1377, 338] width 13 height 13
click at [1273, 370] on link "View" at bounding box center [1281, 371] width 200 height 27
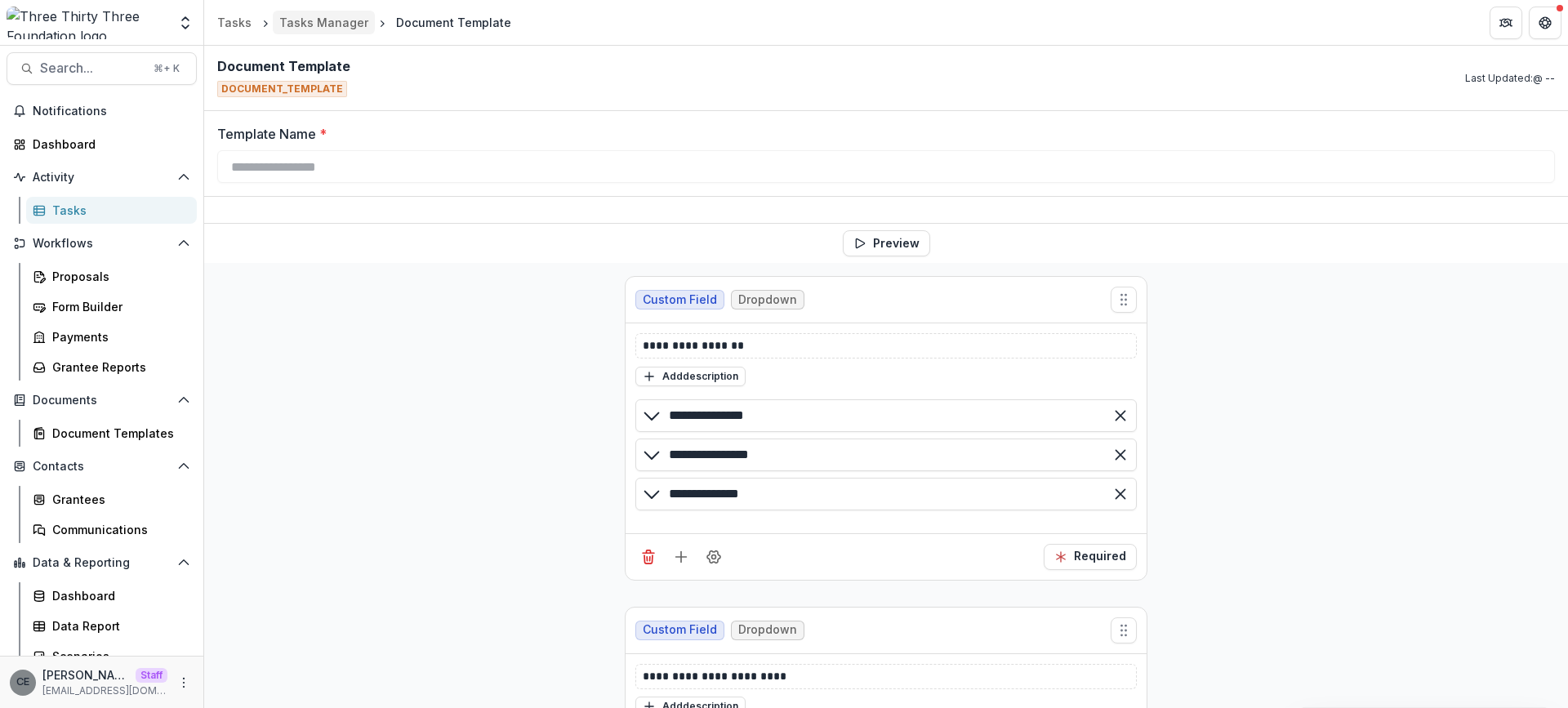
click at [315, 22] on div "Tasks Manager" at bounding box center [323, 22] width 89 height 17
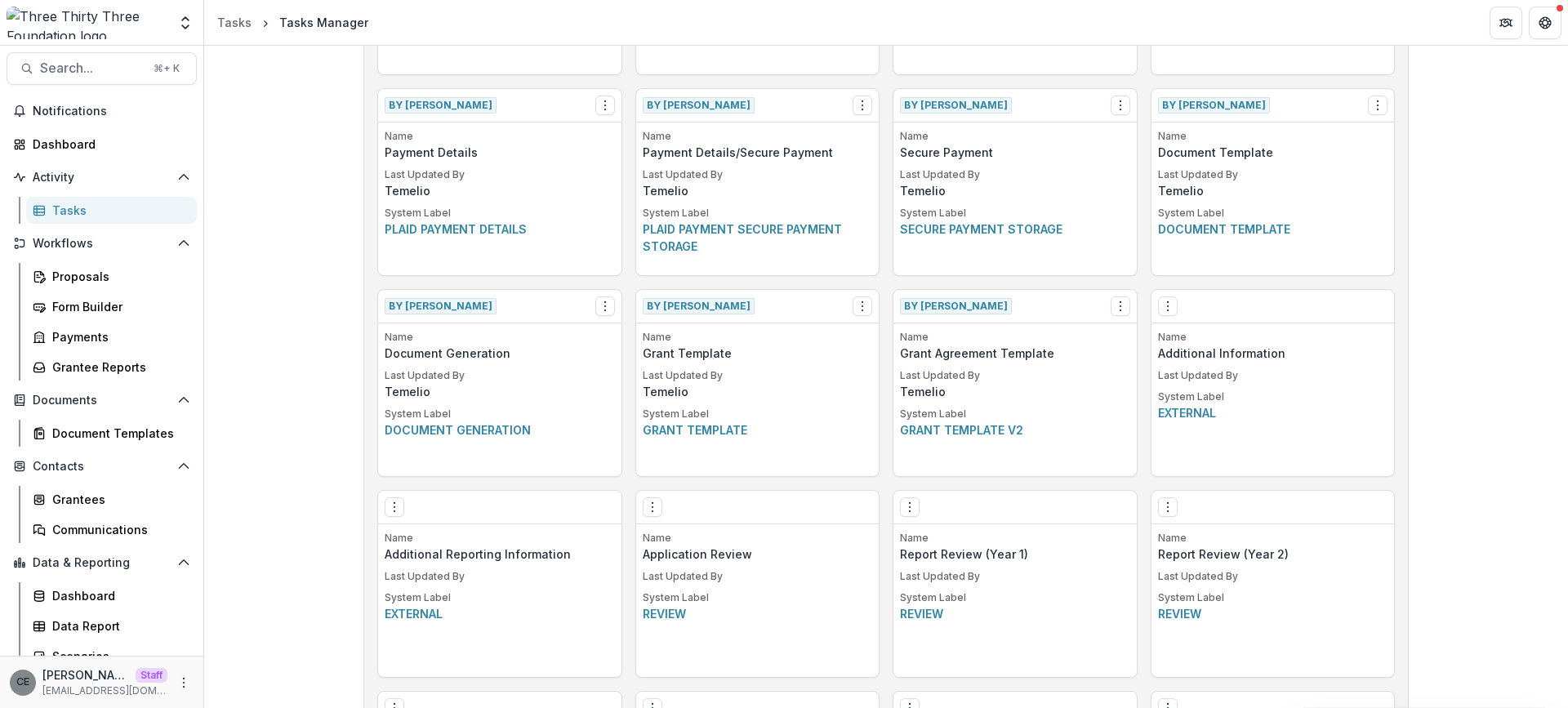
scroll to position [769, 0]
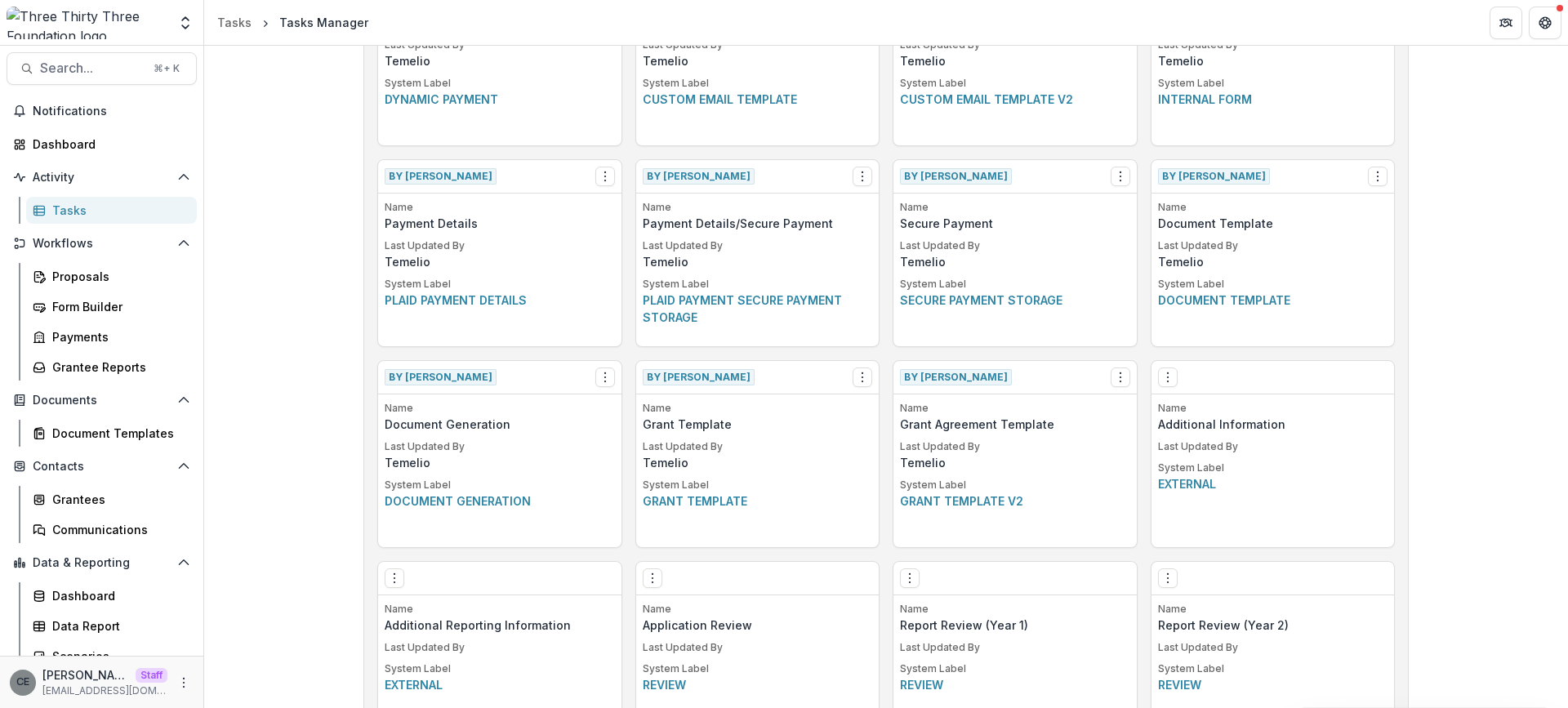
click at [1203, 299] on p "Document template" at bounding box center [1272, 300] width 230 height 17
click at [1195, 237] on div "Name Document Template Last Updated By Temelio System Label Document template" at bounding box center [1272, 273] width 243 height 147
drag, startPoint x: 1213, startPoint y: 204, endPoint x: 1230, endPoint y: 191, distance: 21.4
click at [1213, 204] on p "Name" at bounding box center [1272, 207] width 230 height 15
drag, startPoint x: 1213, startPoint y: 175, endPoint x: 1231, endPoint y: 178, distance: 18.2
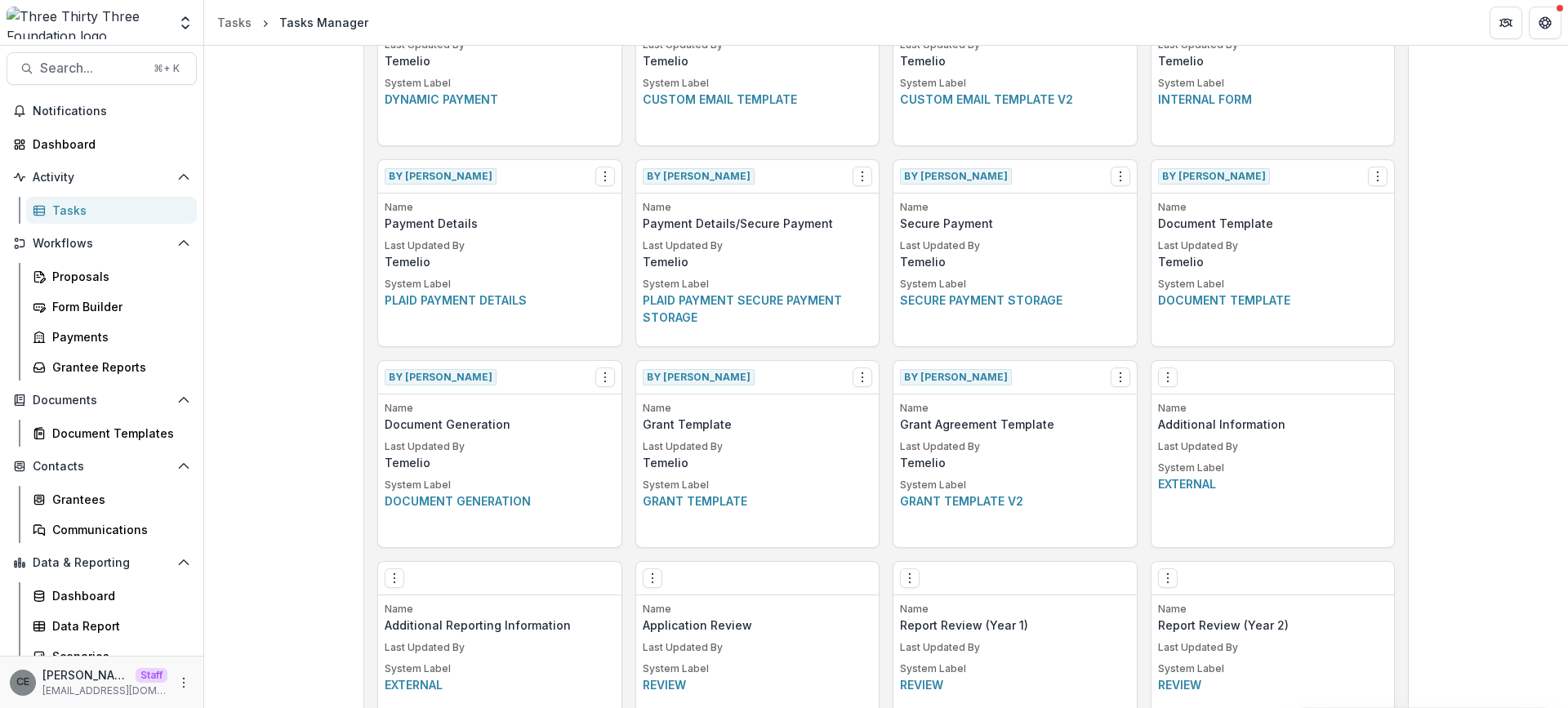
click at [1213, 175] on span "By [PERSON_NAME]" at bounding box center [1213, 176] width 112 height 16
click at [1373, 181] on icon "Options" at bounding box center [1377, 176] width 13 height 13
click at [1527, 248] on div "Build a New Task Template Create Task Template By [PERSON_NAME] View Make a Cop…" at bounding box center [885, 241] width 1363 height 1928
click at [1376, 180] on icon "Options" at bounding box center [1377, 176] width 13 height 13
click at [1301, 208] on link "View" at bounding box center [1281, 210] width 200 height 27
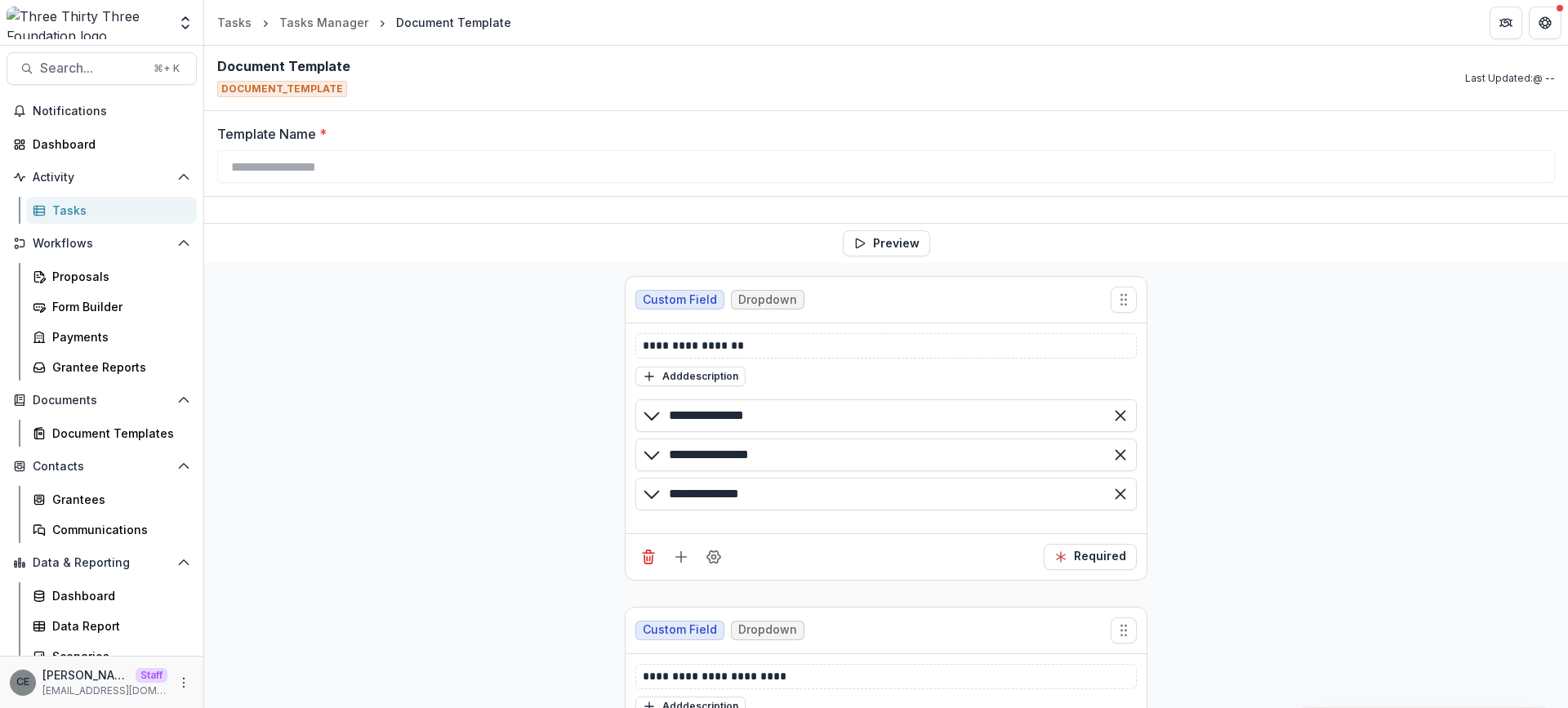
scroll to position [161, 0]
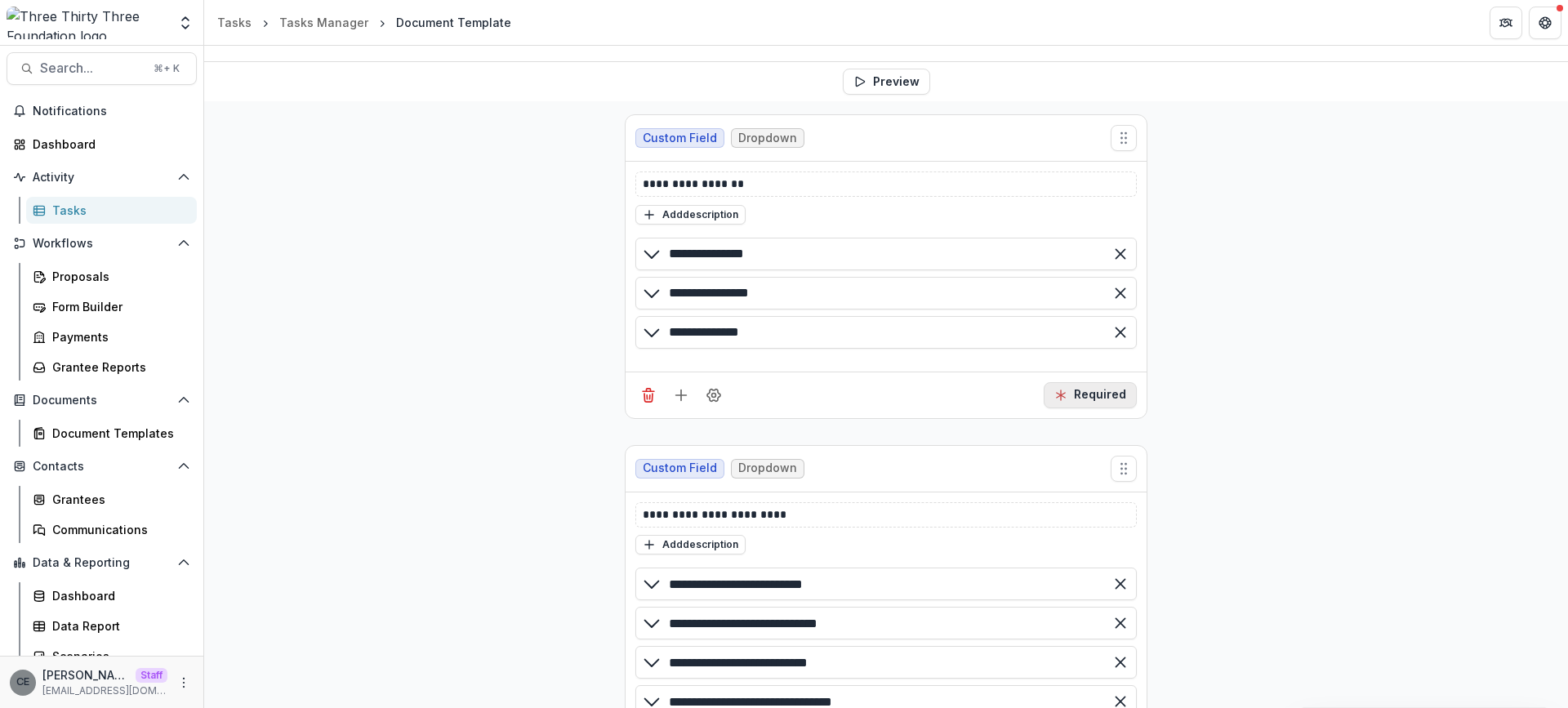
click at [1112, 393] on button "Required" at bounding box center [1090, 395] width 93 height 26
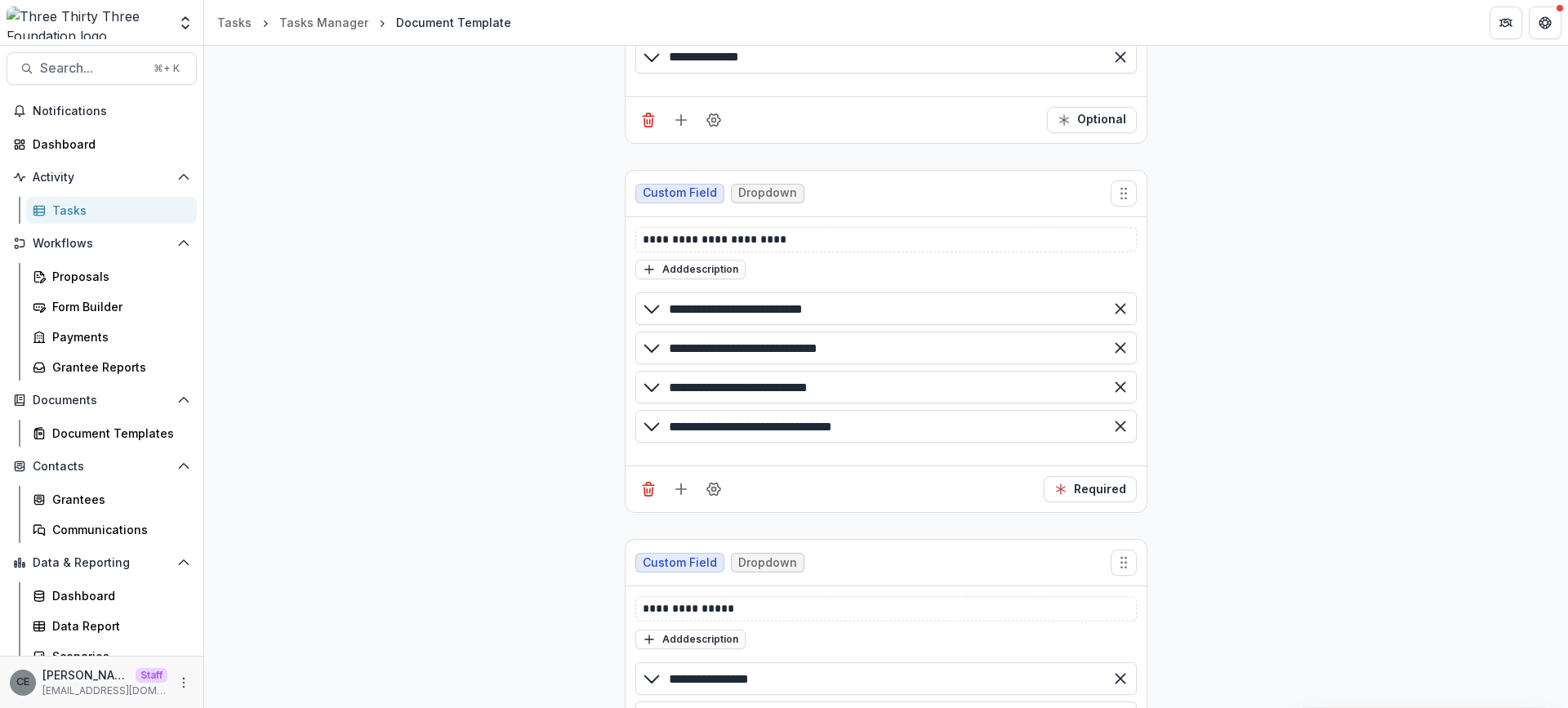
scroll to position [516, 0]
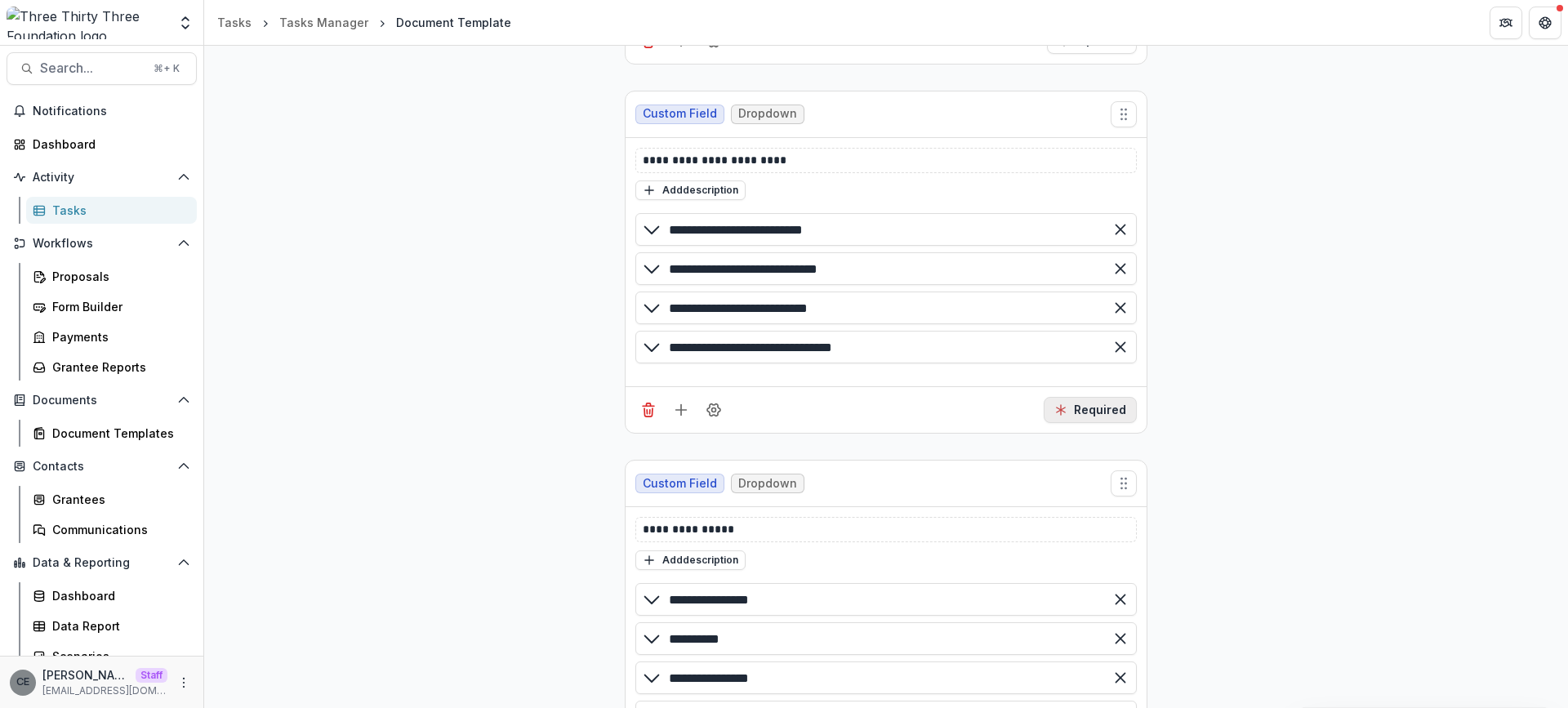
click at [1065, 416] on icon "Required" at bounding box center [1060, 410] width 13 height 13
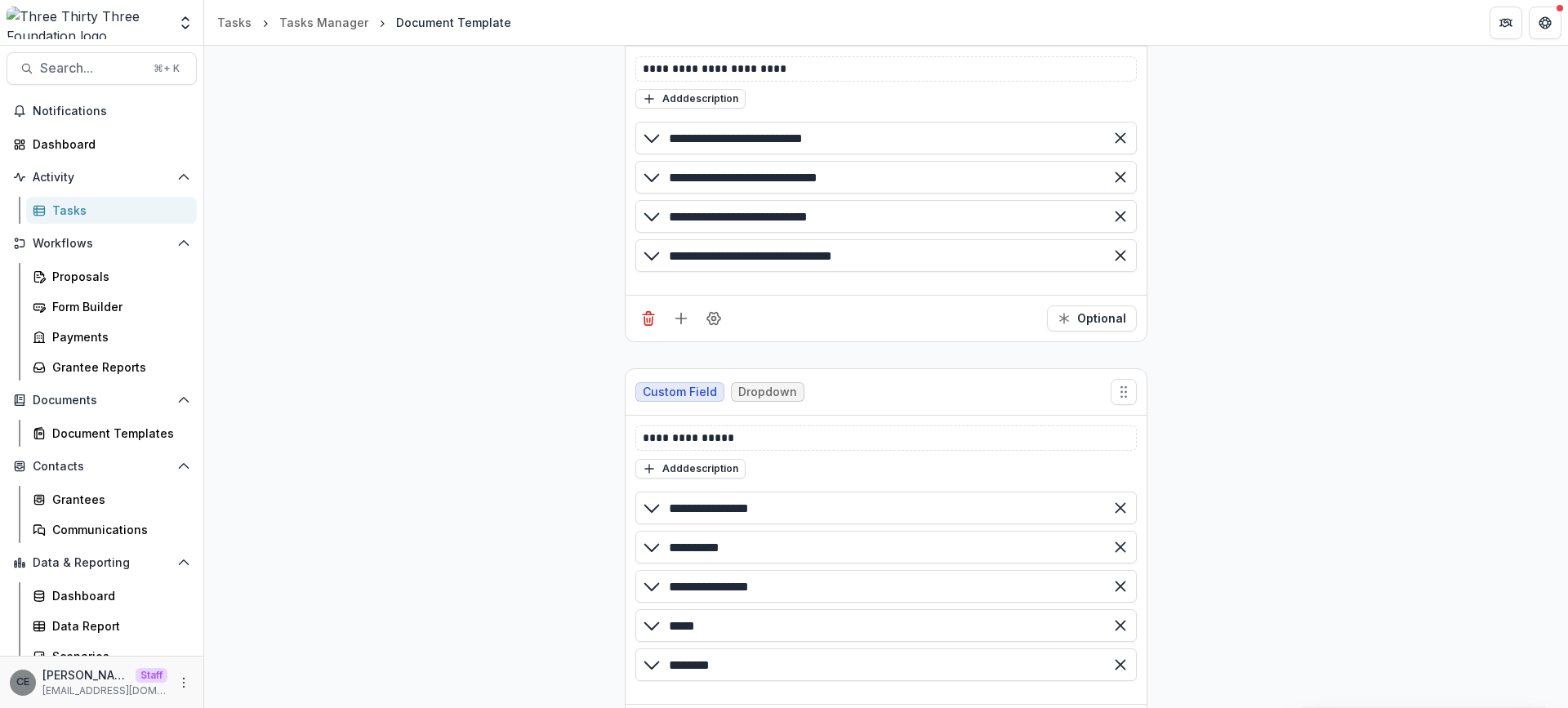
scroll to position [664, 0]
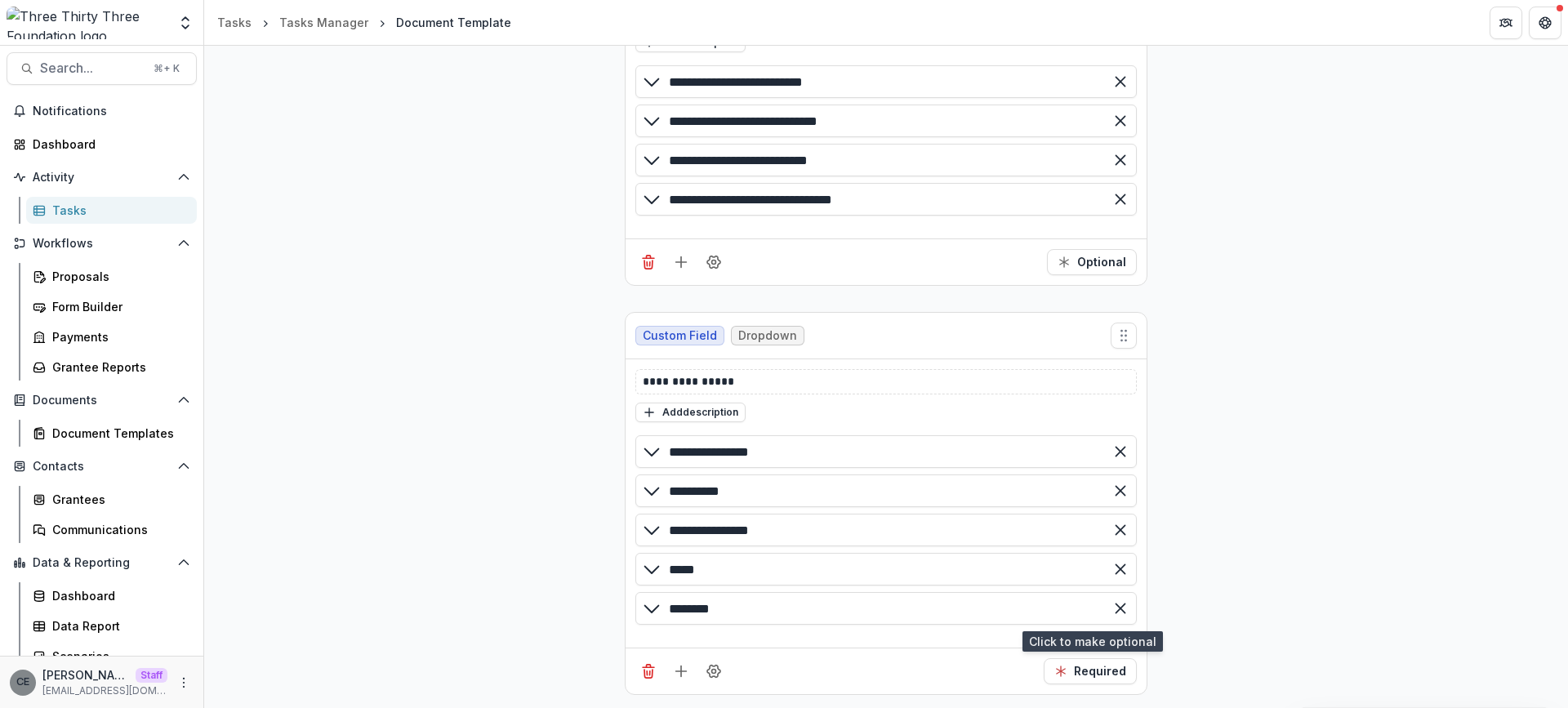
drag, startPoint x: 1096, startPoint y: 669, endPoint x: 1165, endPoint y: 620, distance: 84.6
click at [1095, 667] on button "Required" at bounding box center [1090, 671] width 93 height 26
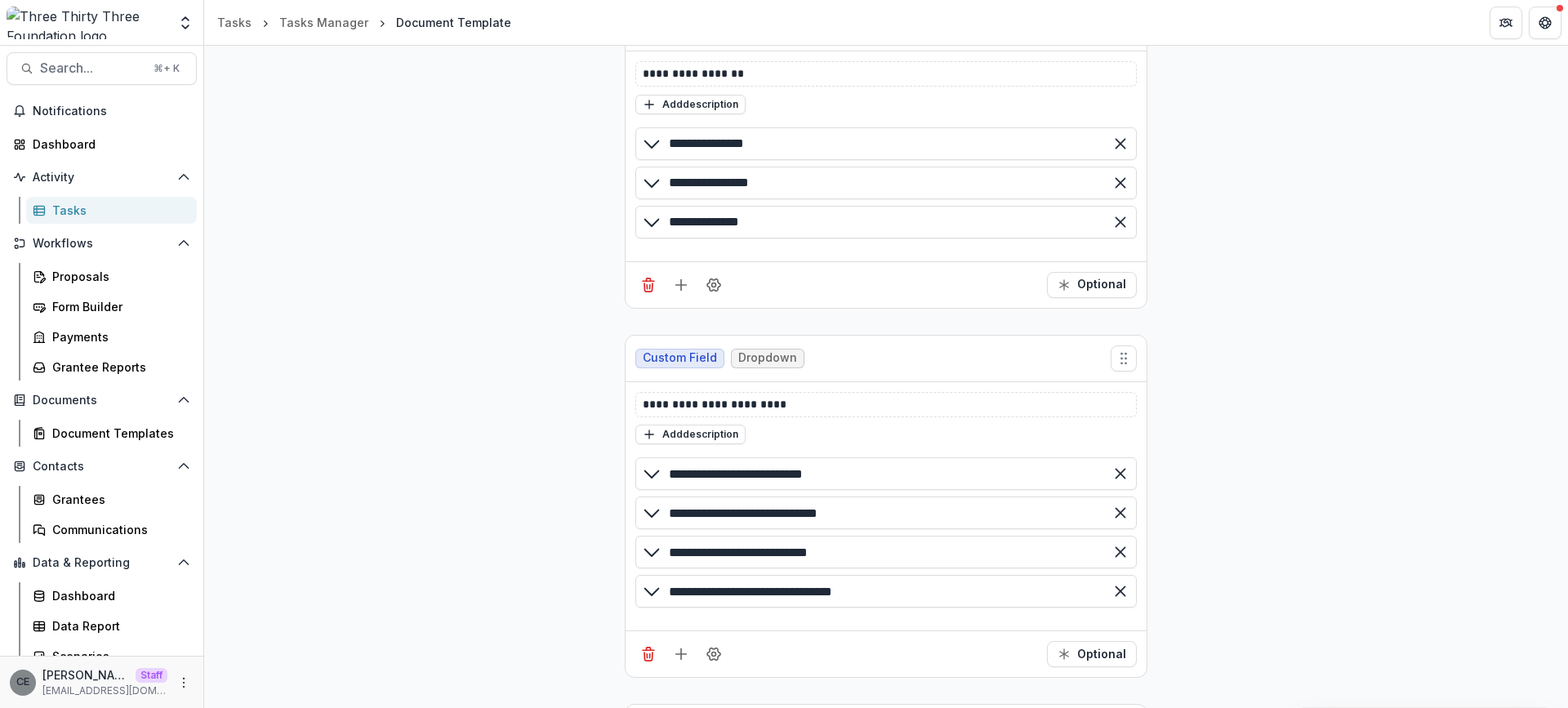
scroll to position [0, 0]
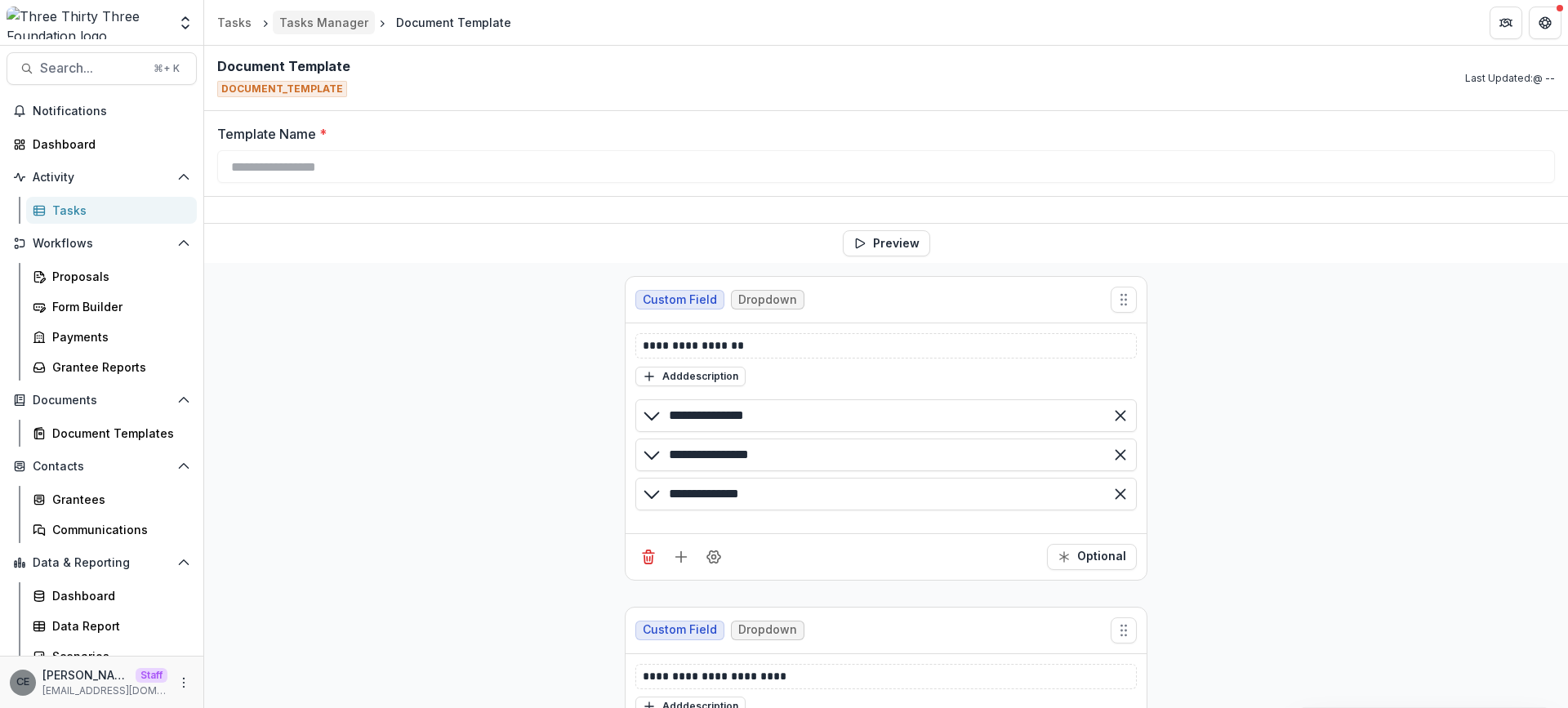
click at [346, 25] on div "Tasks Manager" at bounding box center [323, 22] width 89 height 17
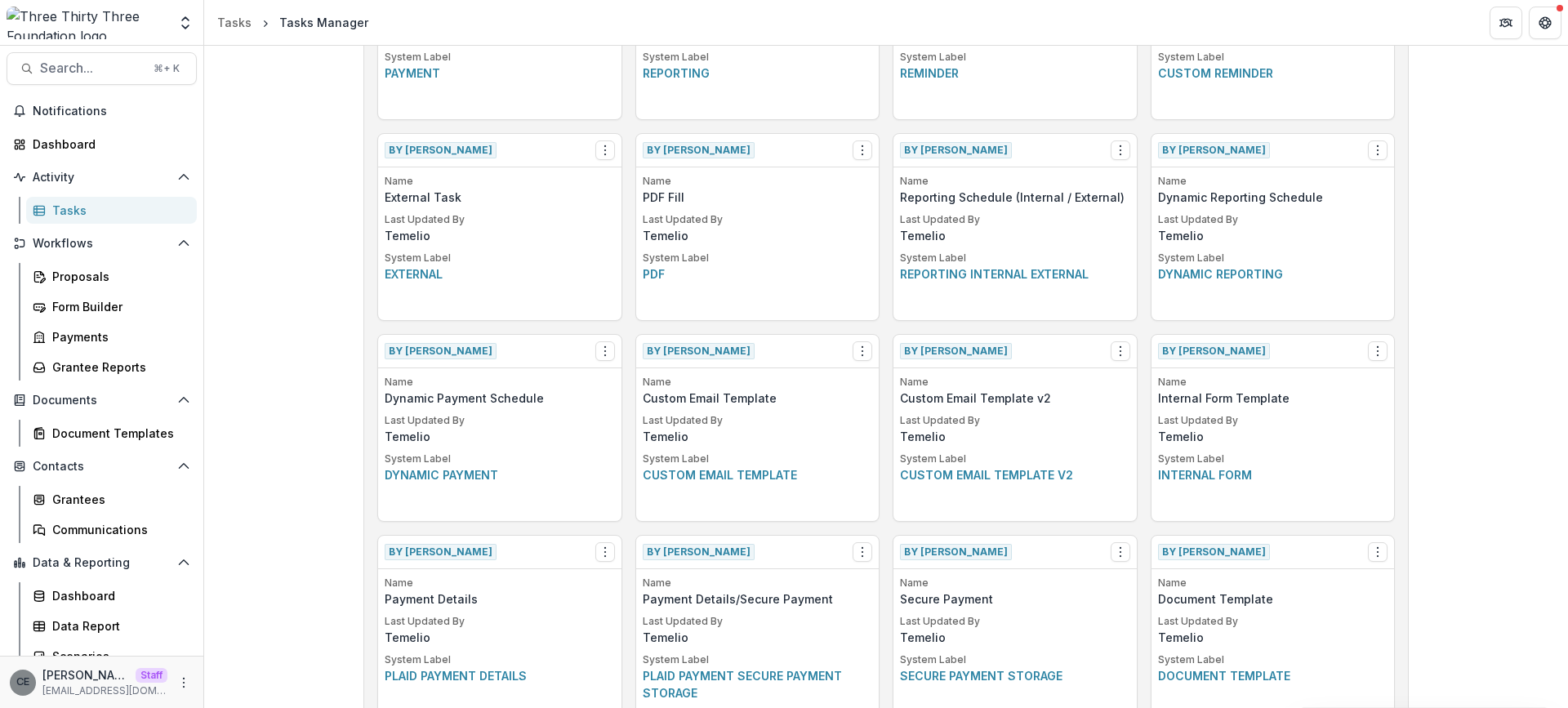
scroll to position [345, 0]
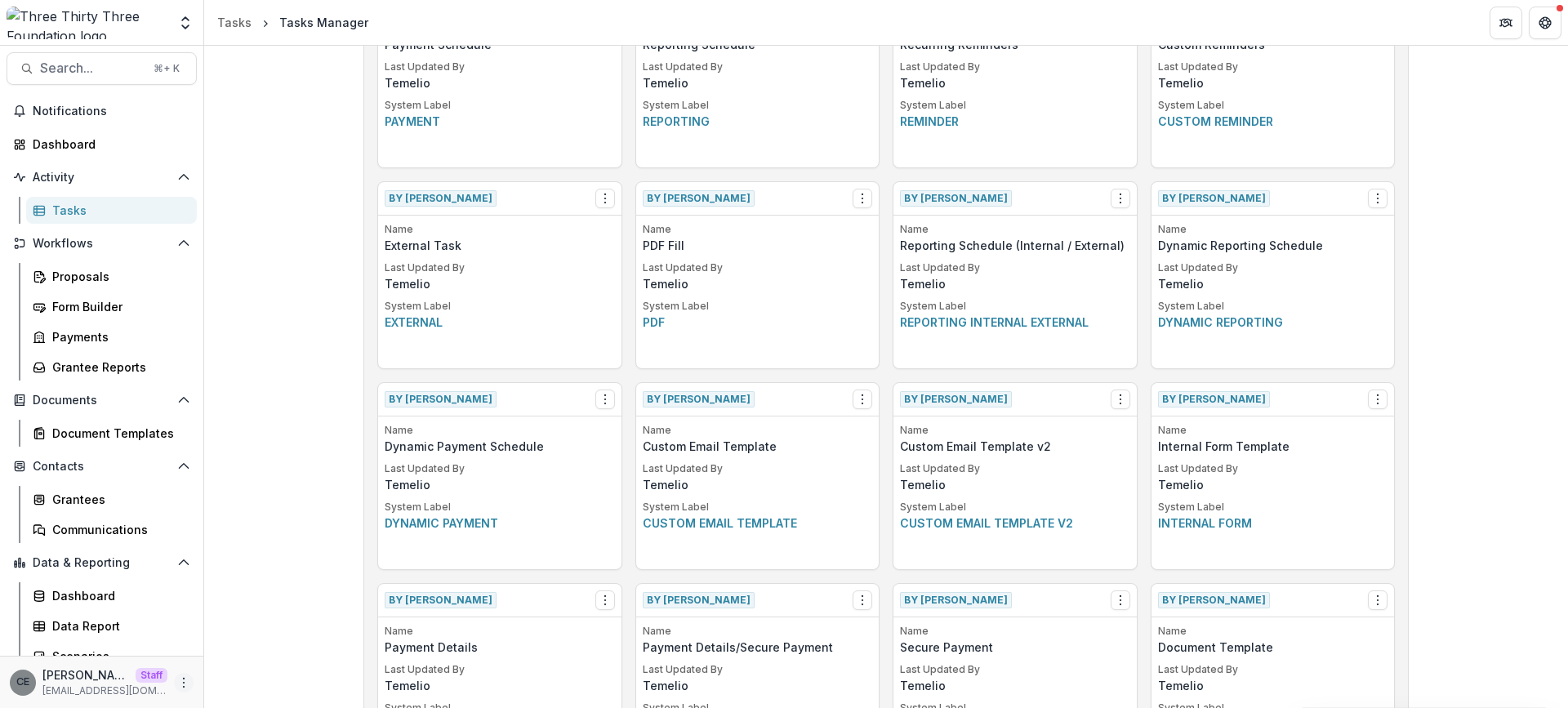
click at [178, 683] on icon "More" at bounding box center [183, 683] width 13 height 13
click at [255, 655] on link "User Settings" at bounding box center [286, 647] width 174 height 27
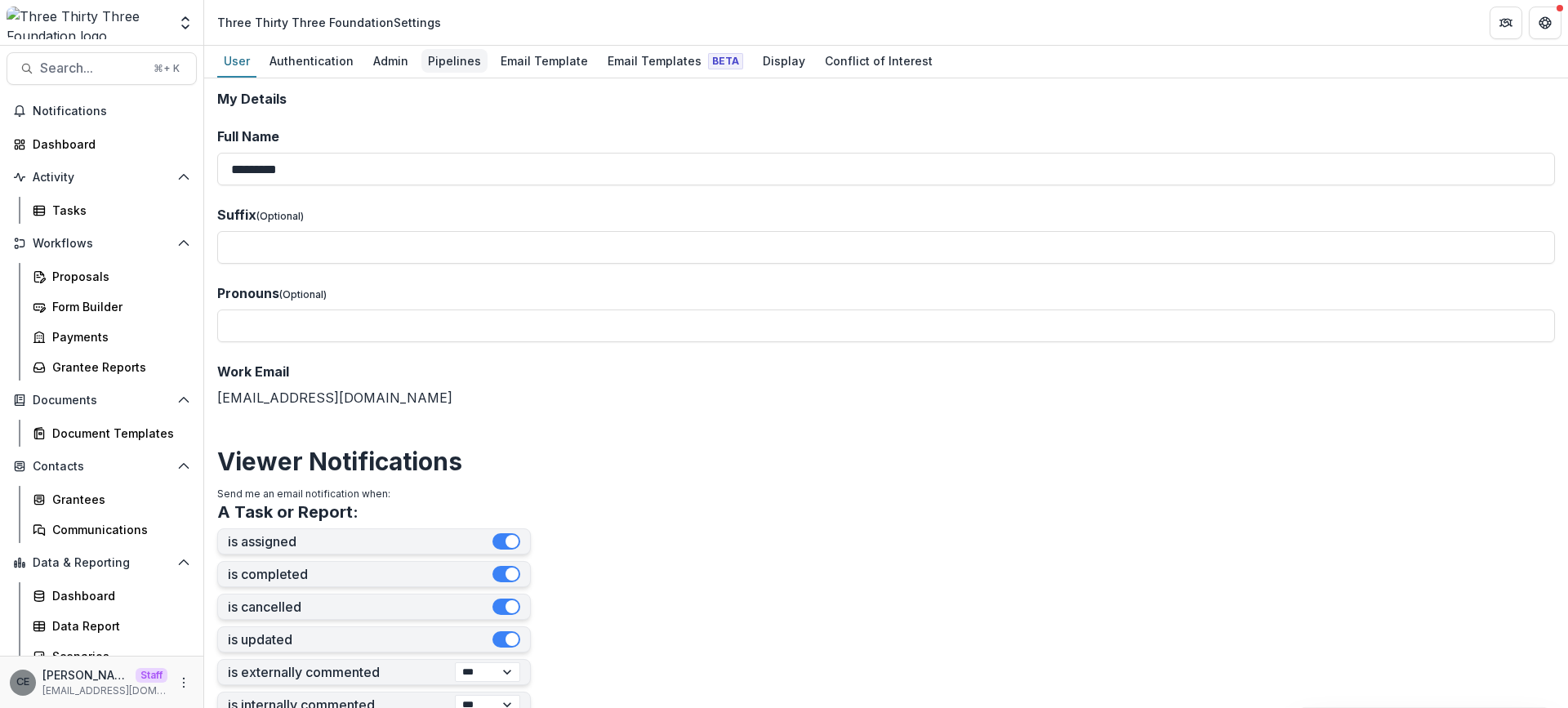
click at [458, 60] on div "Pipelines" at bounding box center [454, 61] width 66 height 24
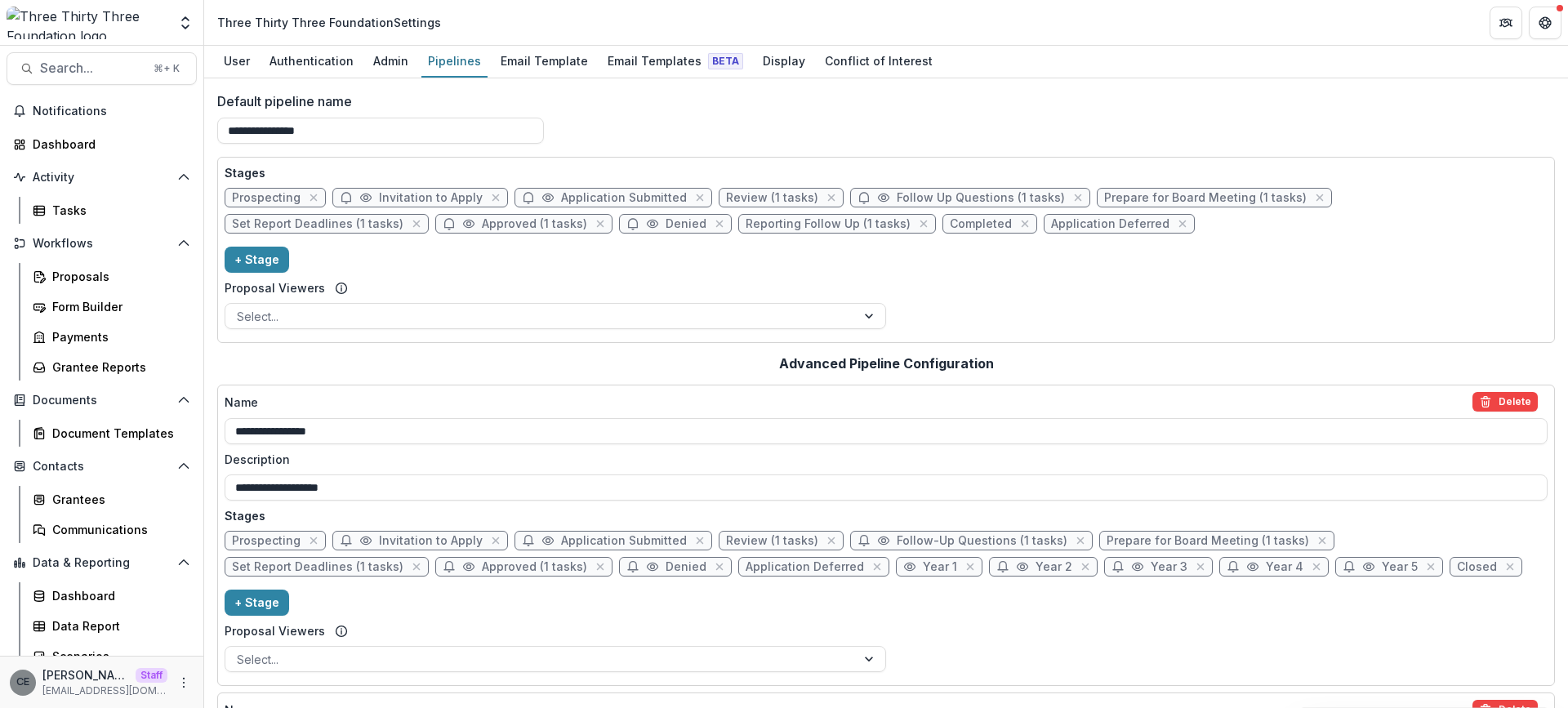
click at [1162, 203] on span "Prepare for Board Meeting (1 tasks)" at bounding box center [1204, 197] width 202 height 14
select select "******"
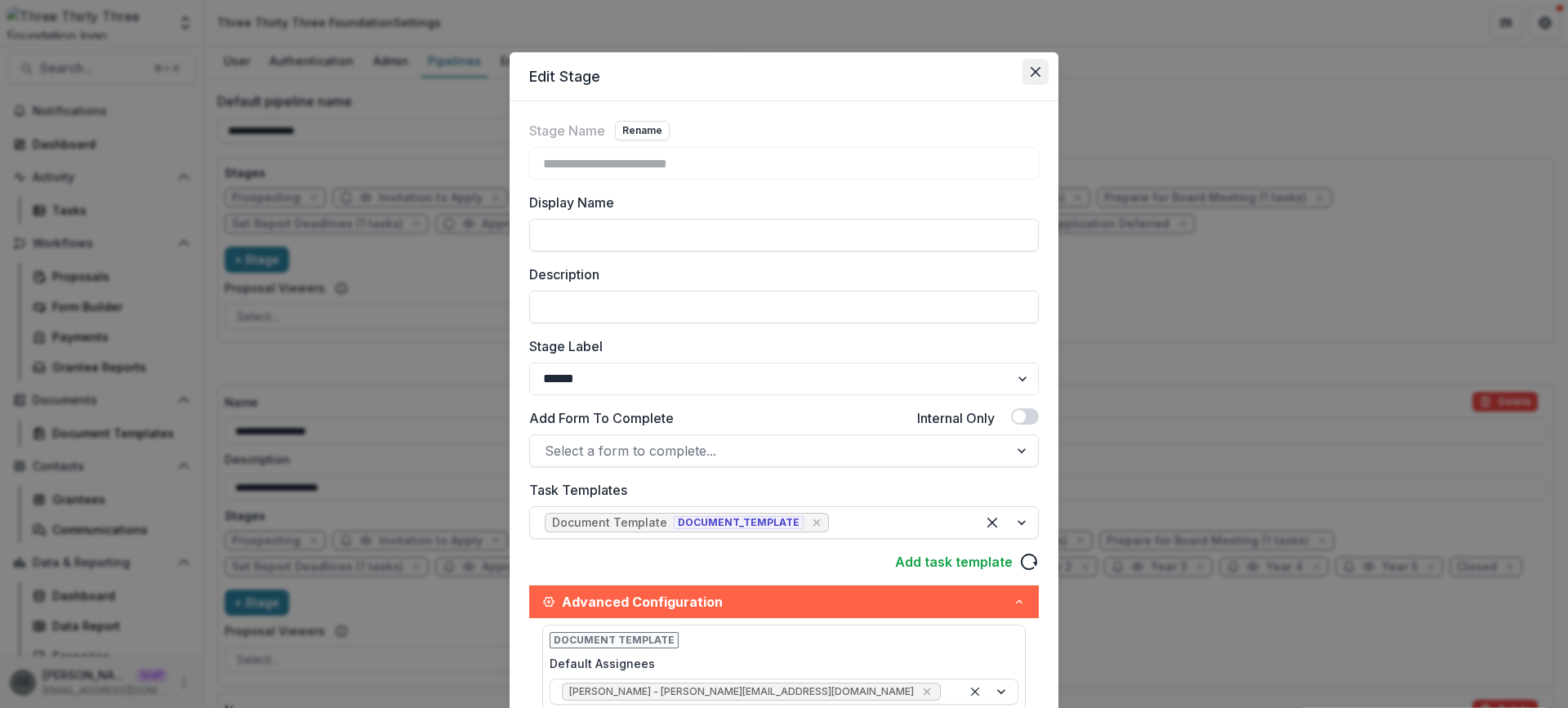
click at [1030, 70] on icon "Close" at bounding box center [1035, 72] width 10 height 10
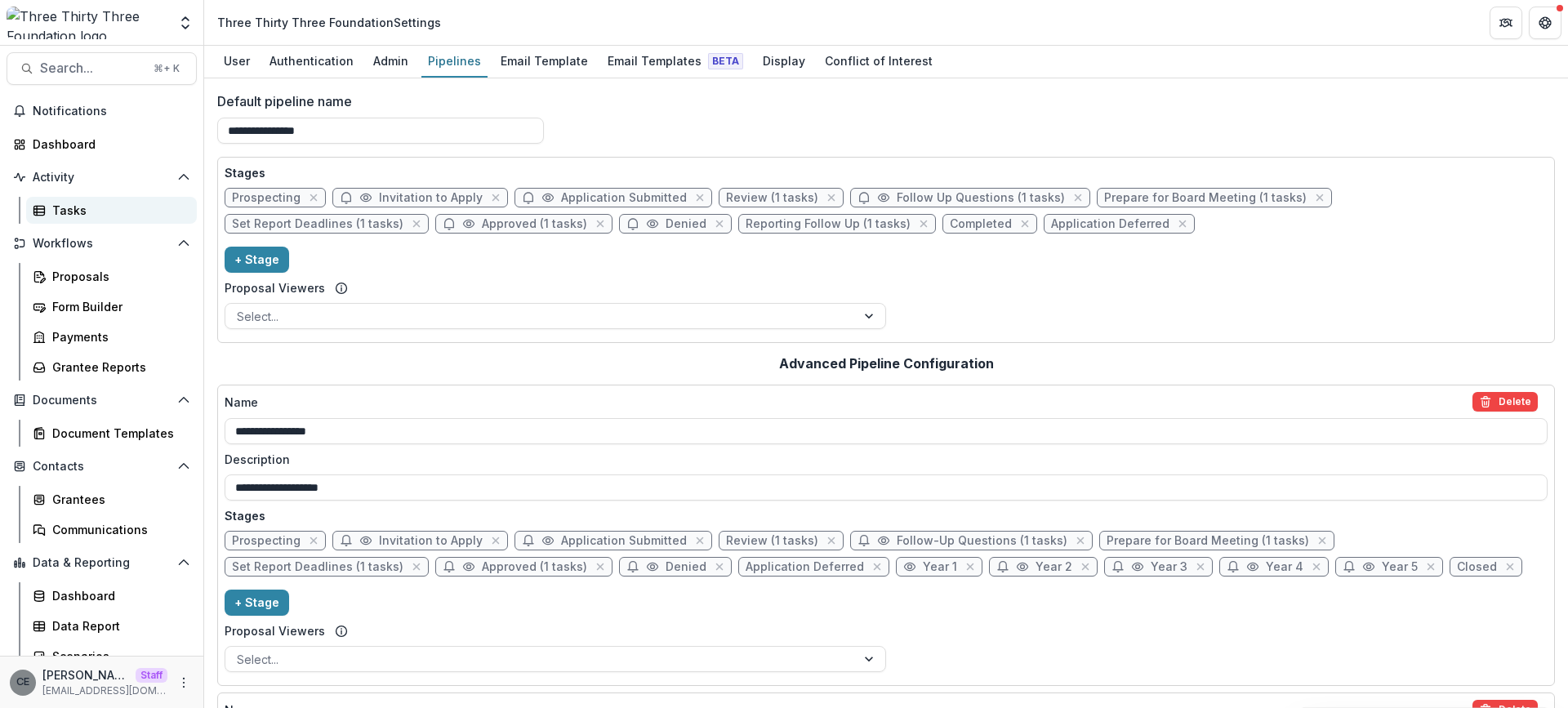
click at [79, 214] on div "Tasks" at bounding box center [118, 210] width 132 height 17
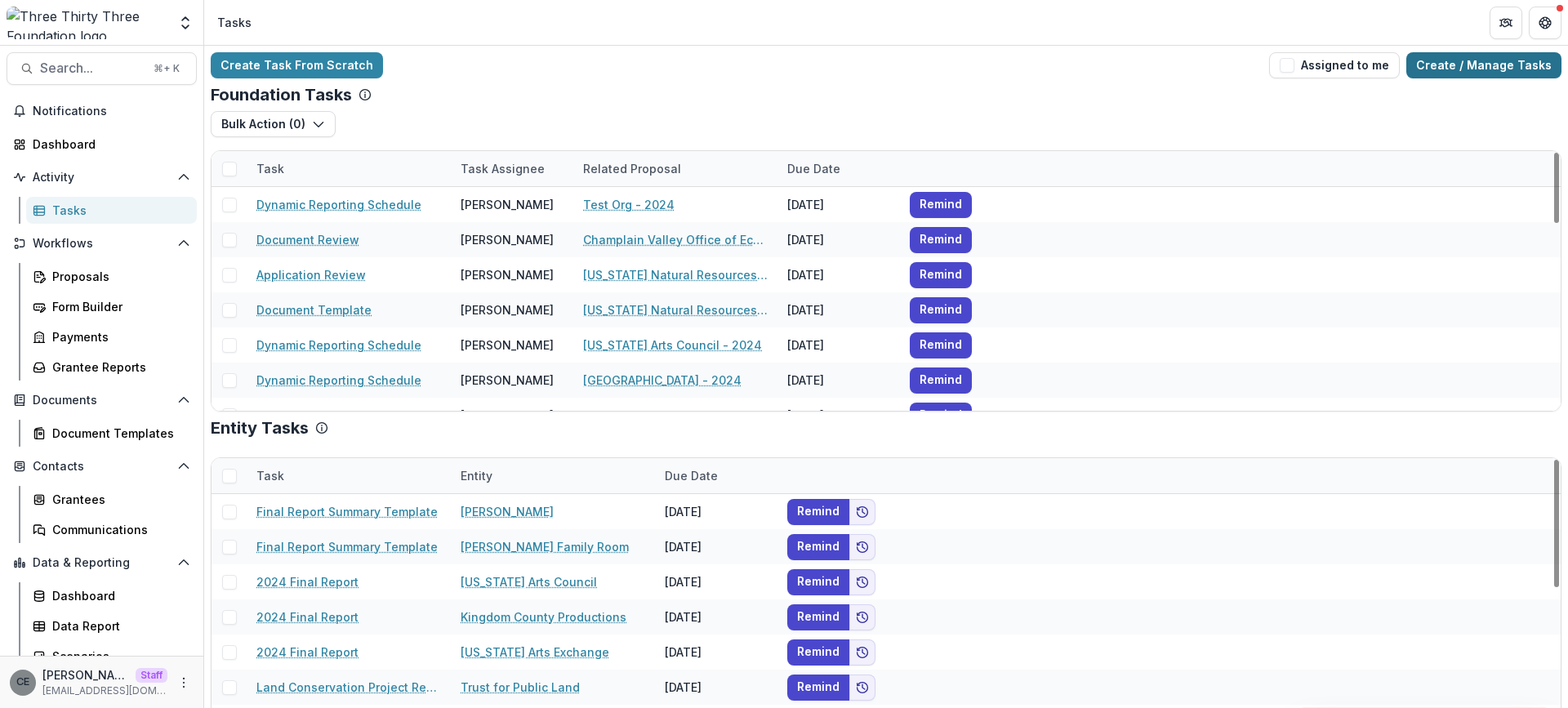
click at [1501, 58] on link "Create / Manage Tasks" at bounding box center [1483, 65] width 155 height 26
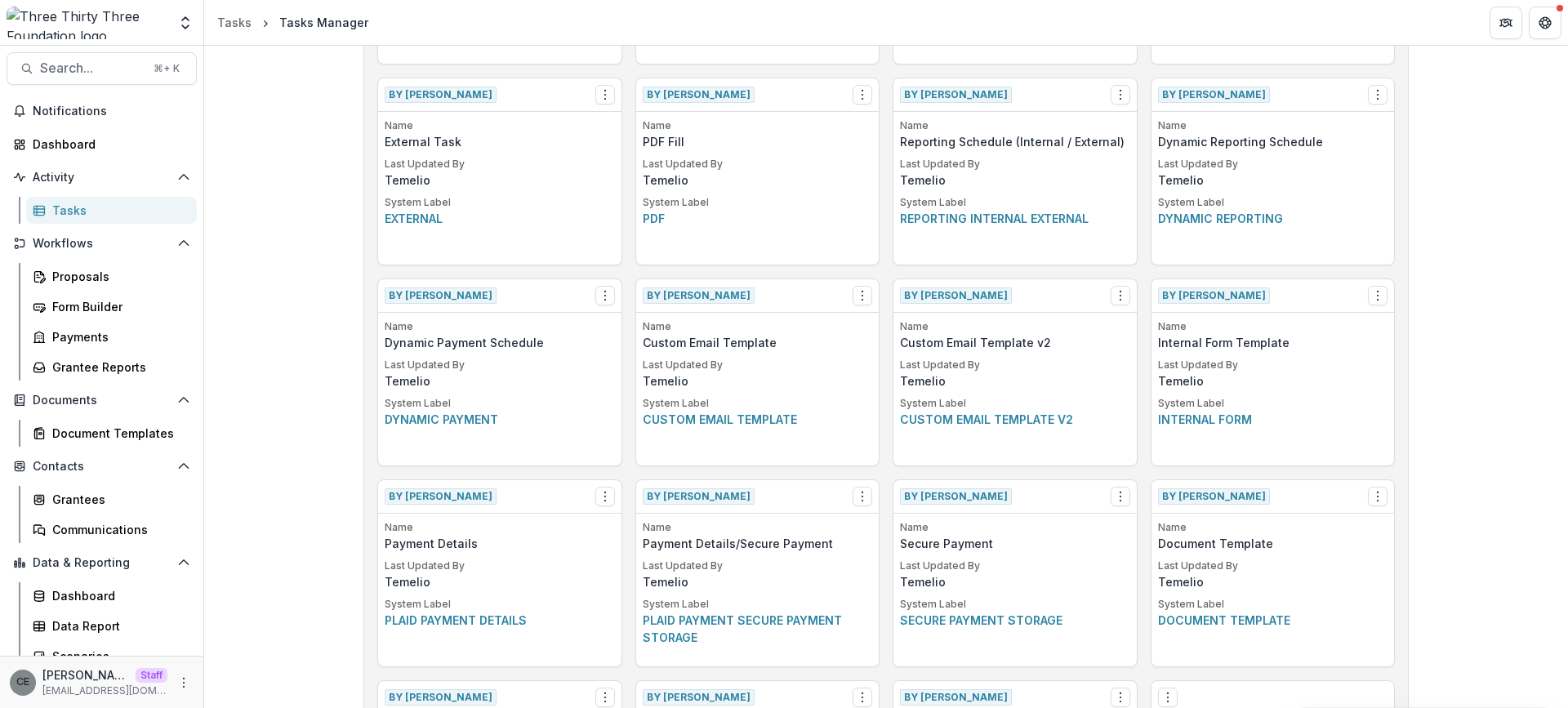
scroll to position [541, 0]
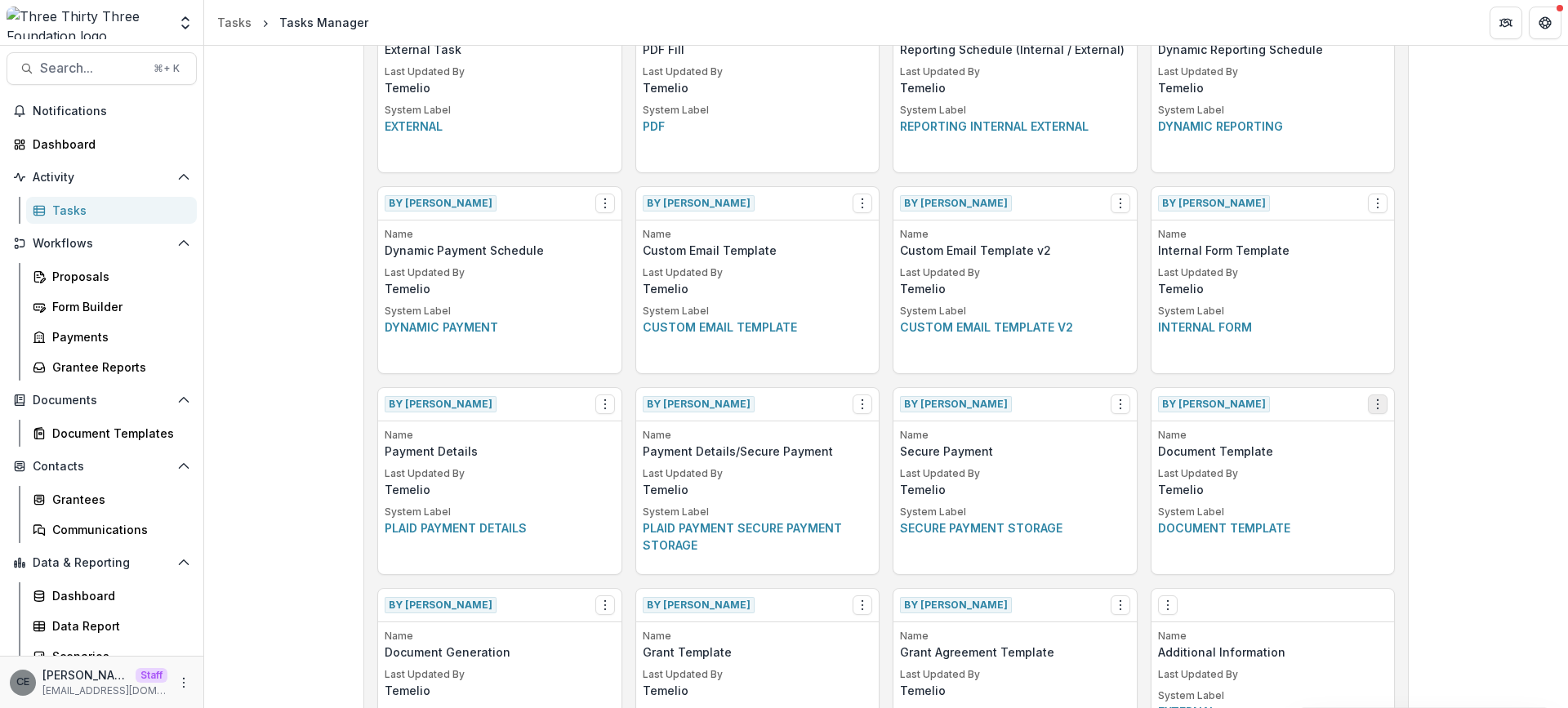
click at [1377, 406] on icon "Options" at bounding box center [1377, 404] width 13 height 13
click at [1281, 439] on link "View" at bounding box center [1281, 438] width 200 height 27
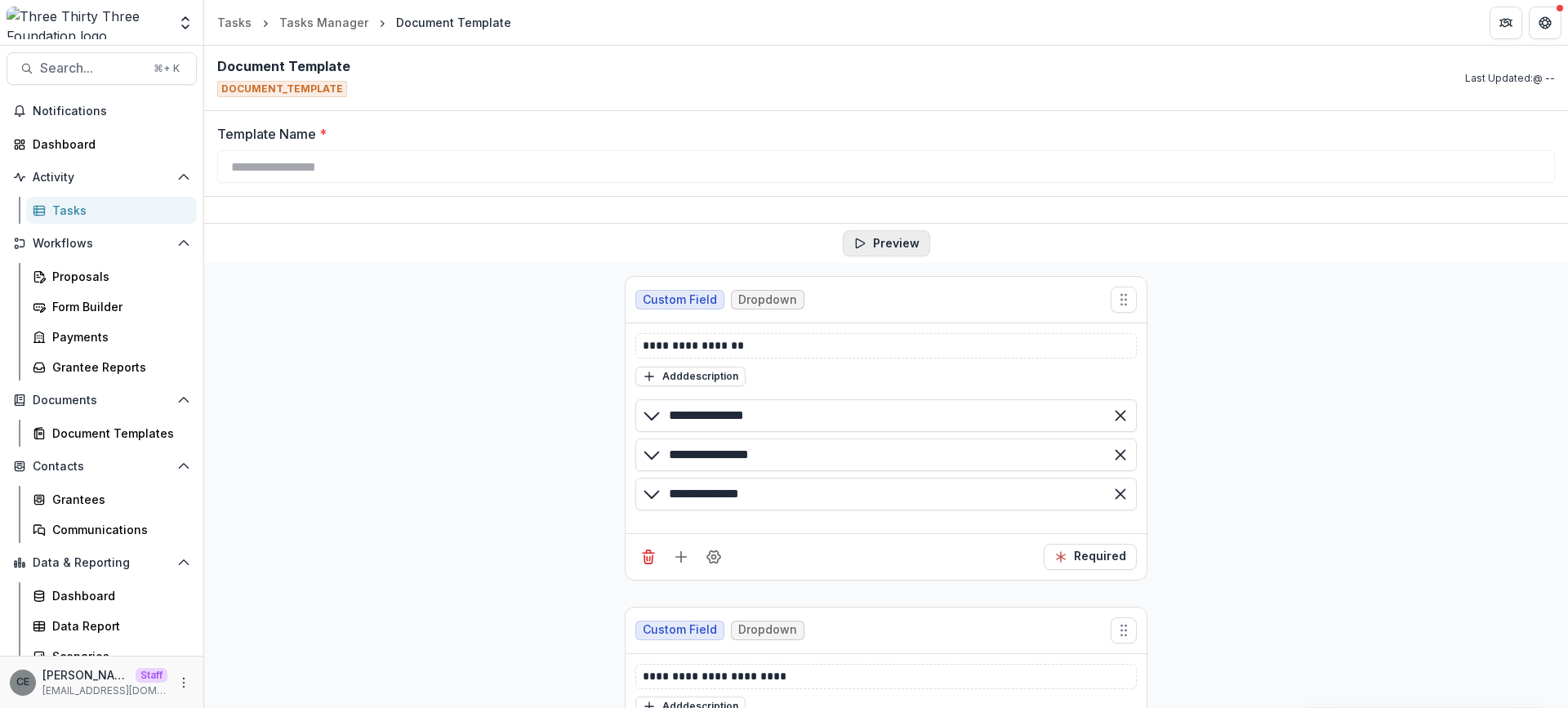
click at [879, 241] on button "Preview" at bounding box center [886, 243] width 88 height 26
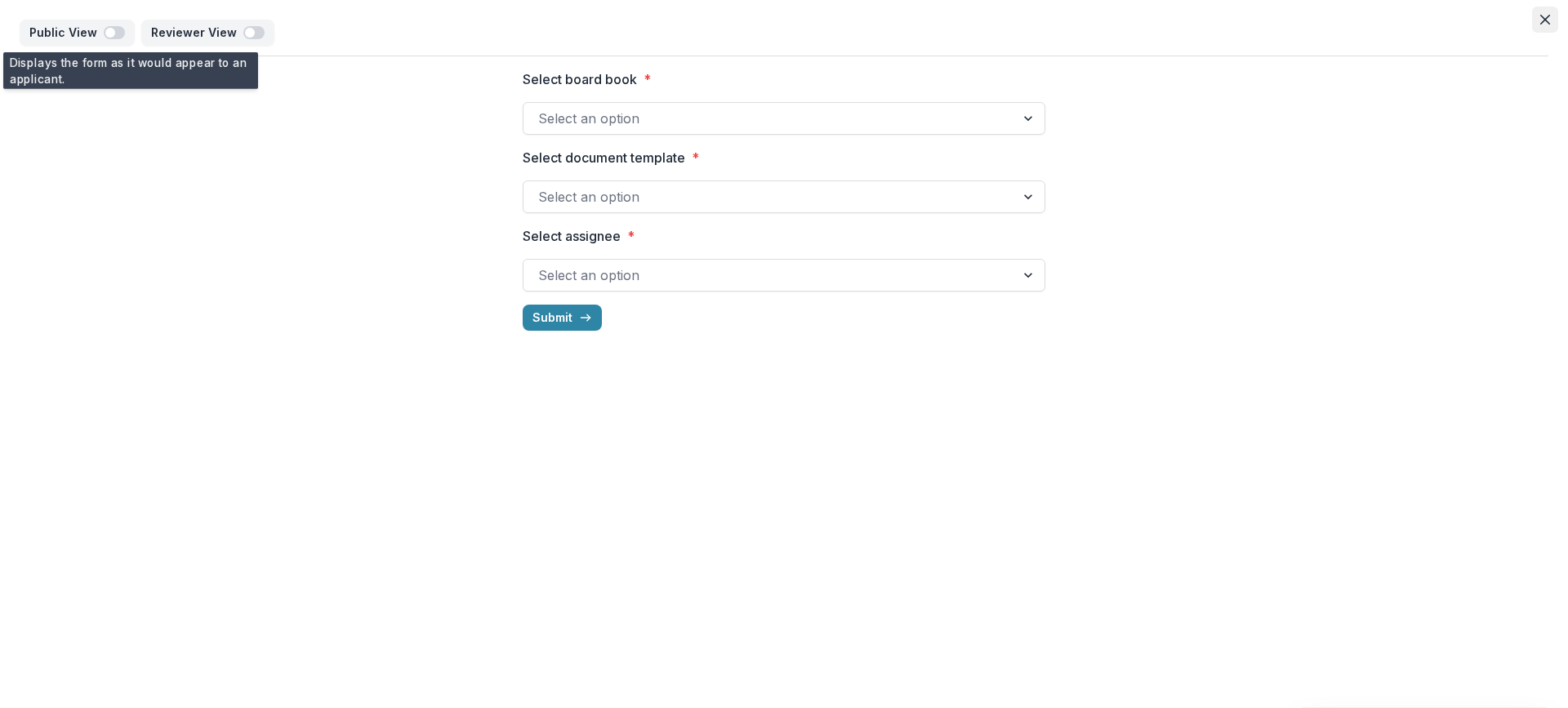
click at [1543, 17] on icon "Close" at bounding box center [1545, 20] width 10 height 10
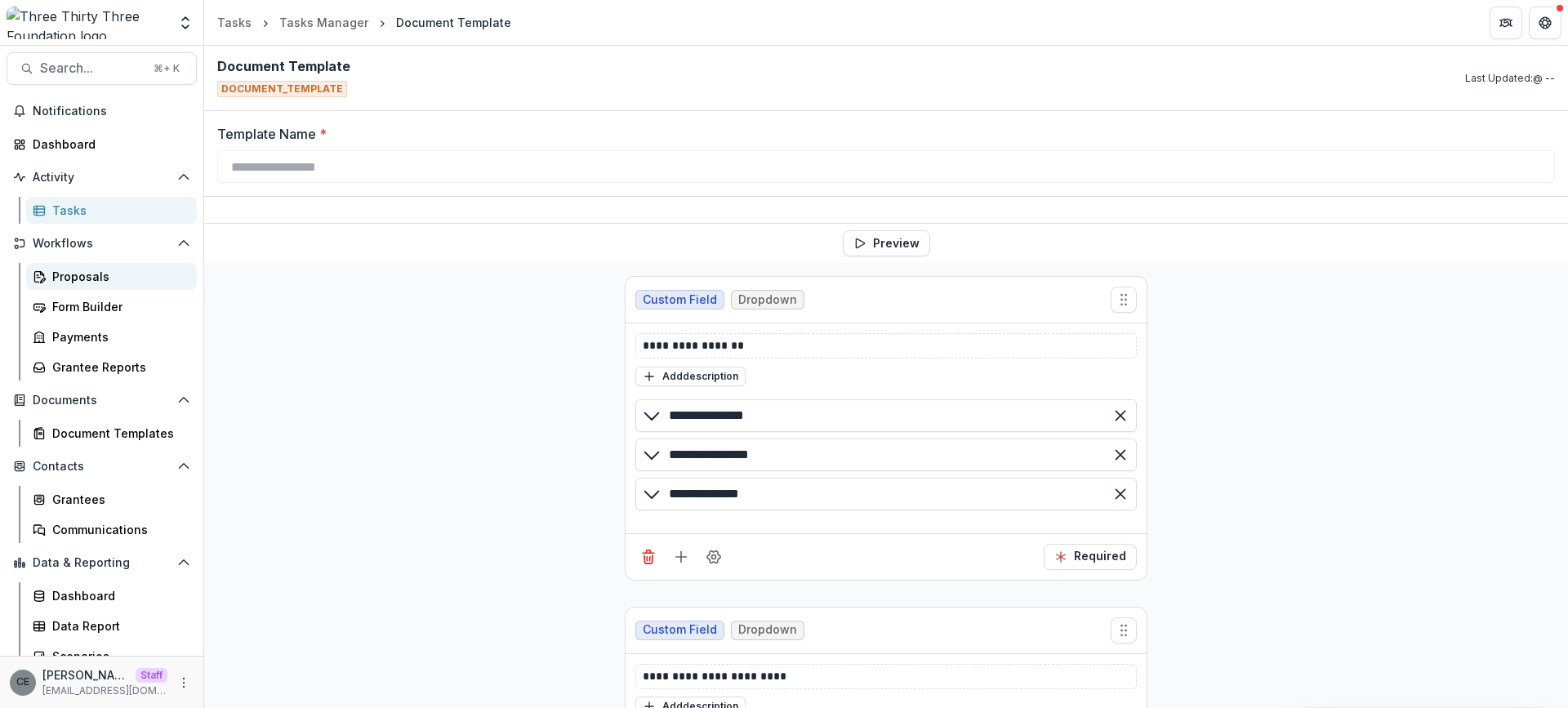
click at [98, 277] on div "Proposals" at bounding box center [118, 276] width 132 height 17
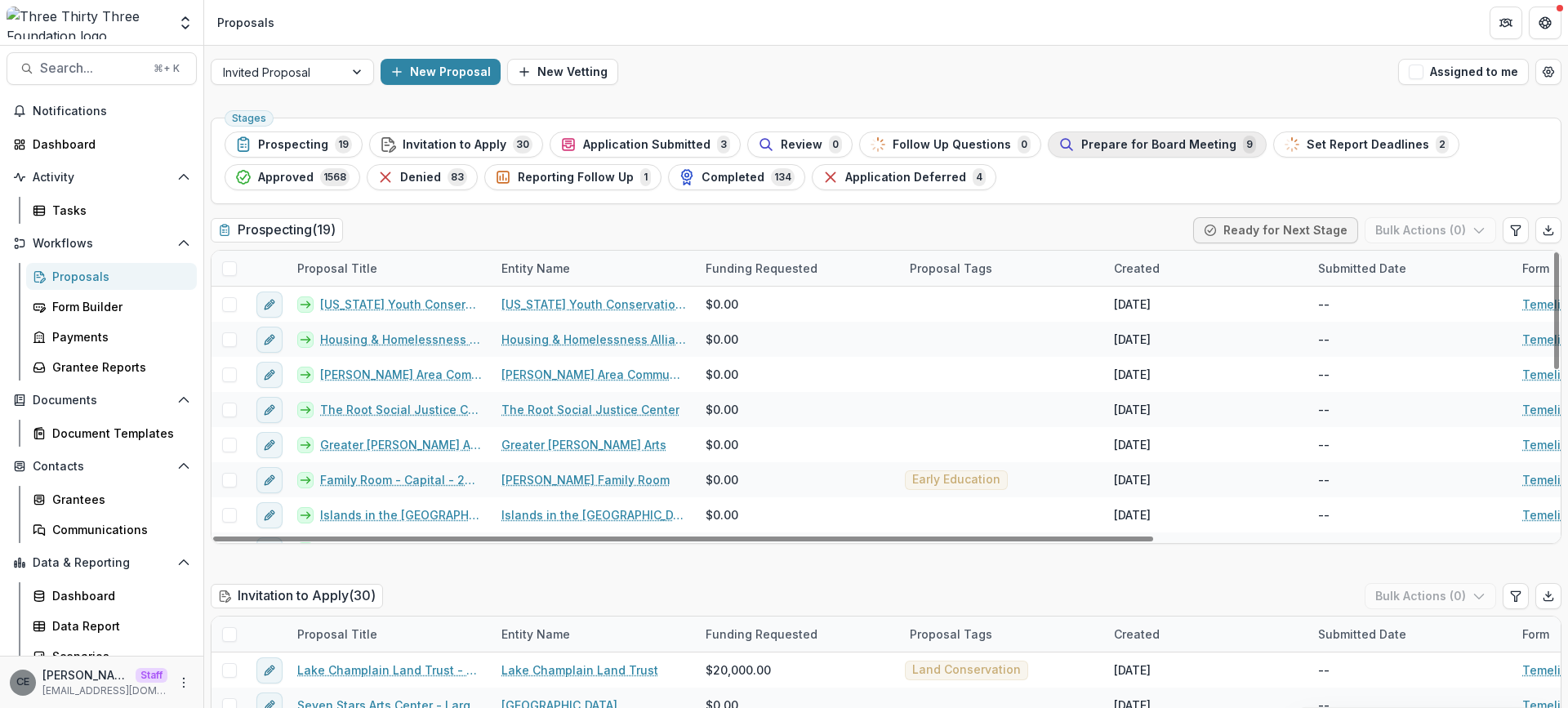
click at [1146, 149] on span "Prepare for Board Meeting" at bounding box center [1158, 145] width 155 height 14
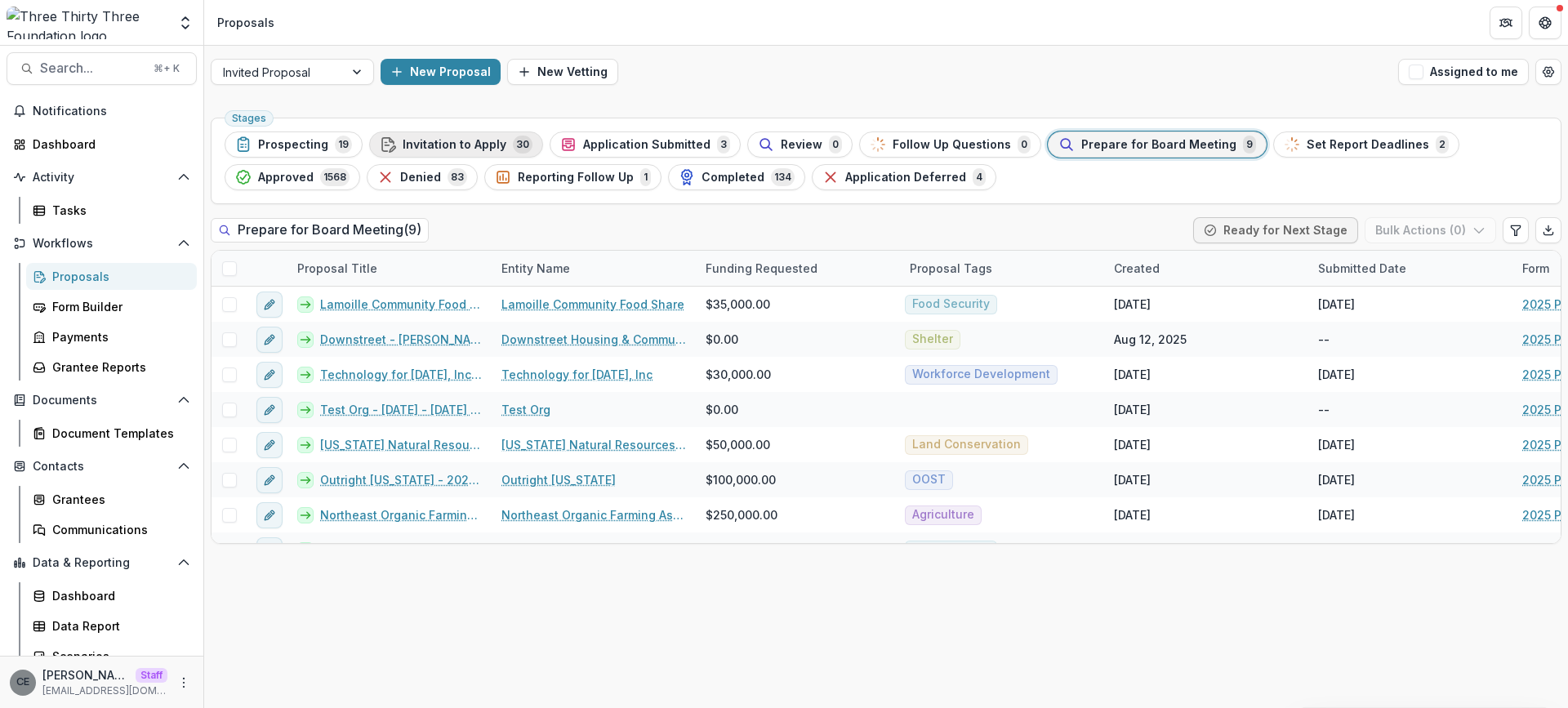
click at [488, 147] on span "Invitation to Apply" at bounding box center [454, 145] width 104 height 14
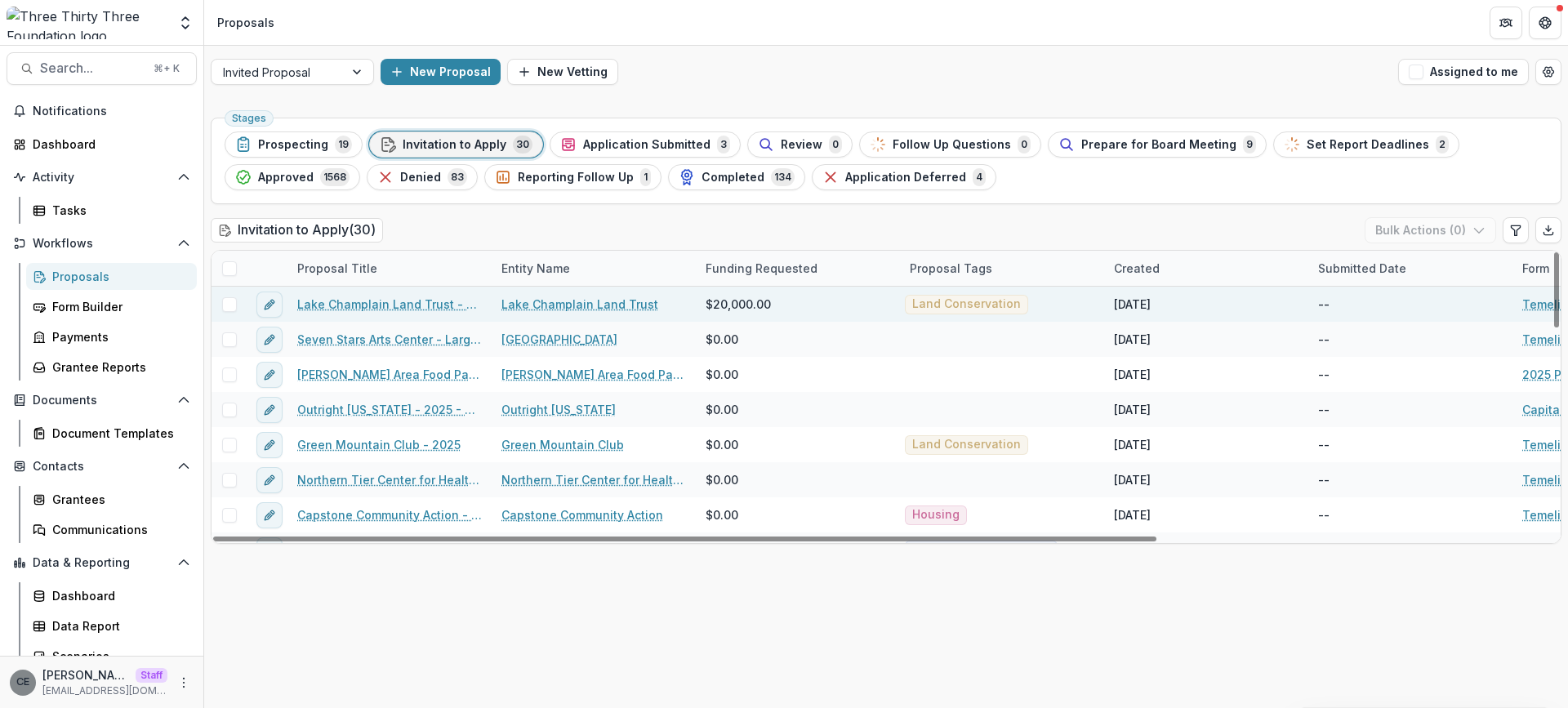
click at [372, 305] on link "Lake Champlain Land Trust - Land Conservation - 2023" at bounding box center [389, 304] width 184 height 17
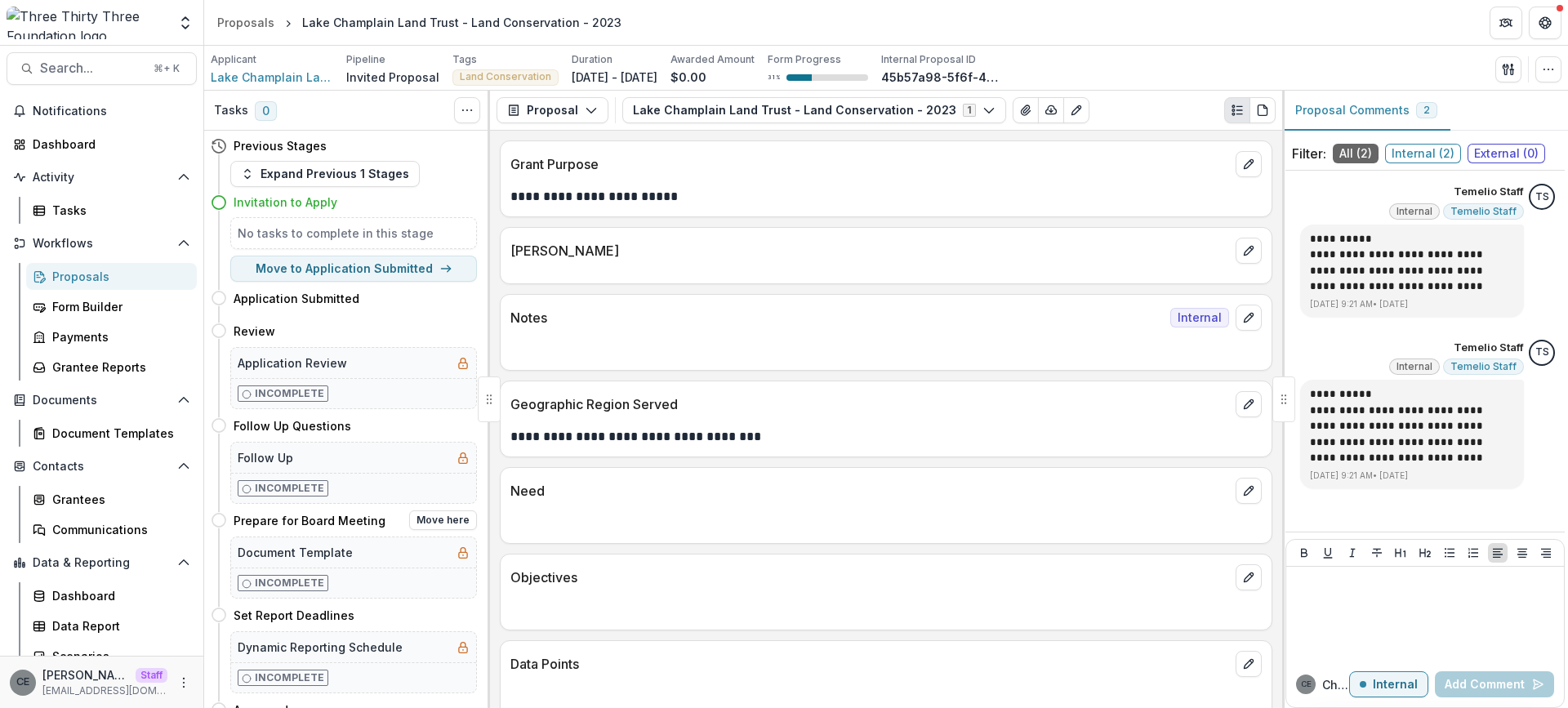
click at [324, 582] on div "Incomplete" at bounding box center [353, 582] width 245 height 30
click at [432, 524] on button "Move here" at bounding box center [443, 520] width 68 height 20
select select "**********"
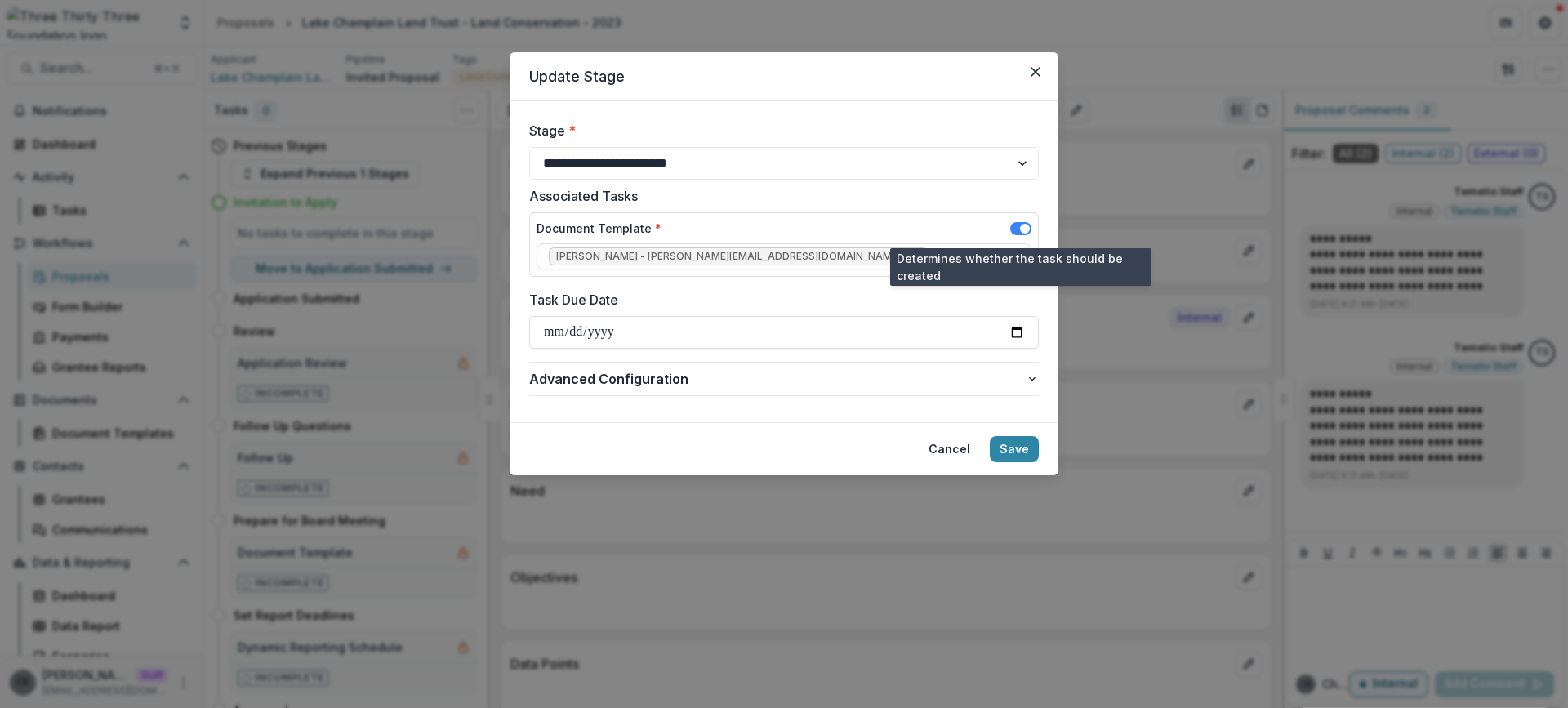
click at [1024, 231] on span at bounding box center [1025, 228] width 10 height 10
drag, startPoint x: 1017, startPoint y: 228, endPoint x: 1030, endPoint y: 231, distance: 13.3
click at [1019, 229] on span at bounding box center [1017, 228] width 10 height 10
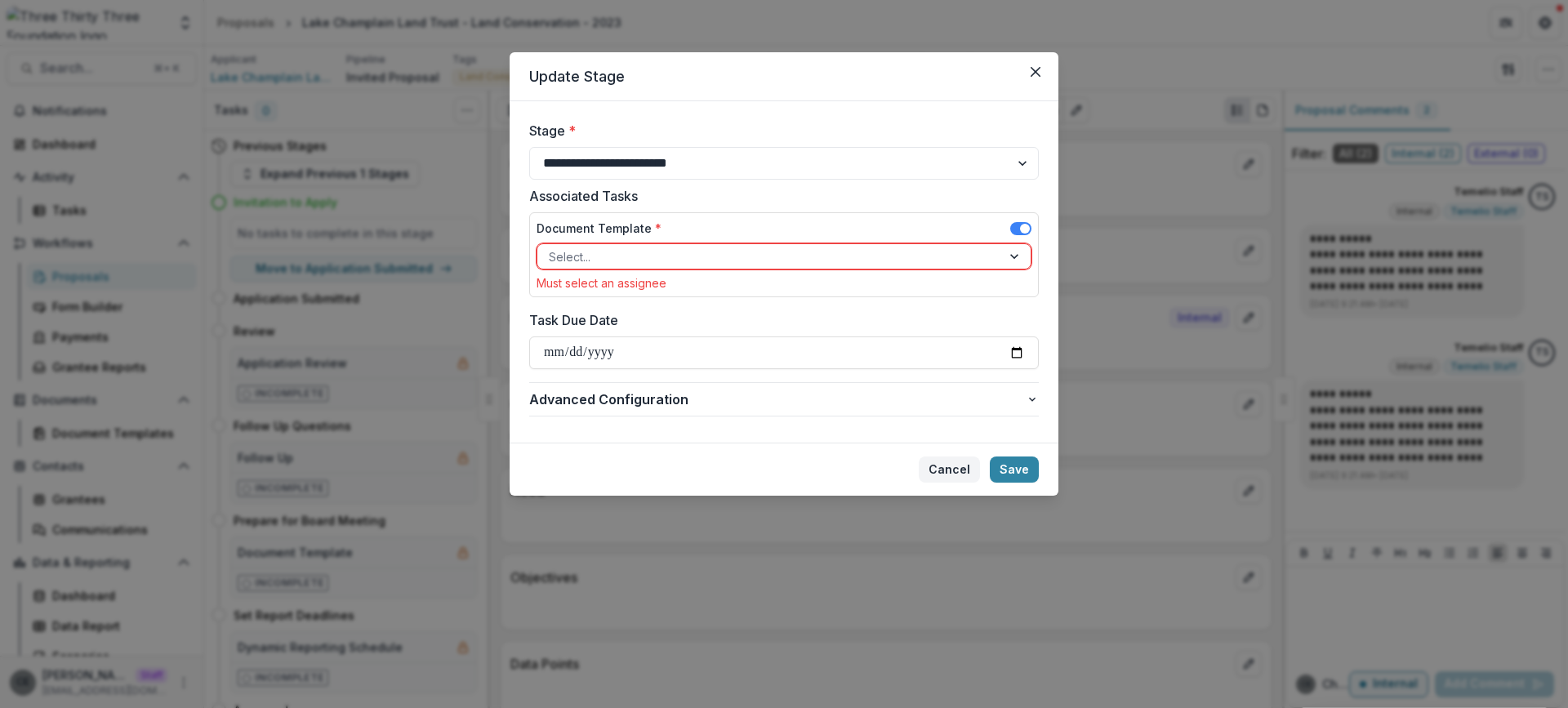
click at [962, 467] on button "Cancel" at bounding box center [949, 469] width 61 height 26
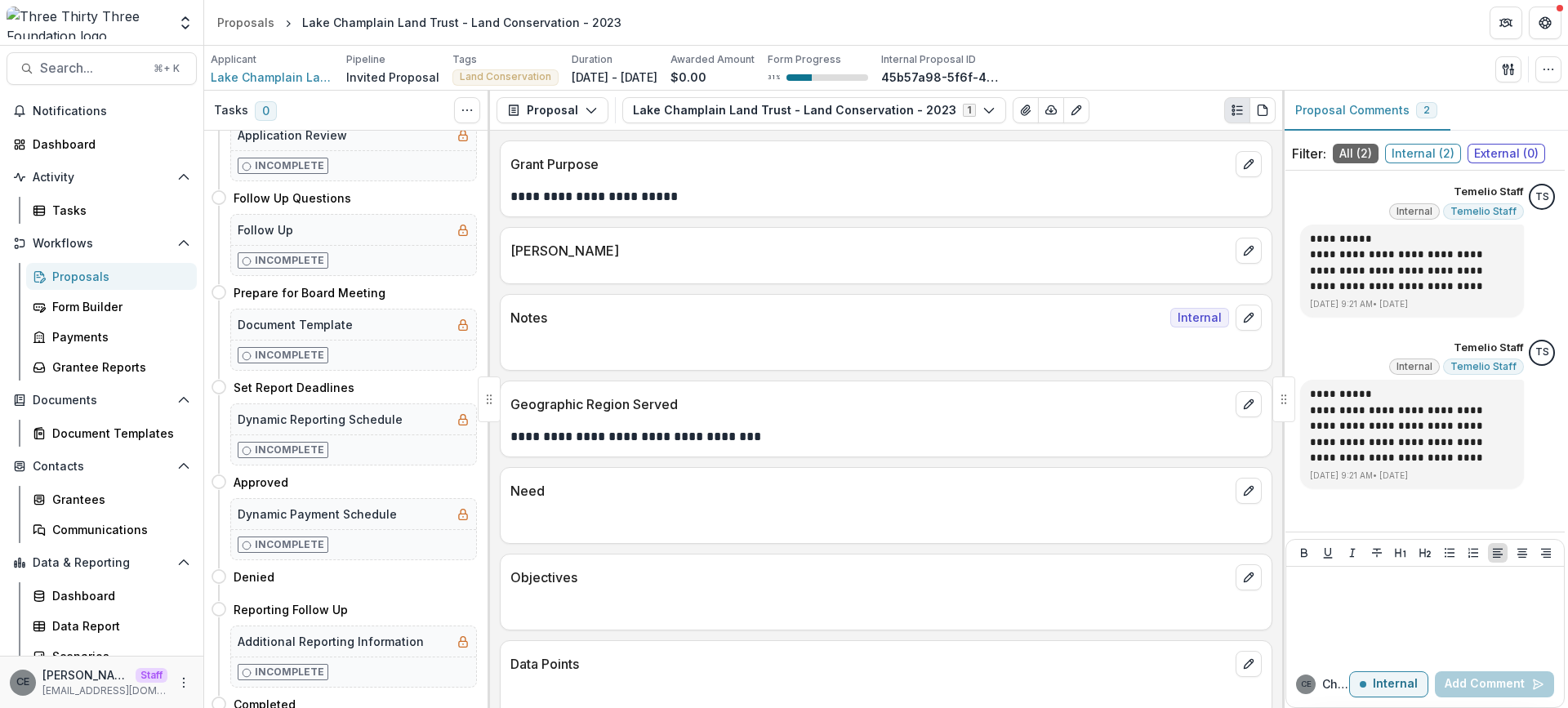
scroll to position [273, 0]
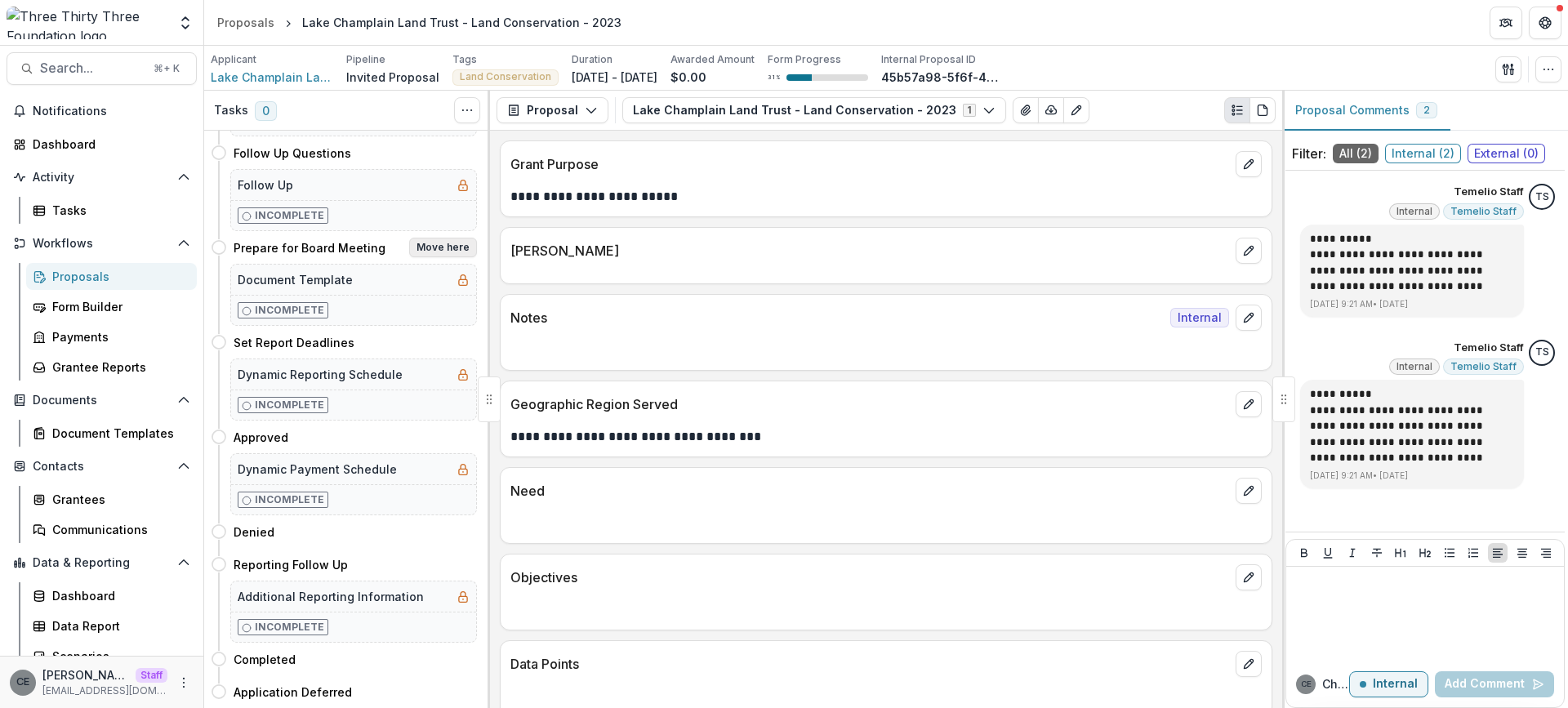
click at [447, 246] on button "Move here" at bounding box center [443, 247] width 68 height 20
select select "**********"
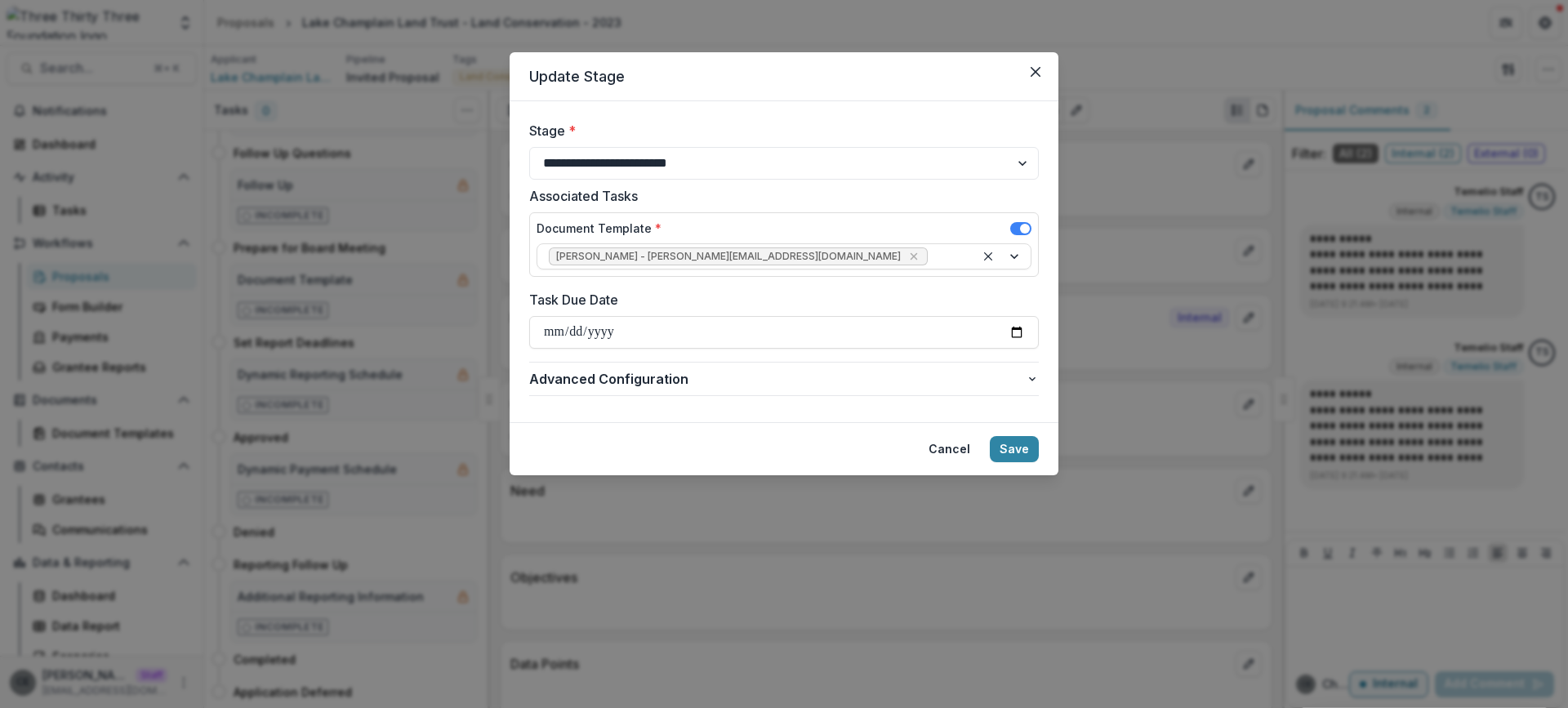
click at [946, 448] on button "Cancel" at bounding box center [949, 449] width 61 height 26
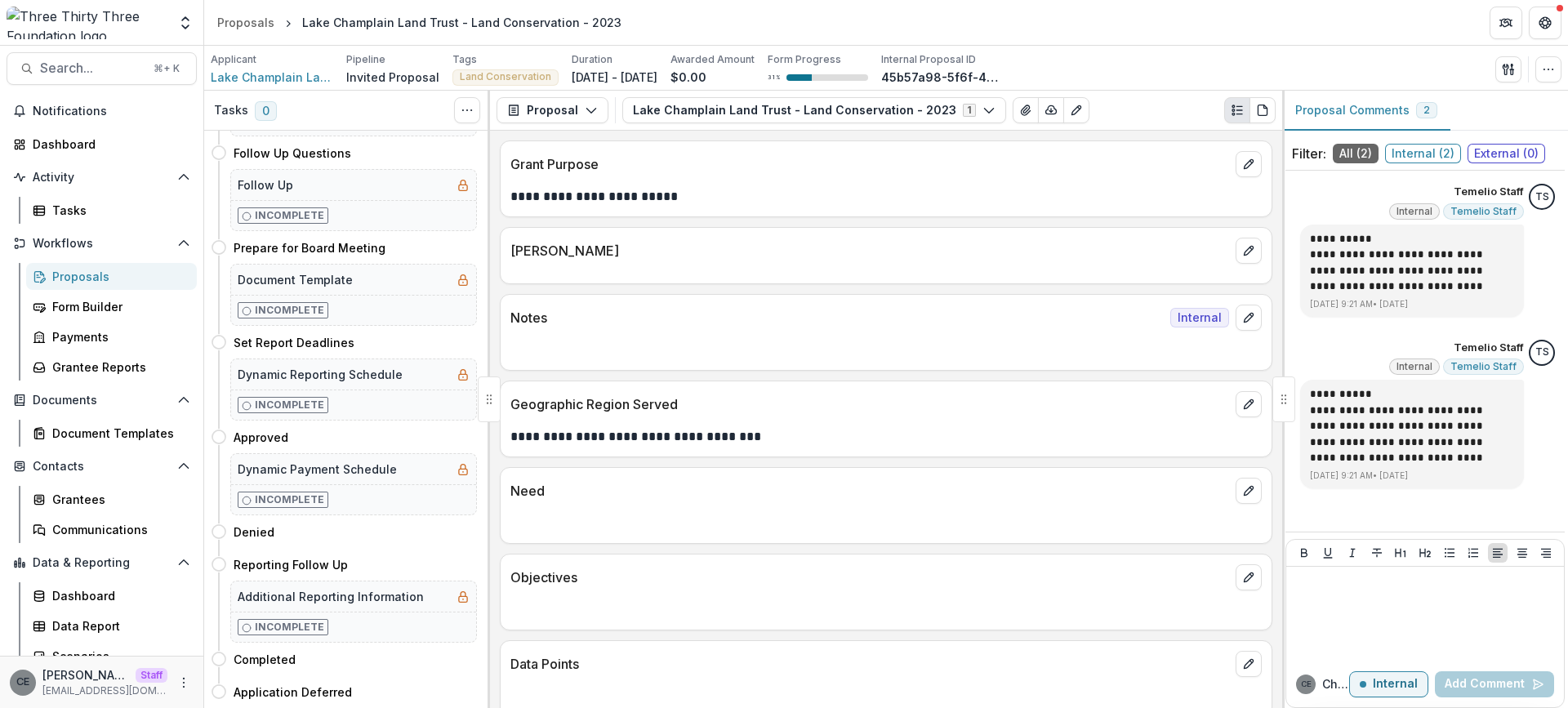
scroll to position [0, 0]
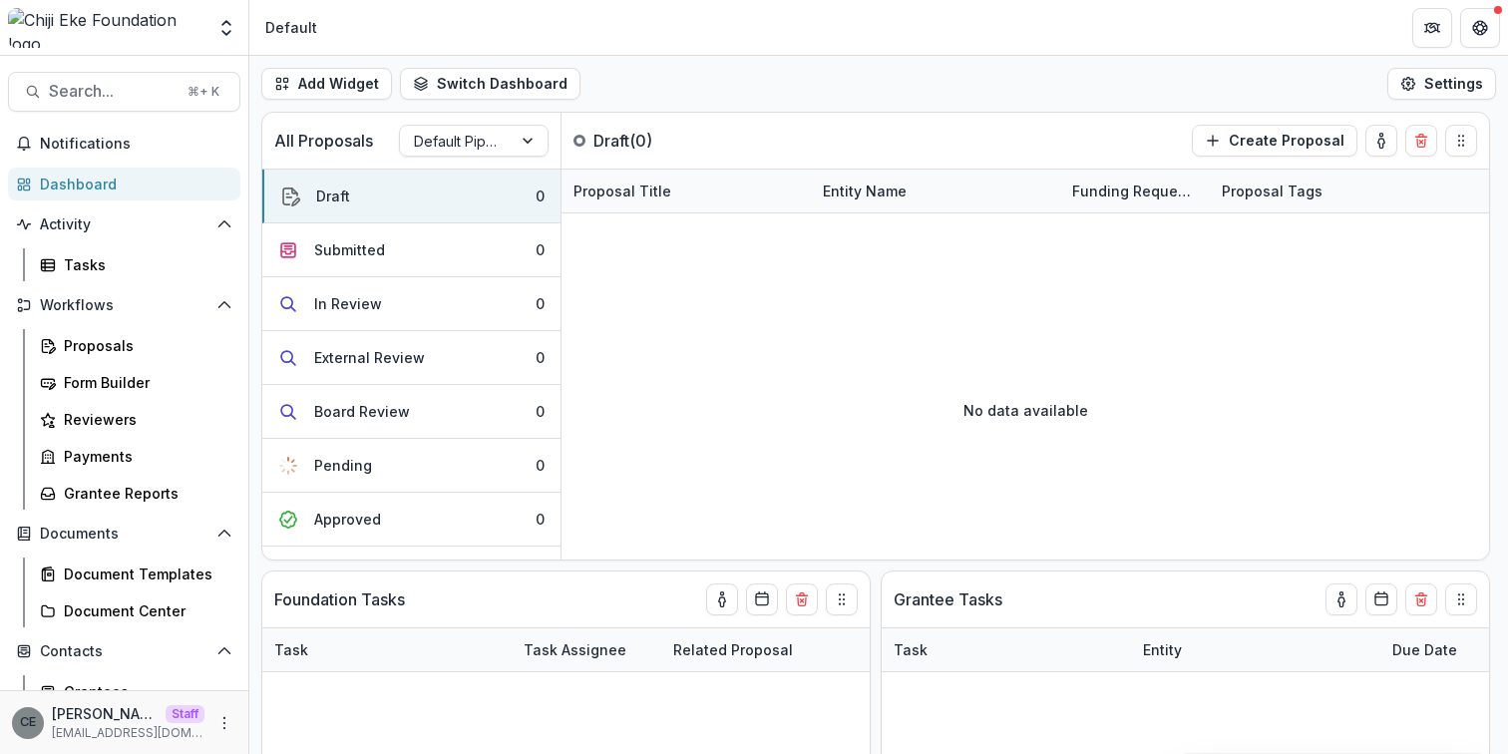
scroll to position [13, 0]
